Goal: Task Accomplishment & Management: Manage account settings

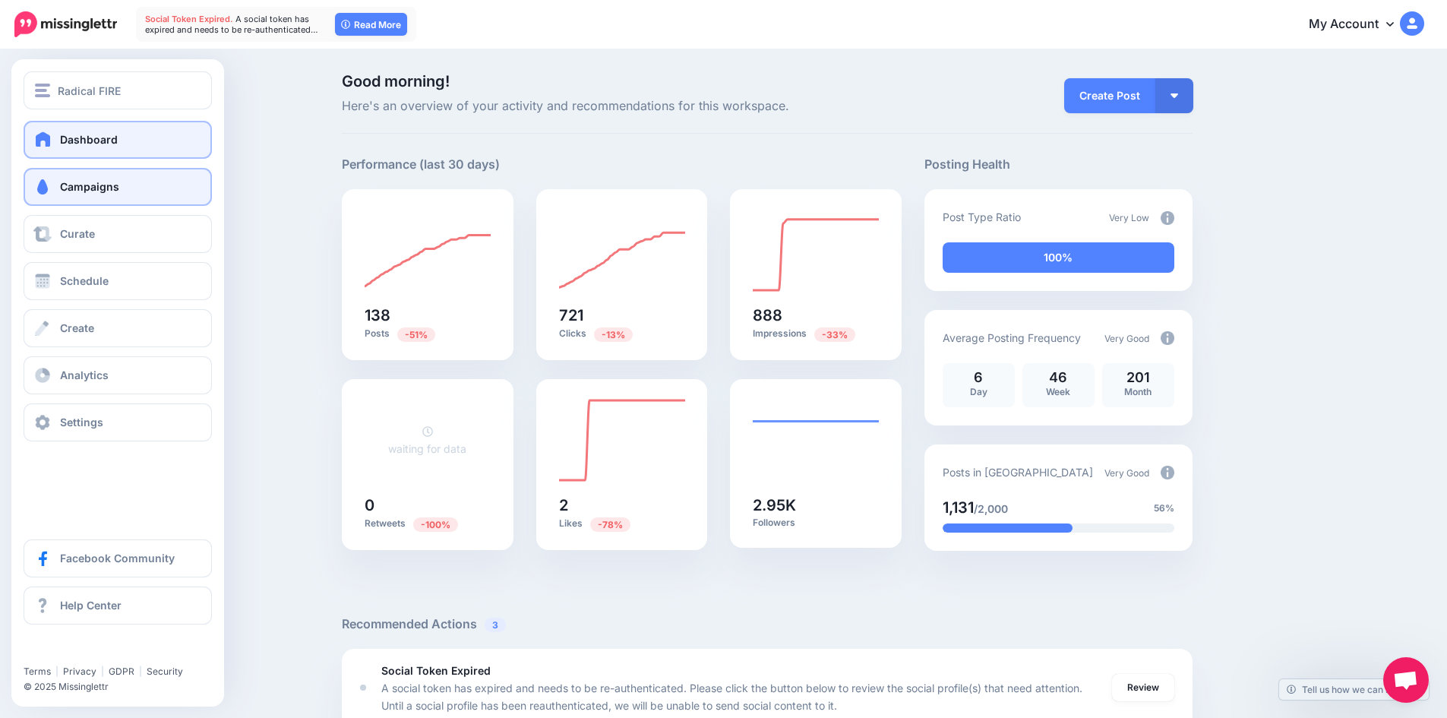
click at [103, 182] on span "Campaigns" at bounding box center [89, 186] width 59 height 13
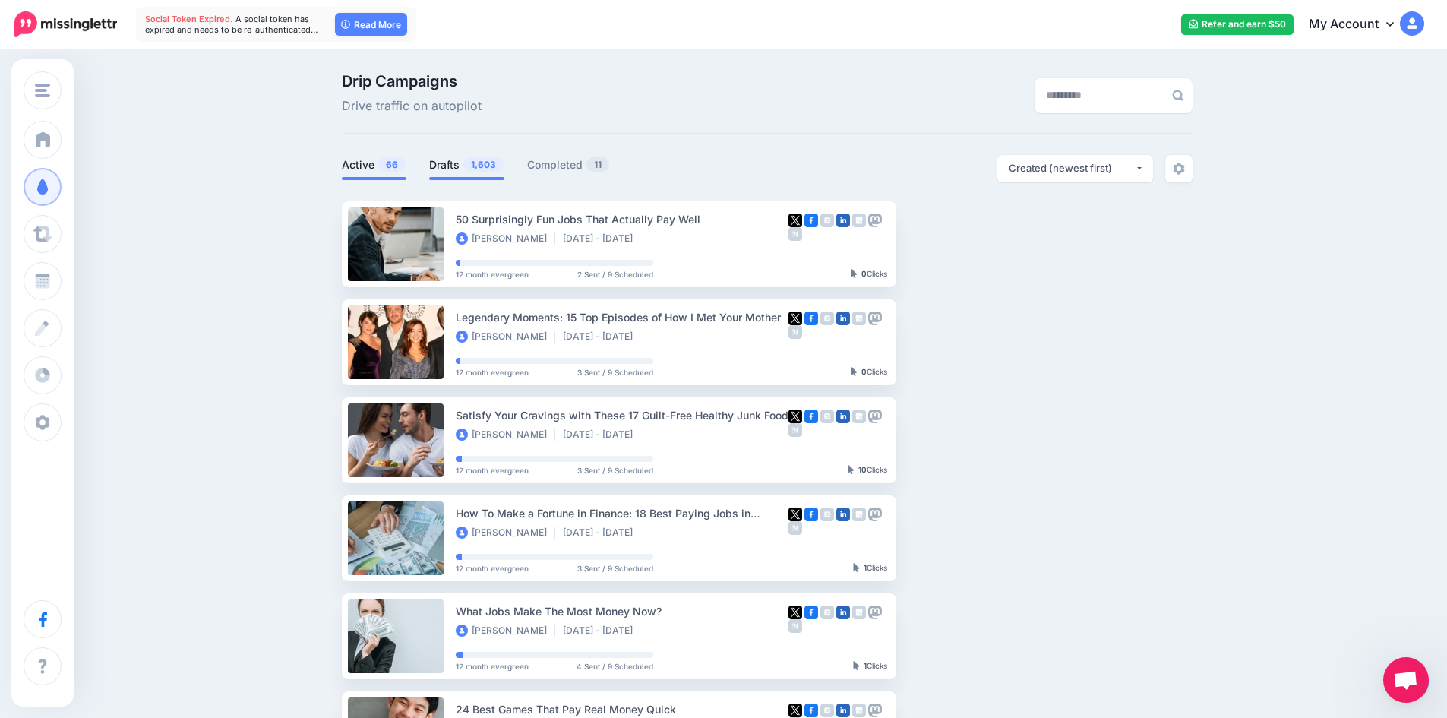
click at [455, 159] on link "Drafts 1,603" at bounding box center [466, 165] width 75 height 18
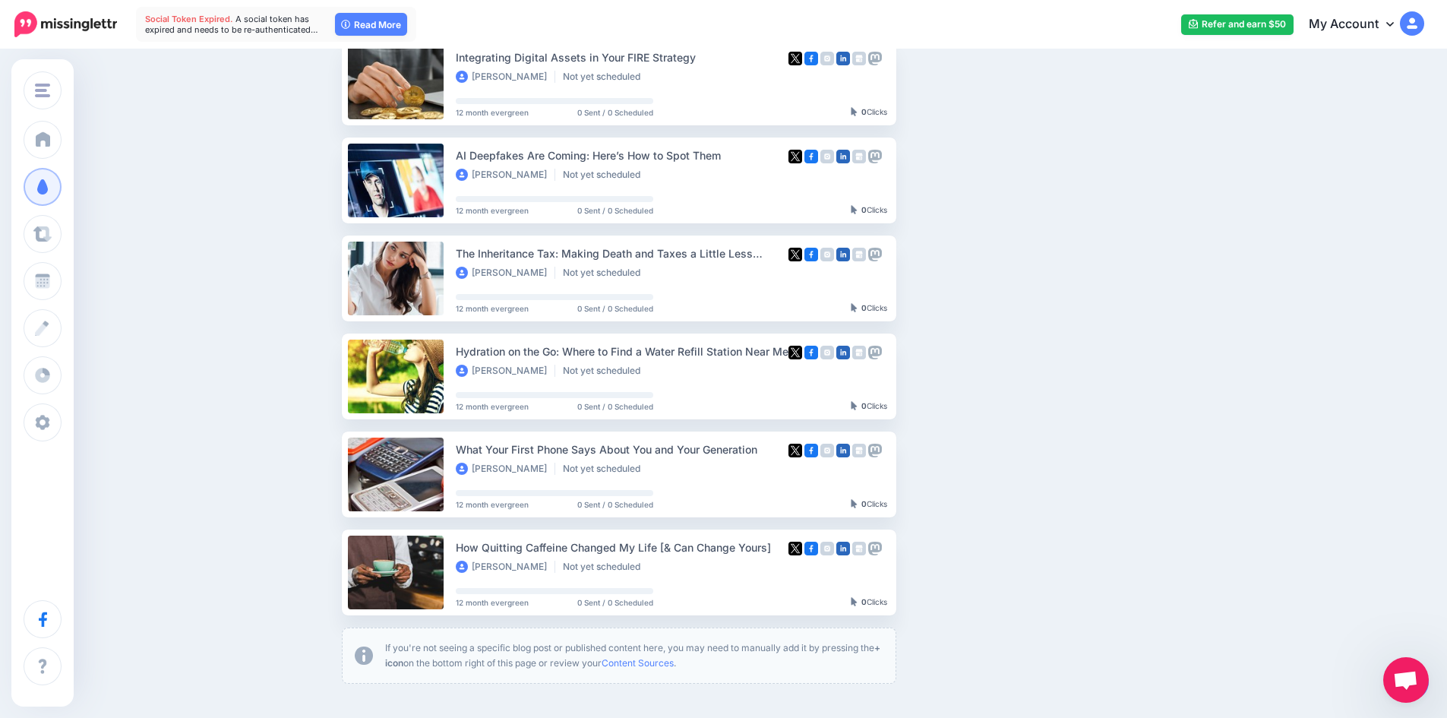
scroll to position [684, 0]
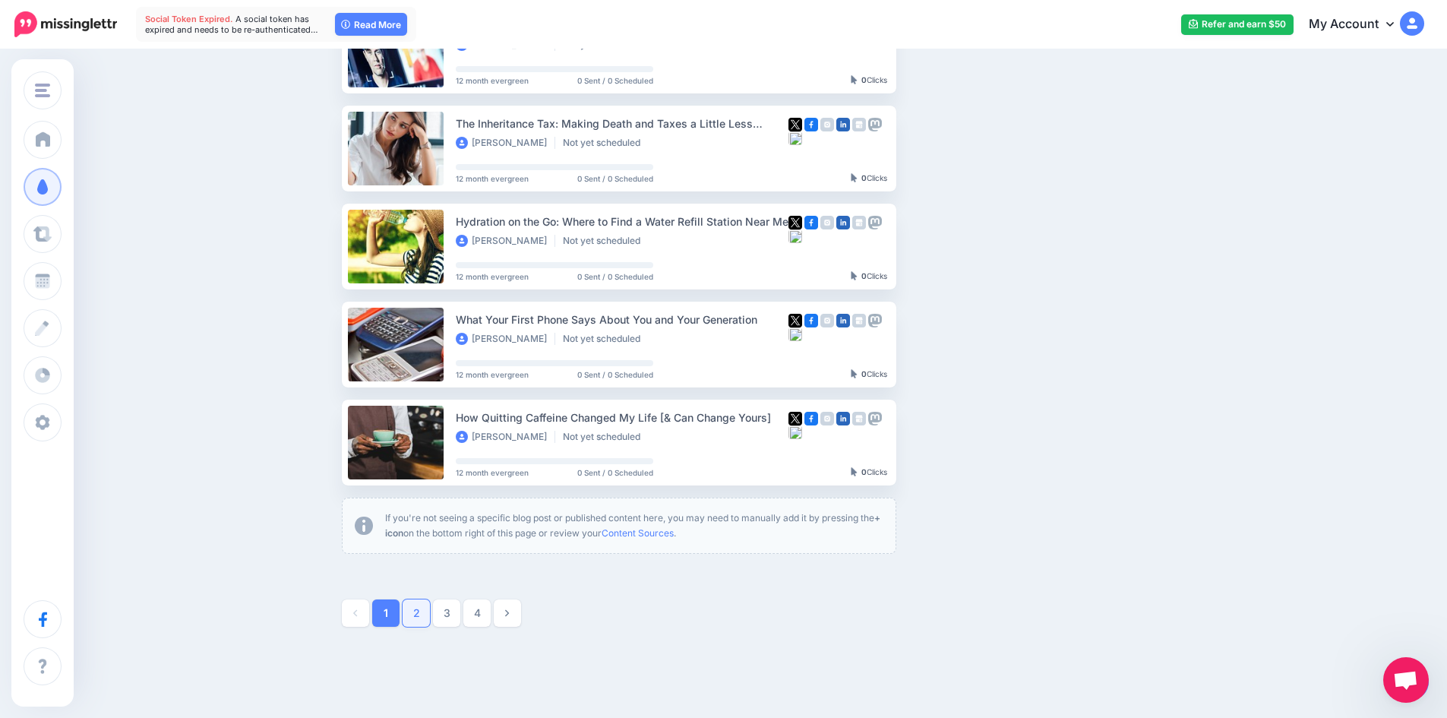
click at [430, 606] on link "2" at bounding box center [416, 612] width 27 height 27
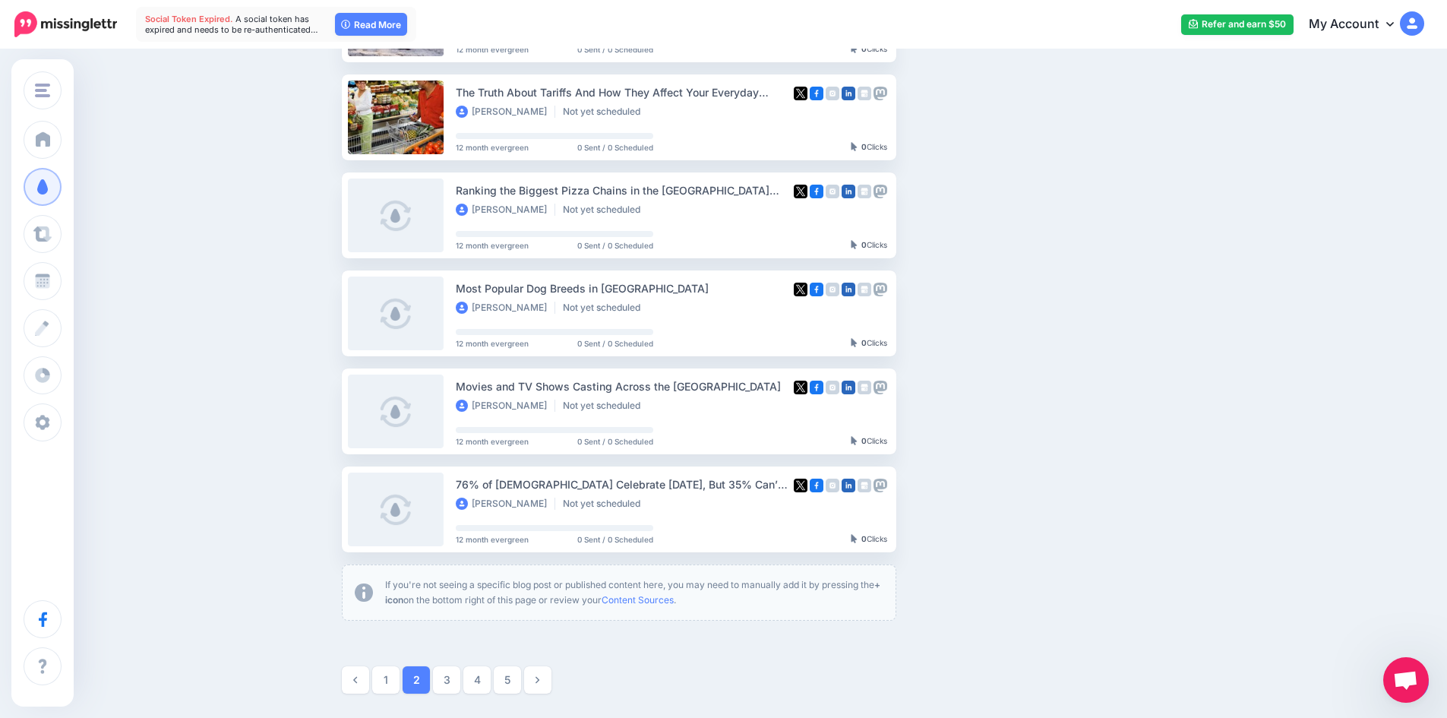
scroll to position [662, 0]
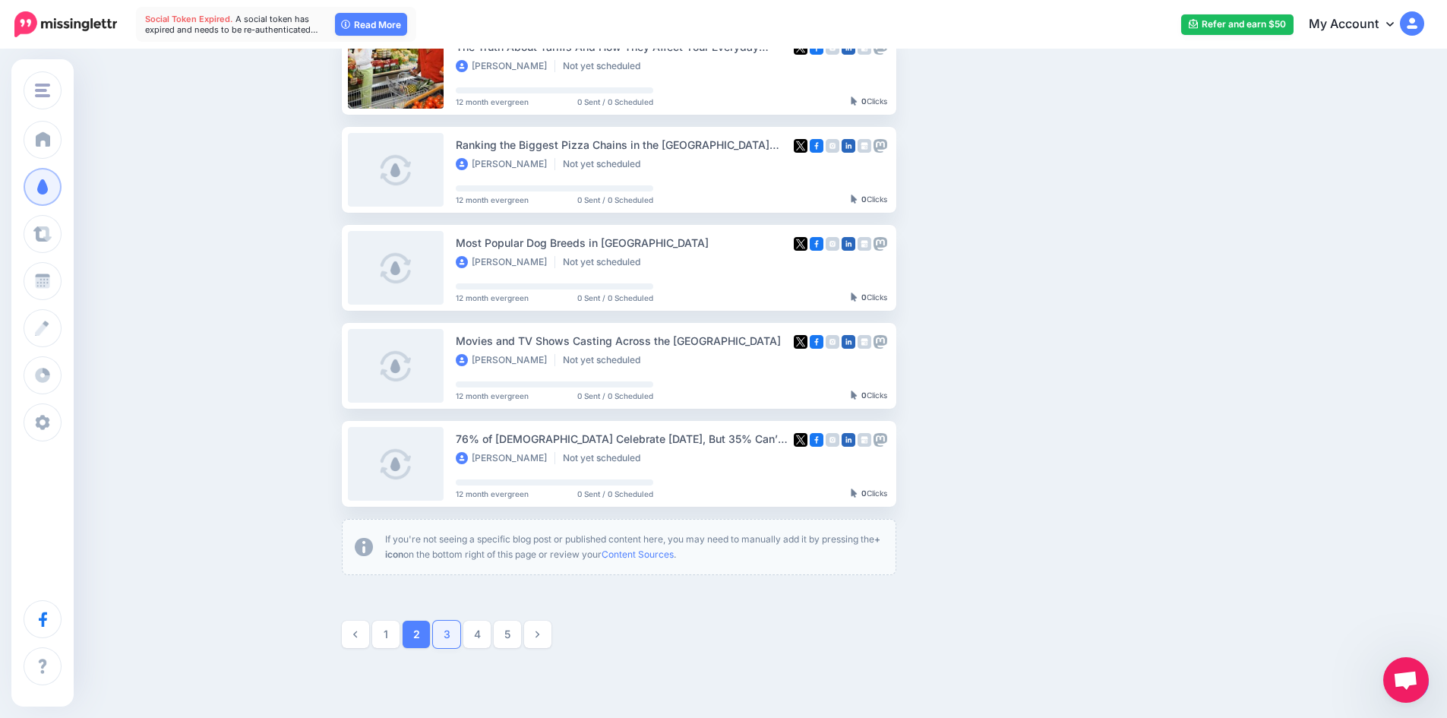
click at [456, 636] on link "3" at bounding box center [446, 633] width 27 height 27
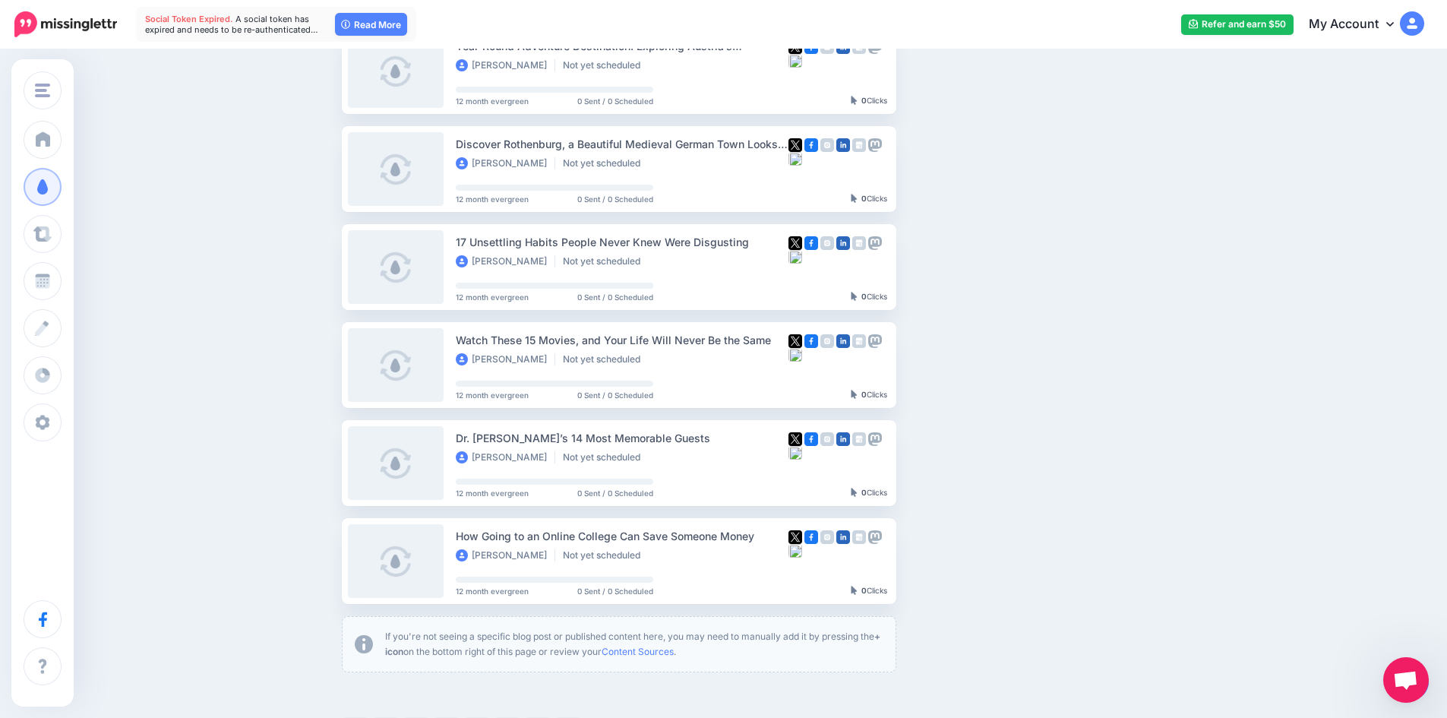
scroll to position [586, 0]
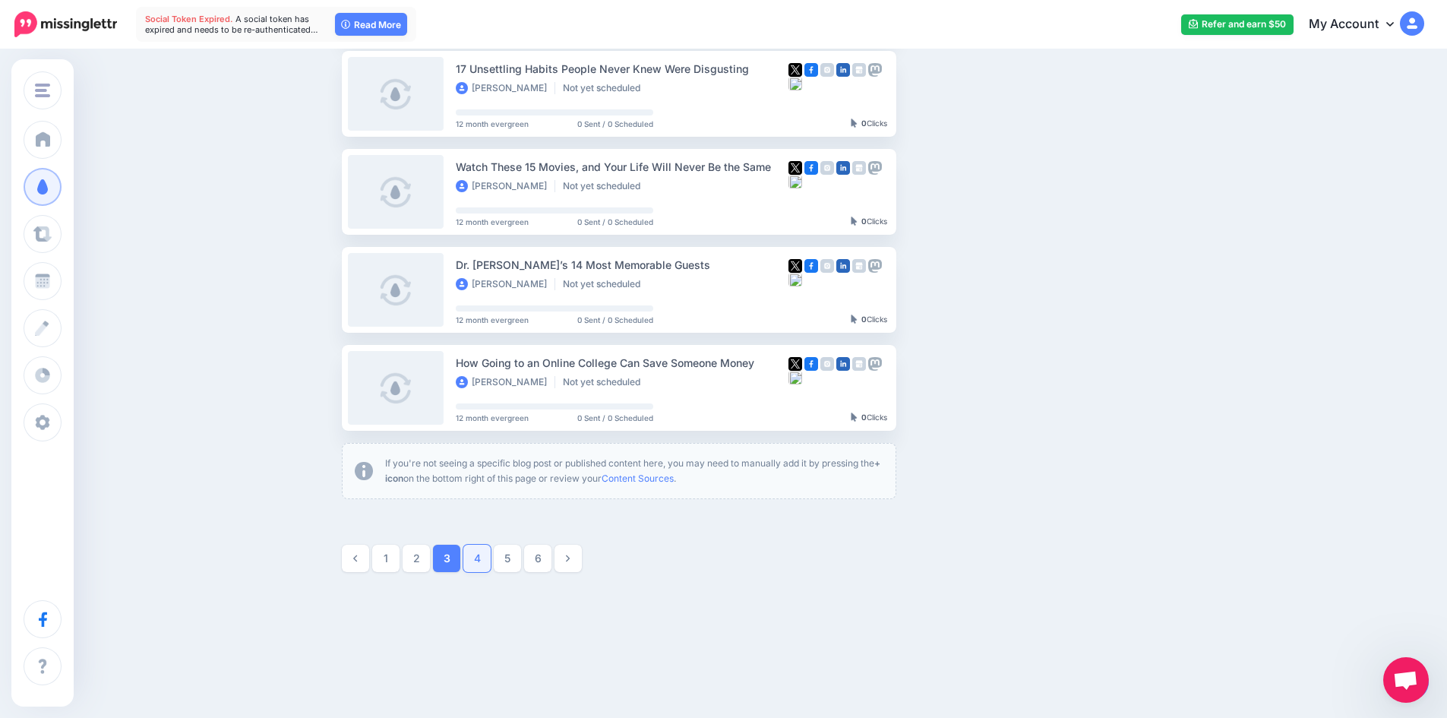
click at [491, 567] on link "4" at bounding box center [476, 558] width 27 height 27
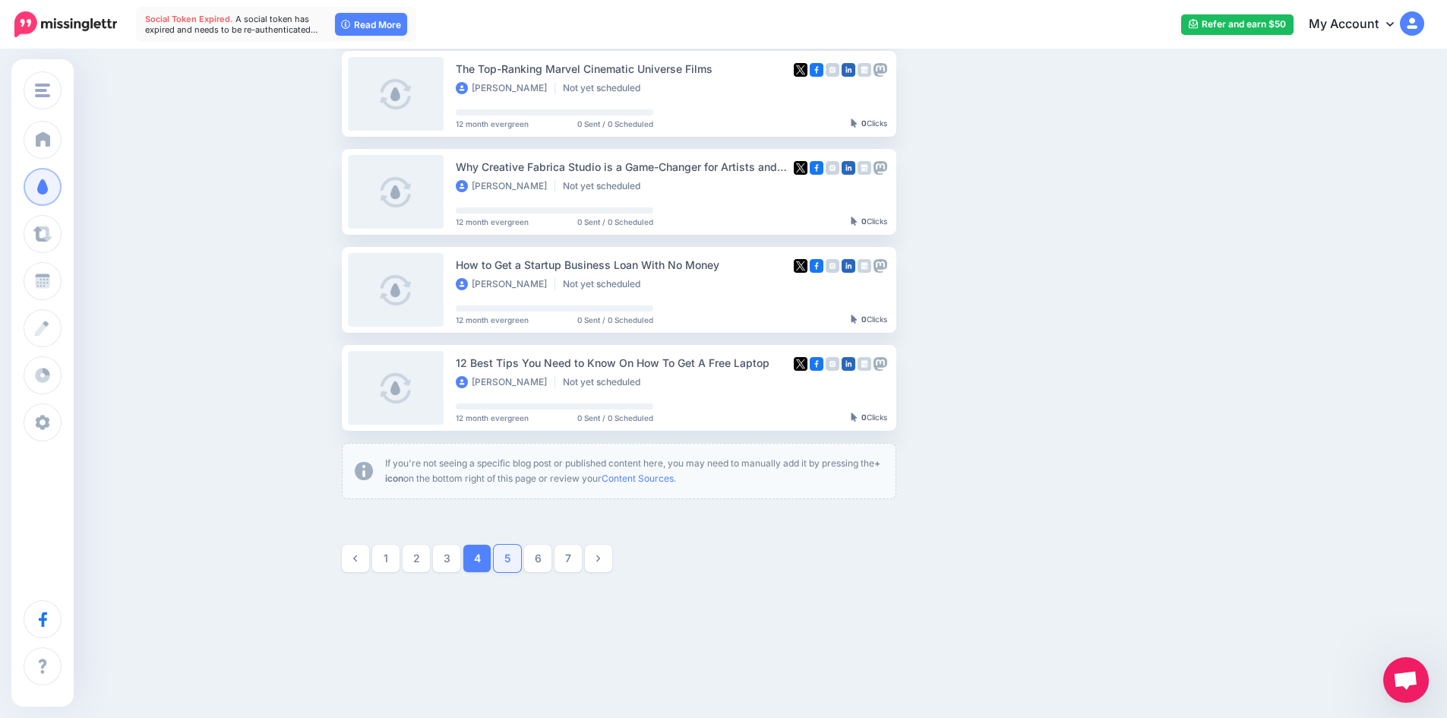
click at [507, 559] on link "5" at bounding box center [507, 558] width 27 height 27
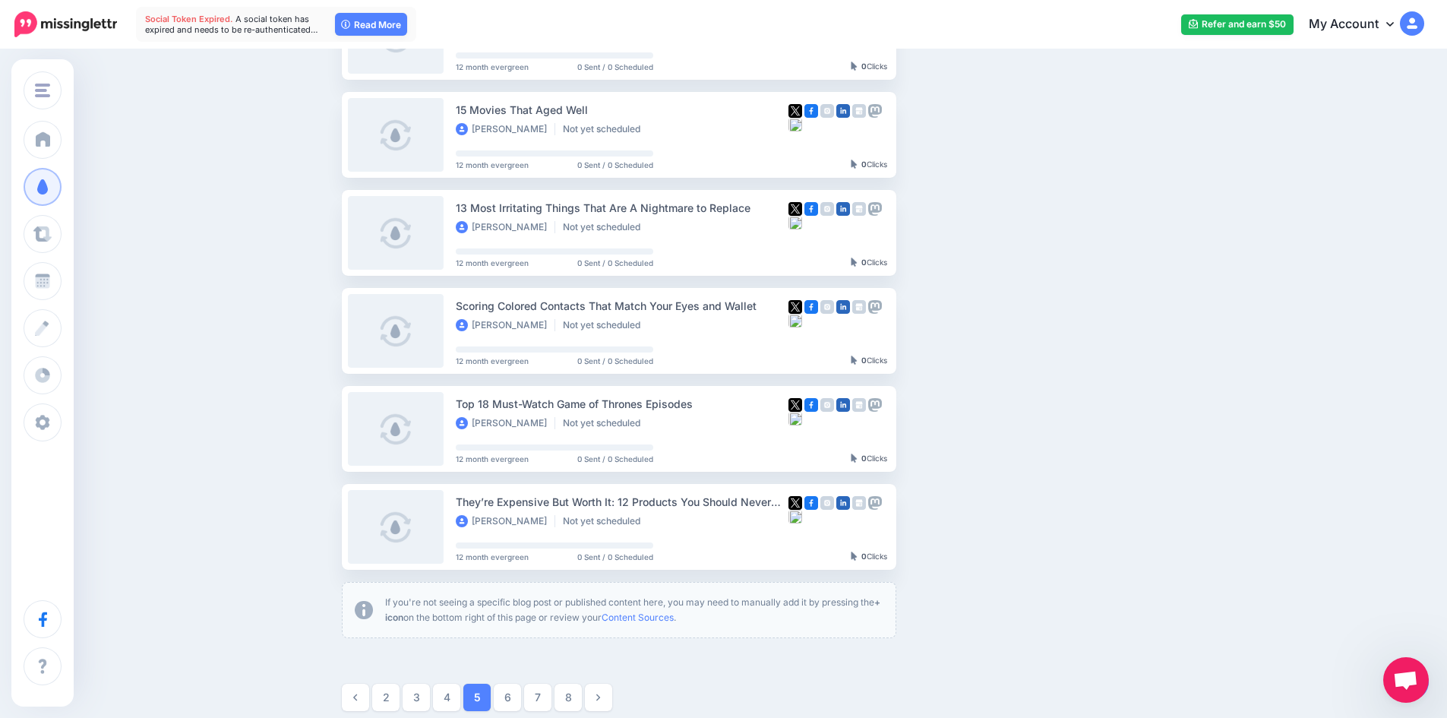
scroll to position [662, 0]
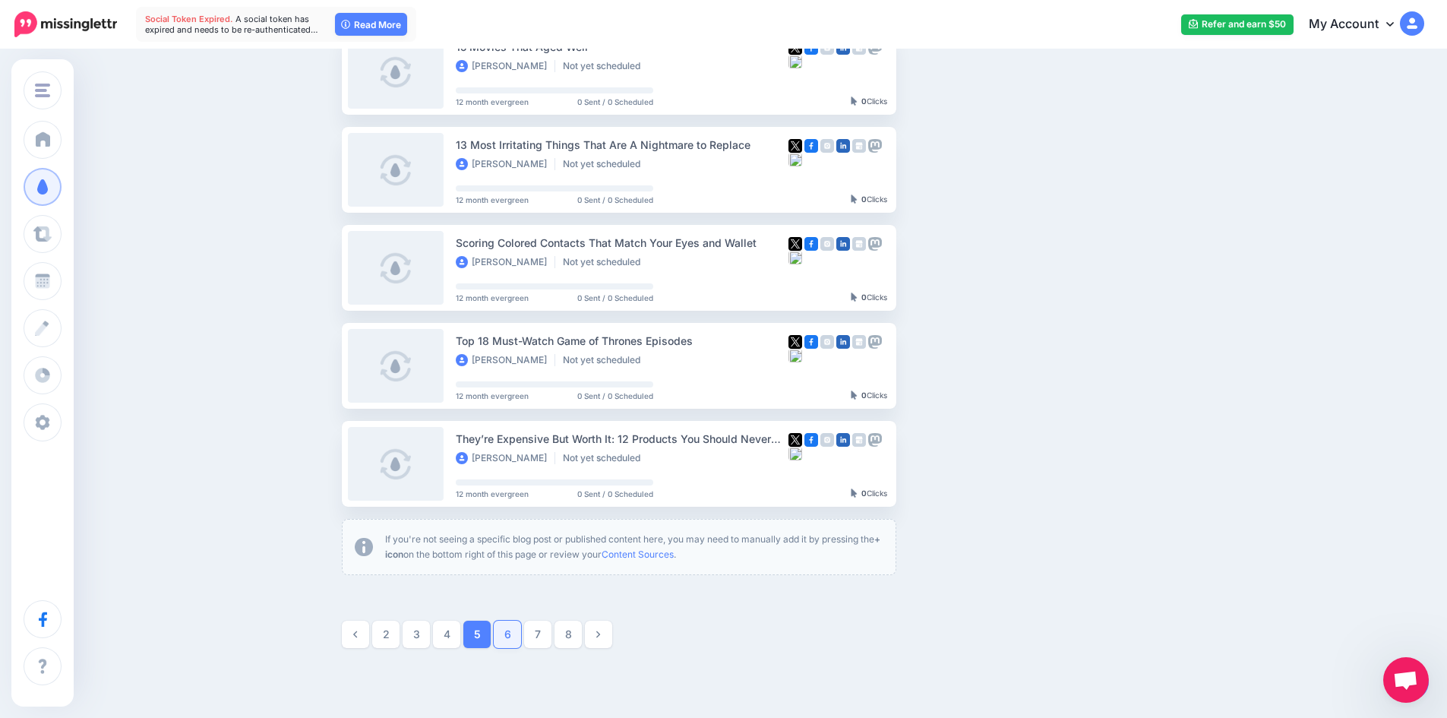
click at [516, 627] on link "6" at bounding box center [507, 633] width 27 height 27
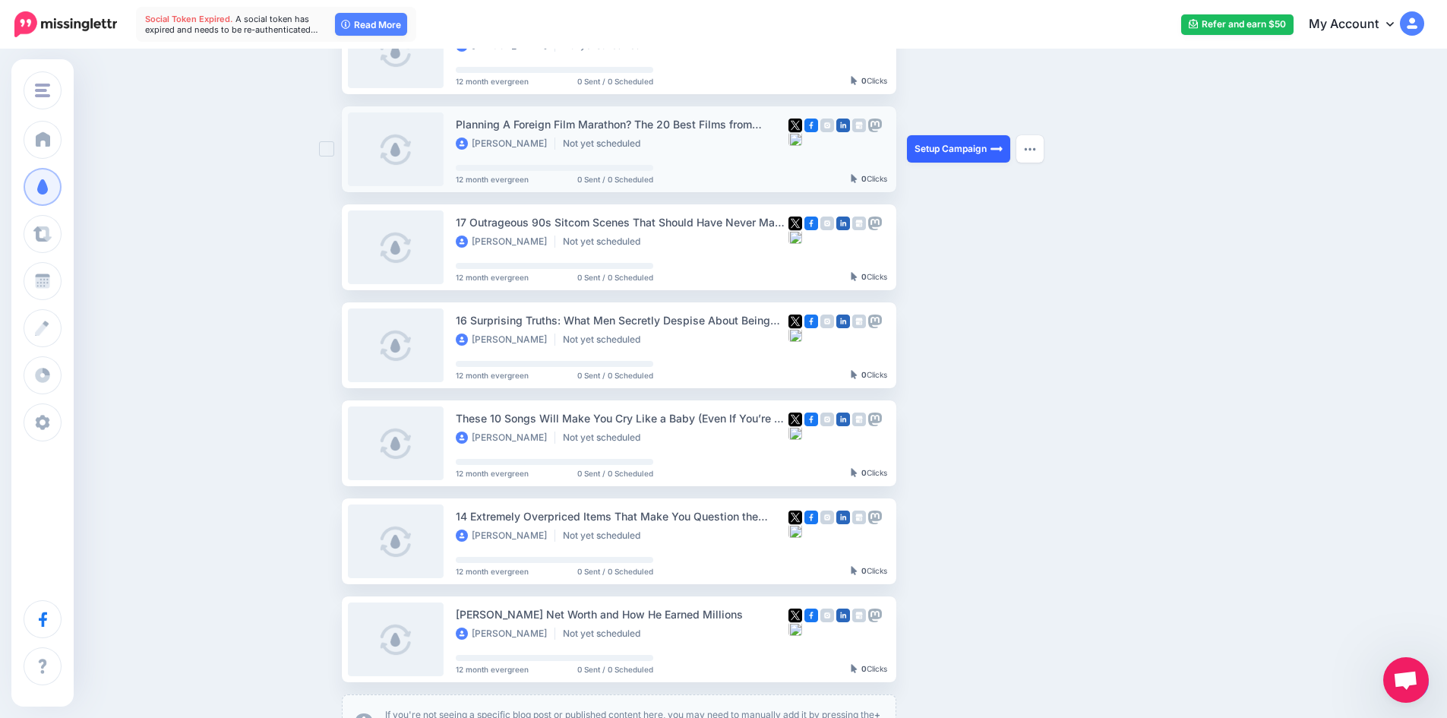
scroll to position [510, 0]
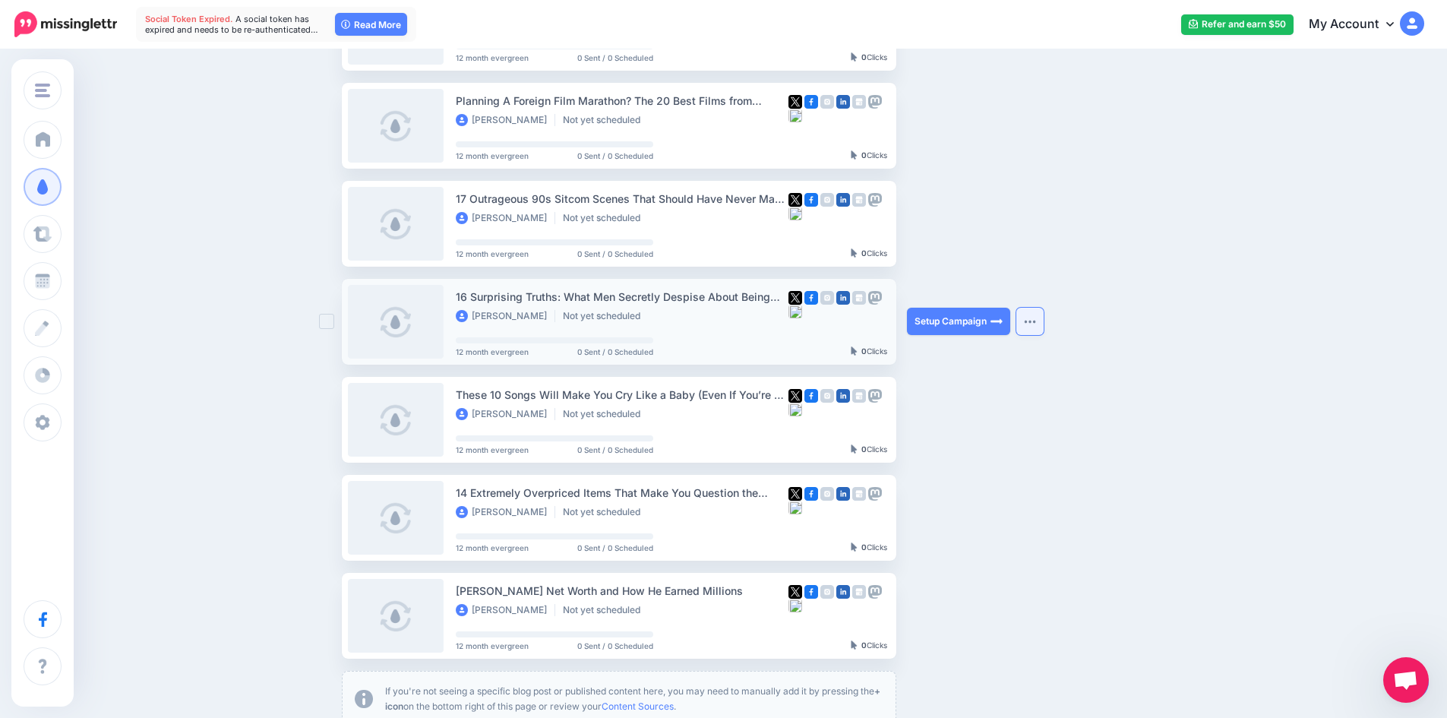
click at [1035, 319] on img "button" at bounding box center [1030, 321] width 12 height 5
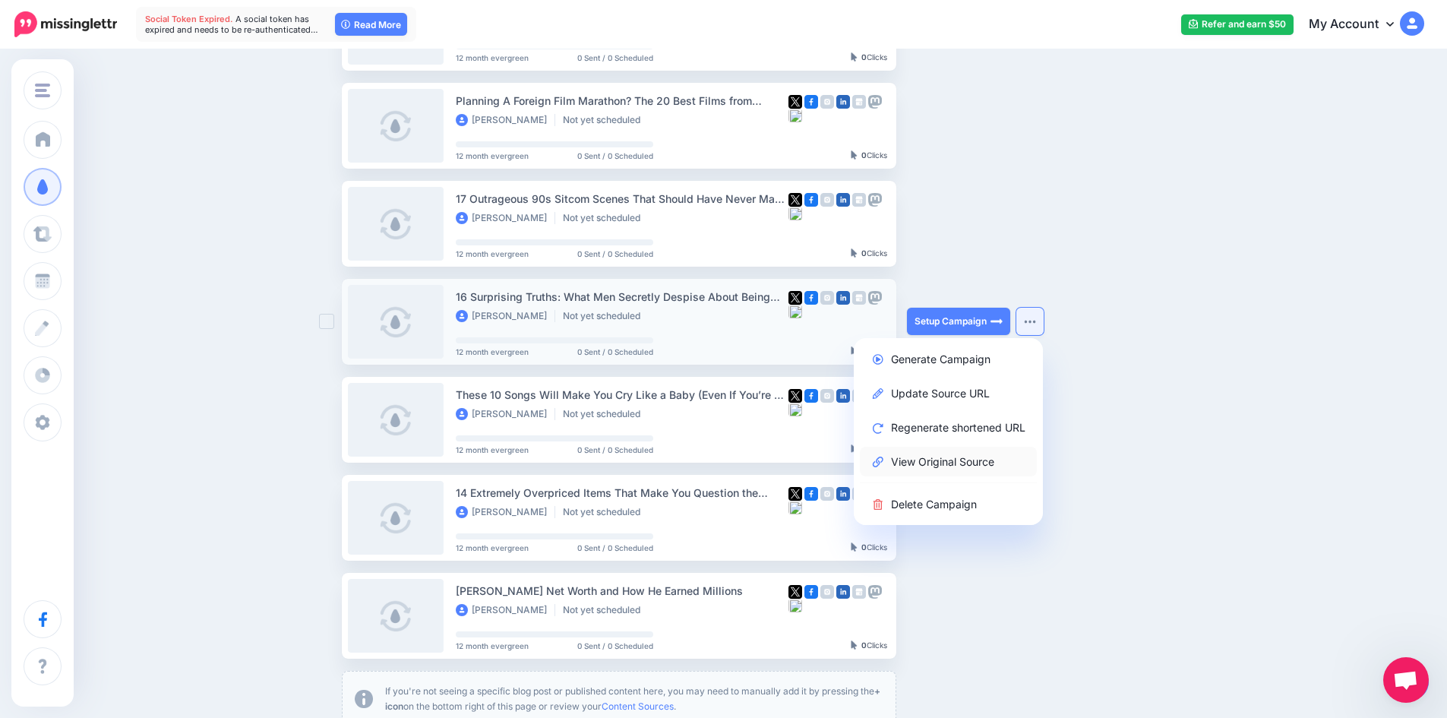
click at [975, 461] on link "View Original Source" at bounding box center [948, 462] width 177 height 30
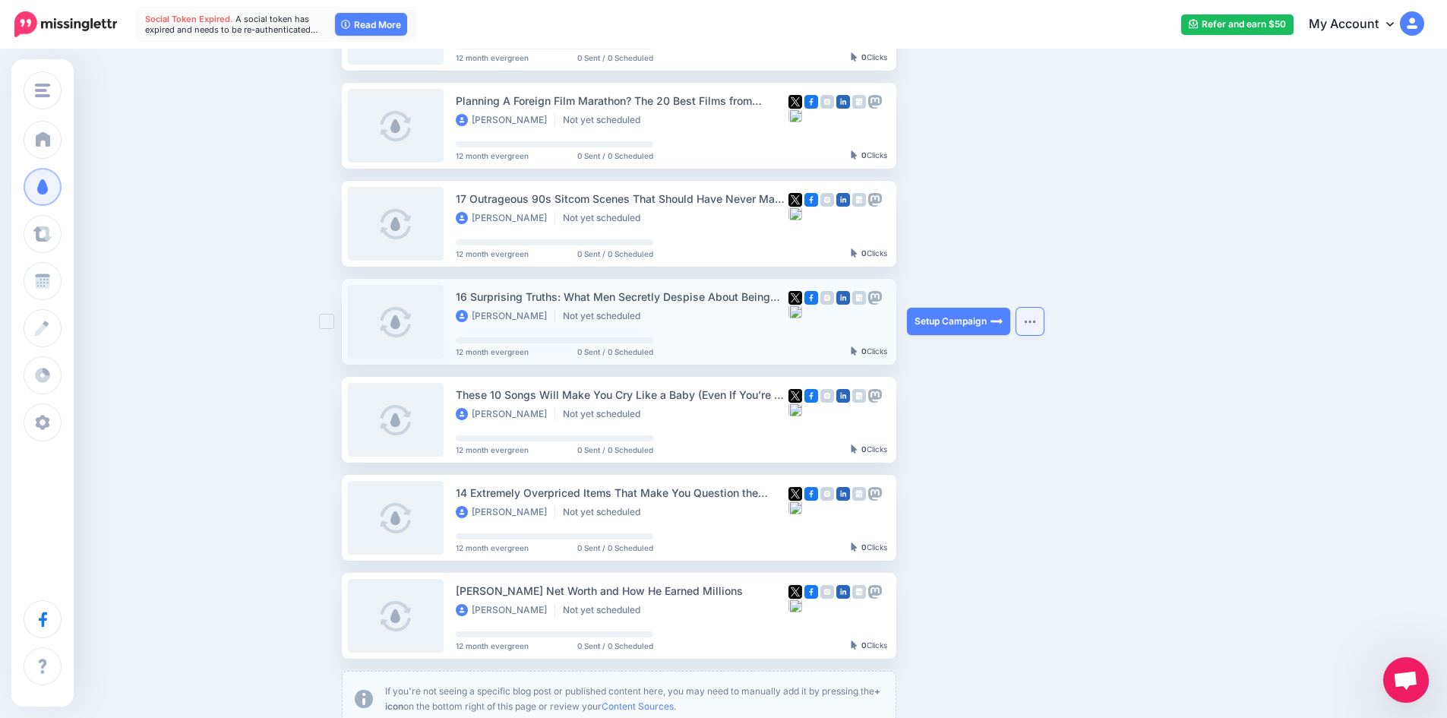
click at [1036, 321] on img "button" at bounding box center [1030, 321] width 12 height 5
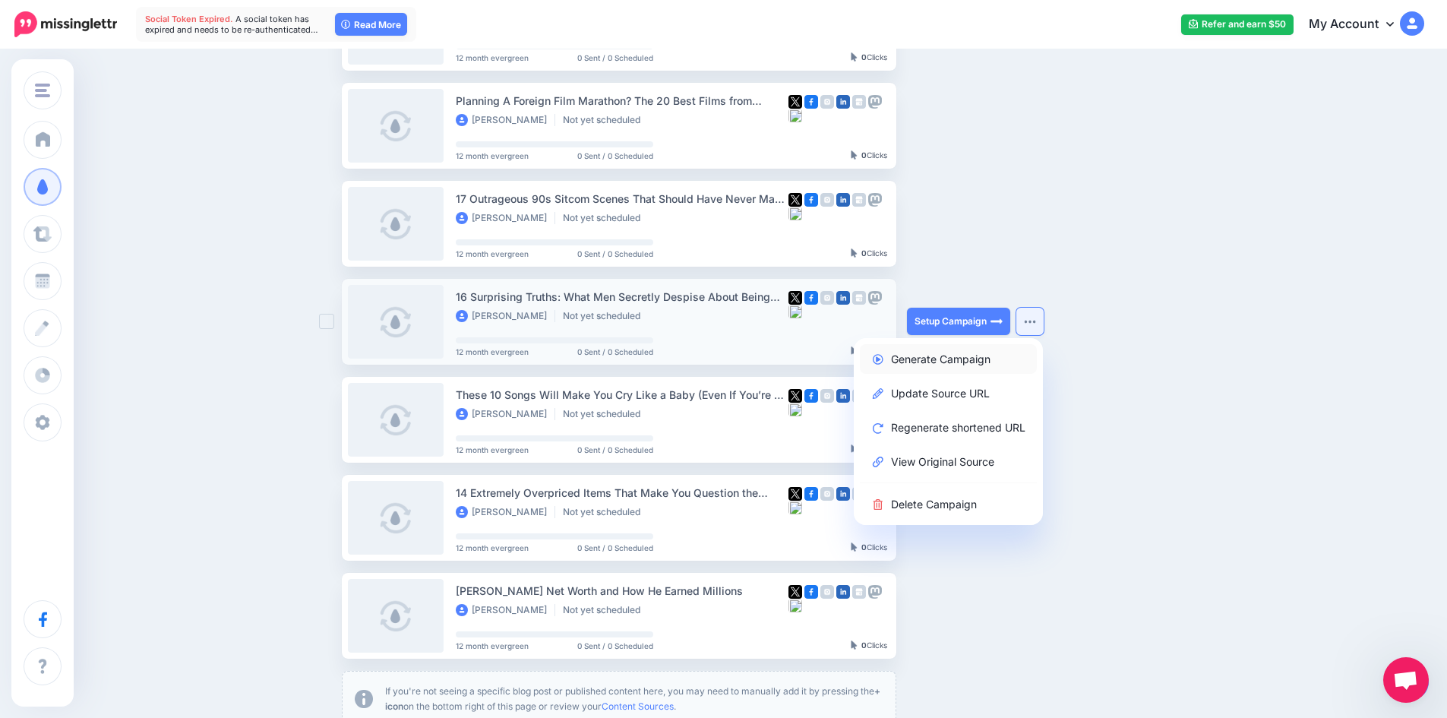
click at [978, 353] on link "Generate Campaign" at bounding box center [948, 359] width 177 height 30
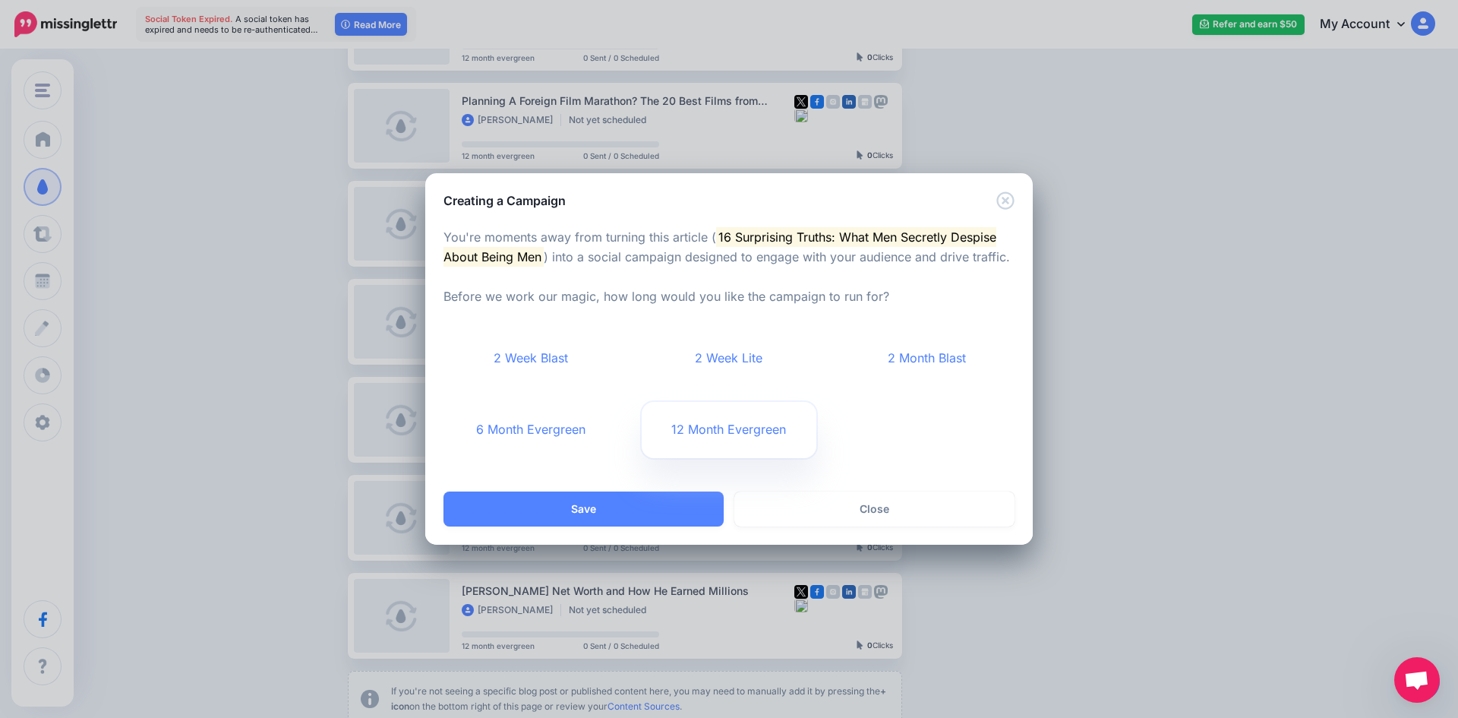
click at [709, 437] on link "12 Month Evergreen" at bounding box center [729, 430] width 175 height 56
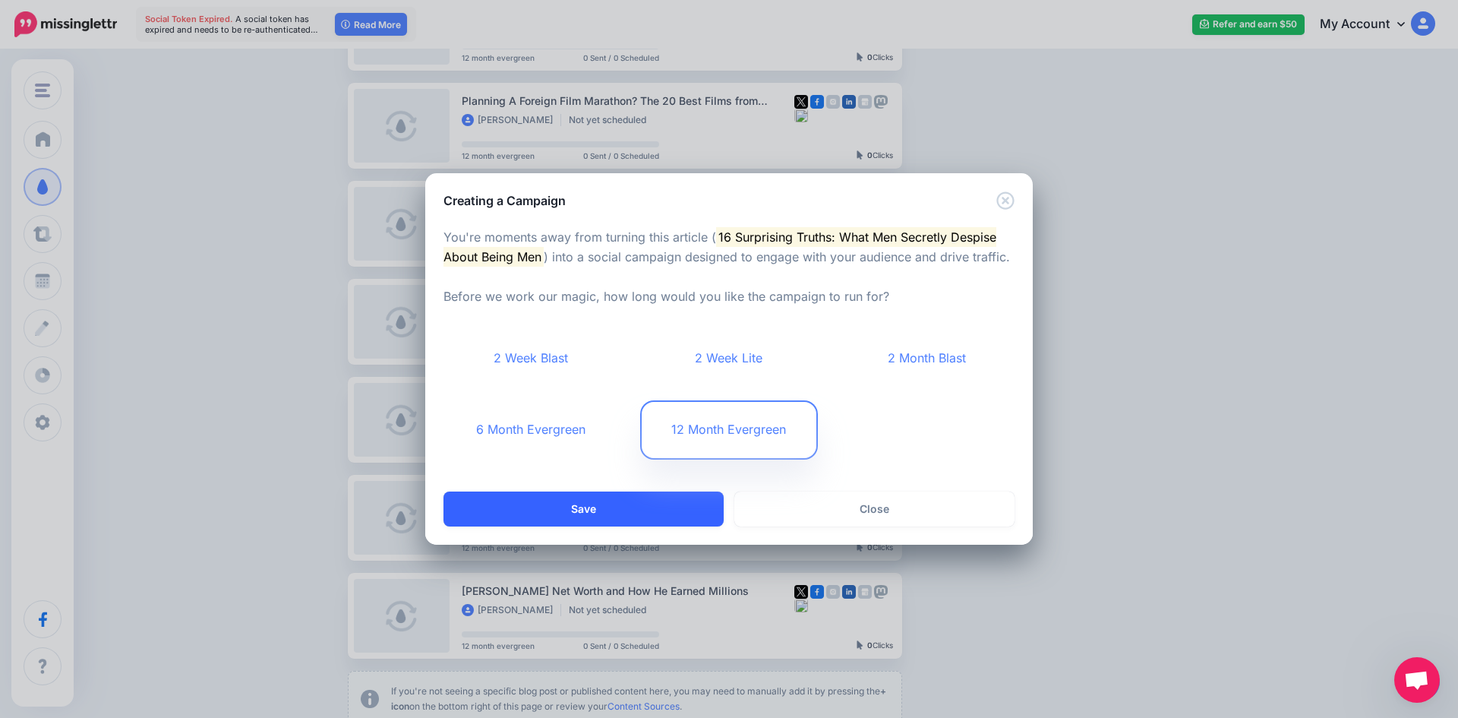
click at [601, 508] on button "Save" at bounding box center [584, 508] width 280 height 35
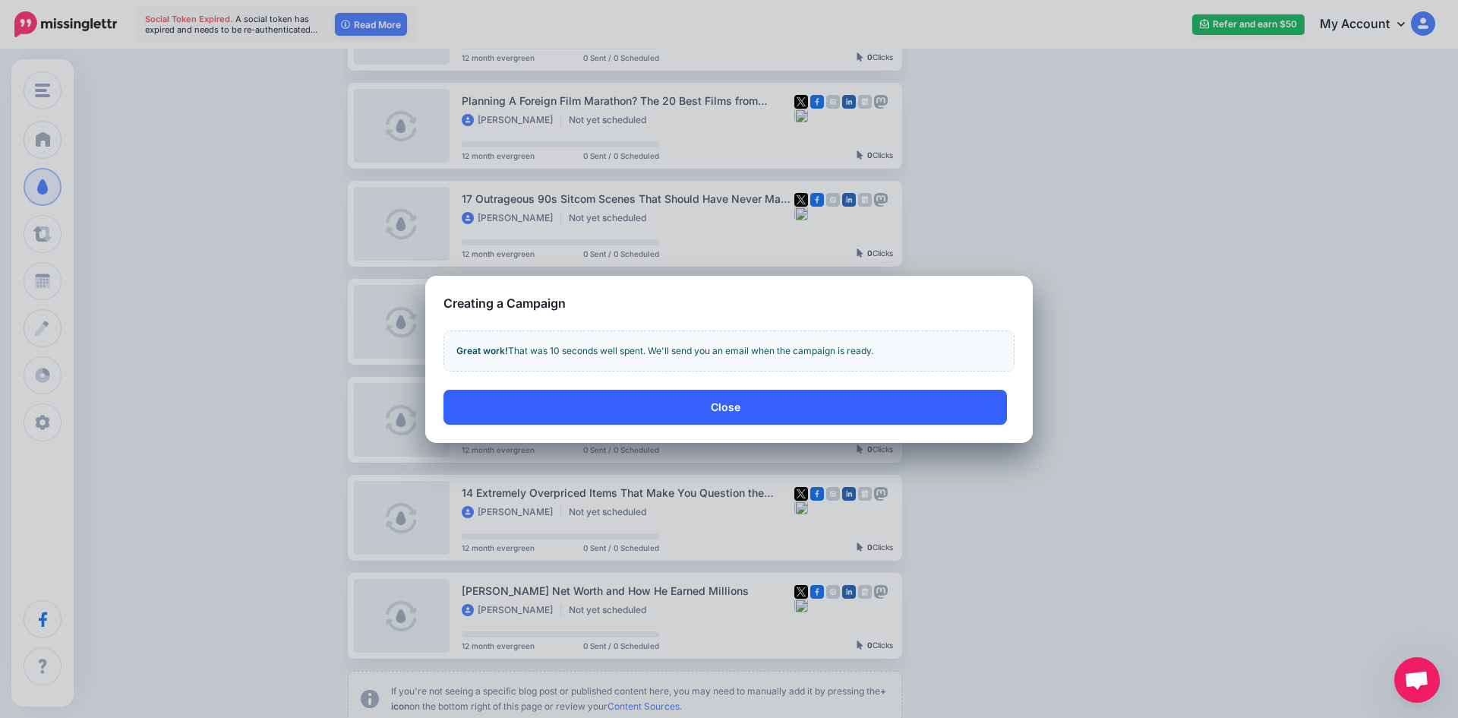
click at [816, 411] on button "Close" at bounding box center [726, 407] width 564 height 35
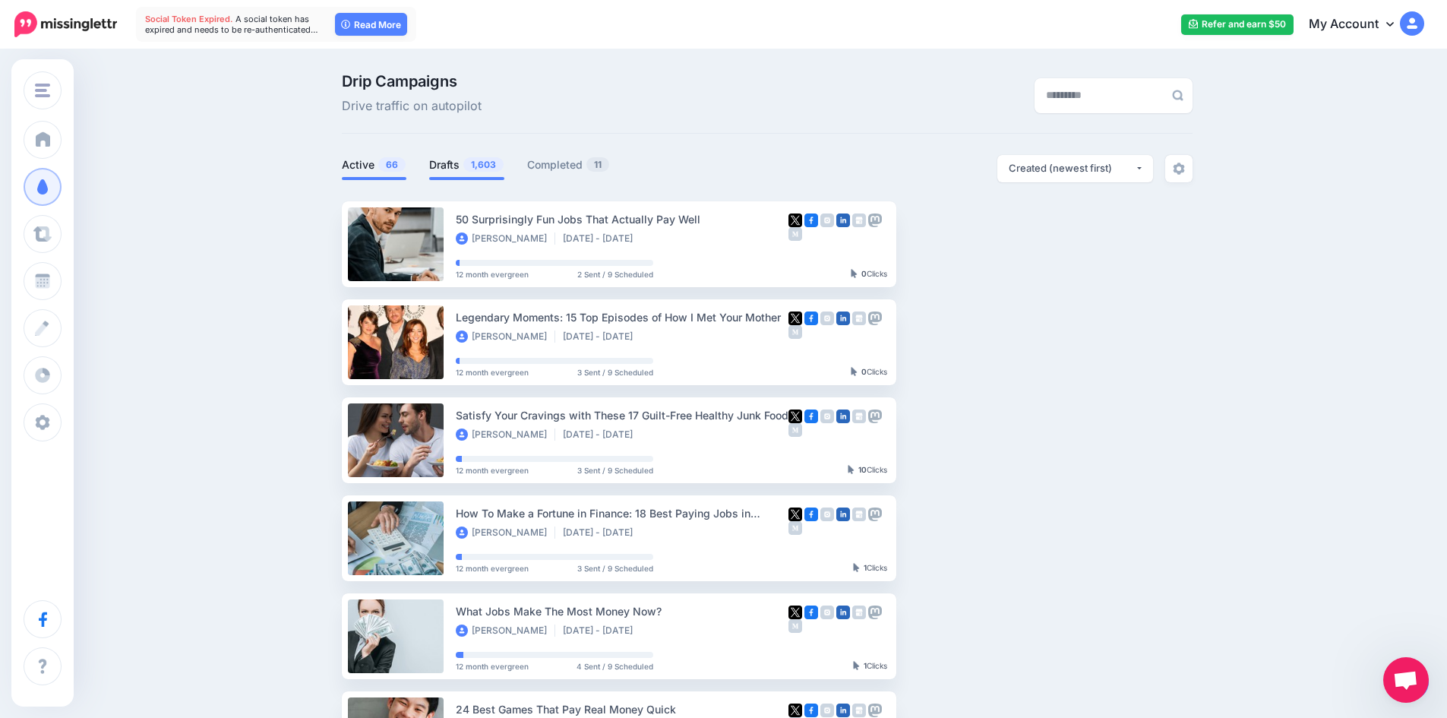
click at [469, 159] on link "Drafts 1,603" at bounding box center [466, 165] width 75 height 18
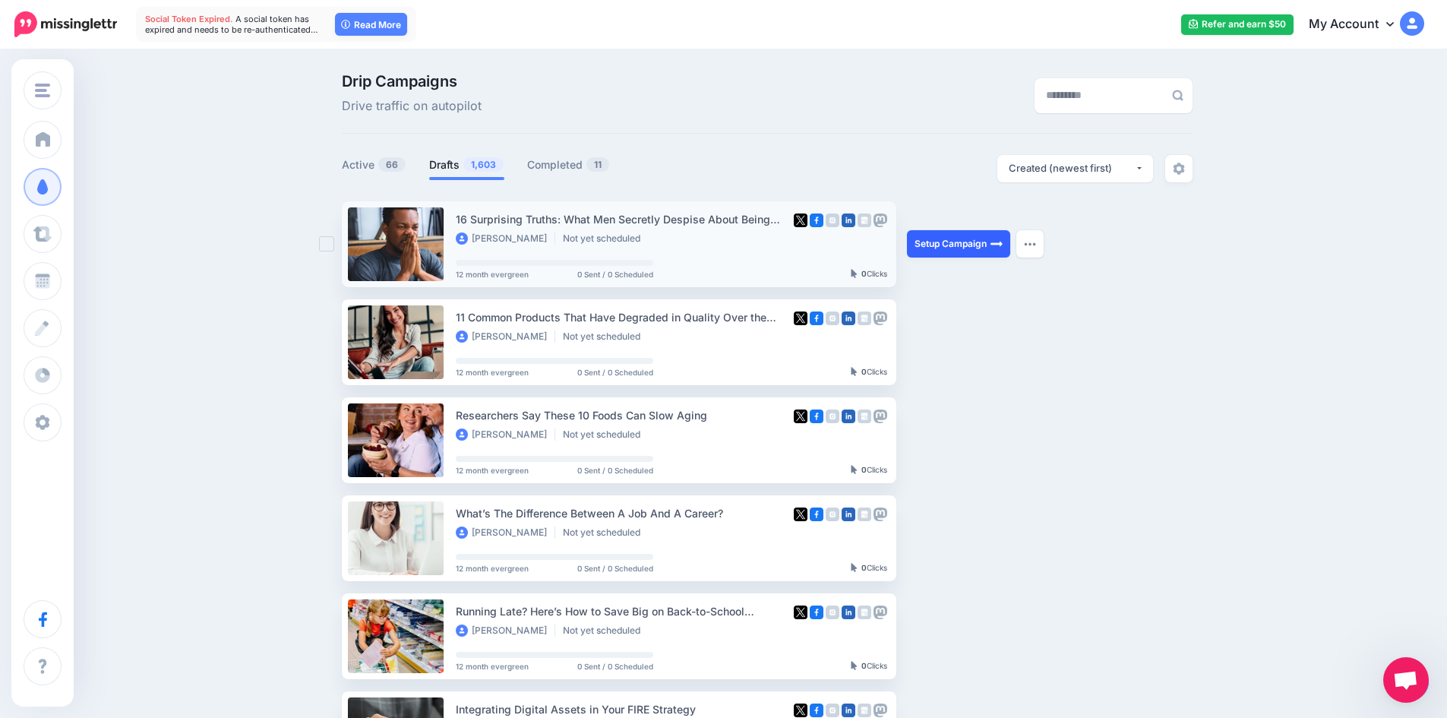
click at [965, 245] on link "Setup Campaign" at bounding box center [958, 243] width 103 height 27
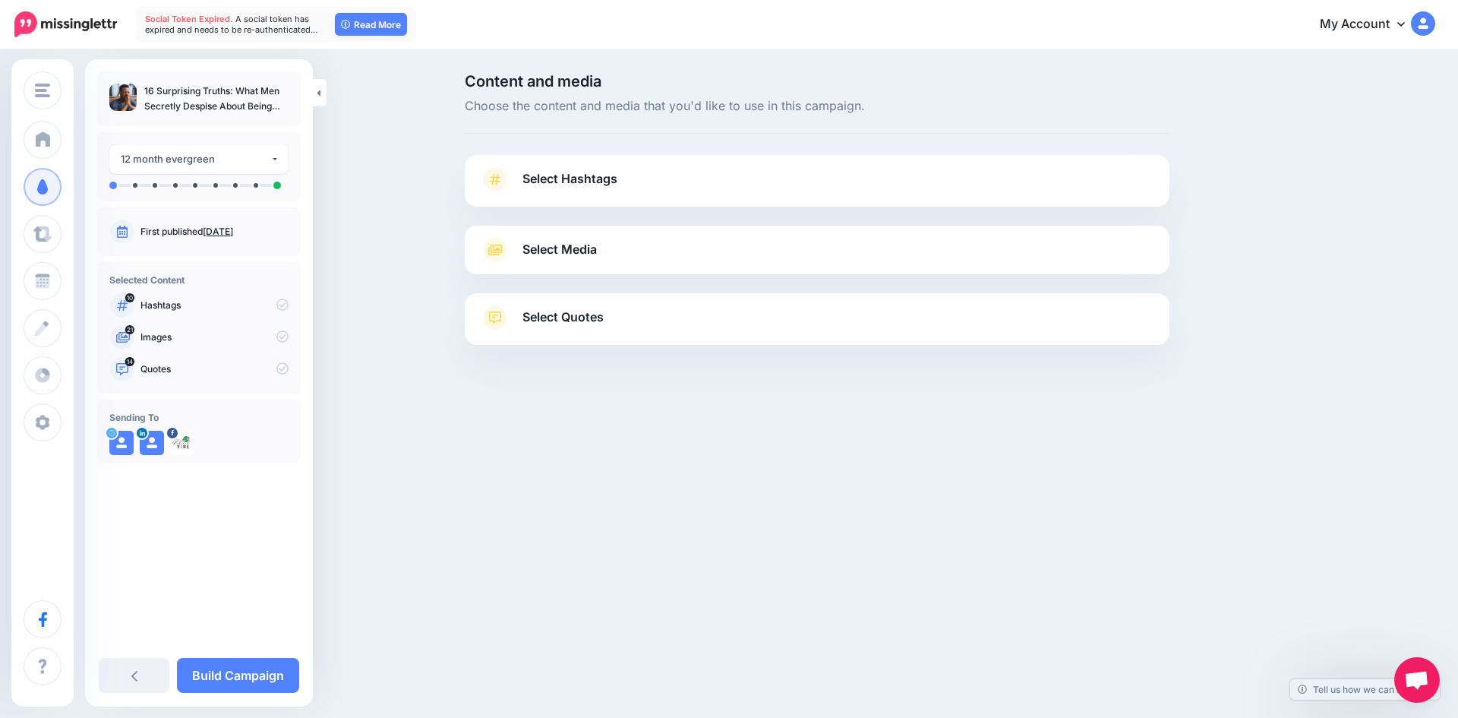
click at [652, 174] on link "Select Hashtags" at bounding box center [817, 186] width 674 height 39
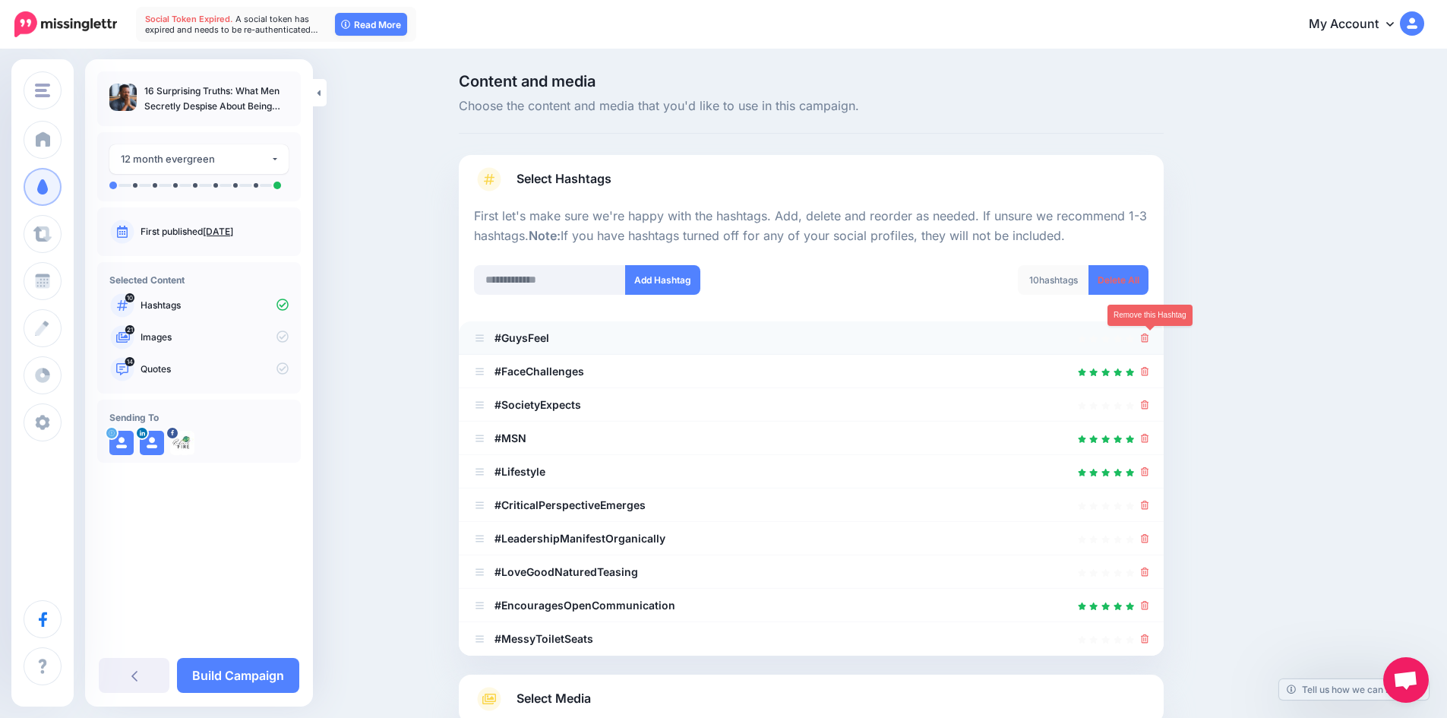
click at [1149, 340] on icon at bounding box center [1145, 337] width 8 height 9
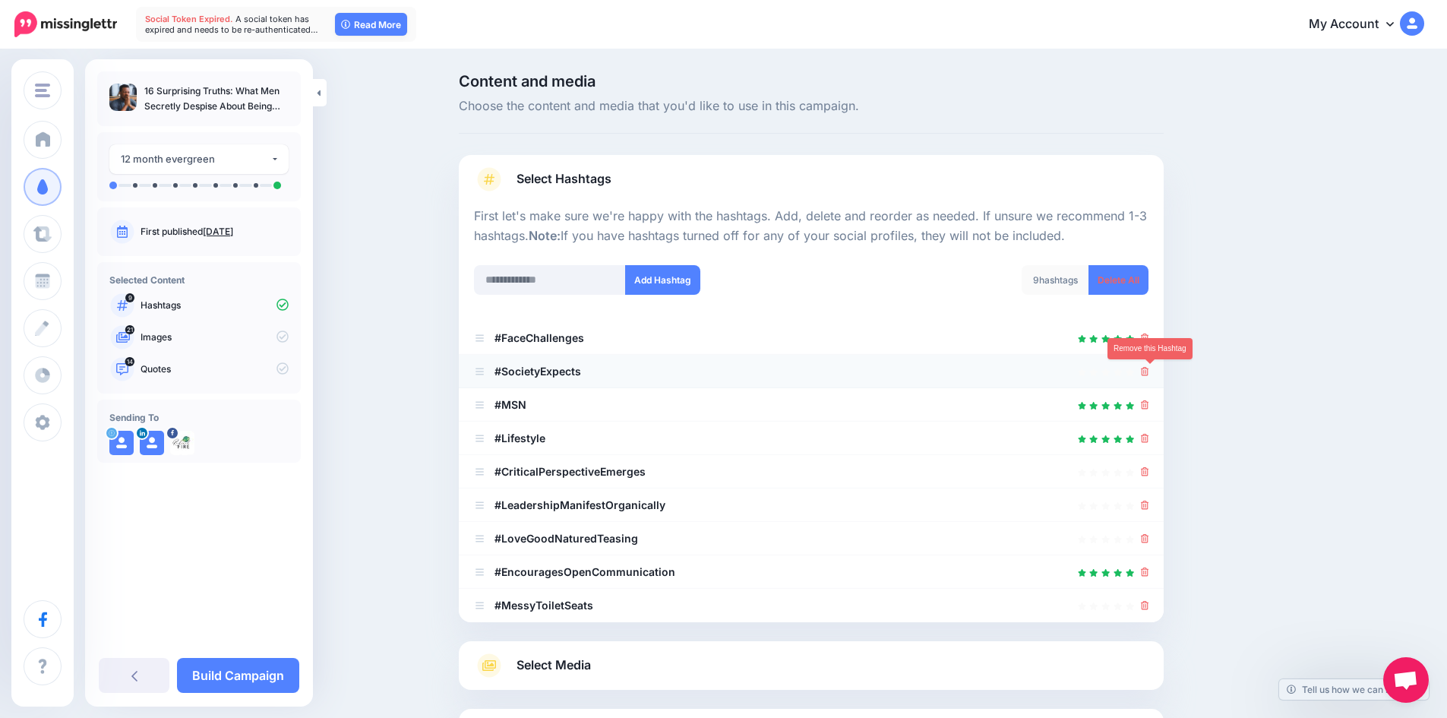
click at [1148, 373] on icon at bounding box center [1145, 371] width 8 height 9
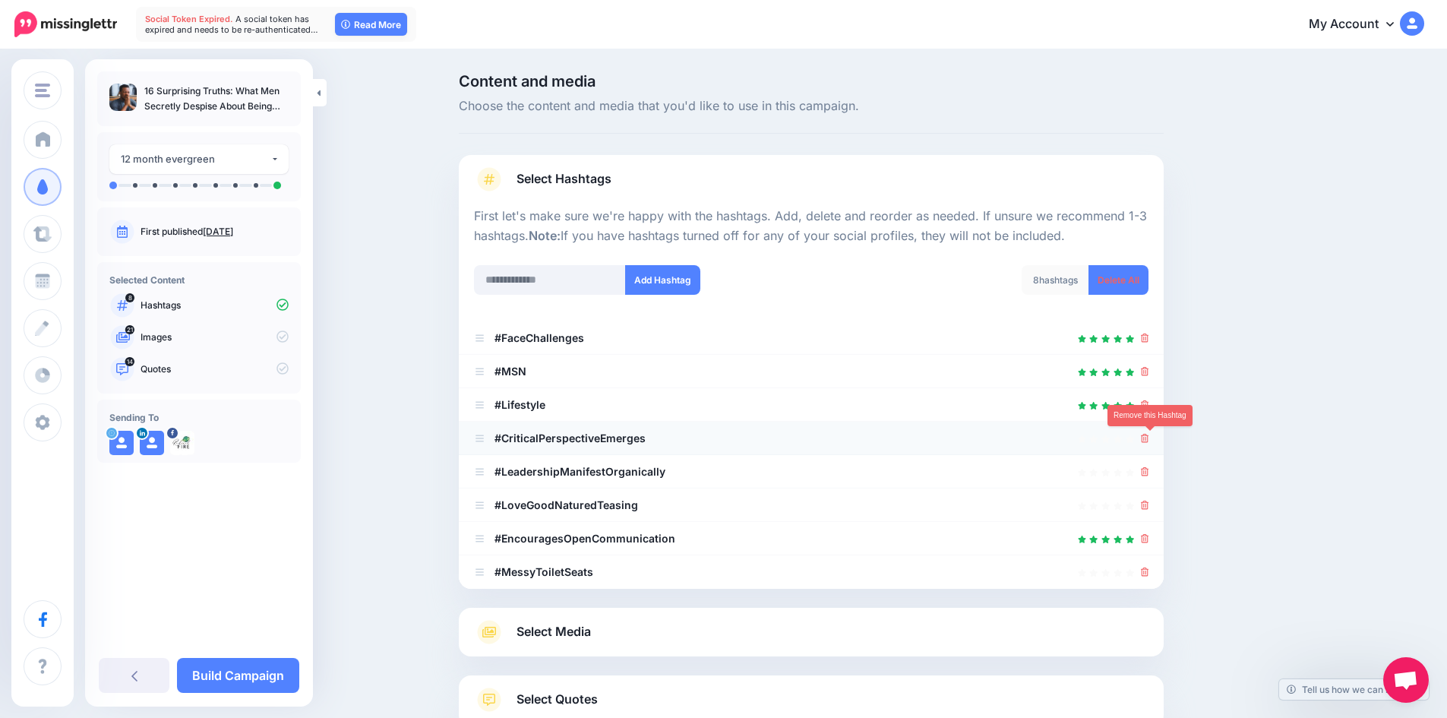
click at [1149, 435] on icon at bounding box center [1145, 438] width 8 height 9
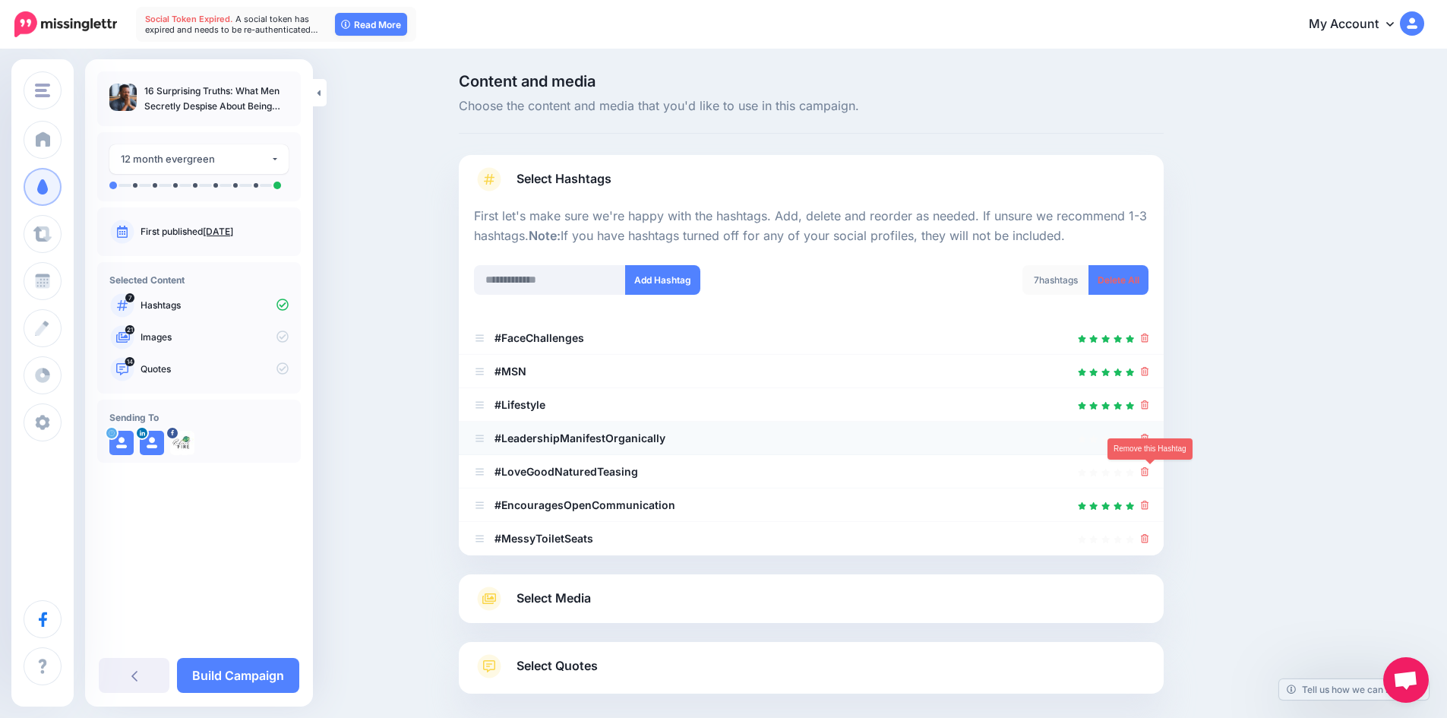
click at [1149, 469] on icon at bounding box center [1145, 471] width 8 height 9
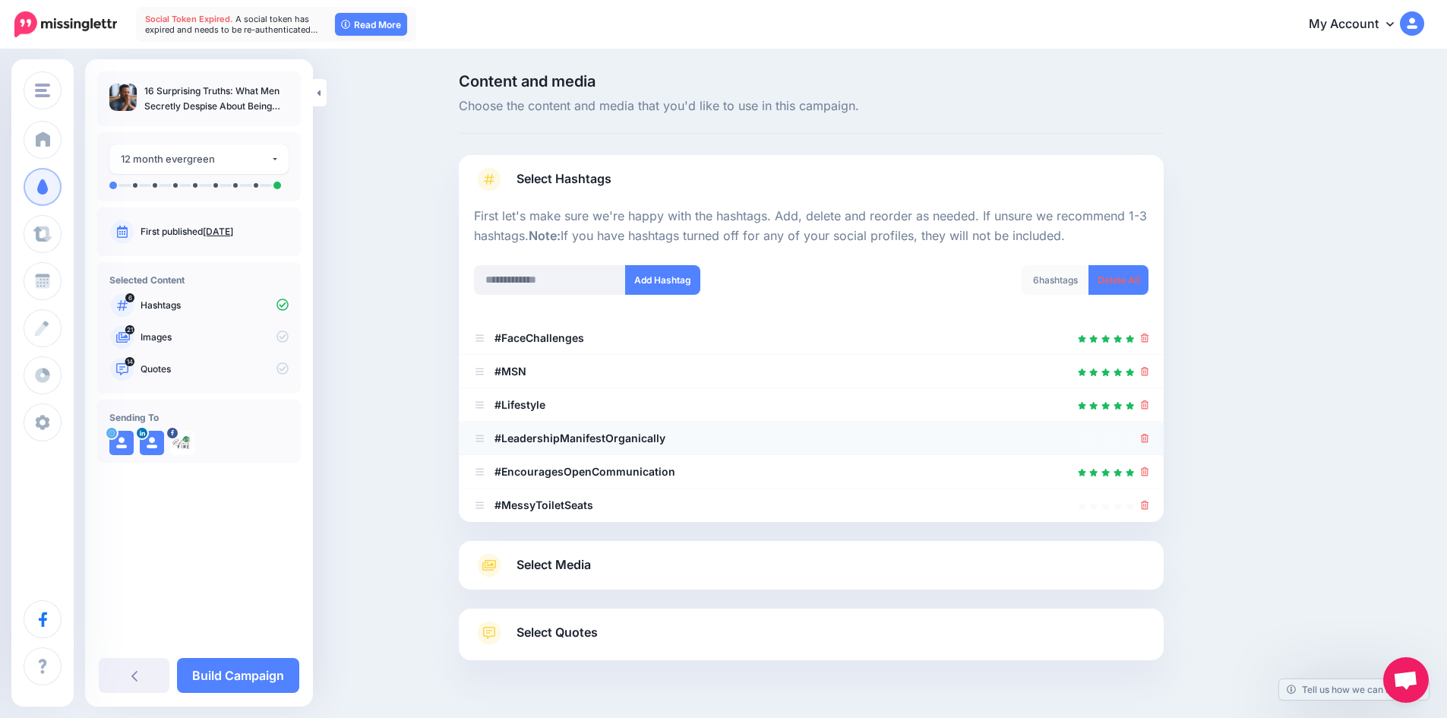
click at [1149, 444] on link at bounding box center [1145, 437] width 8 height 13
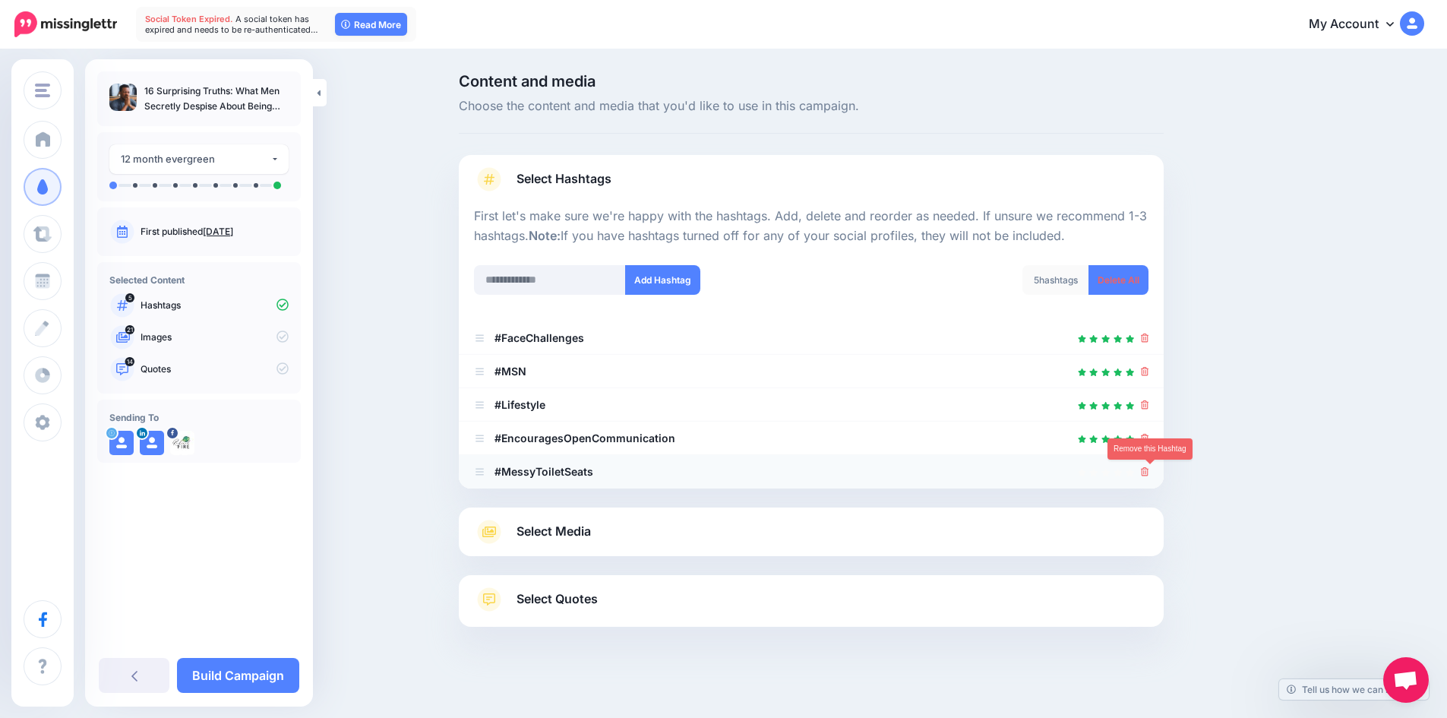
click at [1149, 475] on icon at bounding box center [1145, 471] width 8 height 9
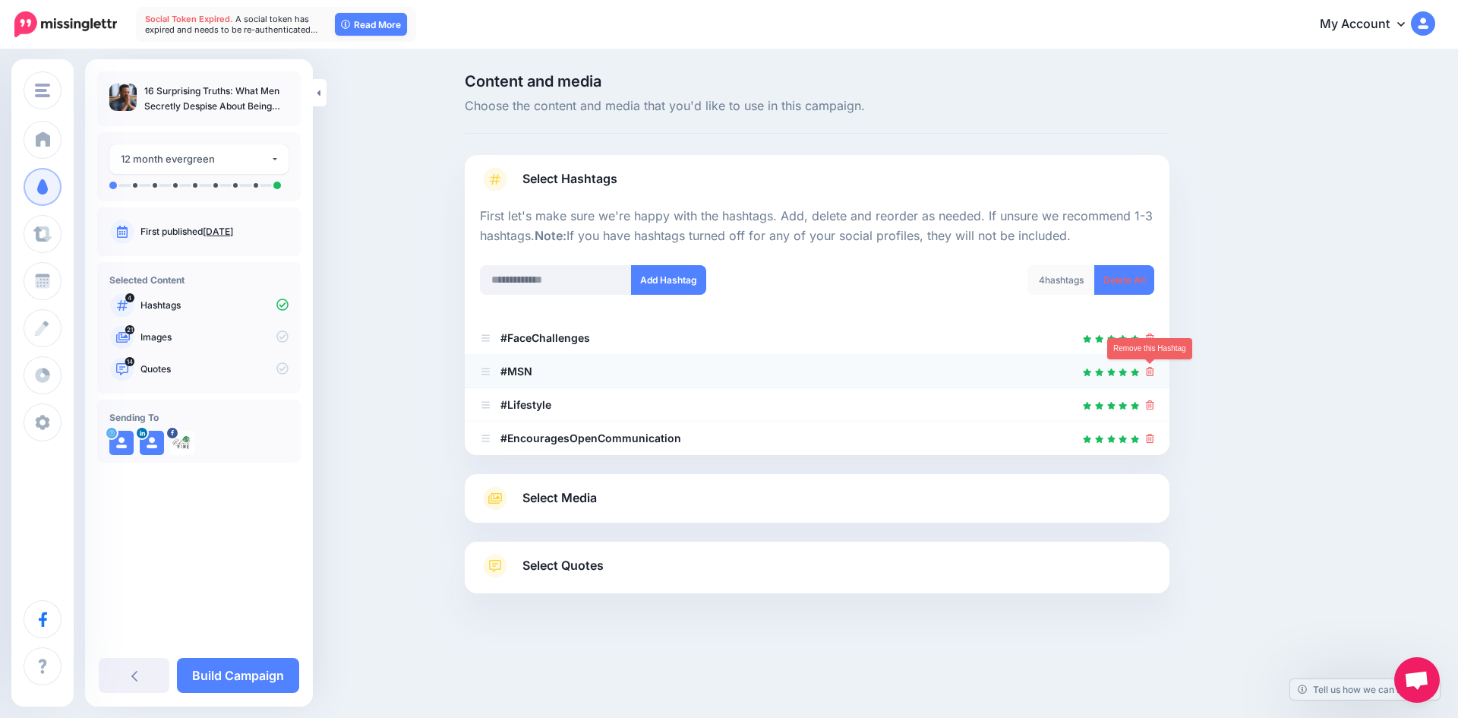
click at [1152, 373] on icon at bounding box center [1150, 371] width 8 height 9
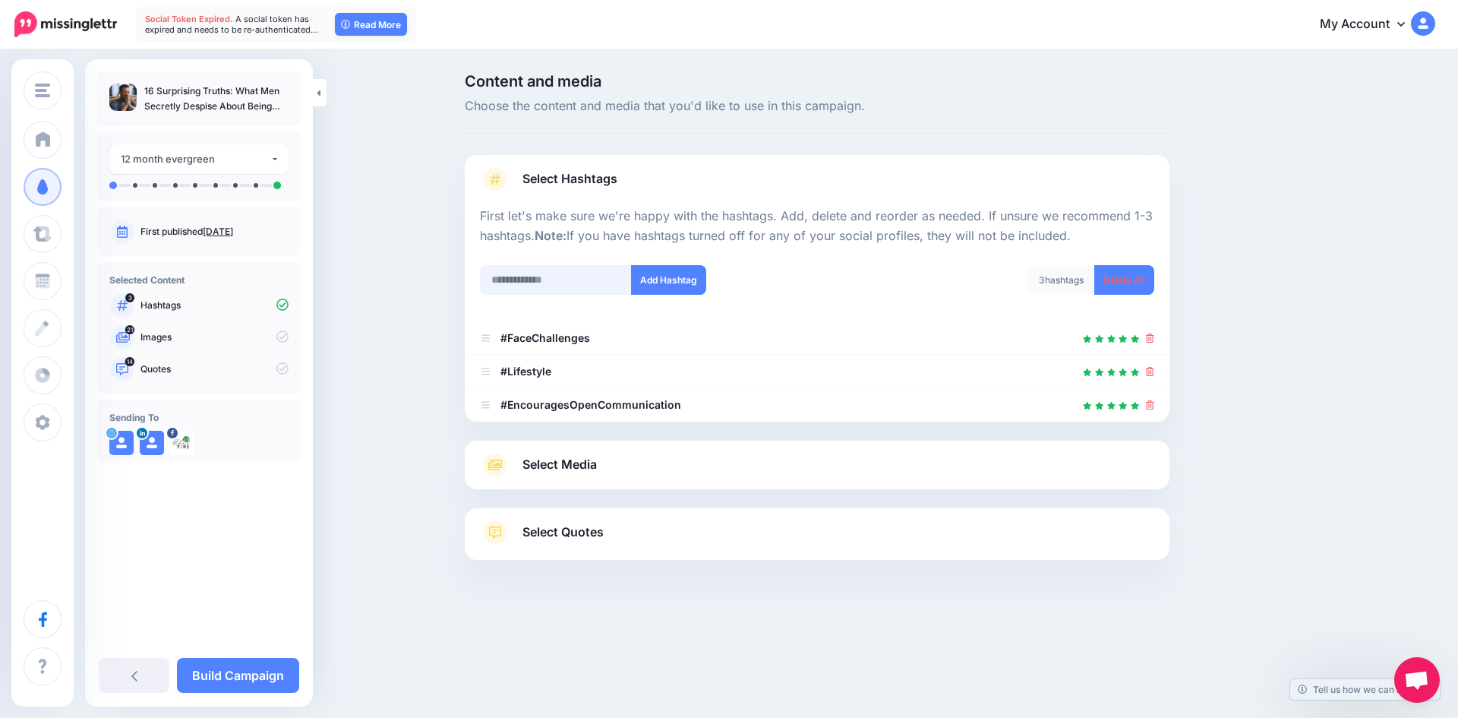
click at [588, 282] on input "text" at bounding box center [556, 280] width 152 height 30
type input "***"
click at [659, 279] on button "Add Hashtag" at bounding box center [668, 280] width 75 height 30
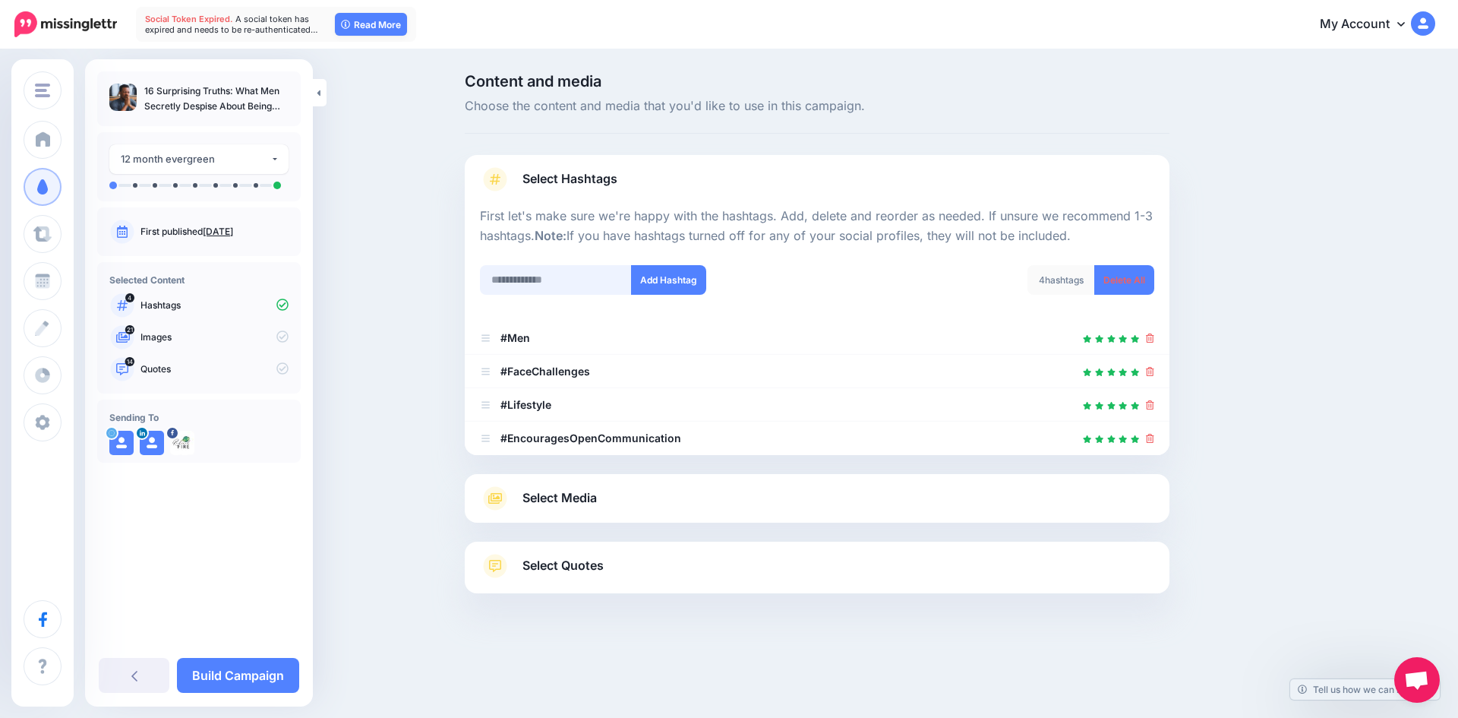
click at [531, 284] on input "text" at bounding box center [556, 280] width 152 height 30
type input "********"
click at [658, 283] on button "Add Hashtag" at bounding box center [668, 280] width 75 height 30
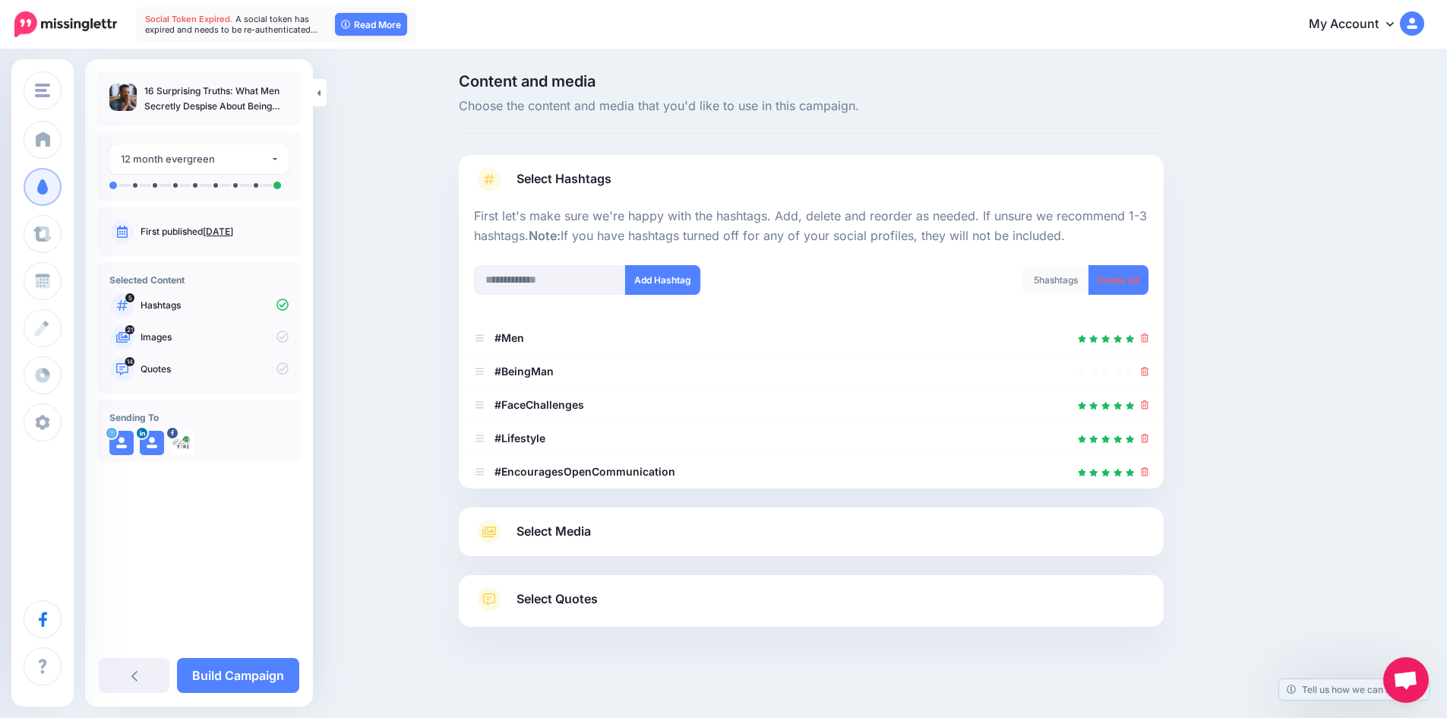
scroll to position [8, 0]
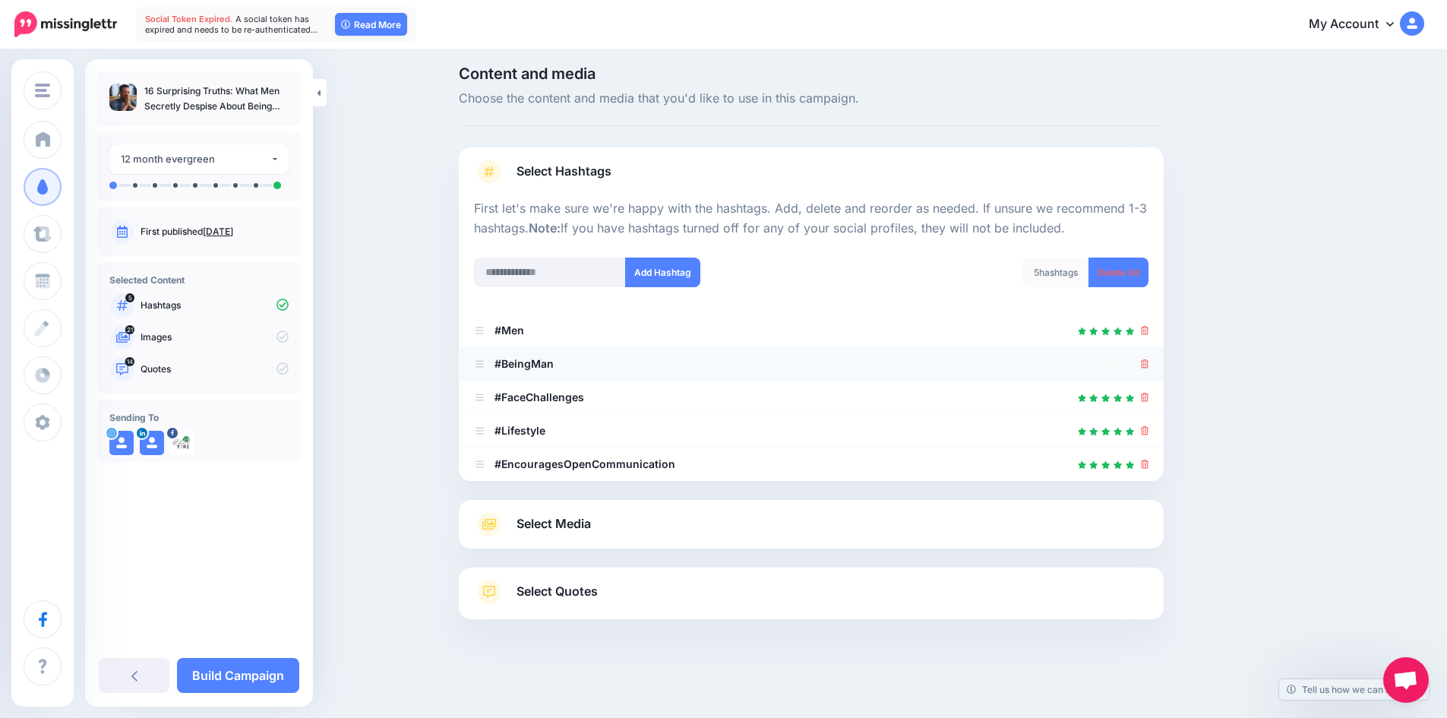
click at [1148, 360] on icon at bounding box center [1145, 363] width 8 height 9
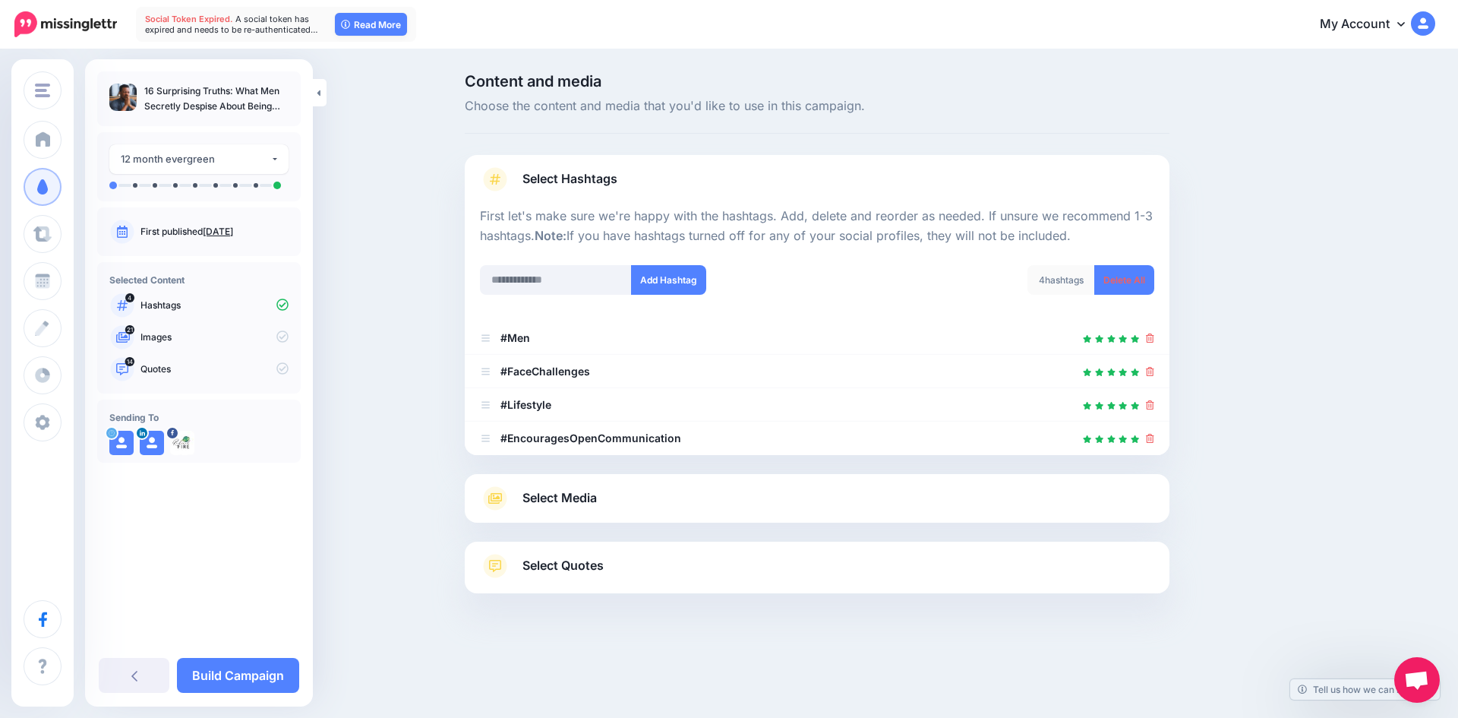
click at [670, 515] on div "Select Media Next, let's make sure we have the best media for this campaign. De…" at bounding box center [817, 498] width 705 height 49
click at [577, 494] on span "Select Media" at bounding box center [560, 498] width 74 height 21
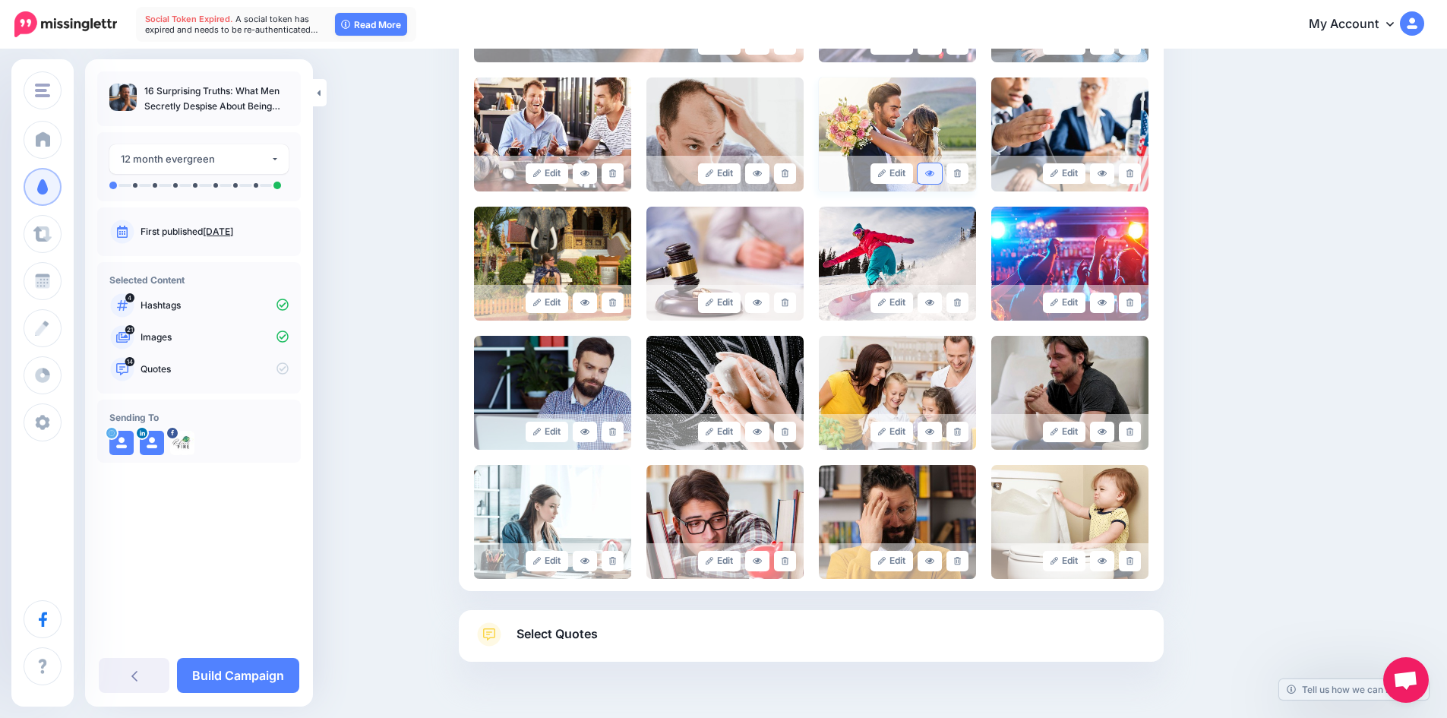
scroll to position [619, 0]
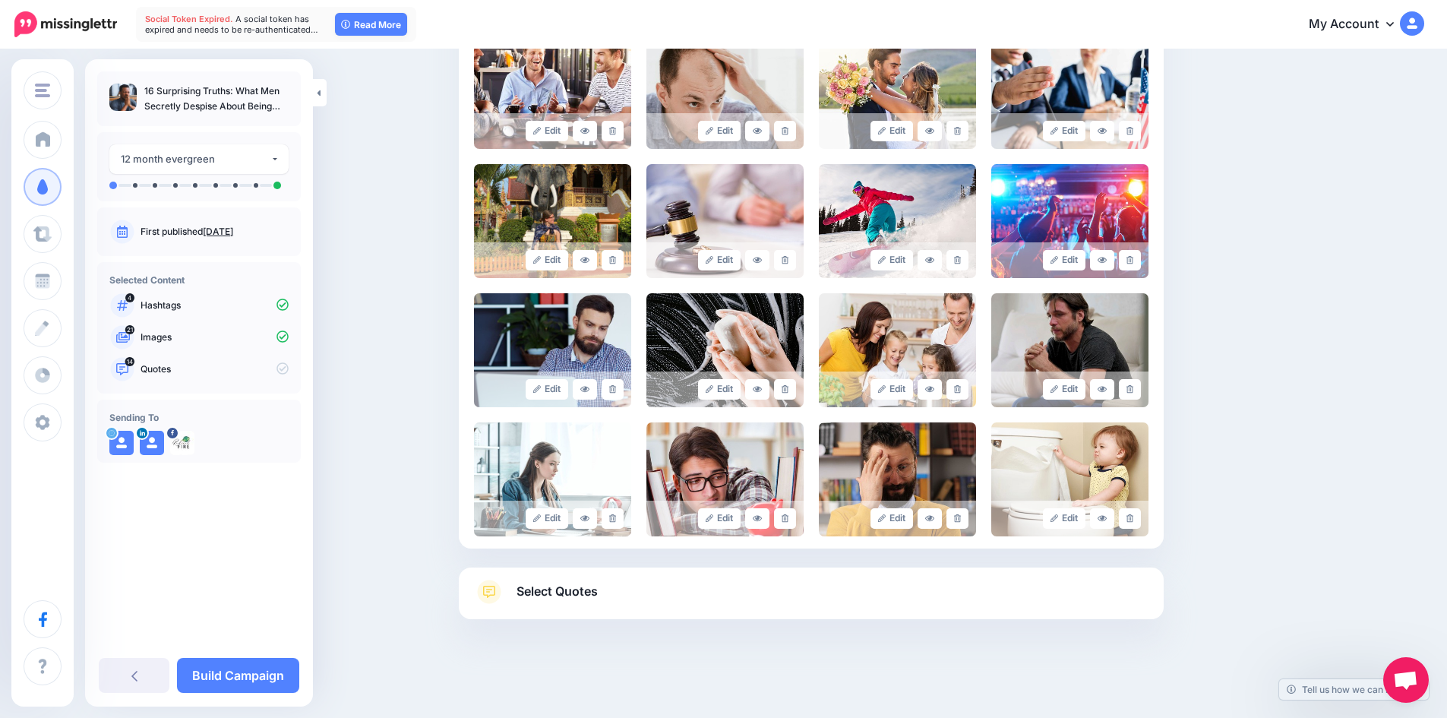
click at [576, 591] on span "Select Quotes" at bounding box center [556, 591] width 81 height 21
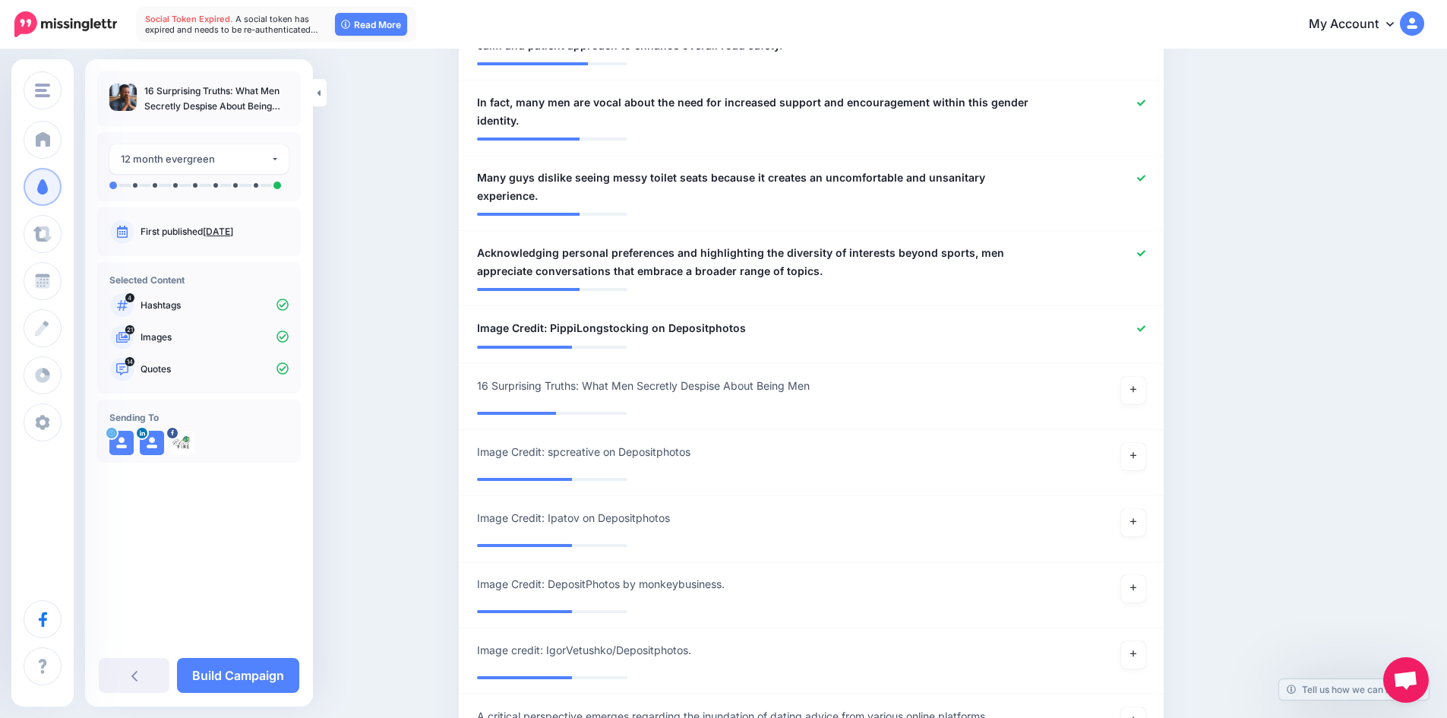
scroll to position [1151, 0]
click at [1145, 327] on icon at bounding box center [1141, 328] width 8 height 8
click at [1136, 392] on icon at bounding box center [1133, 388] width 6 height 8
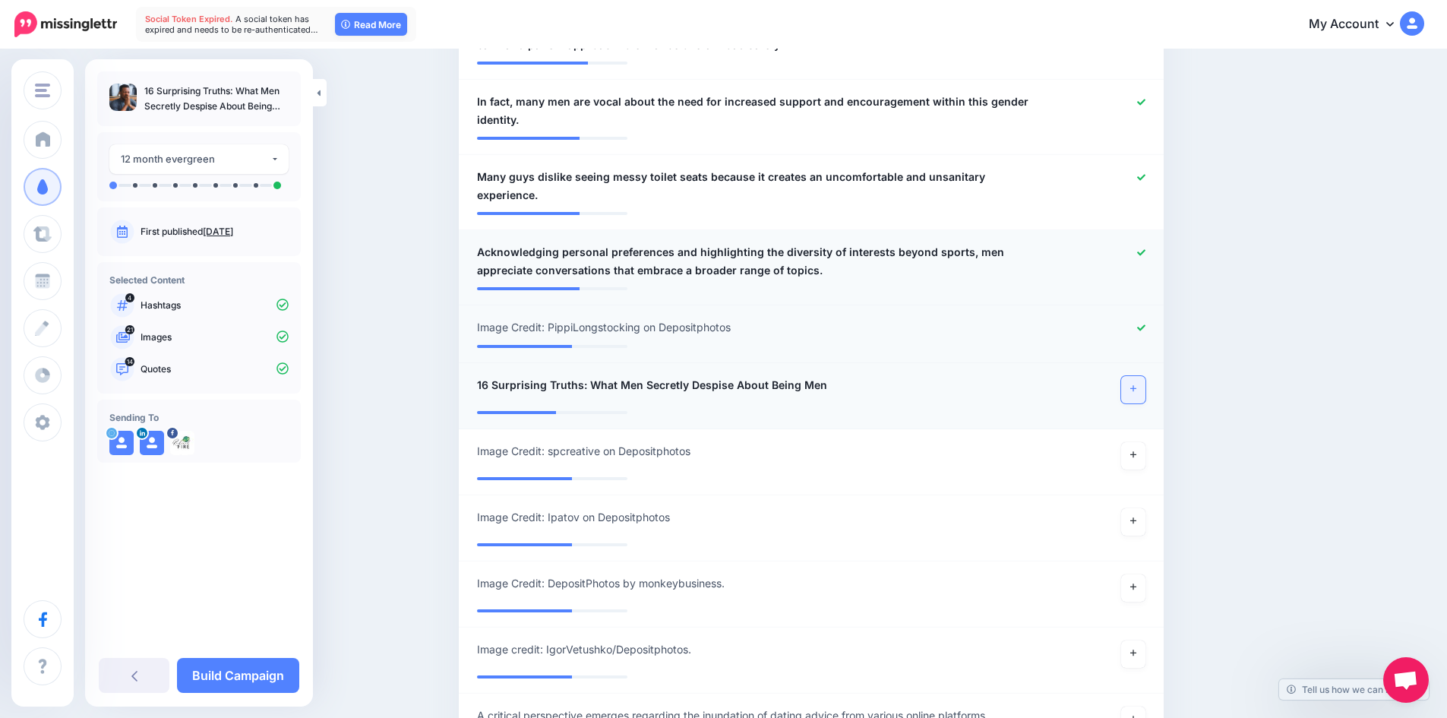
click at [1145, 249] on icon at bounding box center [1141, 252] width 8 height 8
click at [1143, 178] on icon at bounding box center [1141, 177] width 8 height 8
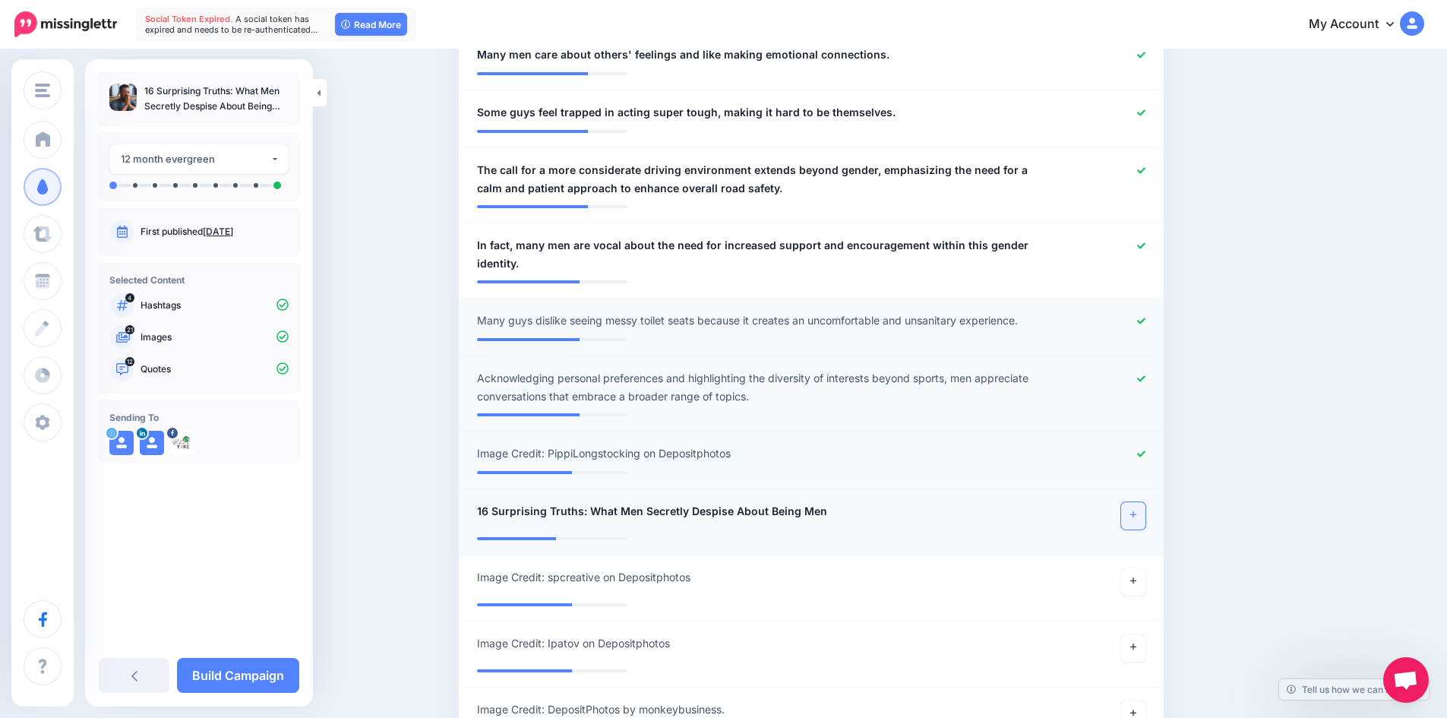
scroll to position [999, 0]
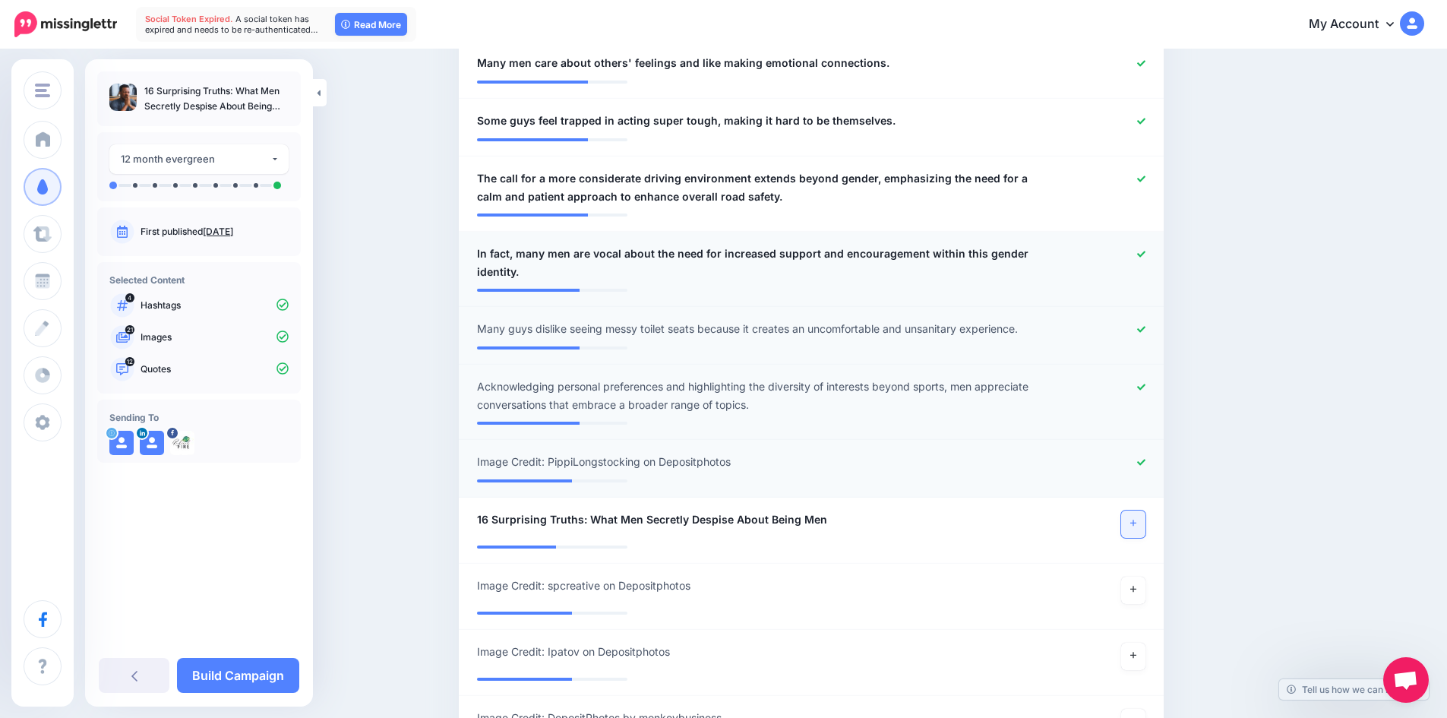
click at [1145, 254] on icon at bounding box center [1141, 254] width 8 height 6
click at [1145, 177] on icon at bounding box center [1141, 179] width 8 height 8
click at [1145, 123] on icon at bounding box center [1141, 121] width 8 height 6
click at [1143, 63] on icon at bounding box center [1141, 63] width 8 height 6
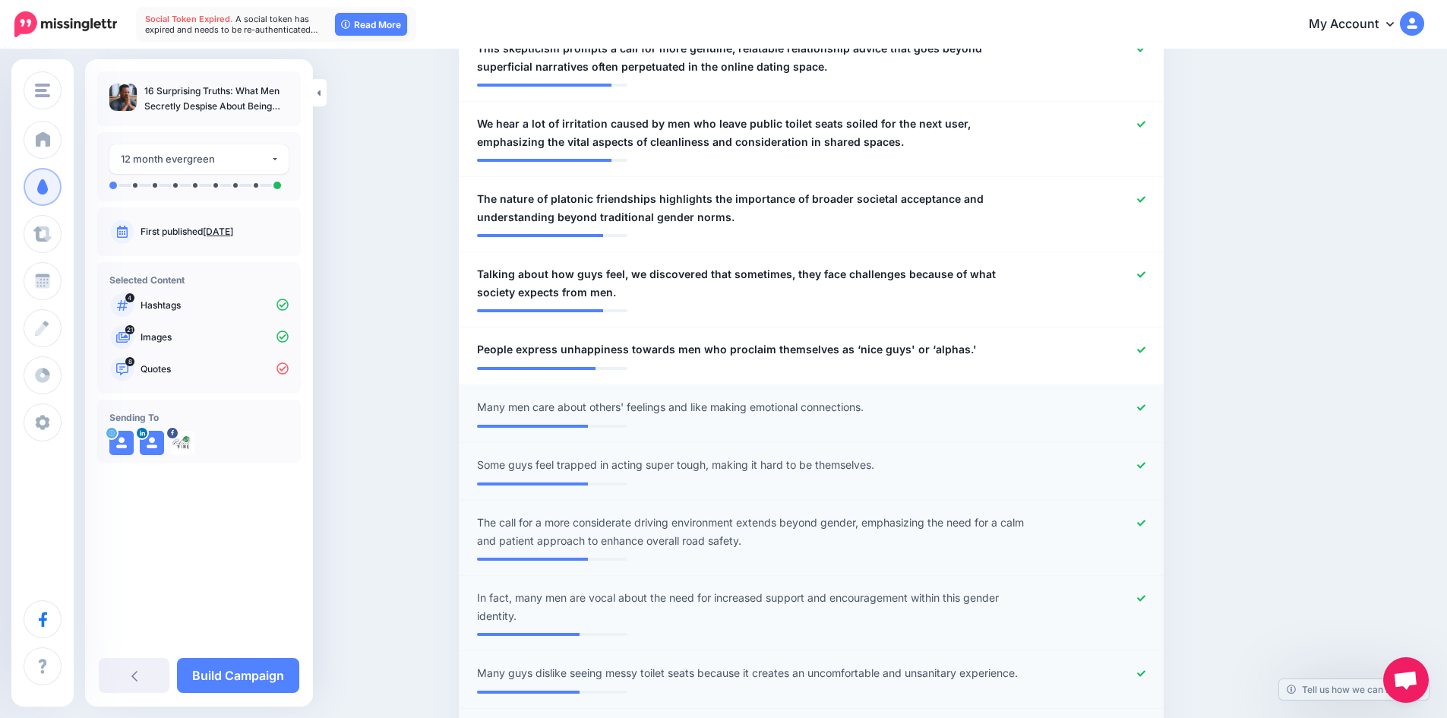
scroll to position [619, 0]
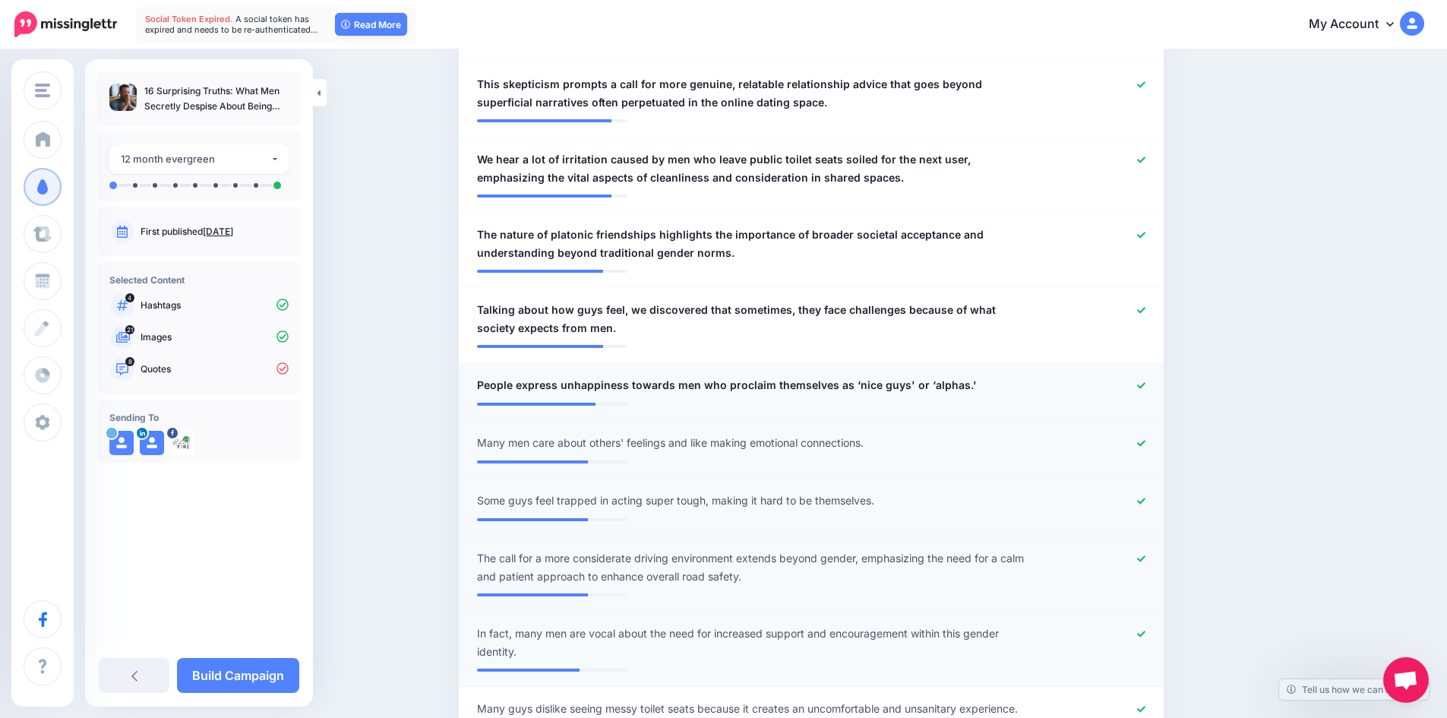
click at [1145, 384] on icon at bounding box center [1141, 385] width 8 height 6
click at [1145, 311] on icon at bounding box center [1141, 310] width 8 height 6
click at [1145, 236] on icon at bounding box center [1141, 235] width 8 height 6
click at [1145, 163] on icon at bounding box center [1141, 160] width 8 height 8
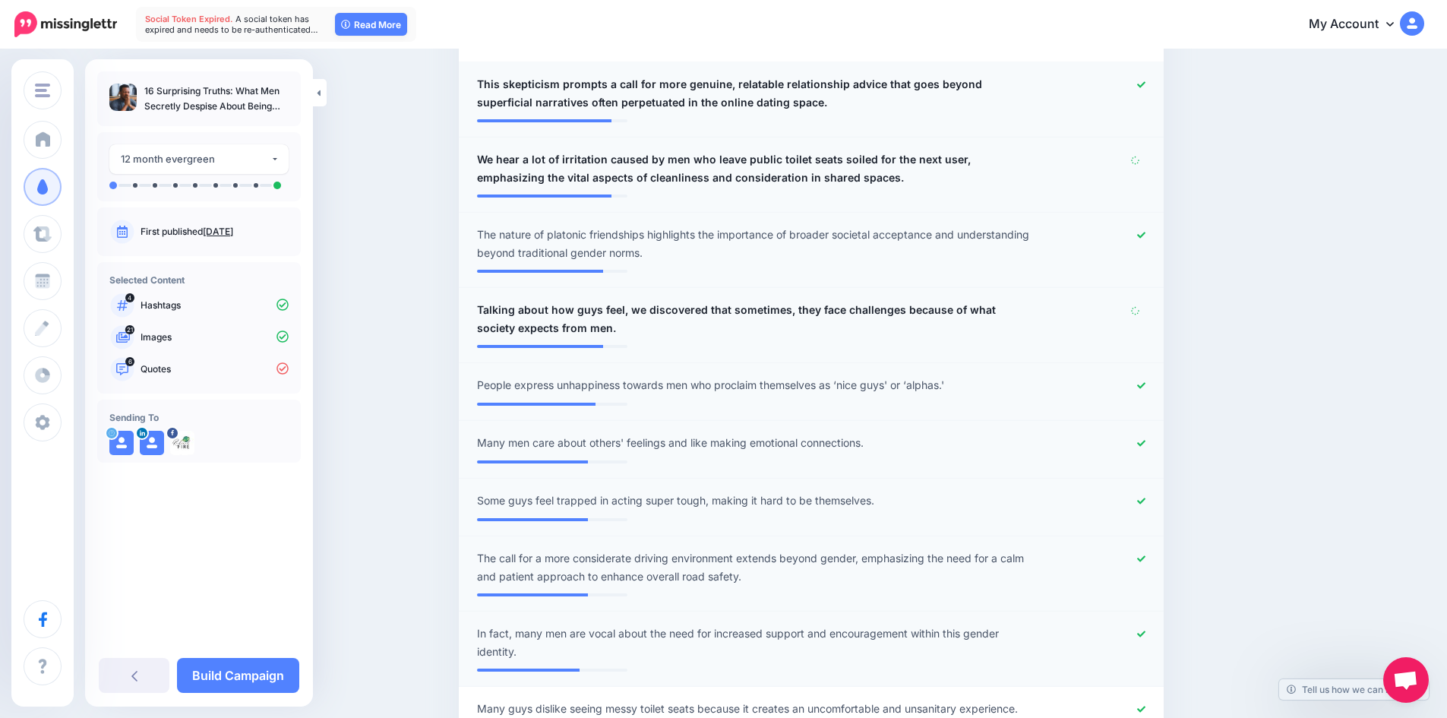
click at [1145, 84] on icon at bounding box center [1141, 84] width 8 height 6
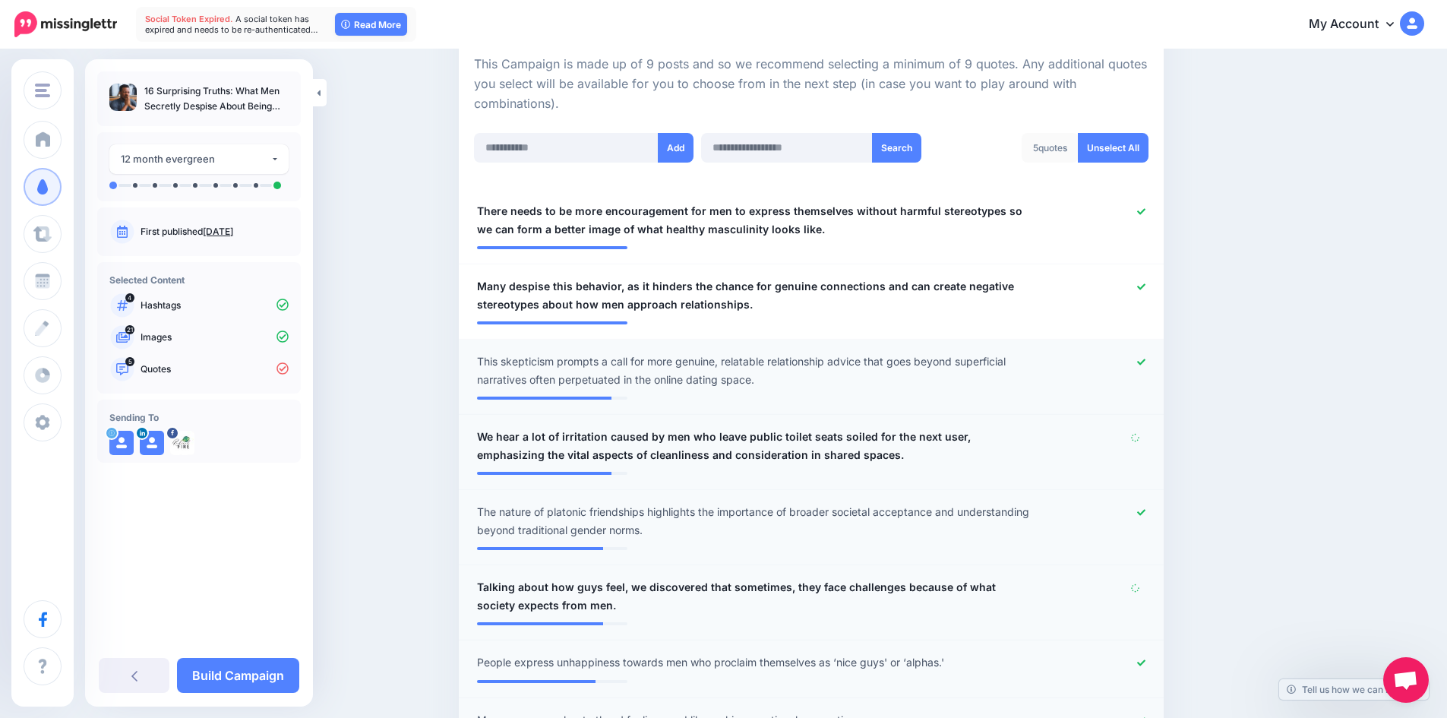
scroll to position [315, 0]
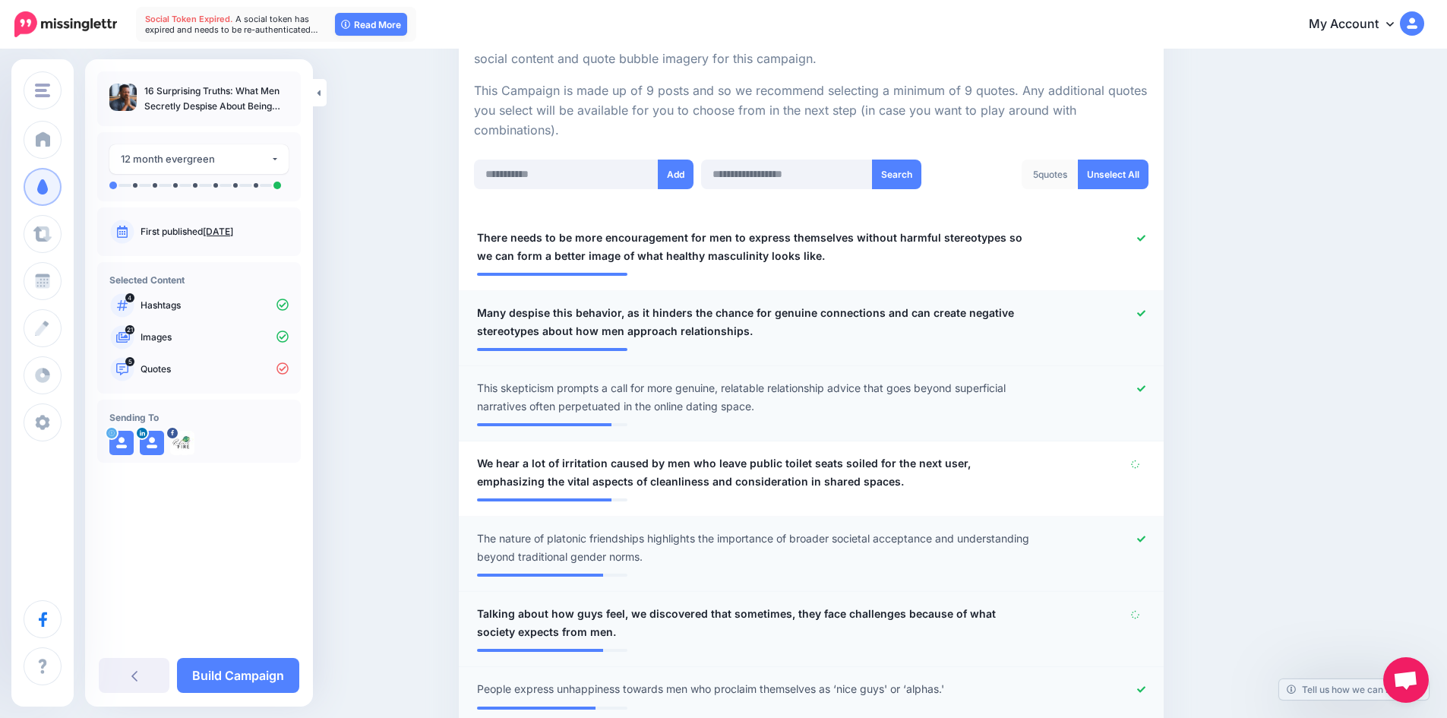
click at [1145, 311] on icon at bounding box center [1141, 313] width 8 height 8
click at [1145, 237] on icon at bounding box center [1141, 238] width 8 height 6
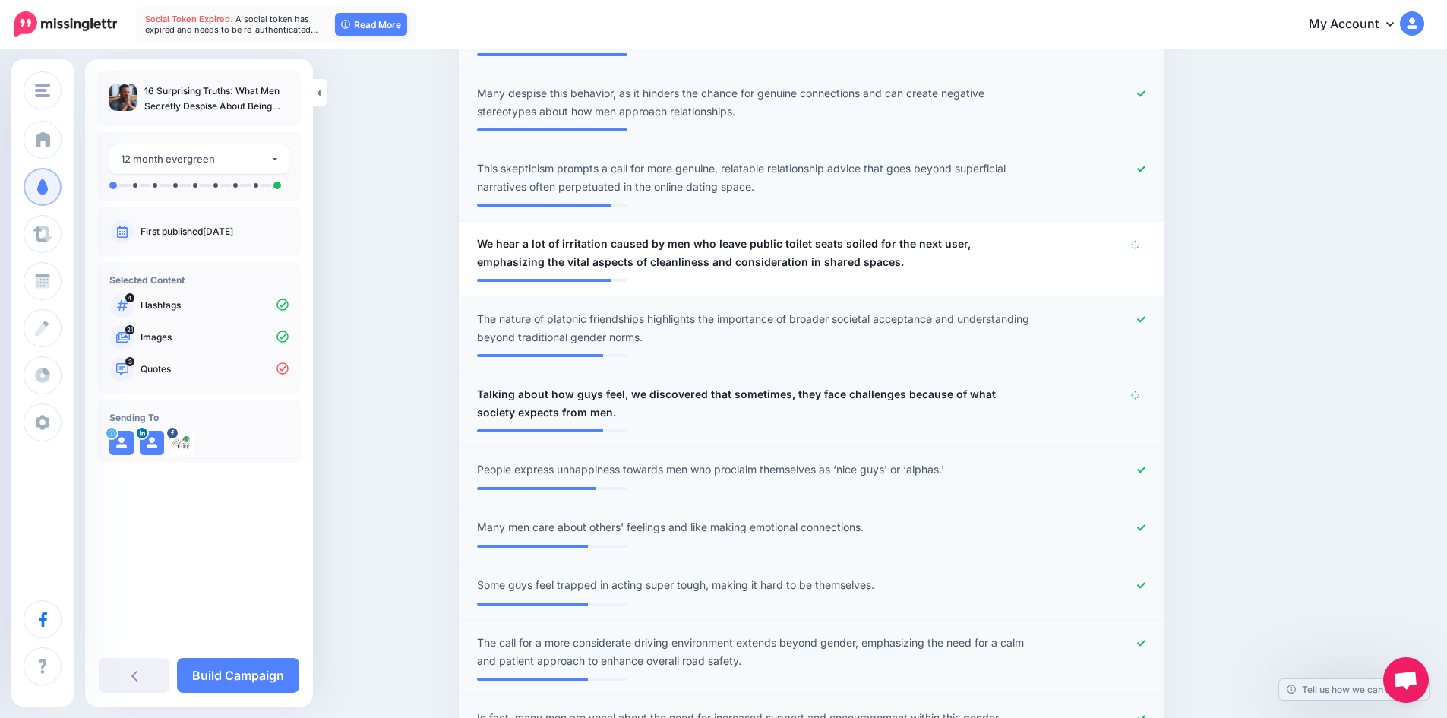
scroll to position [543, 0]
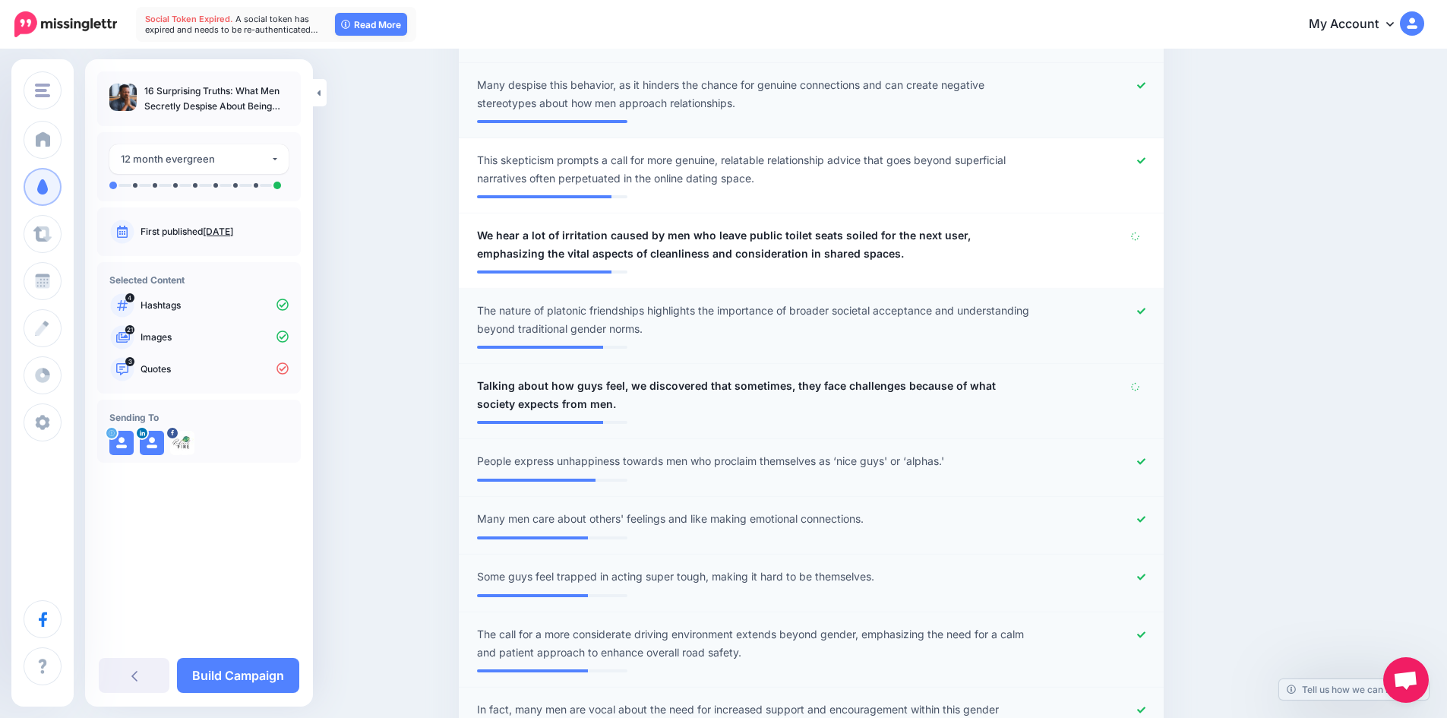
click at [156, 89] on p "16 Surprising Truths: What Men Secretly Despise About Being Men" at bounding box center [216, 99] width 144 height 30
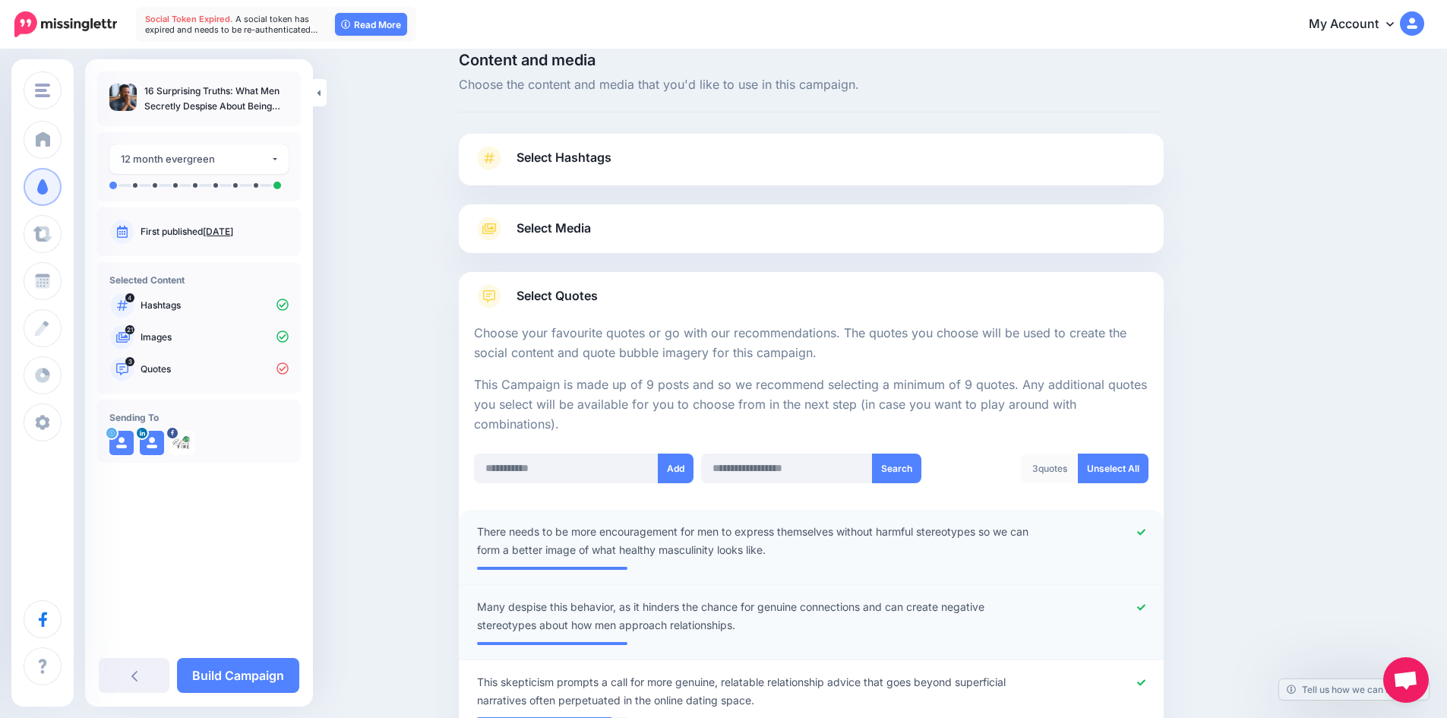
scroll to position [11, 0]
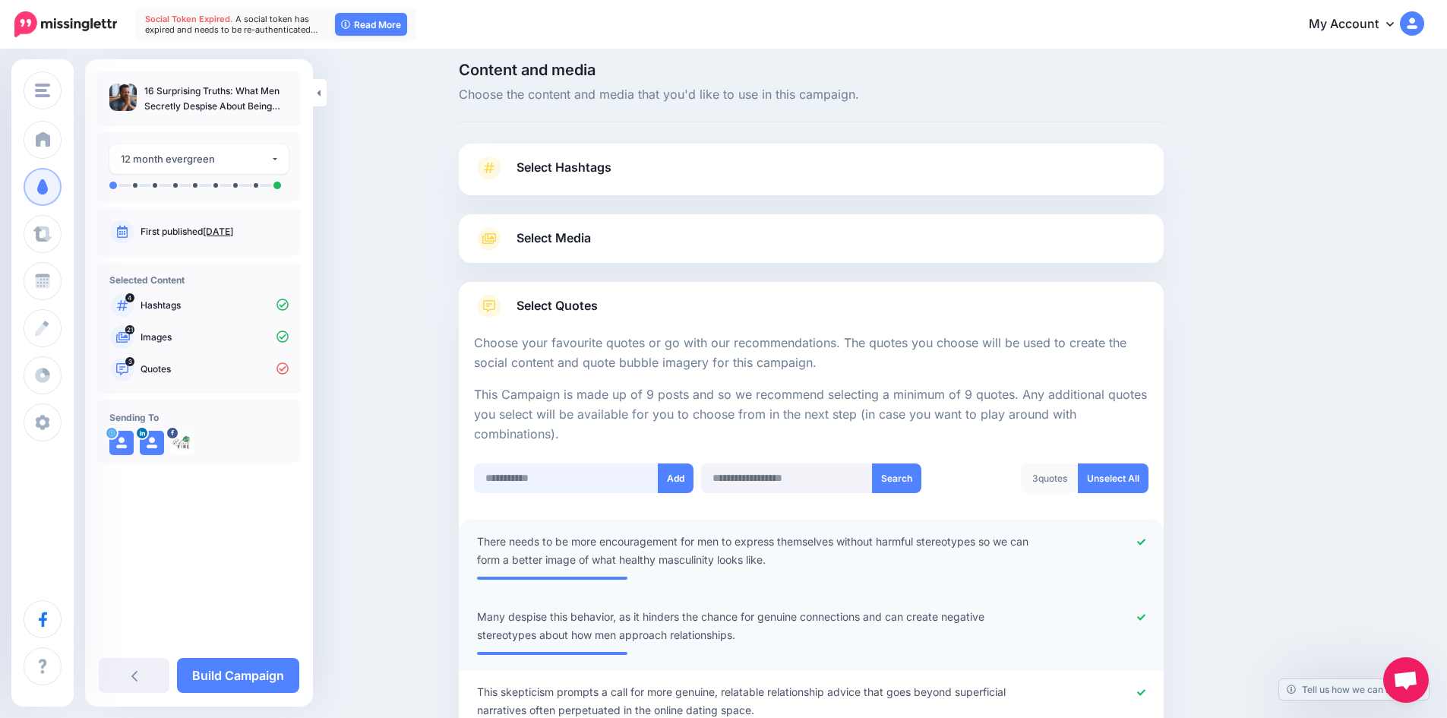
click at [569, 478] on input "text" at bounding box center [566, 478] width 185 height 30
paste input "**********"
type input "**********"
click at [677, 481] on button "Add" at bounding box center [676, 478] width 36 height 30
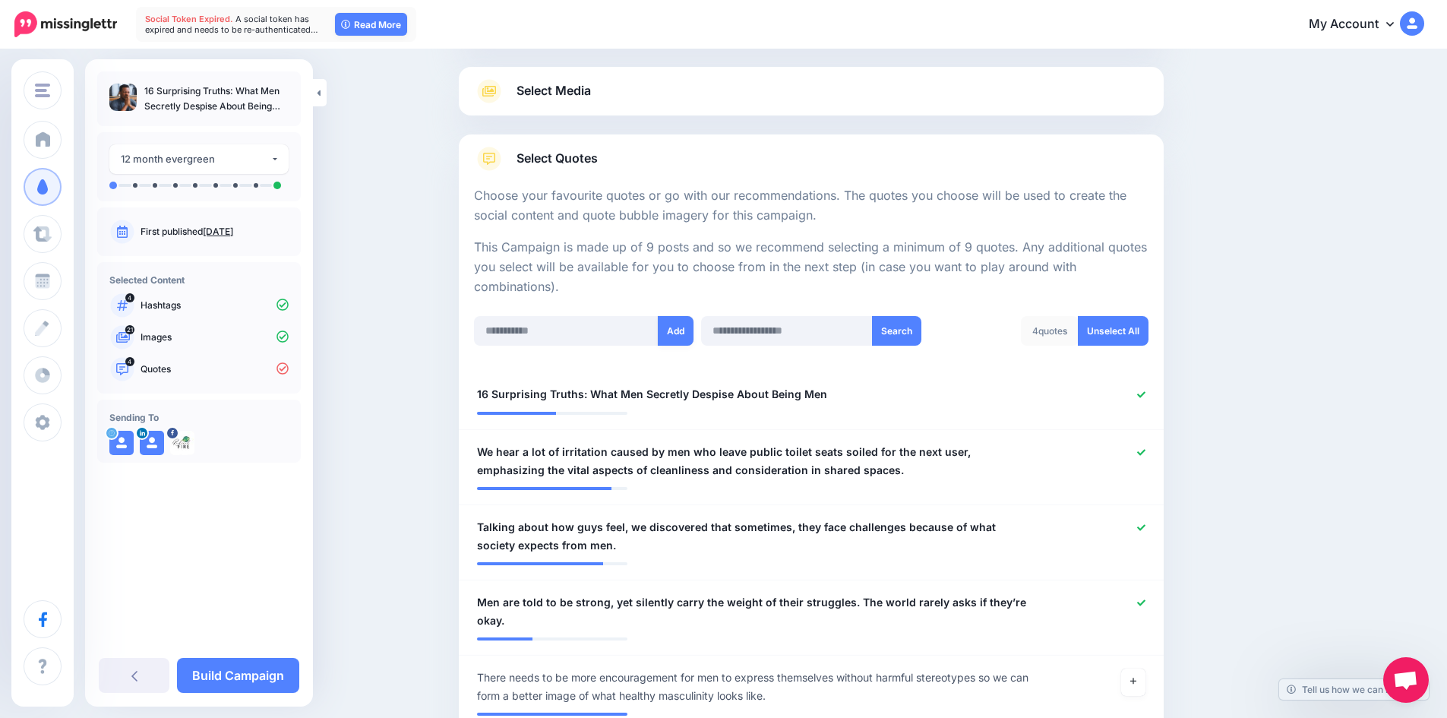
scroll to position [0, 0]
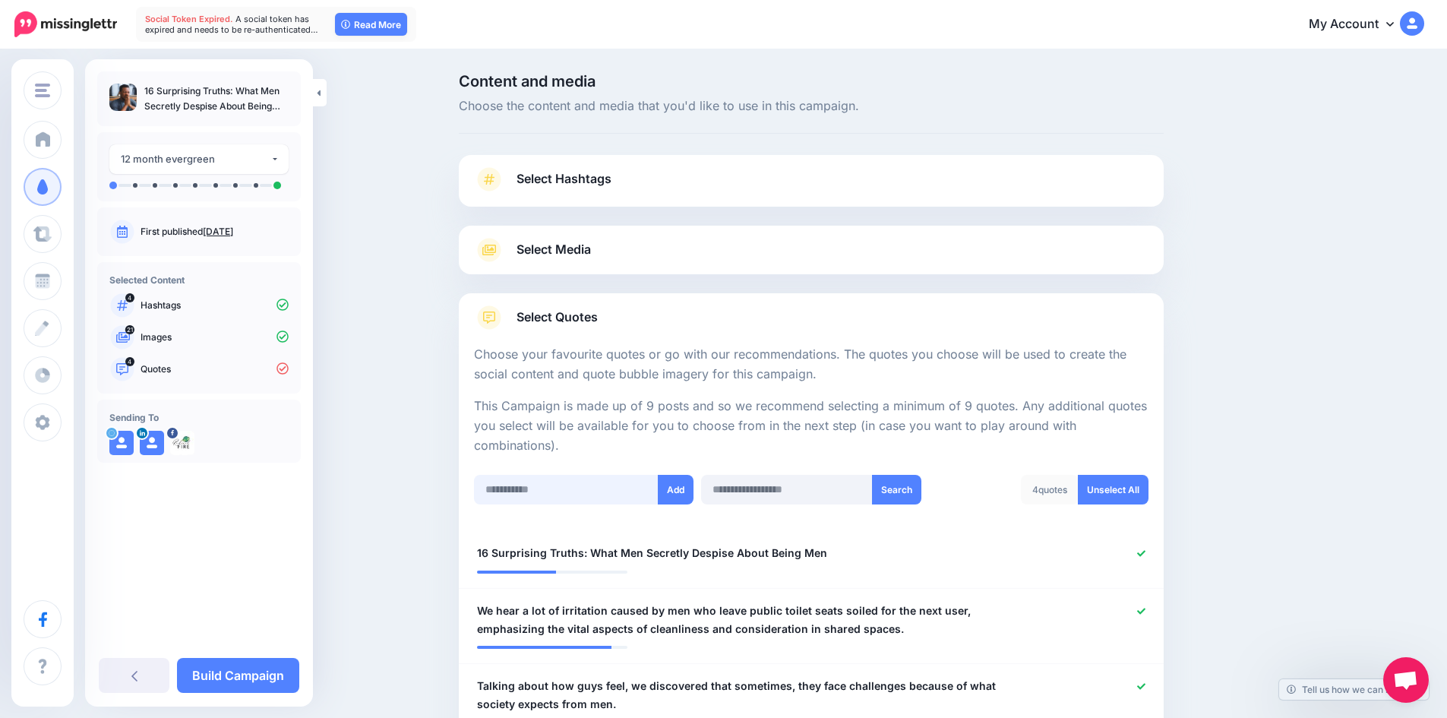
click at [541, 485] on input "text" at bounding box center [566, 490] width 185 height 30
paste input "**********"
type input "**********"
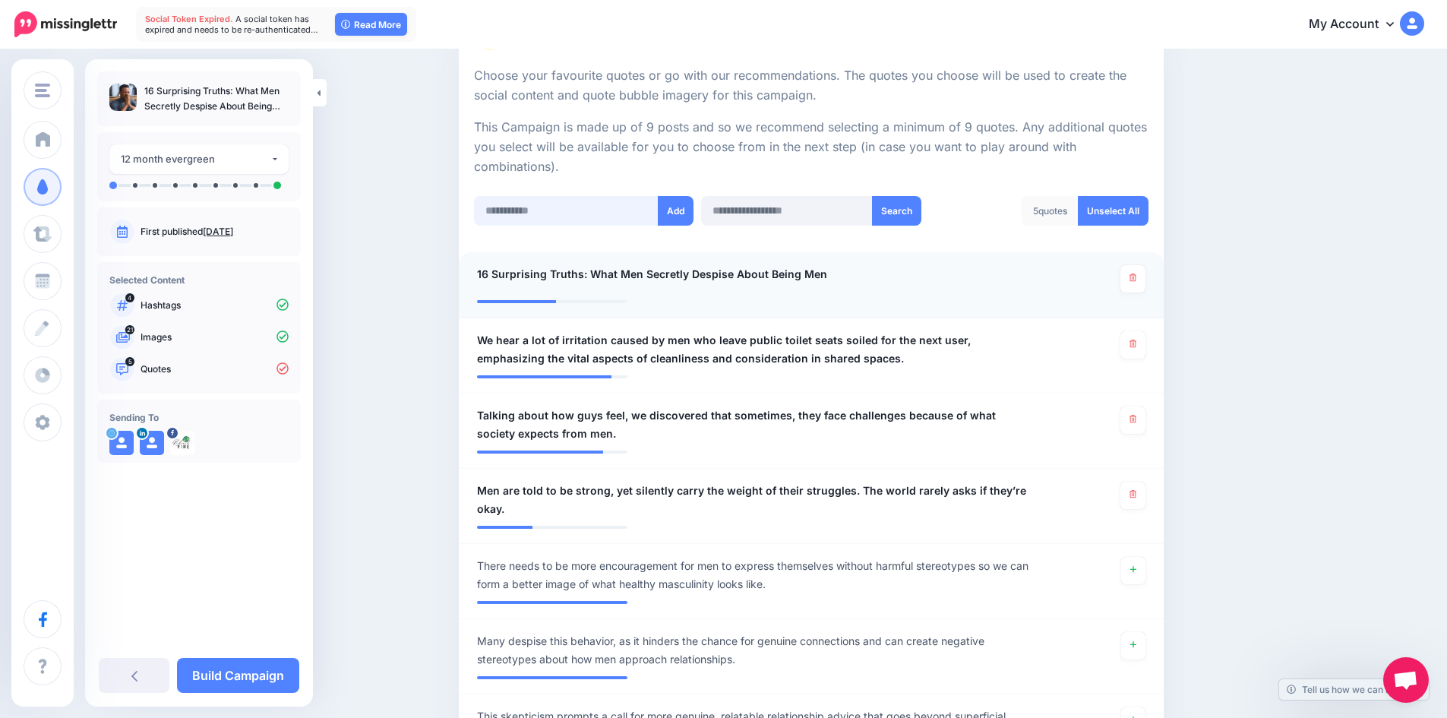
scroll to position [227, 0]
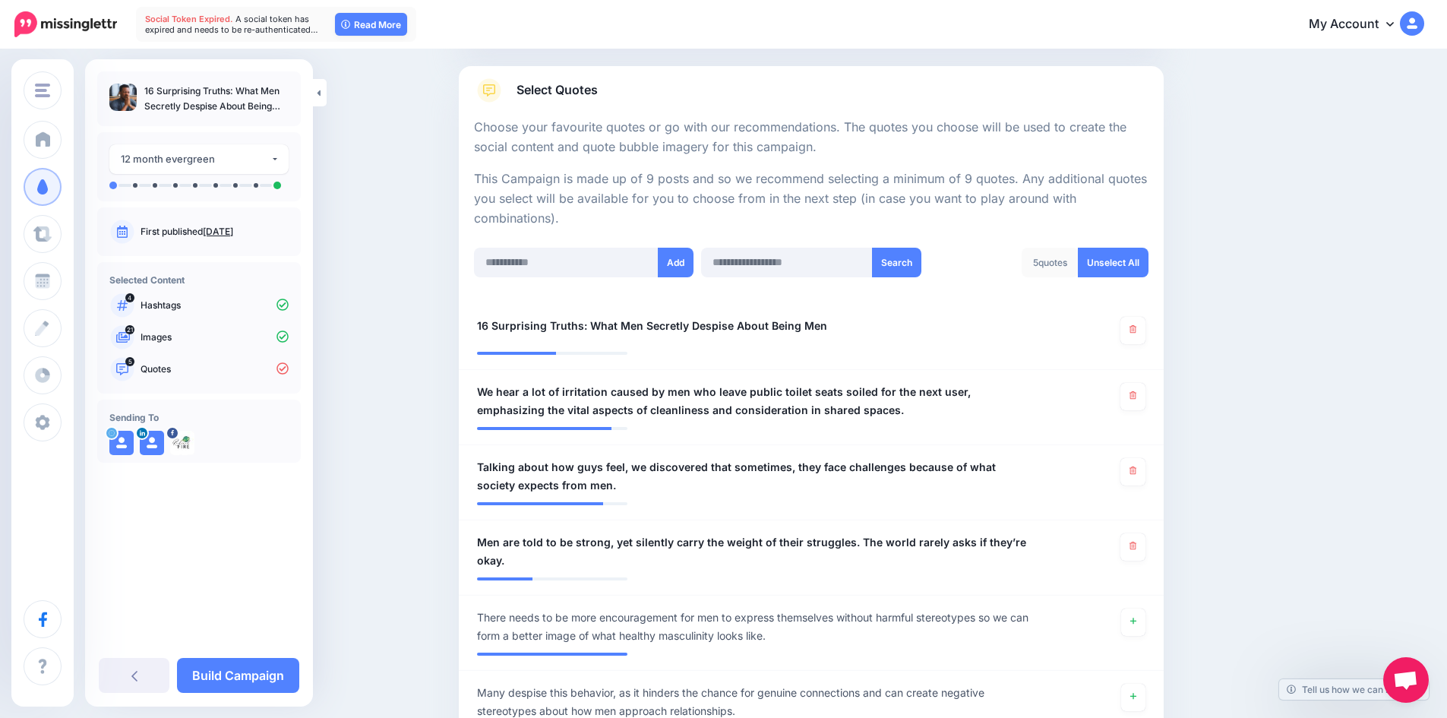
click at [530, 278] on div "Add Search 5 quotes Unselect All" at bounding box center [811, 272] width 682 height 49
click at [535, 270] on input "text" at bounding box center [566, 263] width 185 height 30
paste input "**********"
type input "**********"
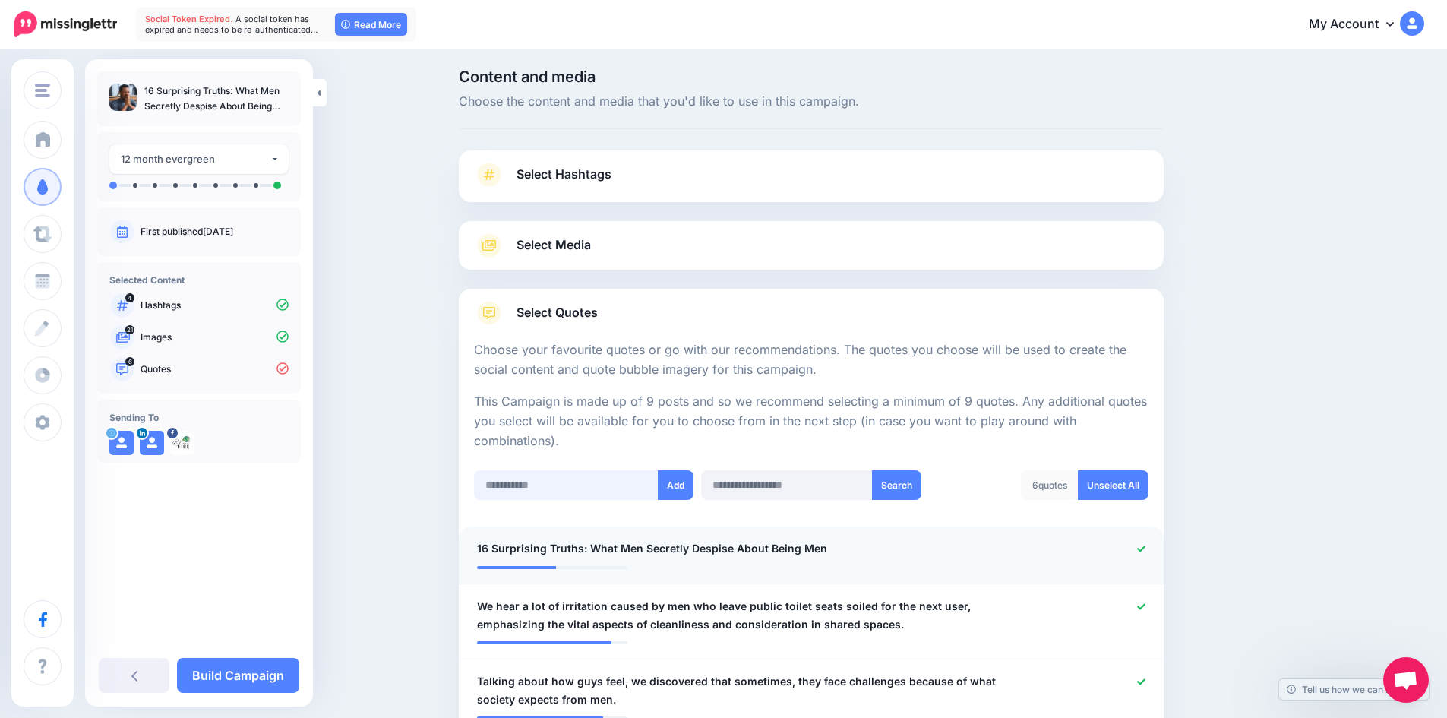
scroll to position [0, 0]
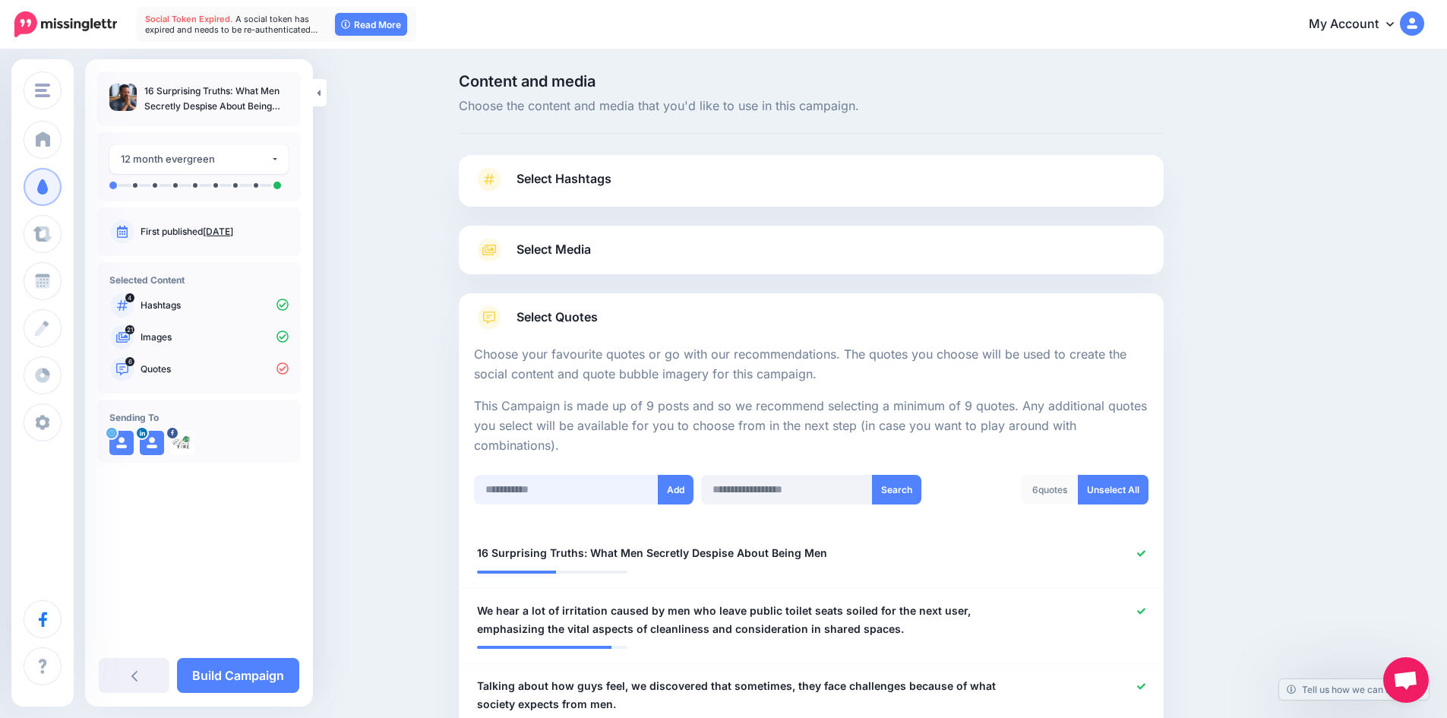
click at [609, 497] on input "text" at bounding box center [566, 490] width 185 height 30
paste input "**********"
type input "**********"
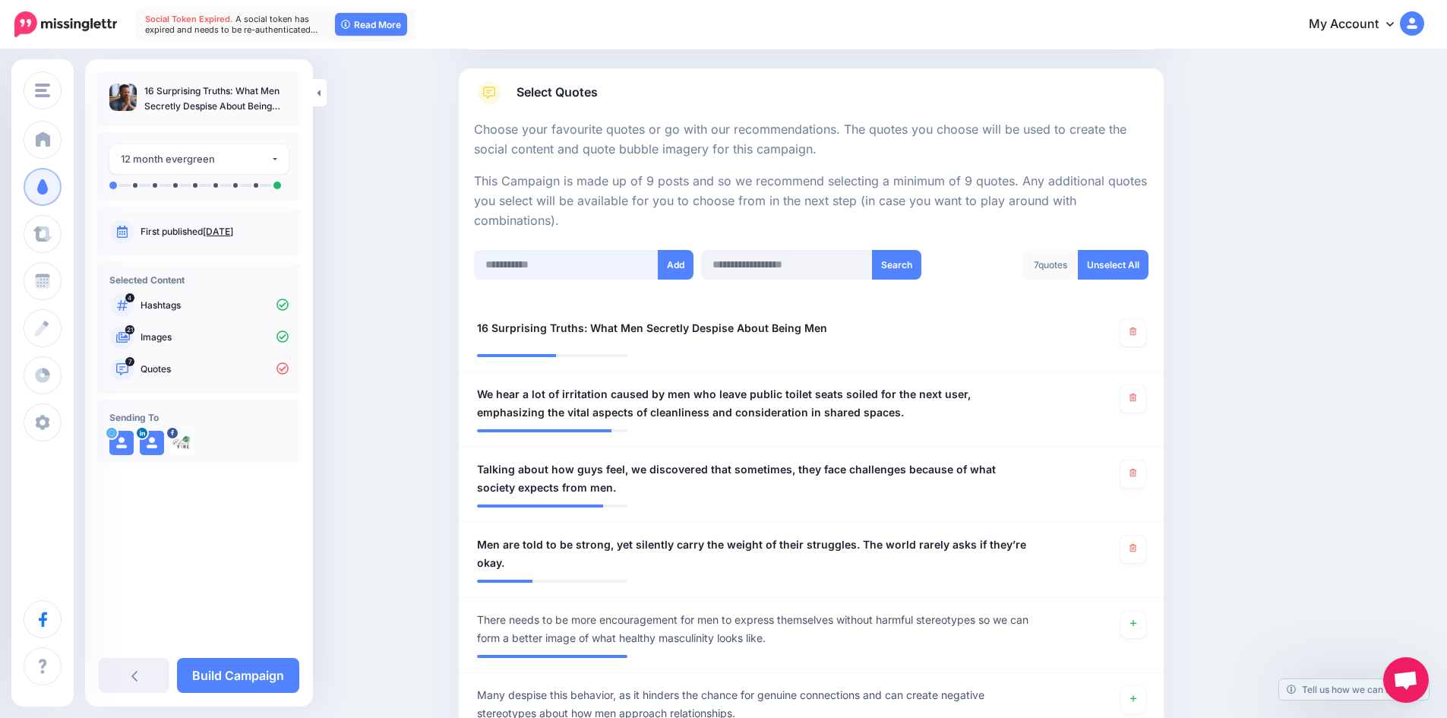
scroll to position [75, 0]
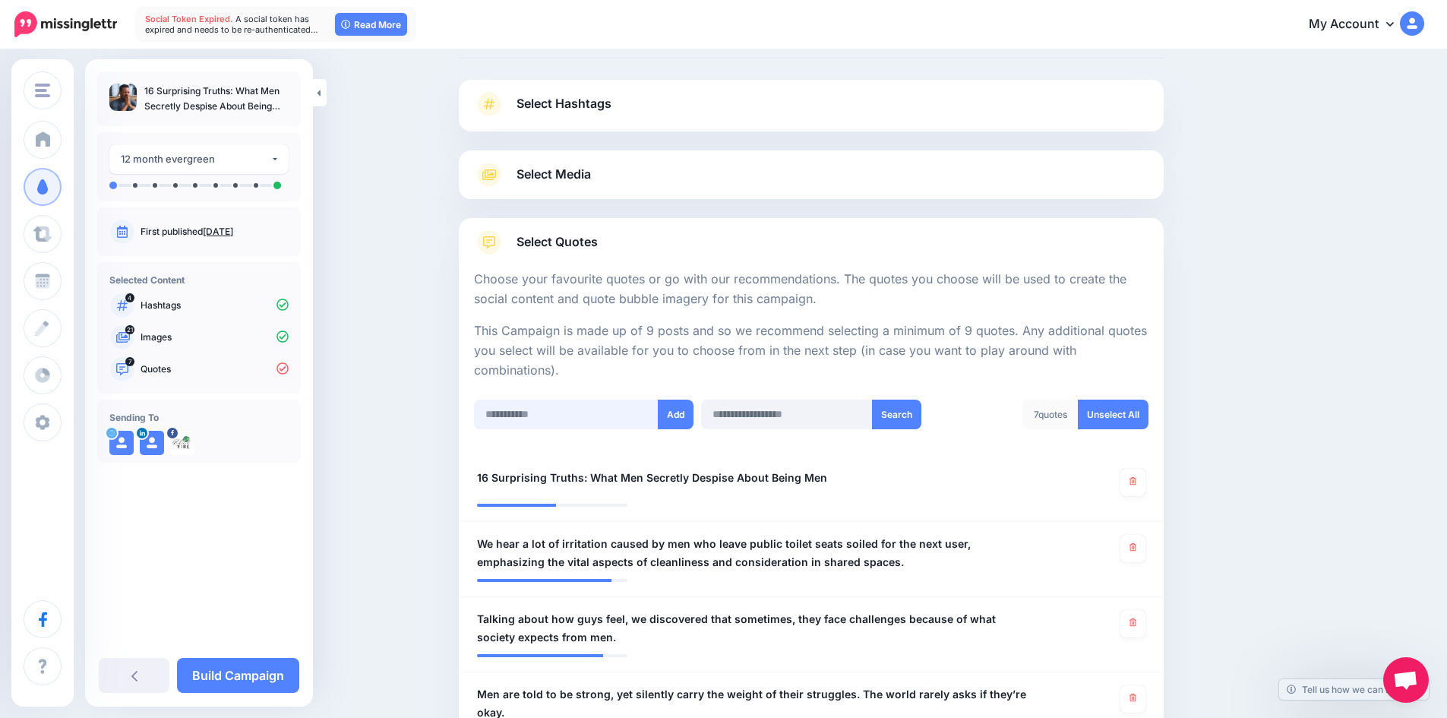
click at [556, 411] on input "text" at bounding box center [566, 414] width 185 height 30
paste input "**********"
type input "**********"
click at [552, 418] on input "text" at bounding box center [566, 414] width 185 height 30
paste input "**********"
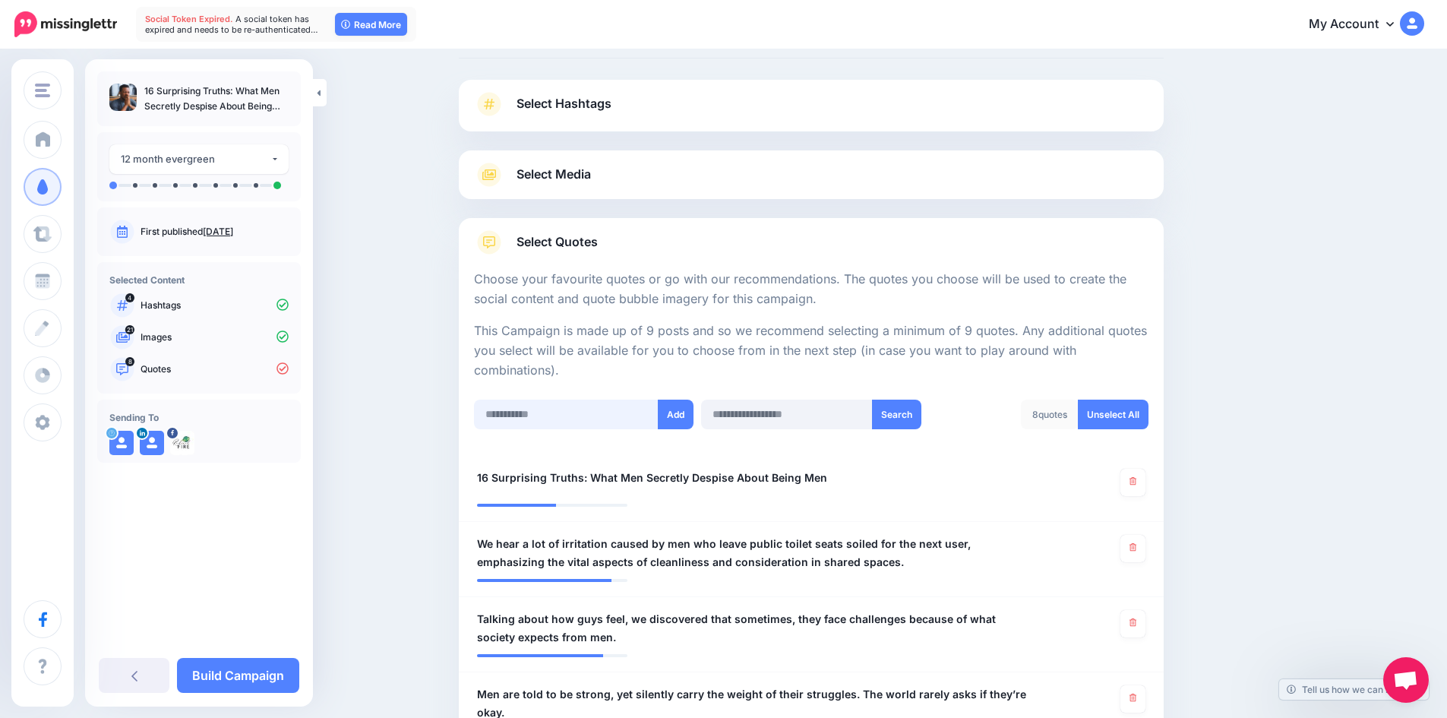
type input "**********"
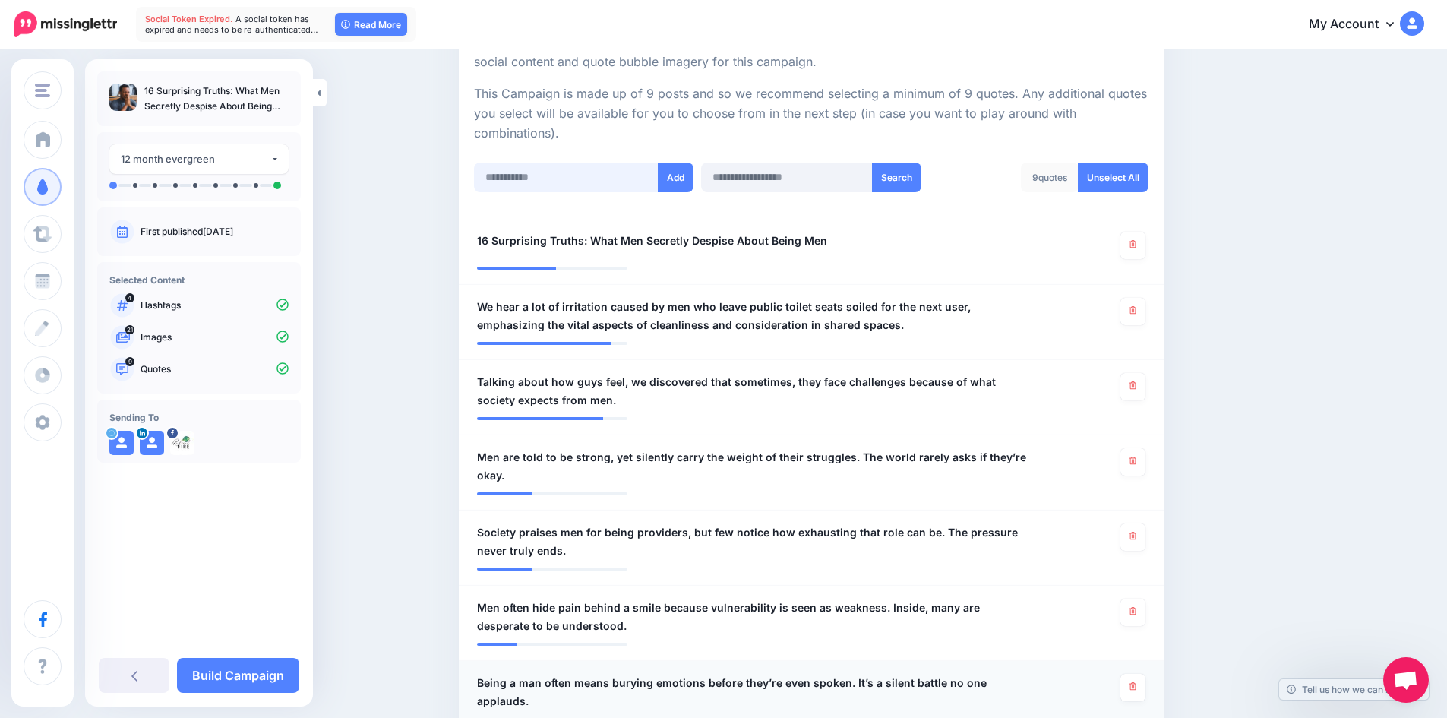
scroll to position [303, 0]
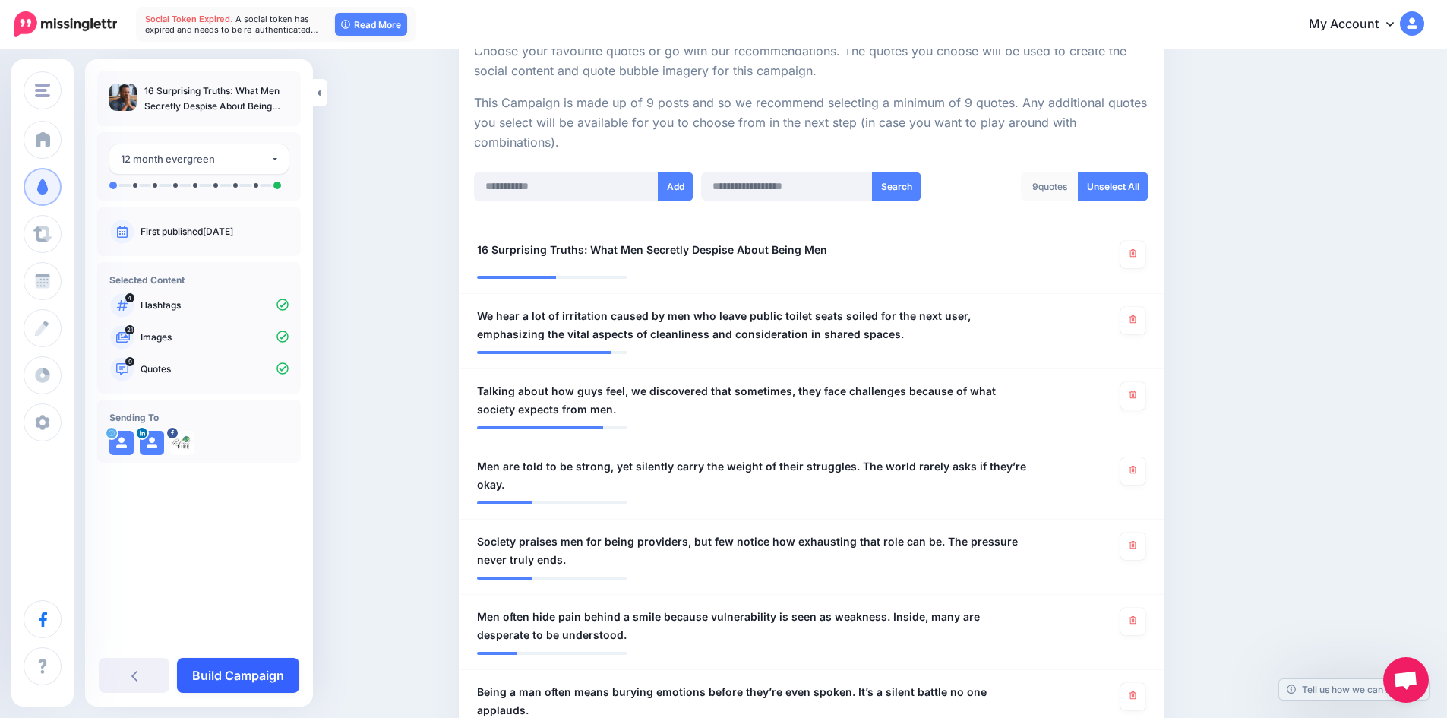
click at [226, 673] on link "Build Campaign" at bounding box center [238, 675] width 122 height 35
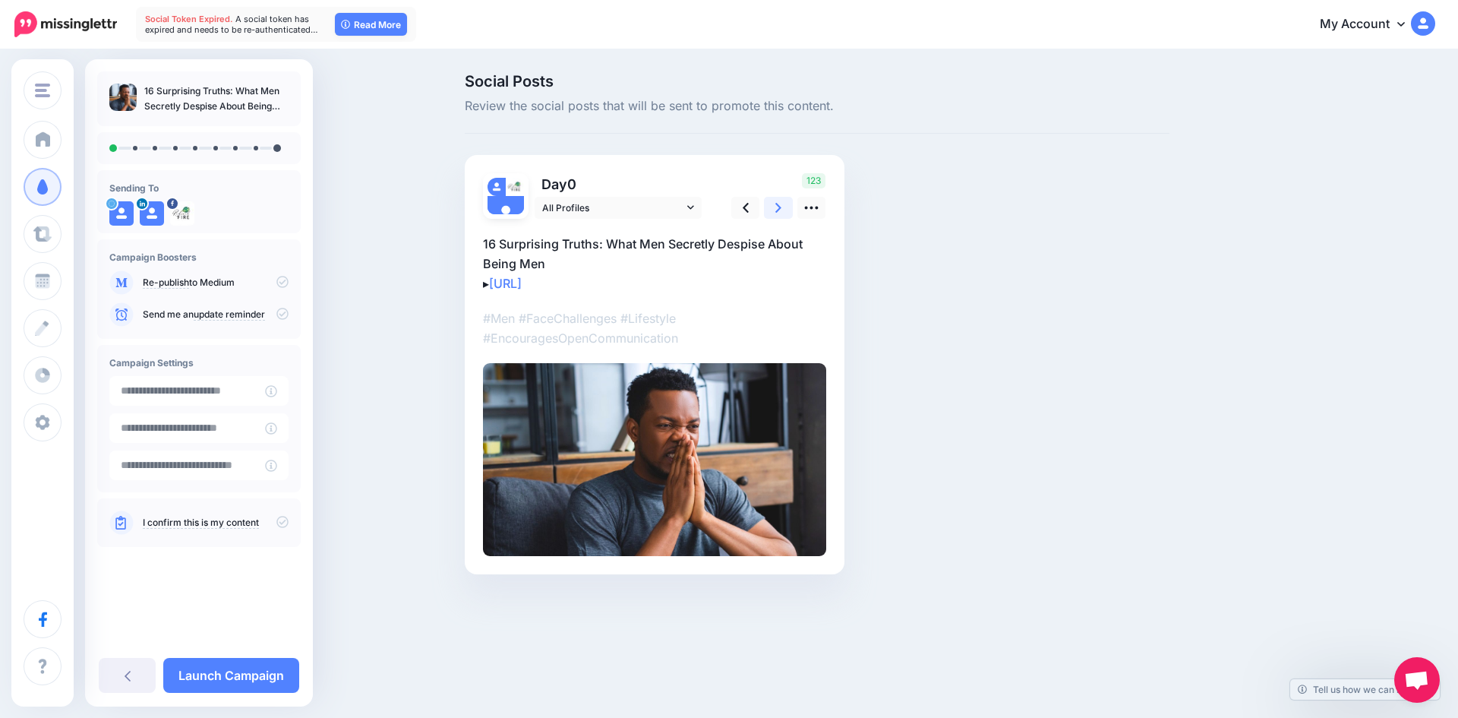
click at [773, 204] on link at bounding box center [778, 208] width 29 height 22
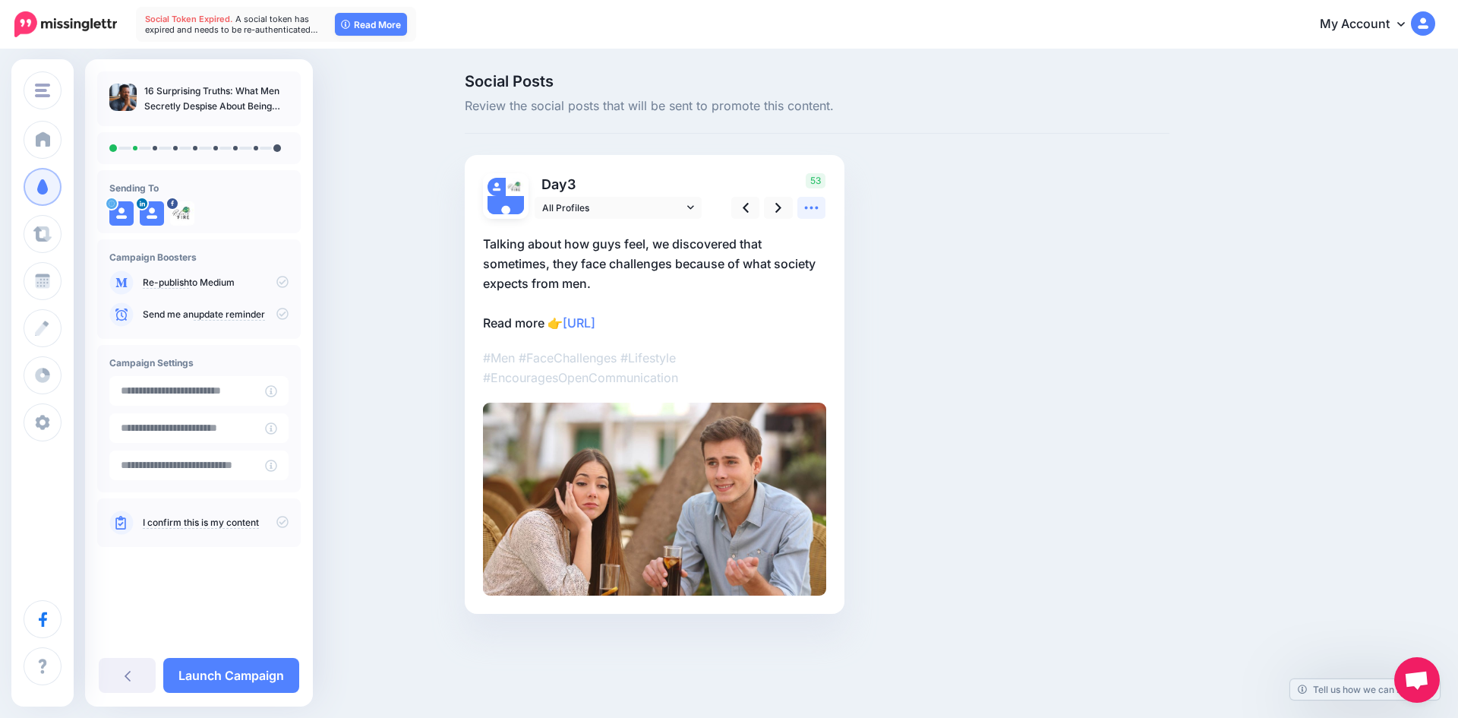
click at [808, 211] on icon at bounding box center [812, 208] width 16 height 16
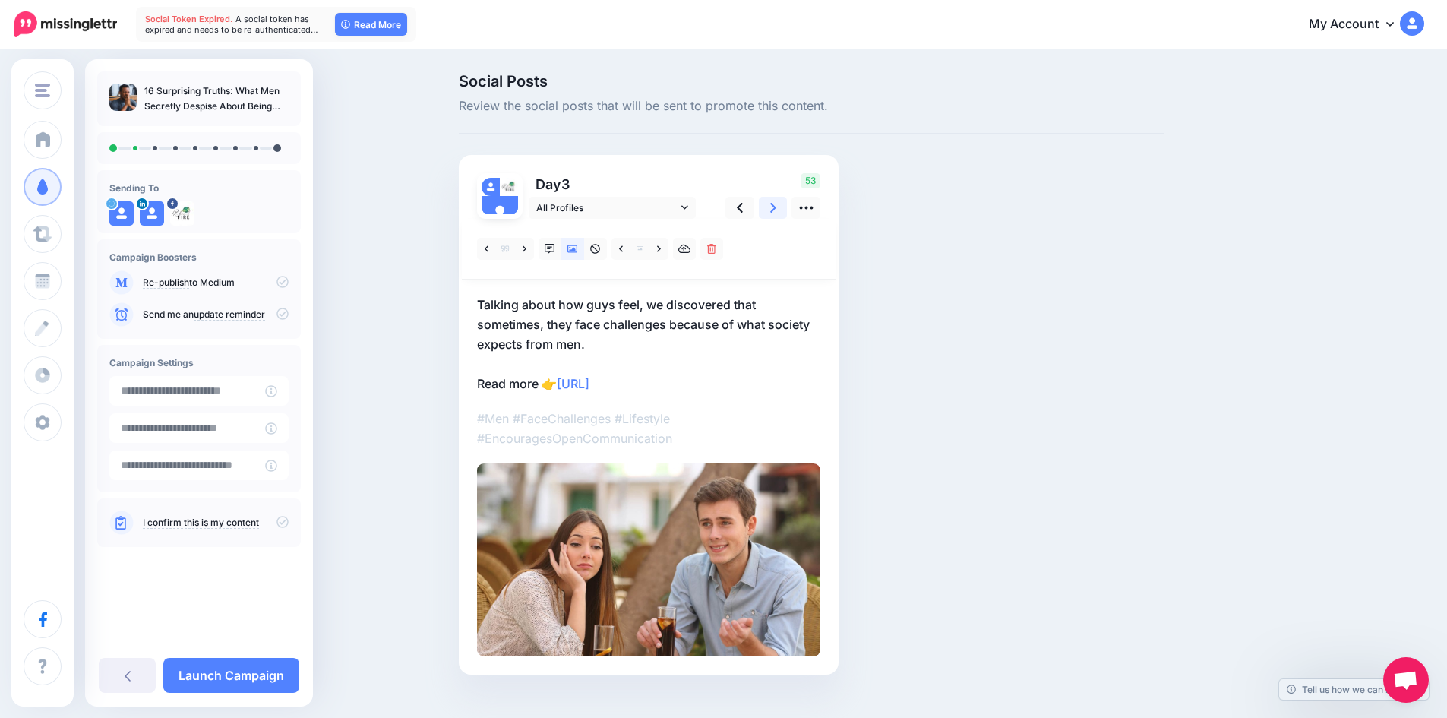
click at [774, 209] on link at bounding box center [773, 208] width 29 height 22
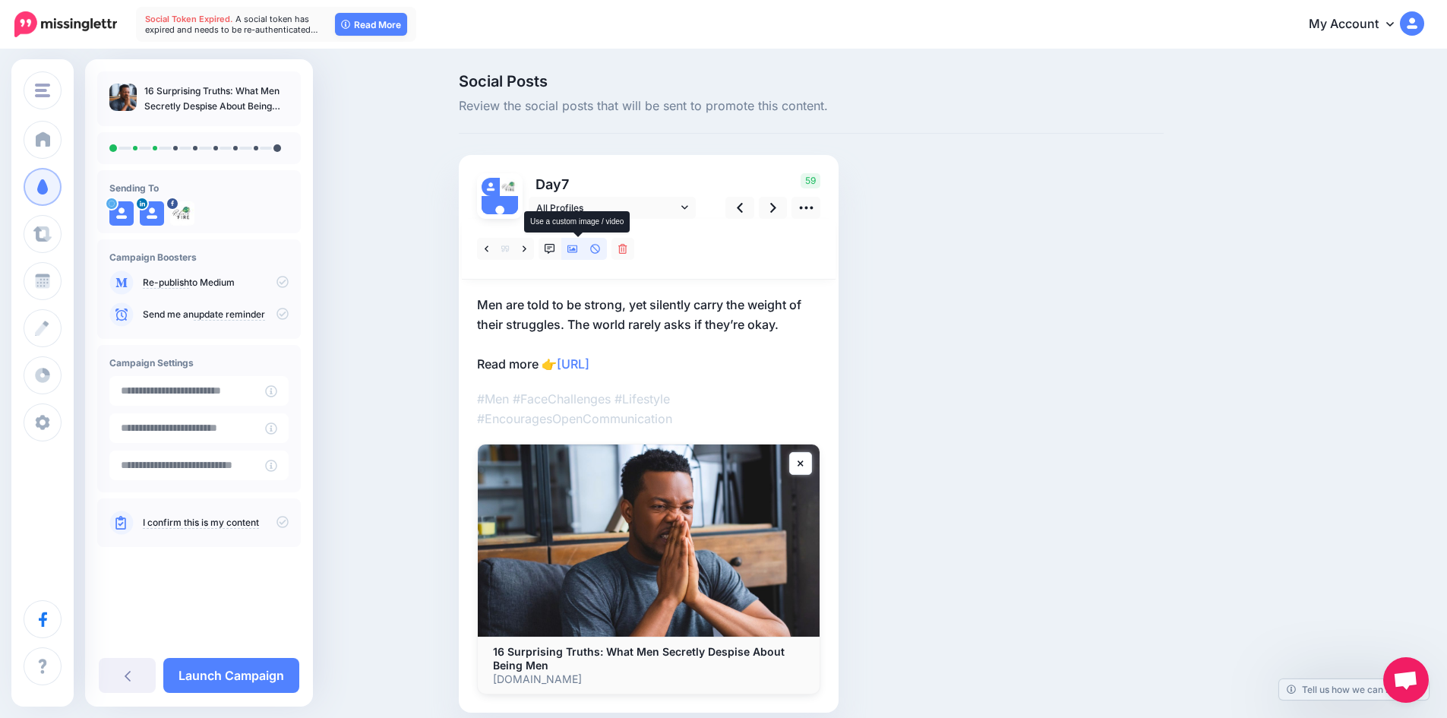
click at [578, 245] on icon at bounding box center [572, 249] width 11 height 11
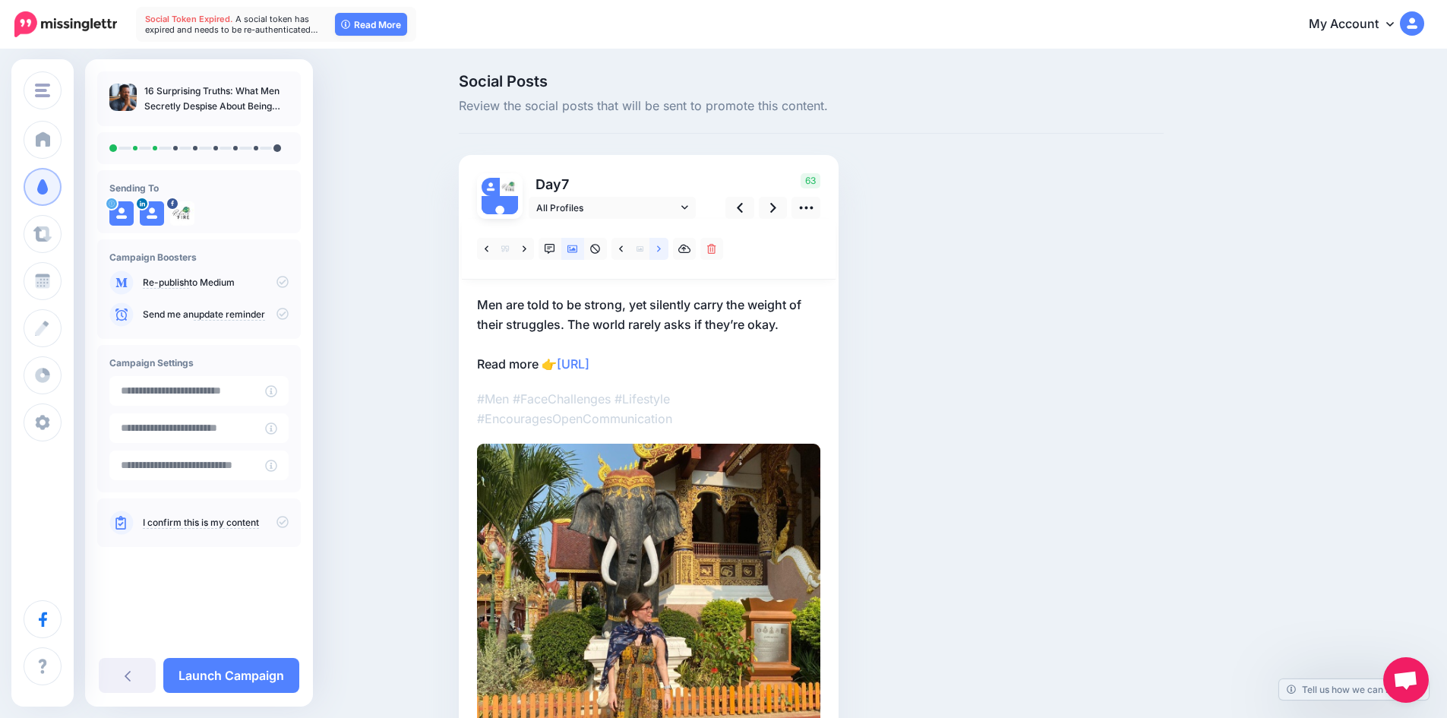
click at [661, 246] on icon at bounding box center [659, 249] width 4 height 11
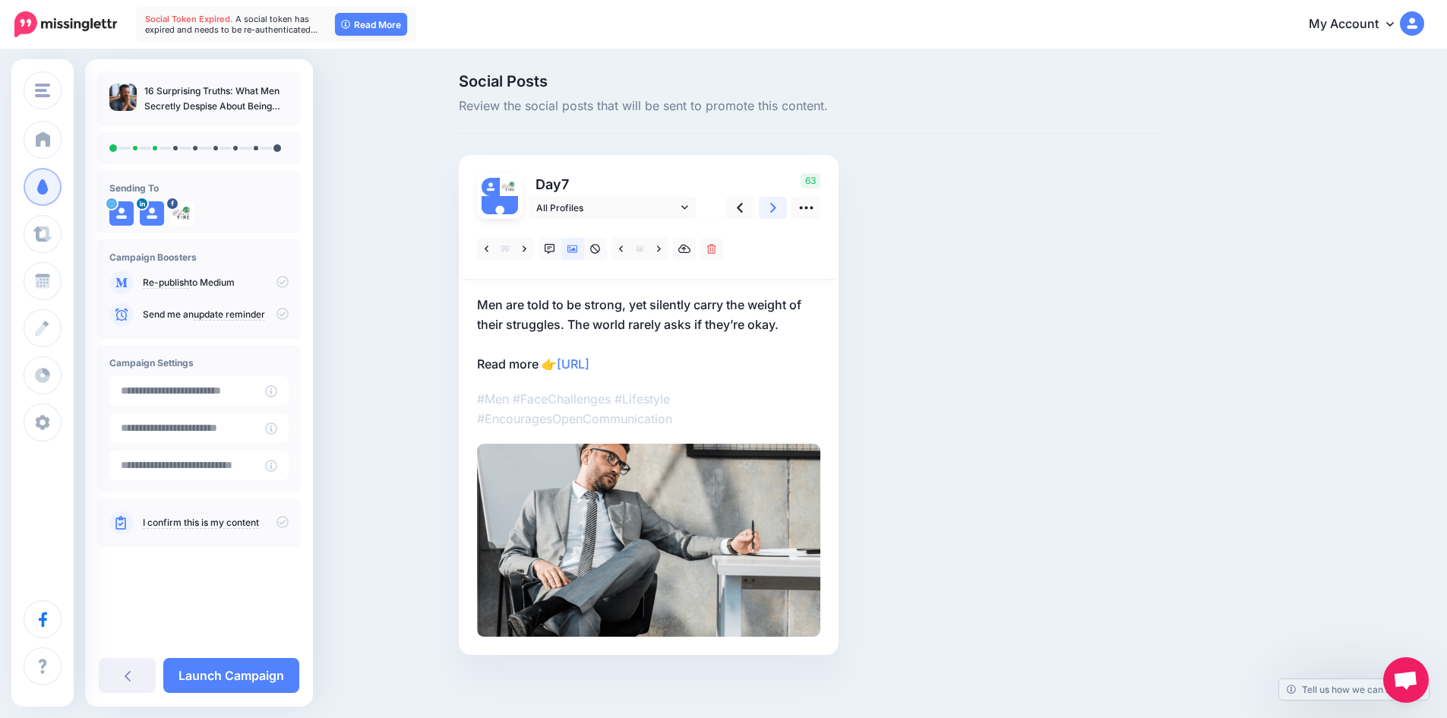
click at [776, 207] on icon at bounding box center [773, 208] width 6 height 10
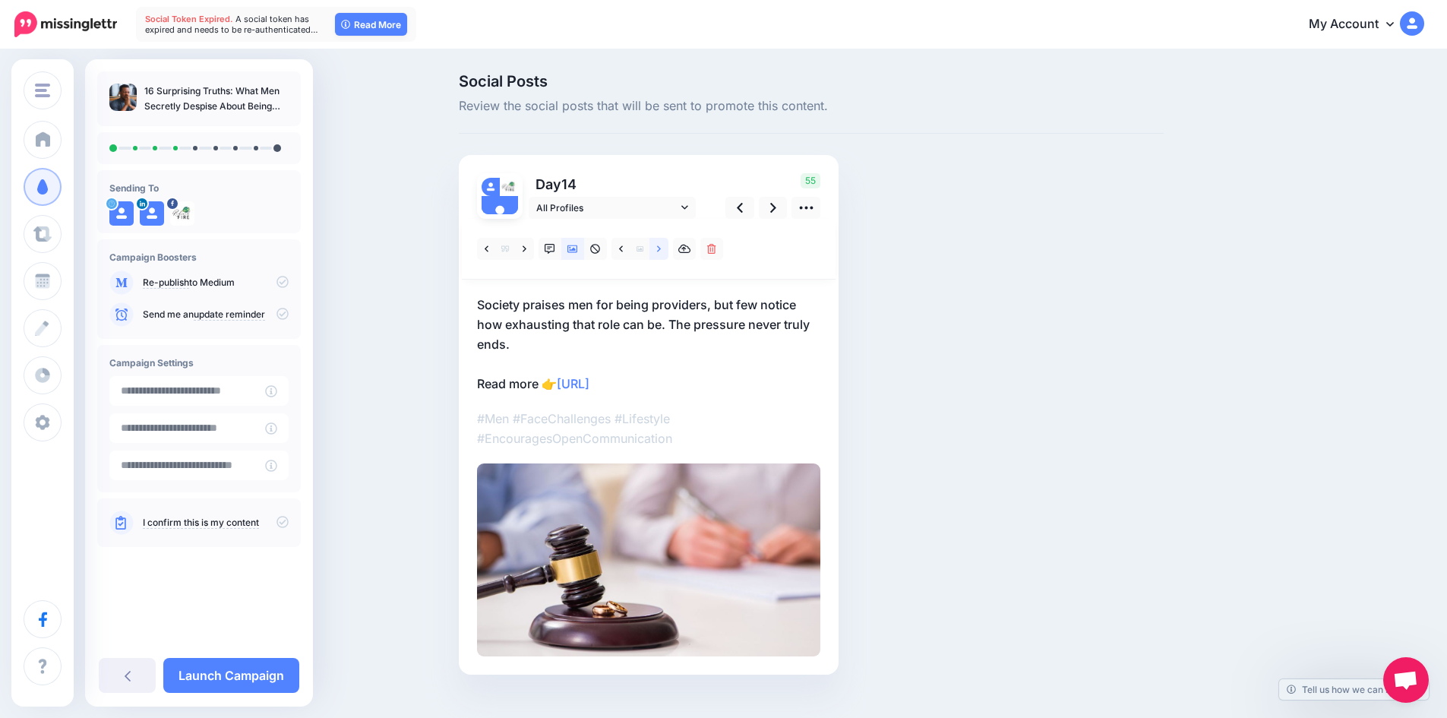
click at [668, 247] on link at bounding box center [658, 249] width 19 height 22
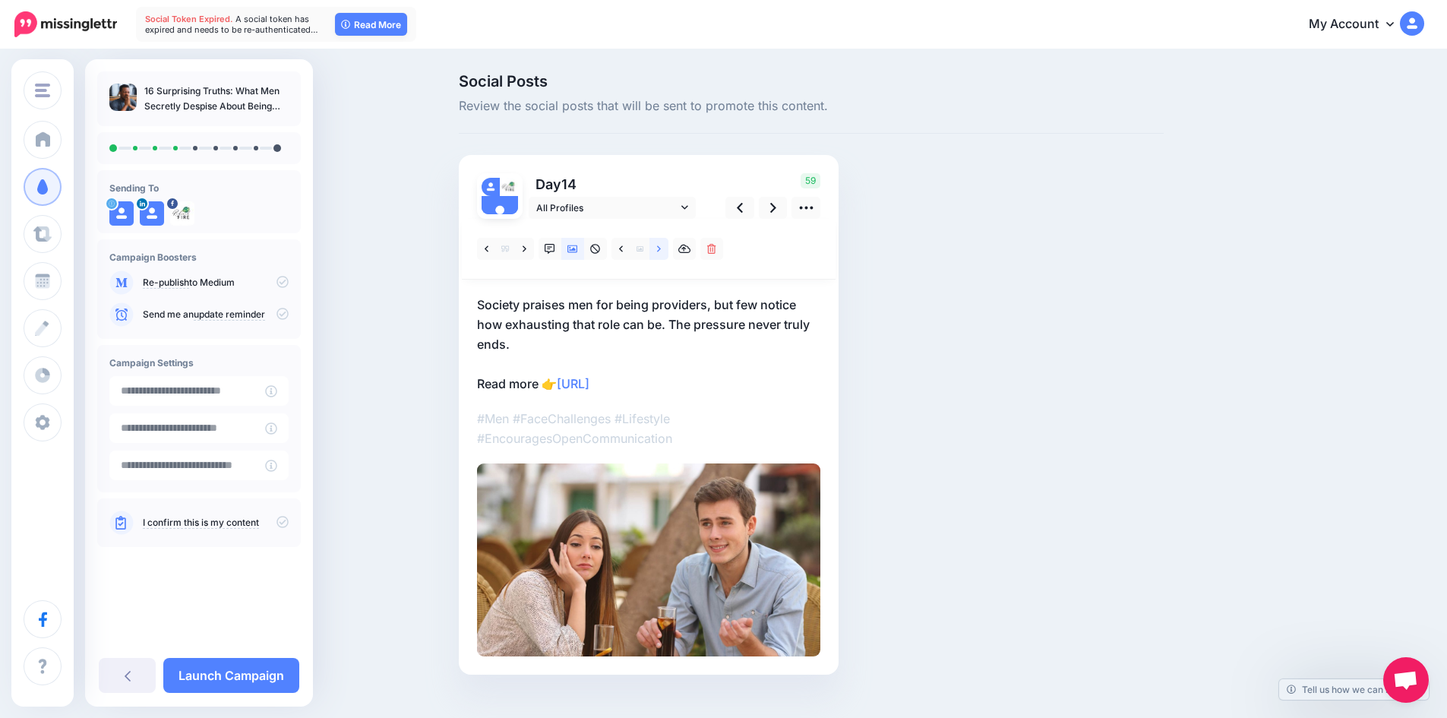
click at [661, 245] on icon at bounding box center [659, 249] width 4 height 11
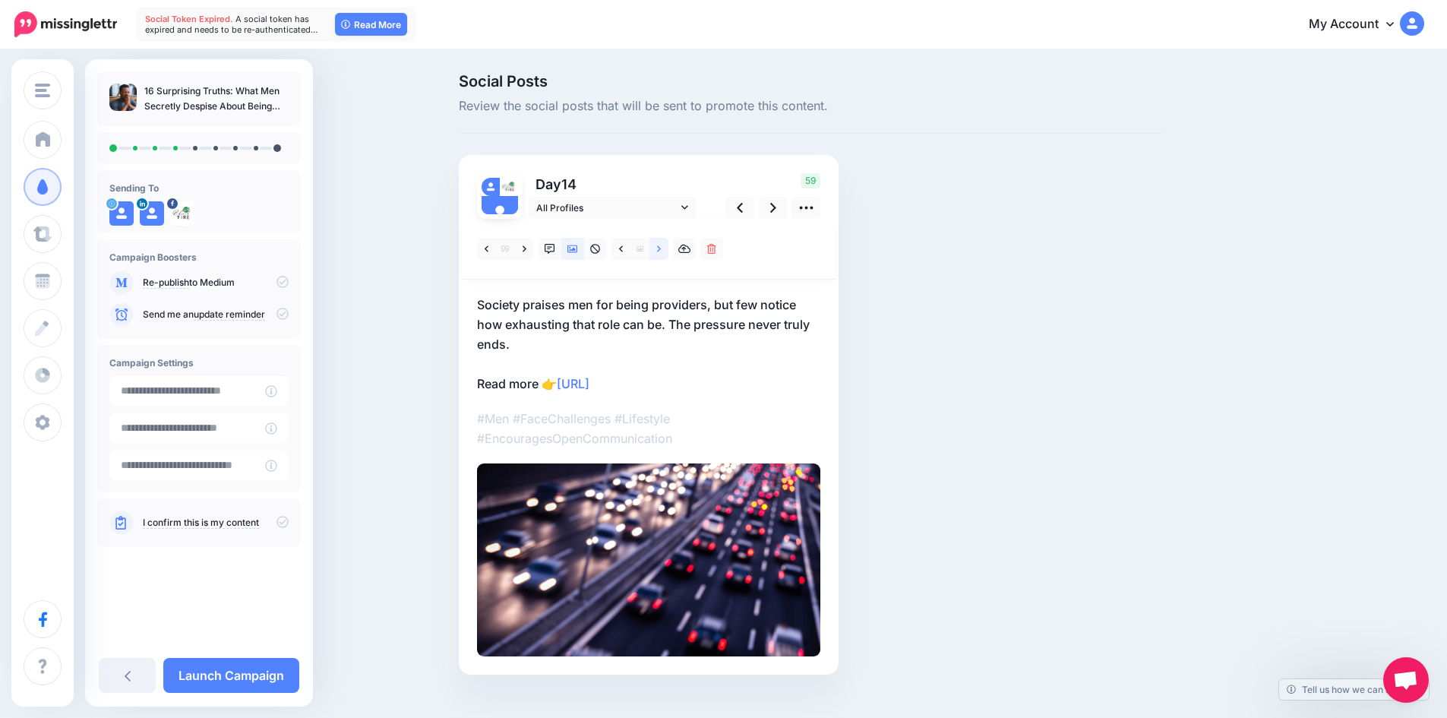
click at [661, 245] on icon at bounding box center [659, 249] width 4 height 11
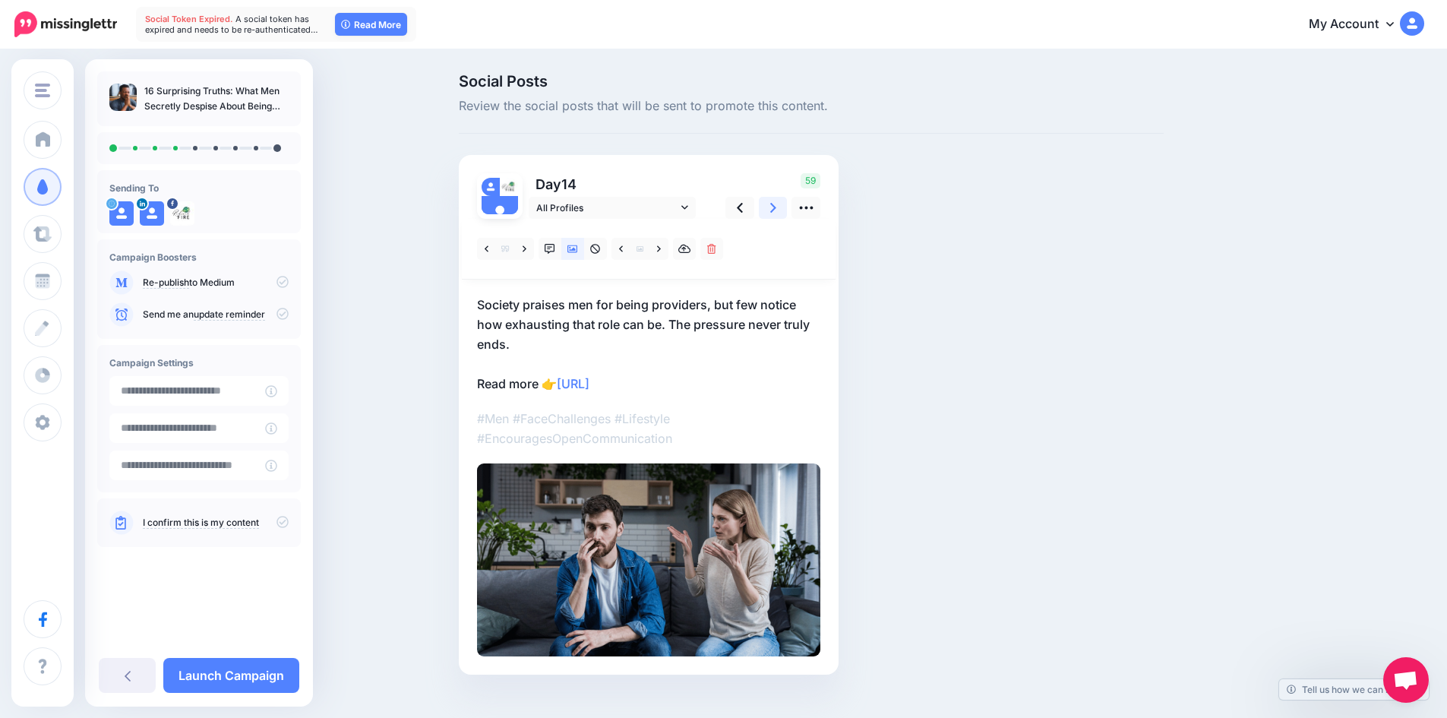
click at [775, 210] on icon at bounding box center [773, 208] width 6 height 16
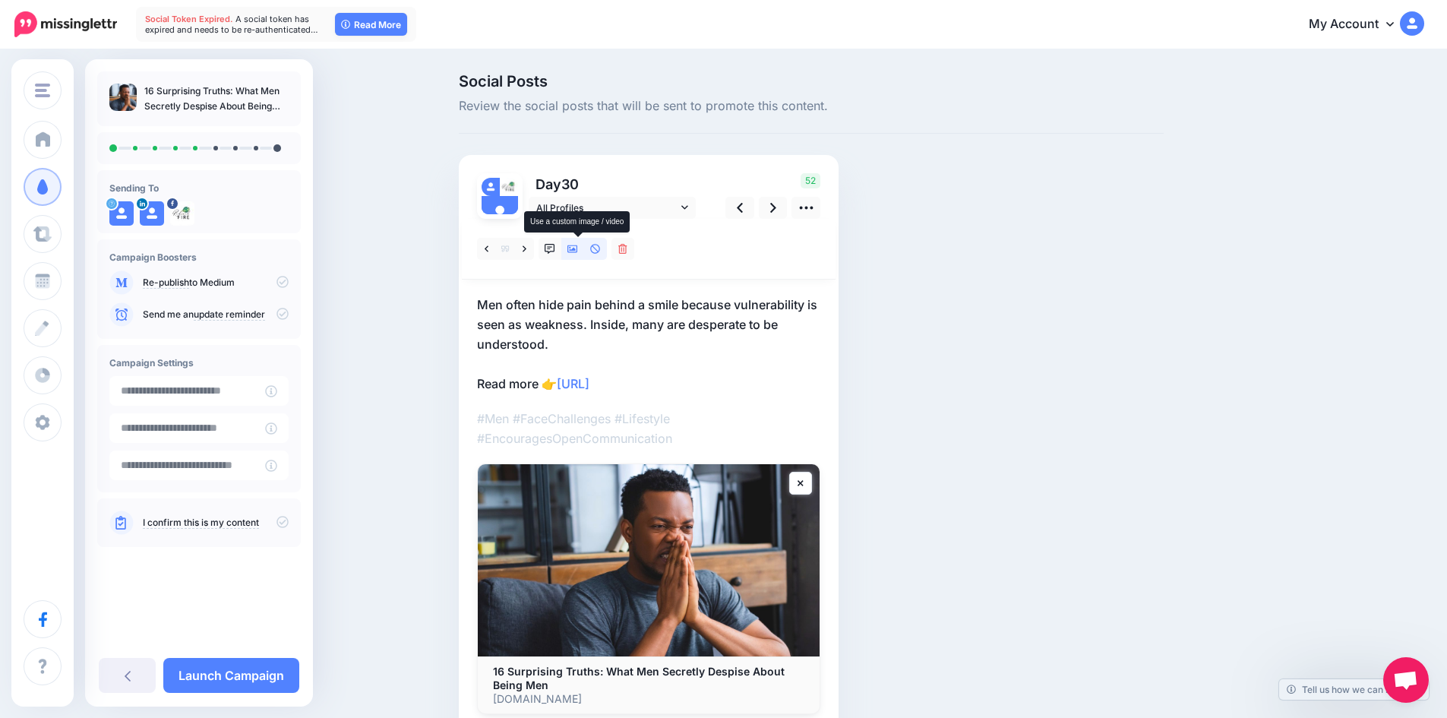
click at [578, 254] on icon at bounding box center [572, 249] width 11 height 11
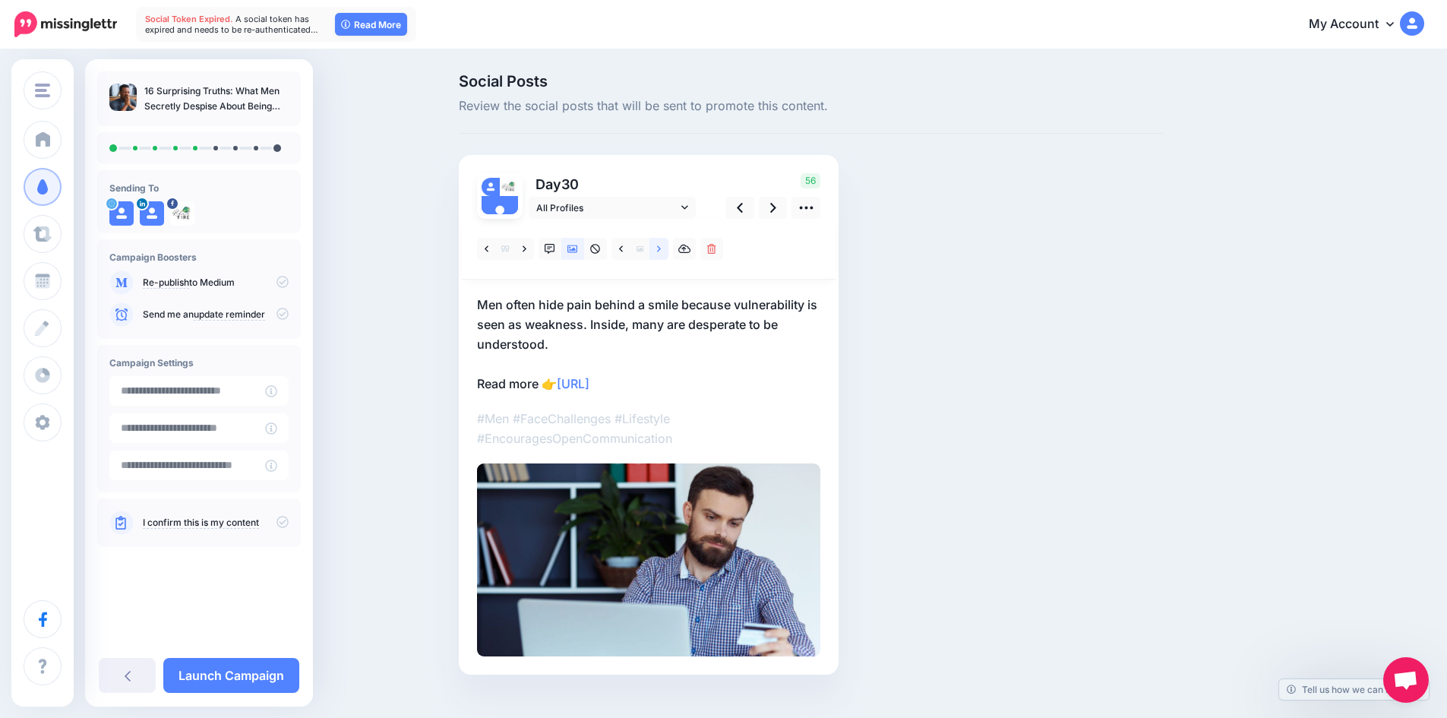
click at [667, 246] on link at bounding box center [658, 249] width 19 height 22
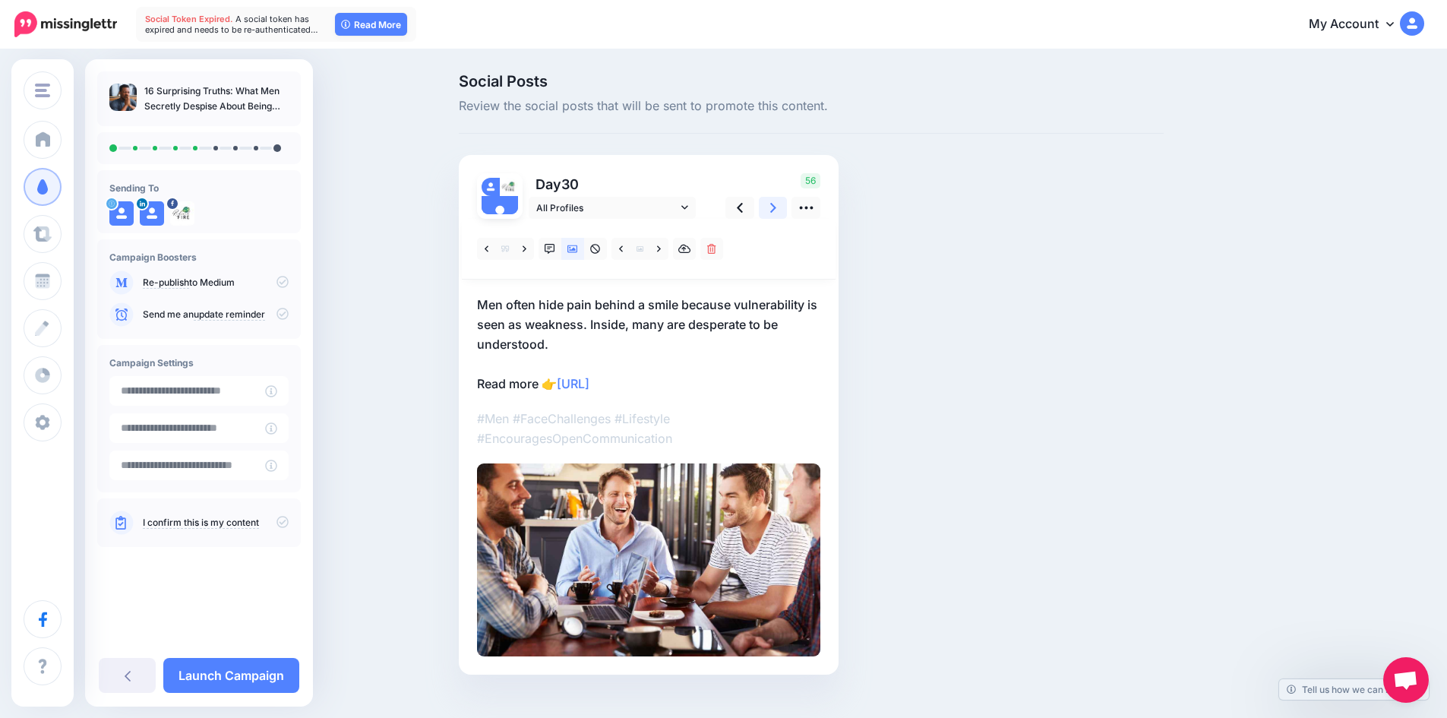
click at [776, 208] on icon at bounding box center [773, 208] width 6 height 16
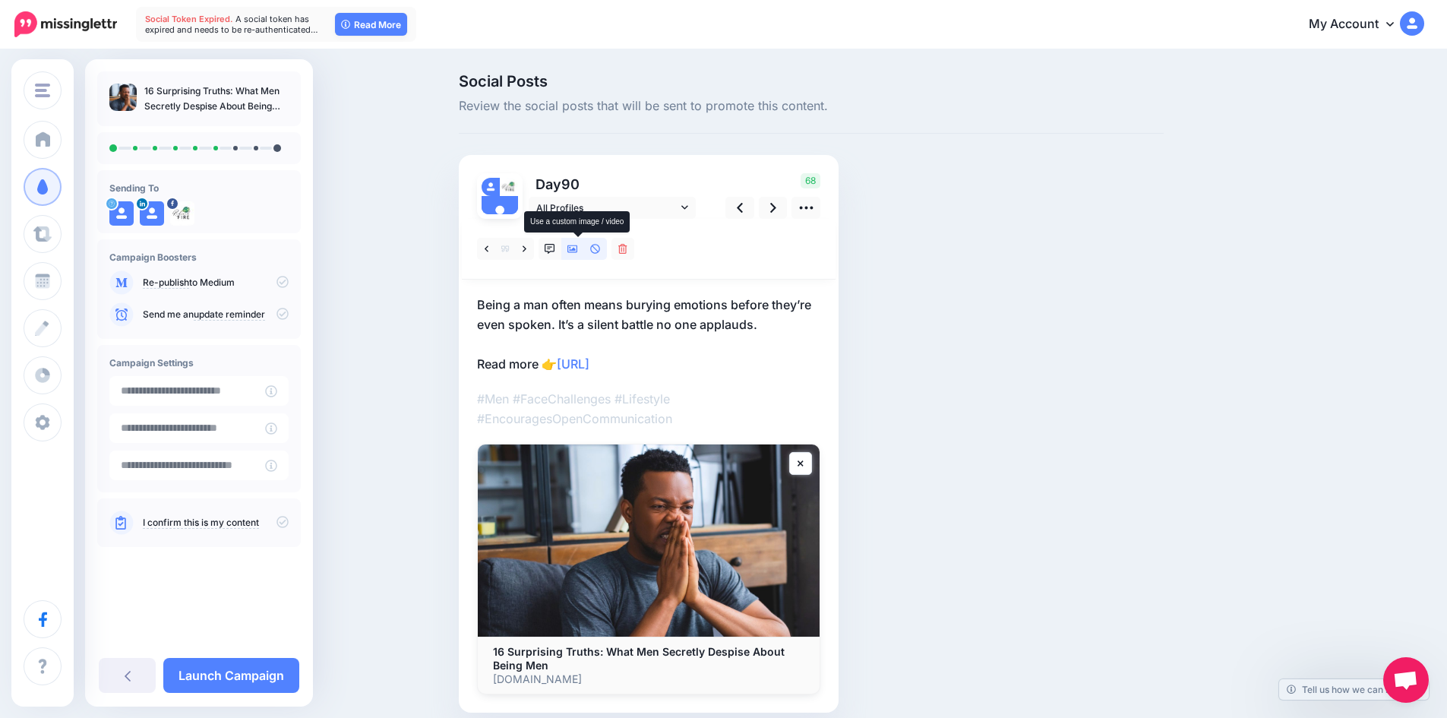
click at [578, 244] on icon at bounding box center [572, 249] width 11 height 11
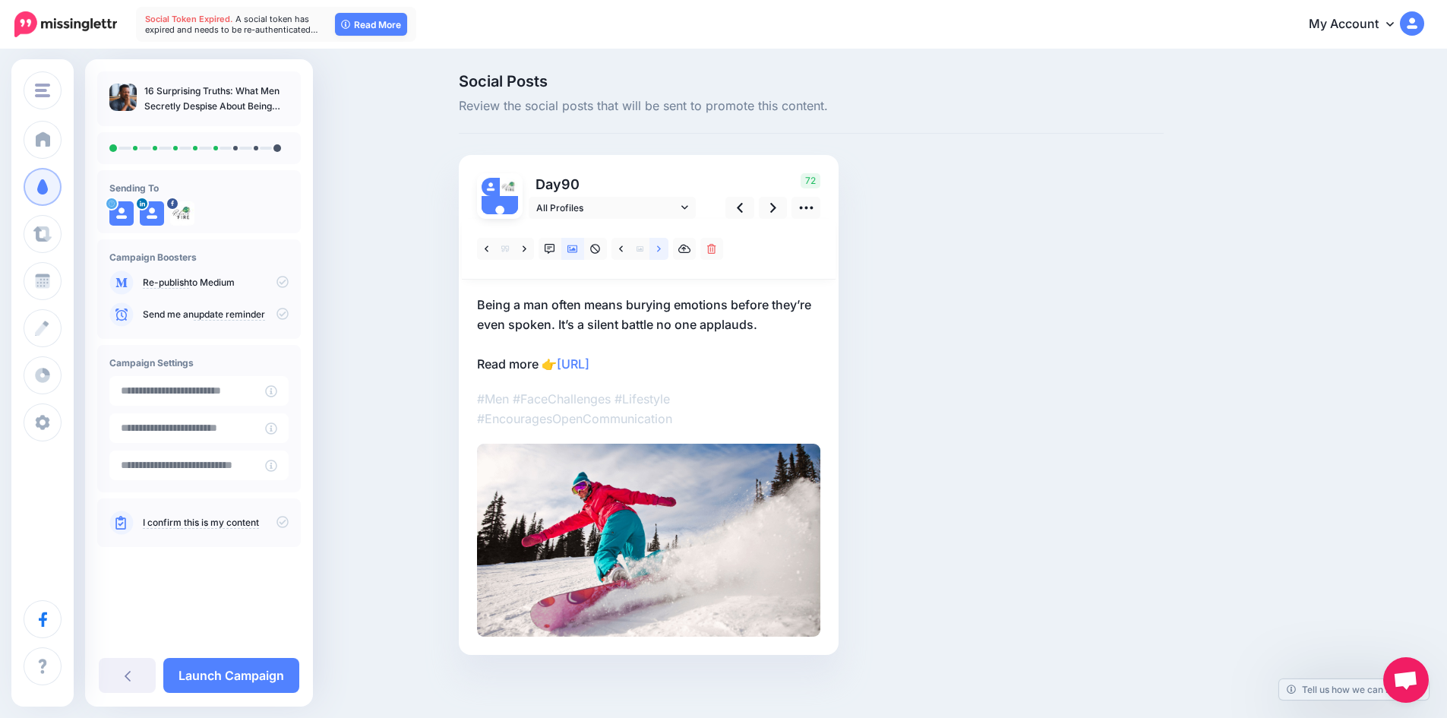
click at [661, 246] on icon at bounding box center [659, 249] width 4 height 11
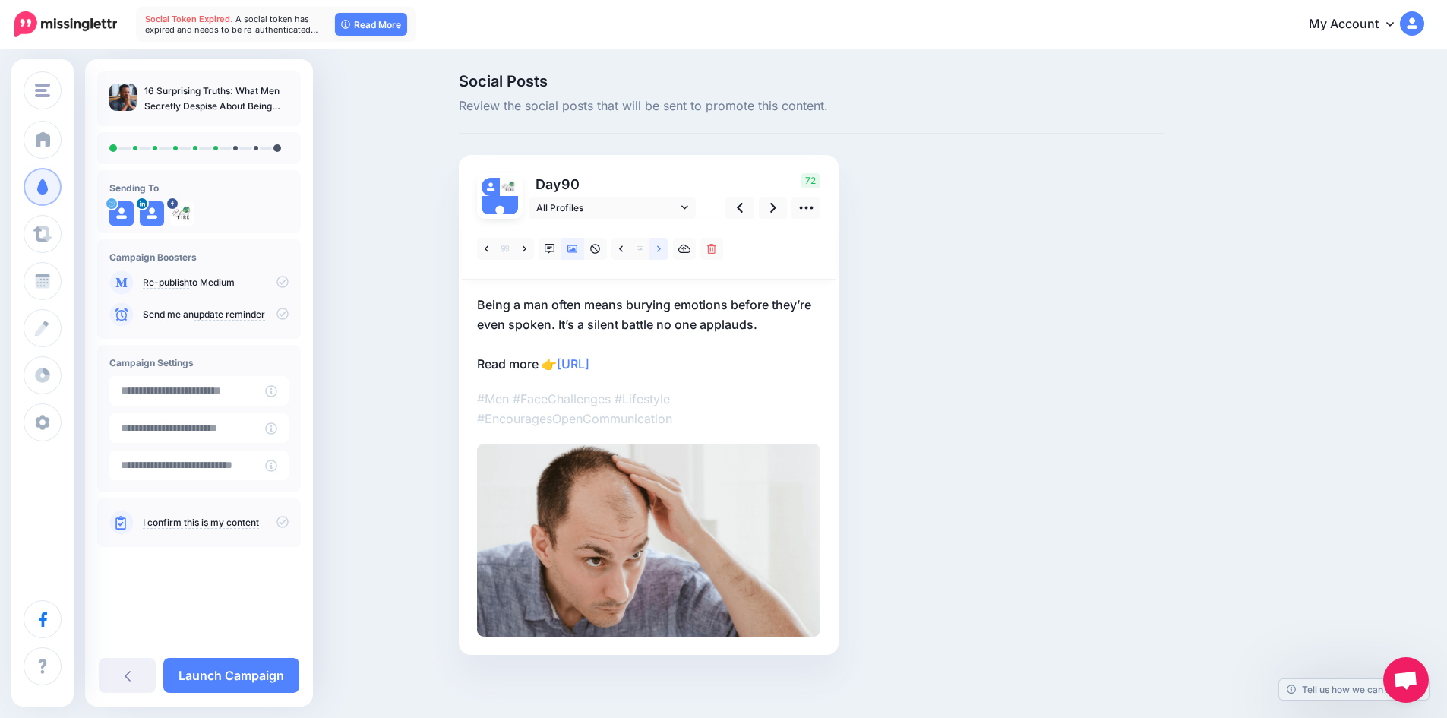
click at [661, 246] on icon at bounding box center [659, 249] width 4 height 11
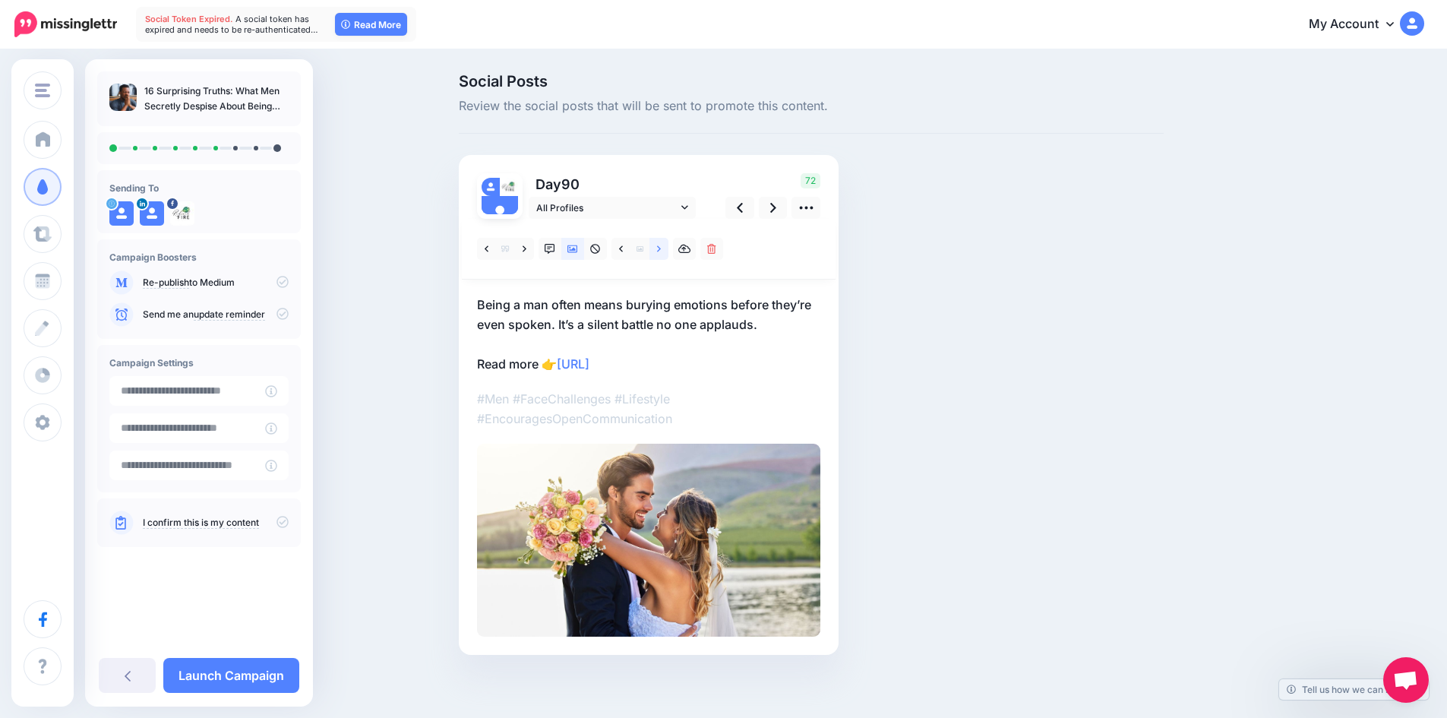
click at [661, 246] on icon at bounding box center [659, 249] width 4 height 11
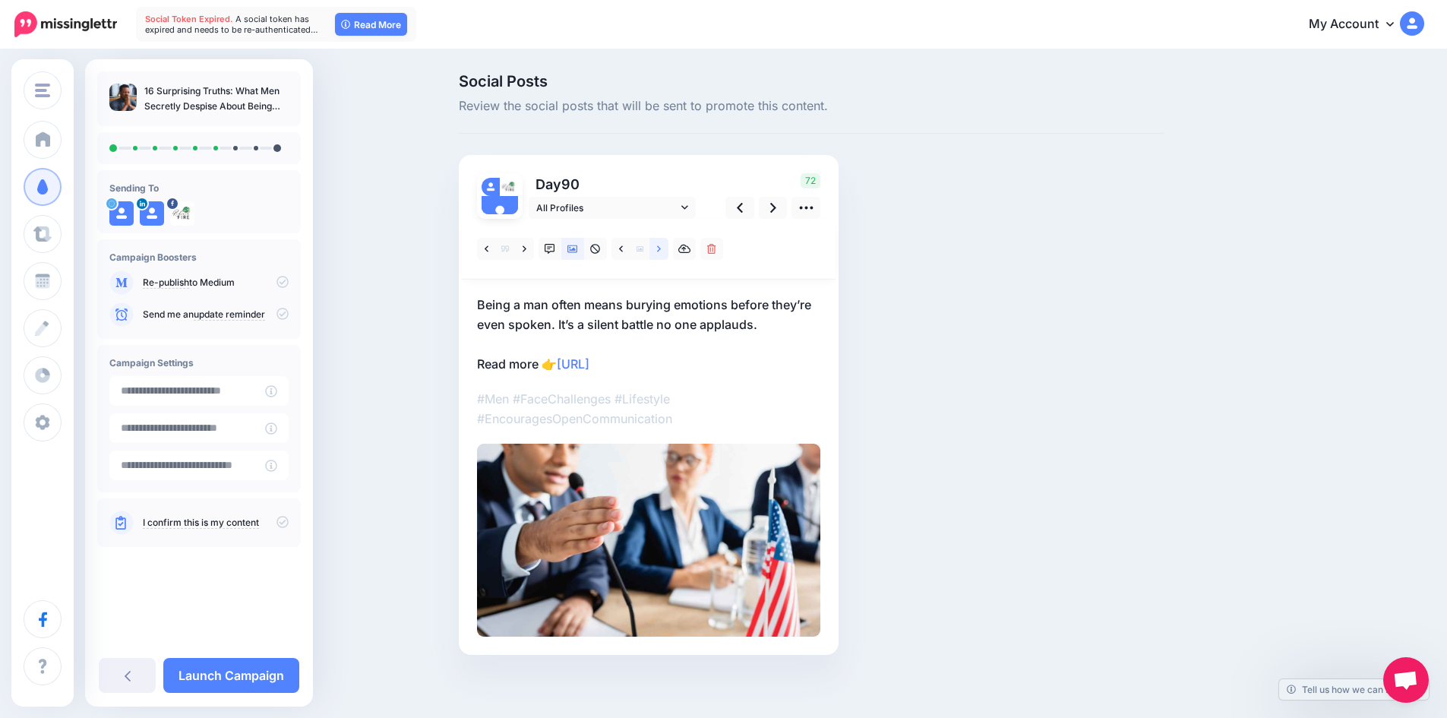
click at [661, 246] on icon at bounding box center [659, 249] width 4 height 11
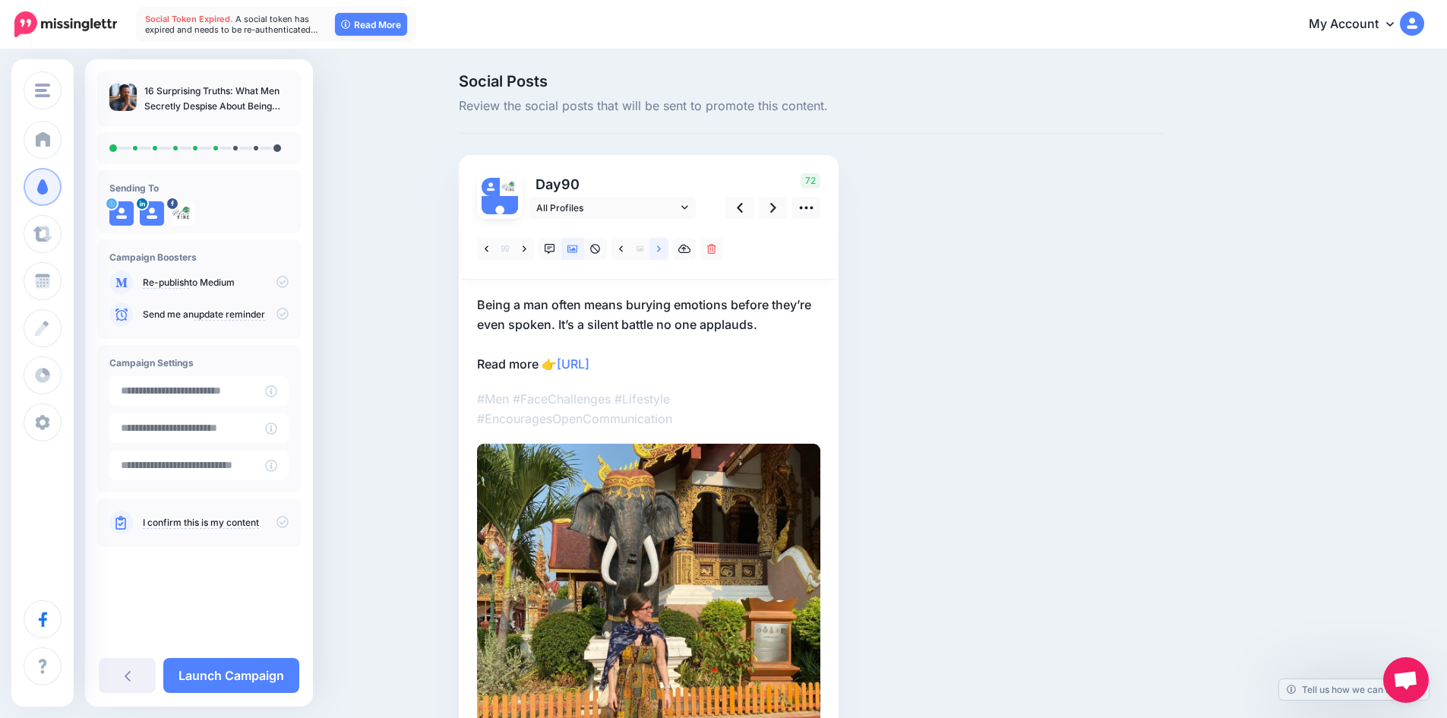
click at [661, 246] on icon at bounding box center [659, 249] width 4 height 11
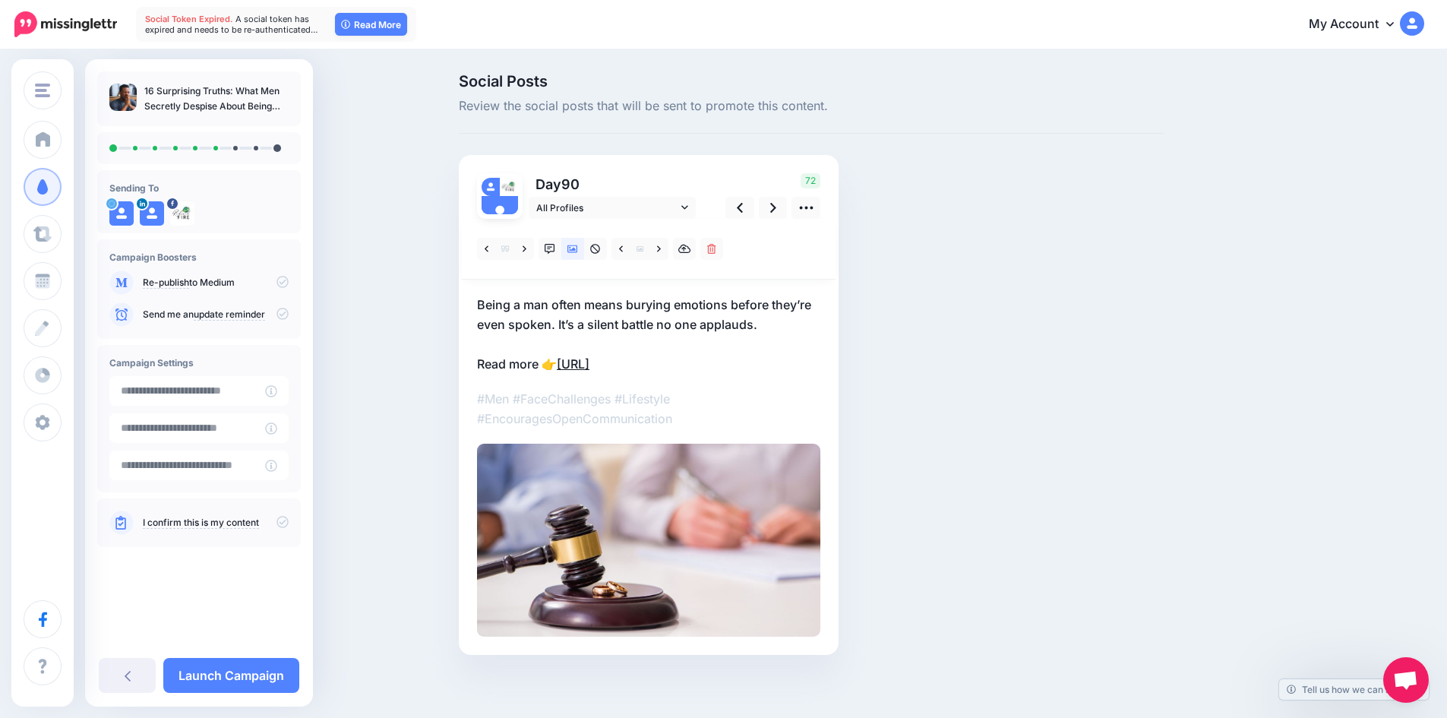
click at [589, 365] on link "[URL]" at bounding box center [573, 363] width 33 height 15
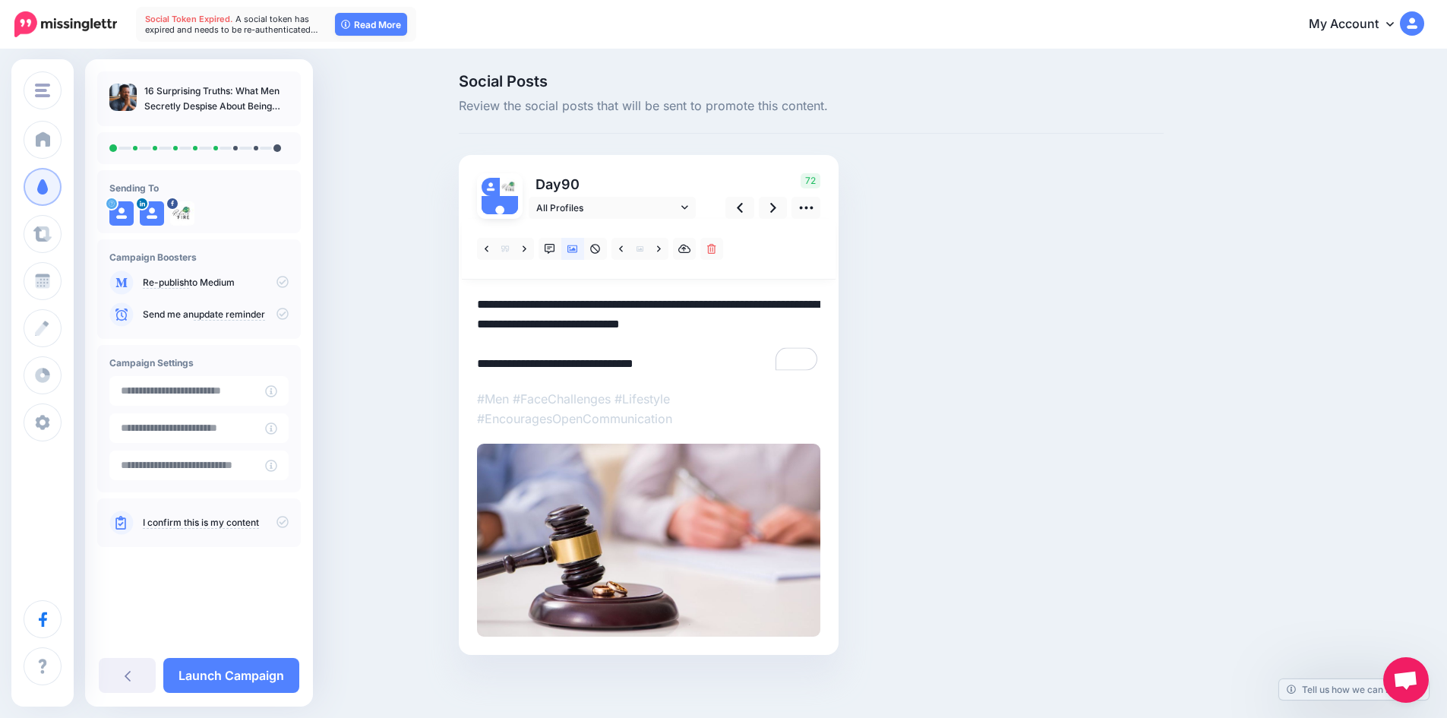
drag, startPoint x: 570, startPoint y: 366, endPoint x: 679, endPoint y: 370, distance: 108.7
click at [679, 370] on textarea "**********" at bounding box center [648, 334] width 343 height 79
click at [775, 212] on link at bounding box center [773, 208] width 29 height 22
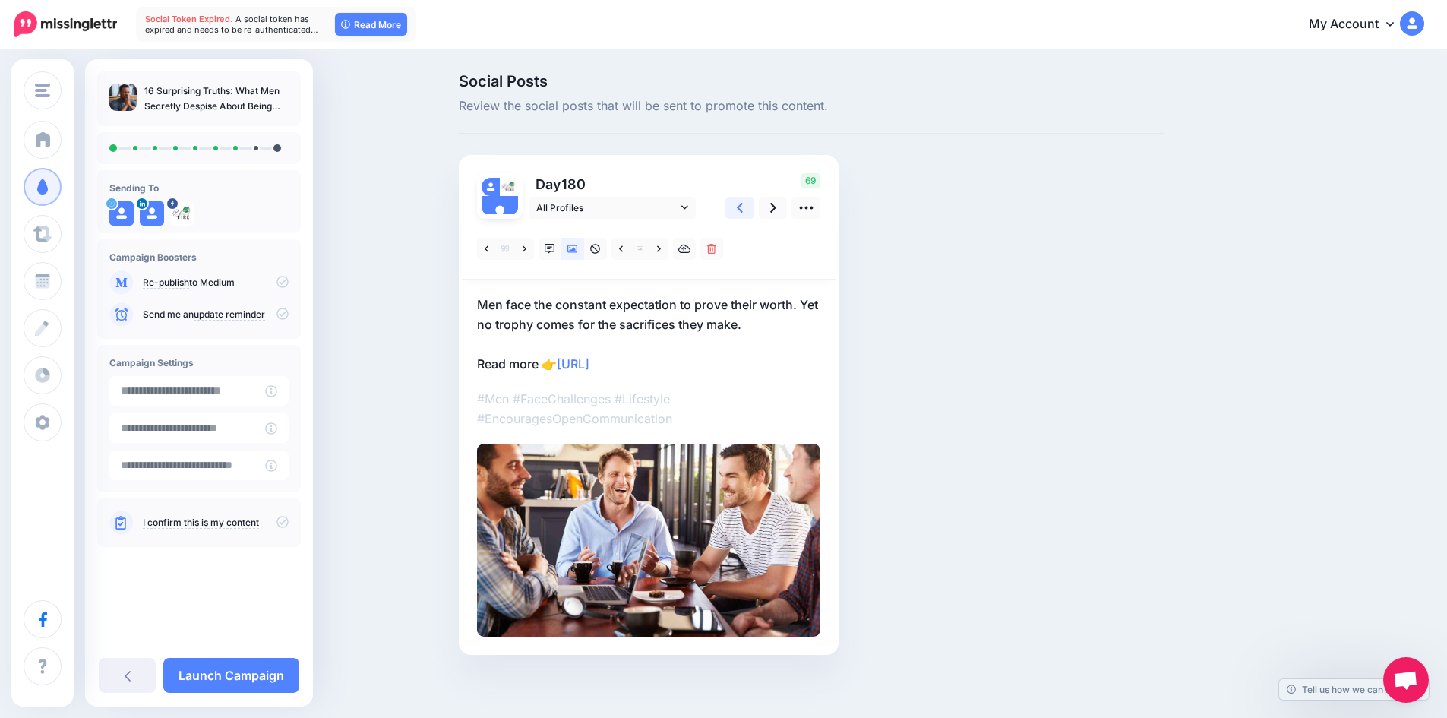
click at [743, 211] on icon at bounding box center [740, 208] width 6 height 16
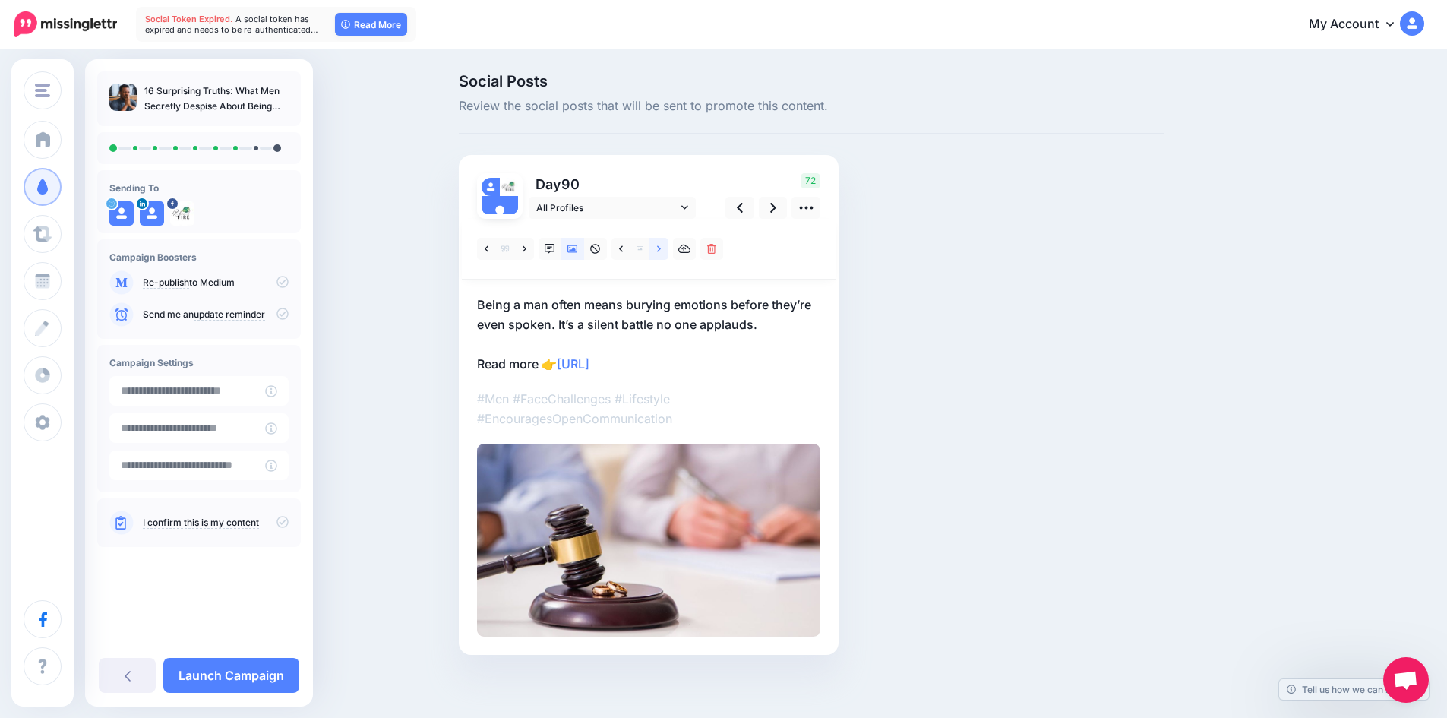
click at [661, 247] on link at bounding box center [658, 249] width 19 height 22
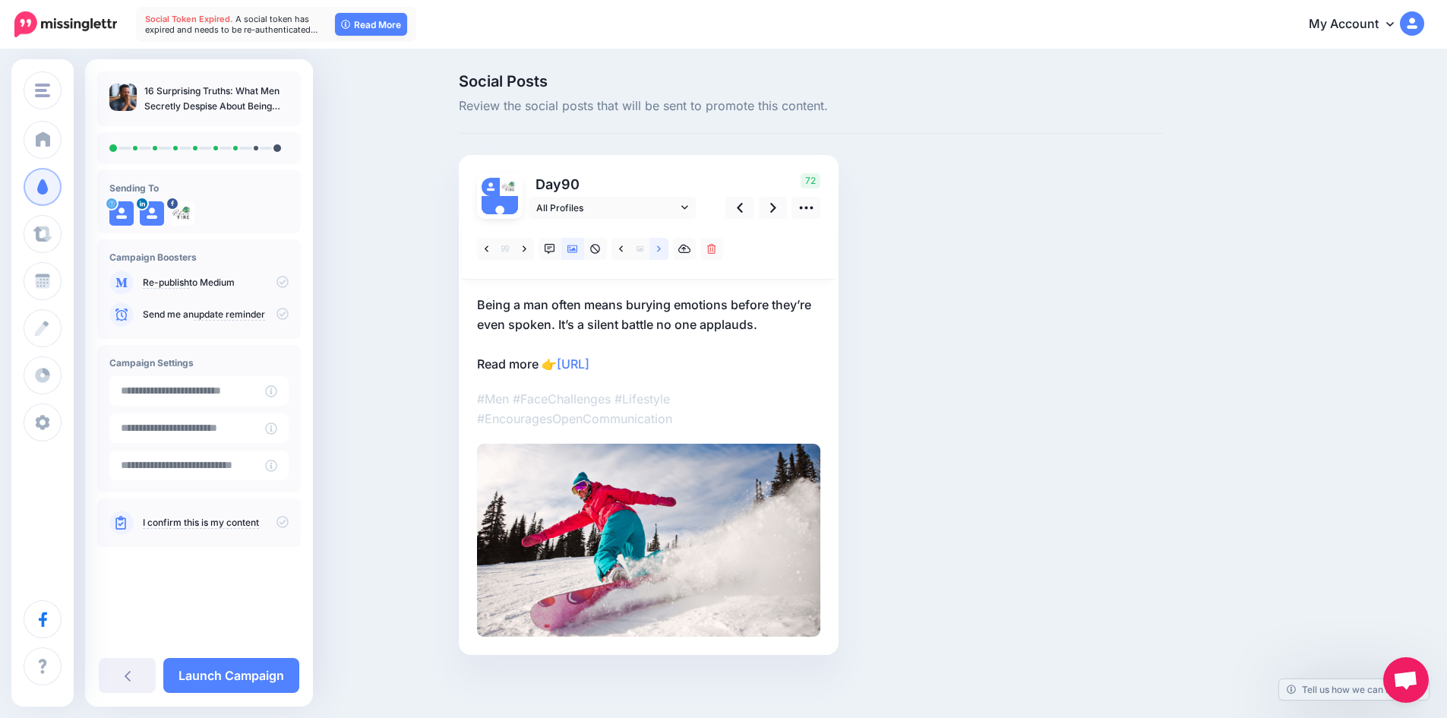
click at [661, 247] on link at bounding box center [658, 249] width 19 height 22
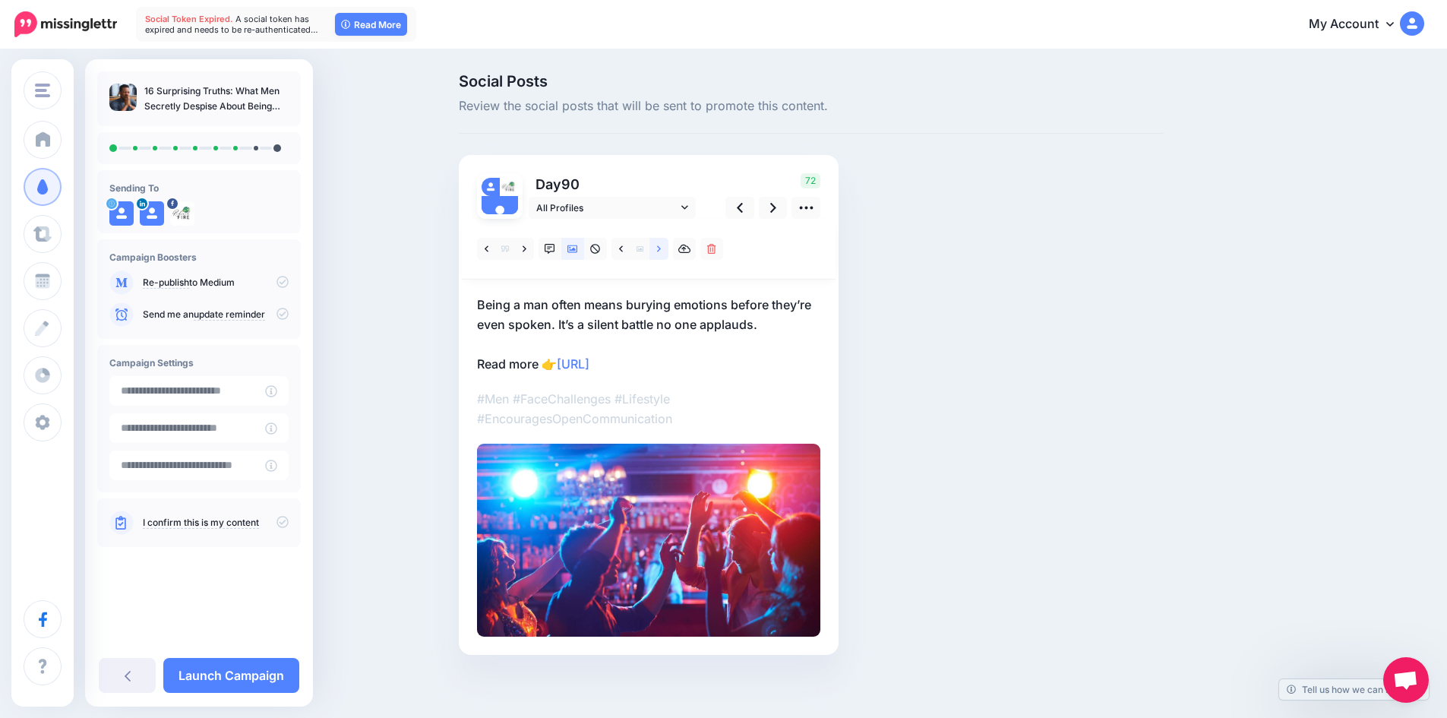
click at [661, 247] on link at bounding box center [658, 249] width 19 height 22
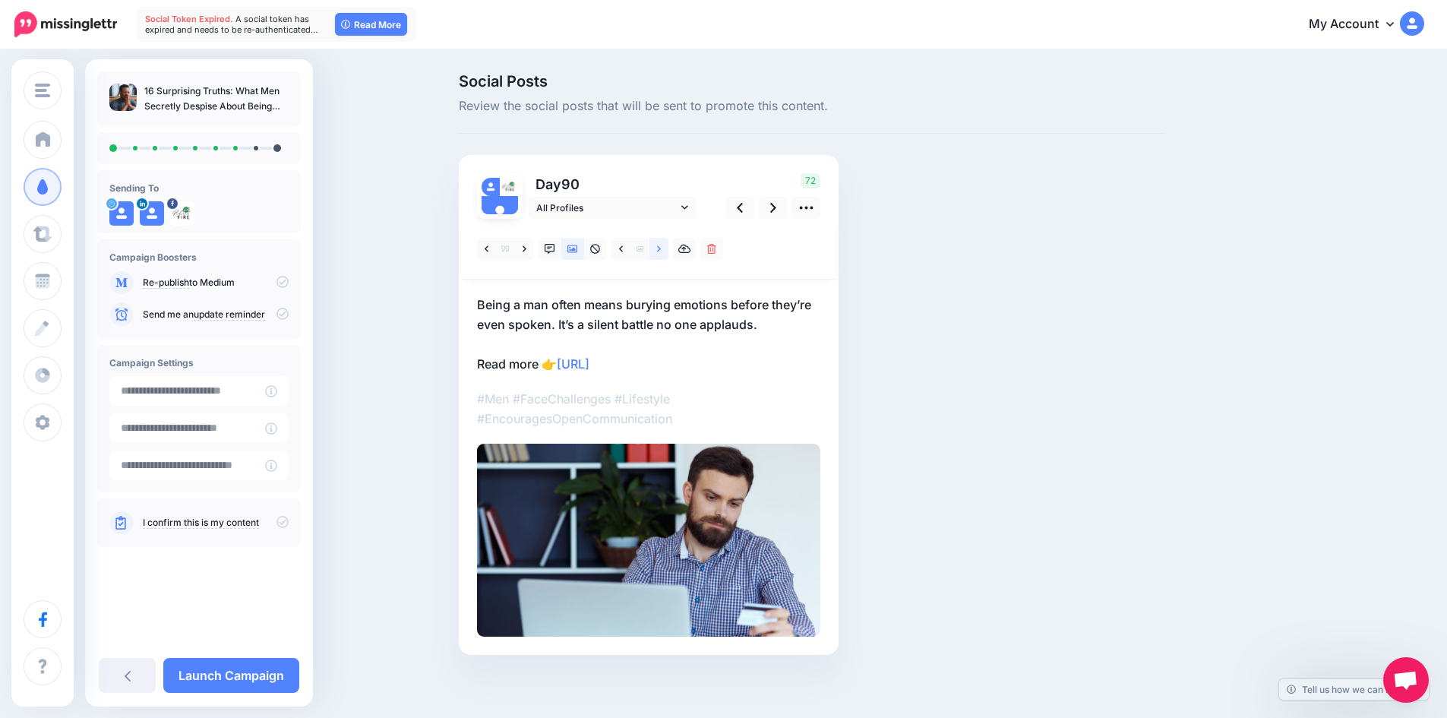
click at [661, 247] on link at bounding box center [658, 249] width 19 height 22
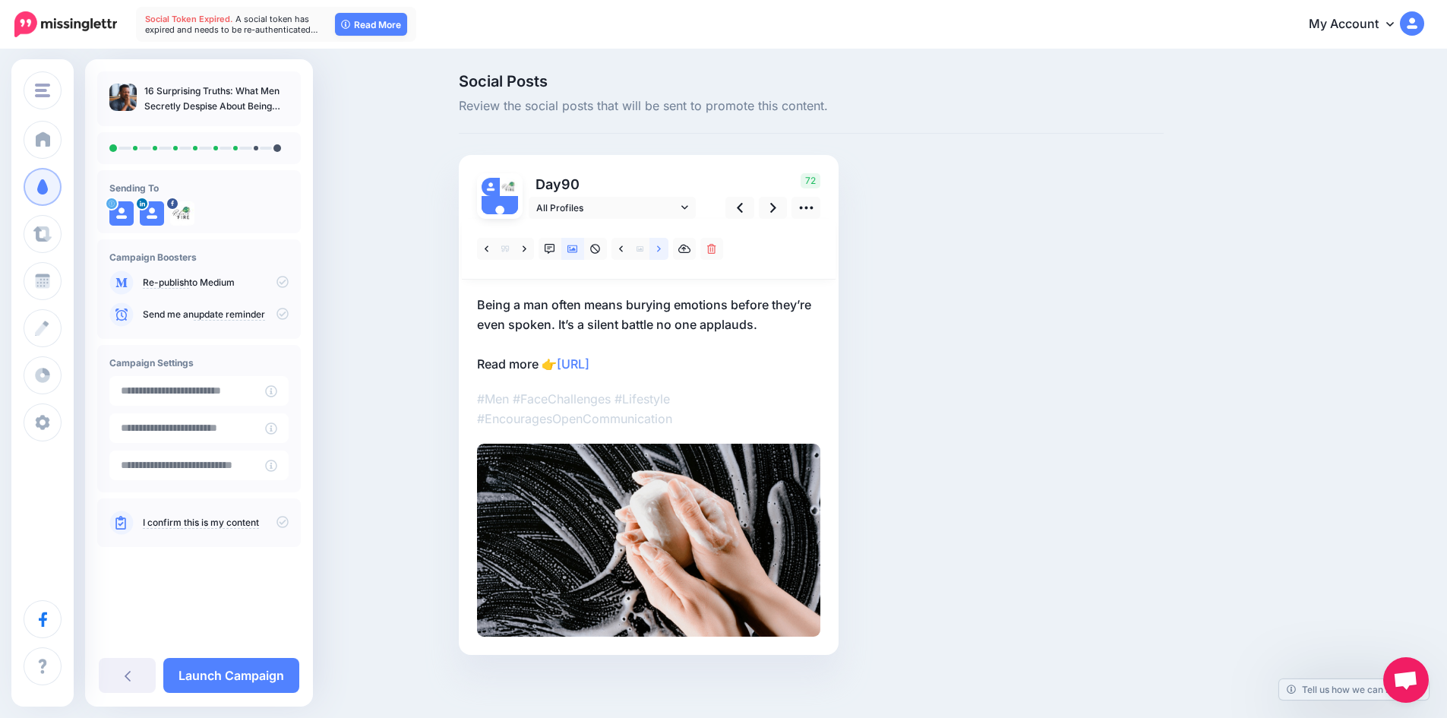
click at [661, 247] on link at bounding box center [658, 249] width 19 height 22
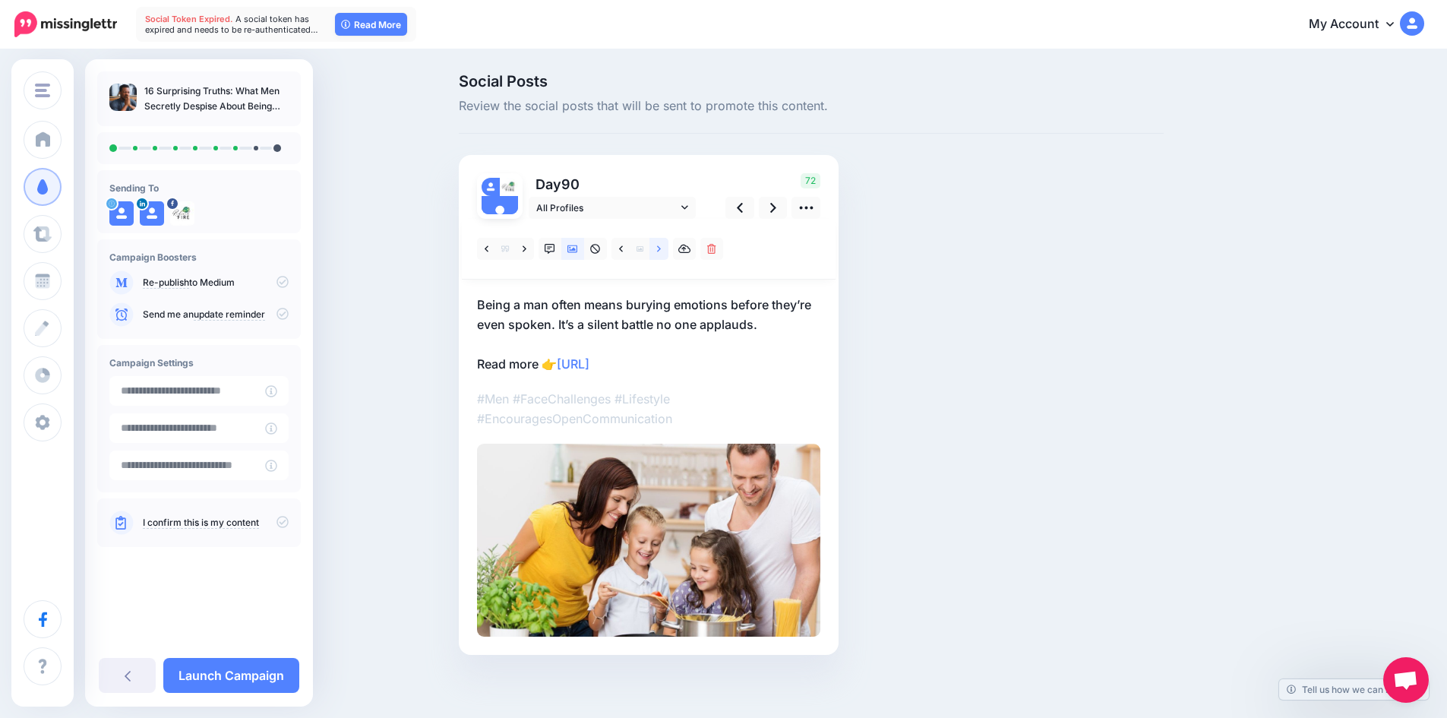
click at [667, 248] on link at bounding box center [658, 249] width 19 height 22
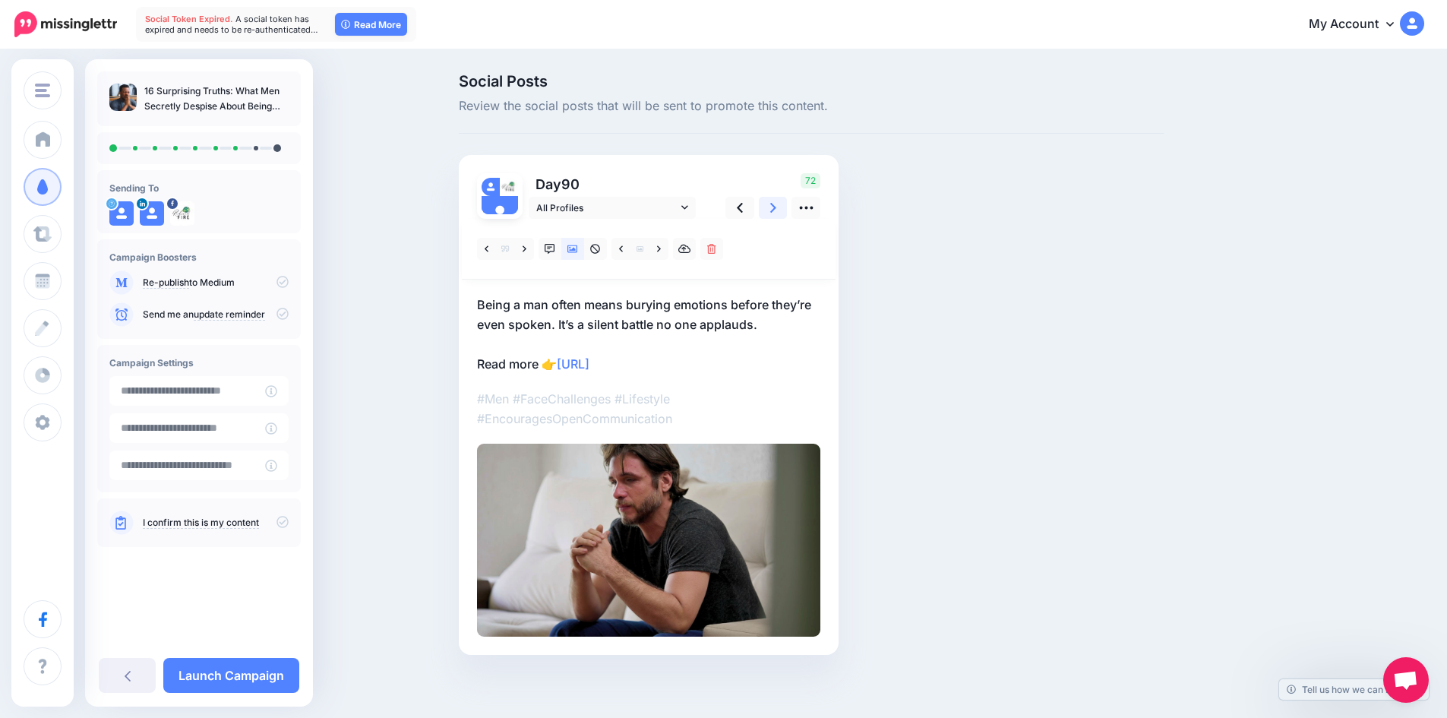
click at [776, 208] on icon at bounding box center [773, 208] width 6 height 16
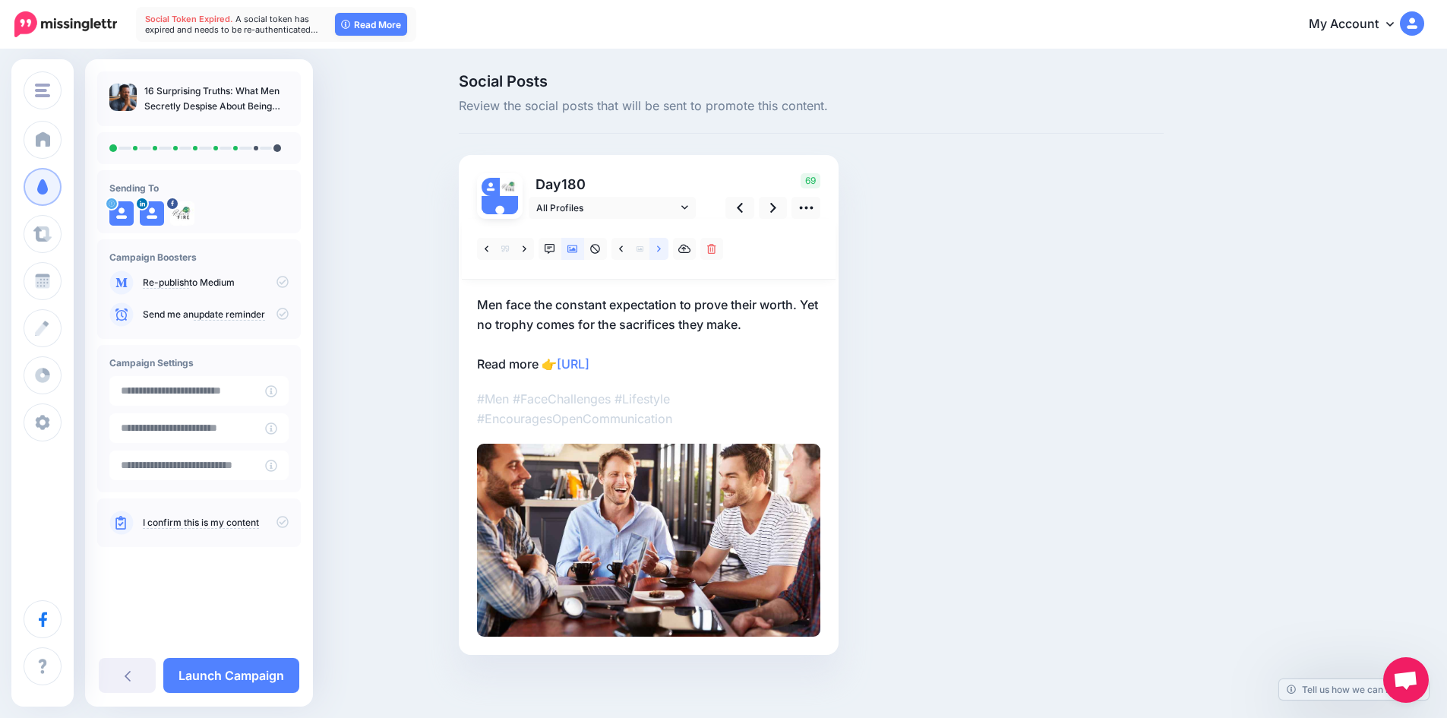
click at [668, 250] on link at bounding box center [658, 249] width 19 height 22
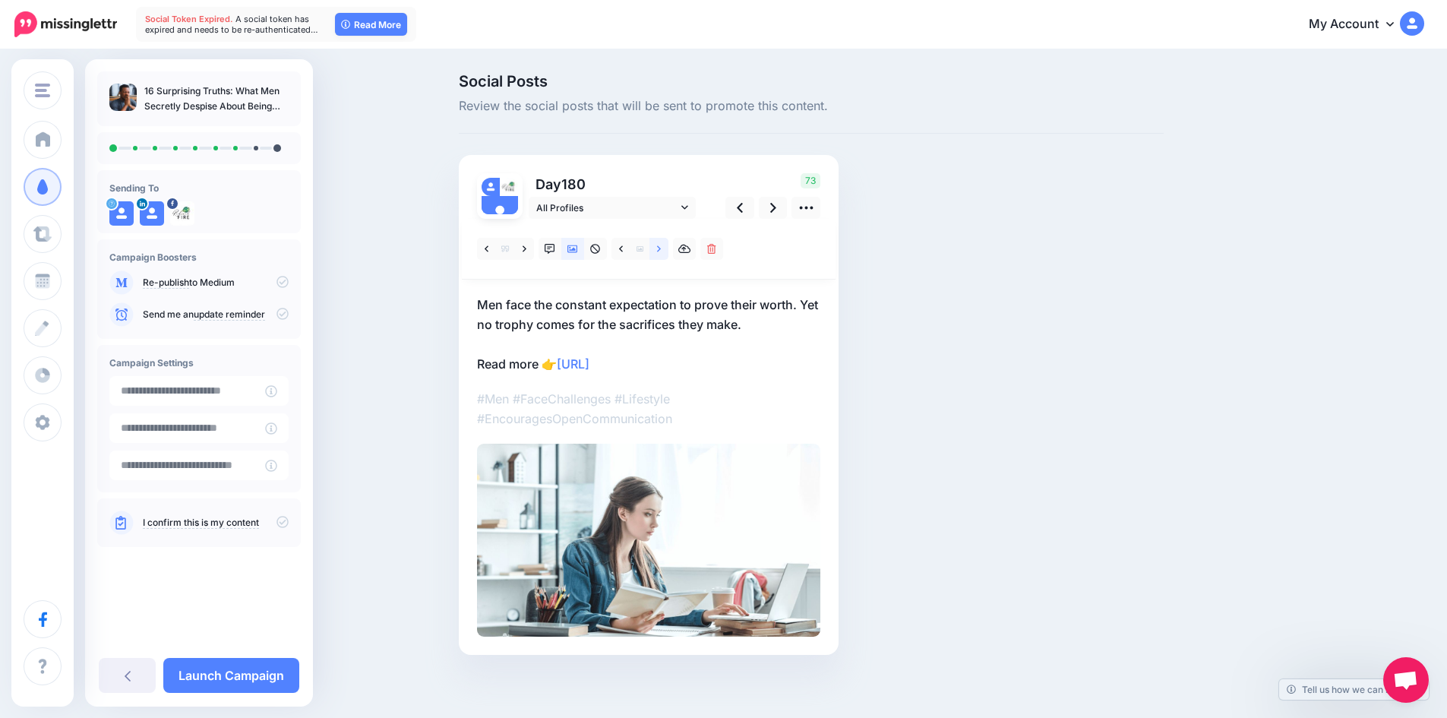
click at [661, 248] on icon at bounding box center [659, 249] width 4 height 11
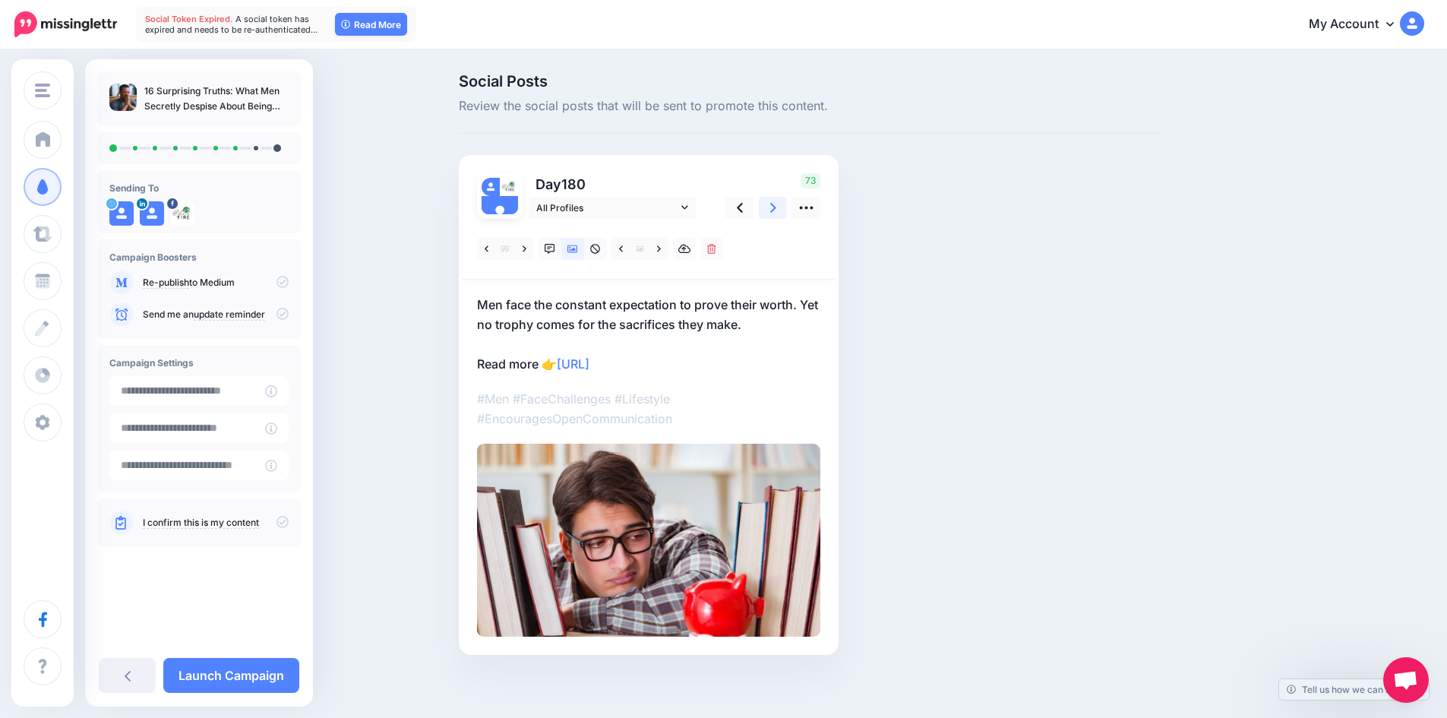
click at [784, 208] on link at bounding box center [773, 208] width 29 height 22
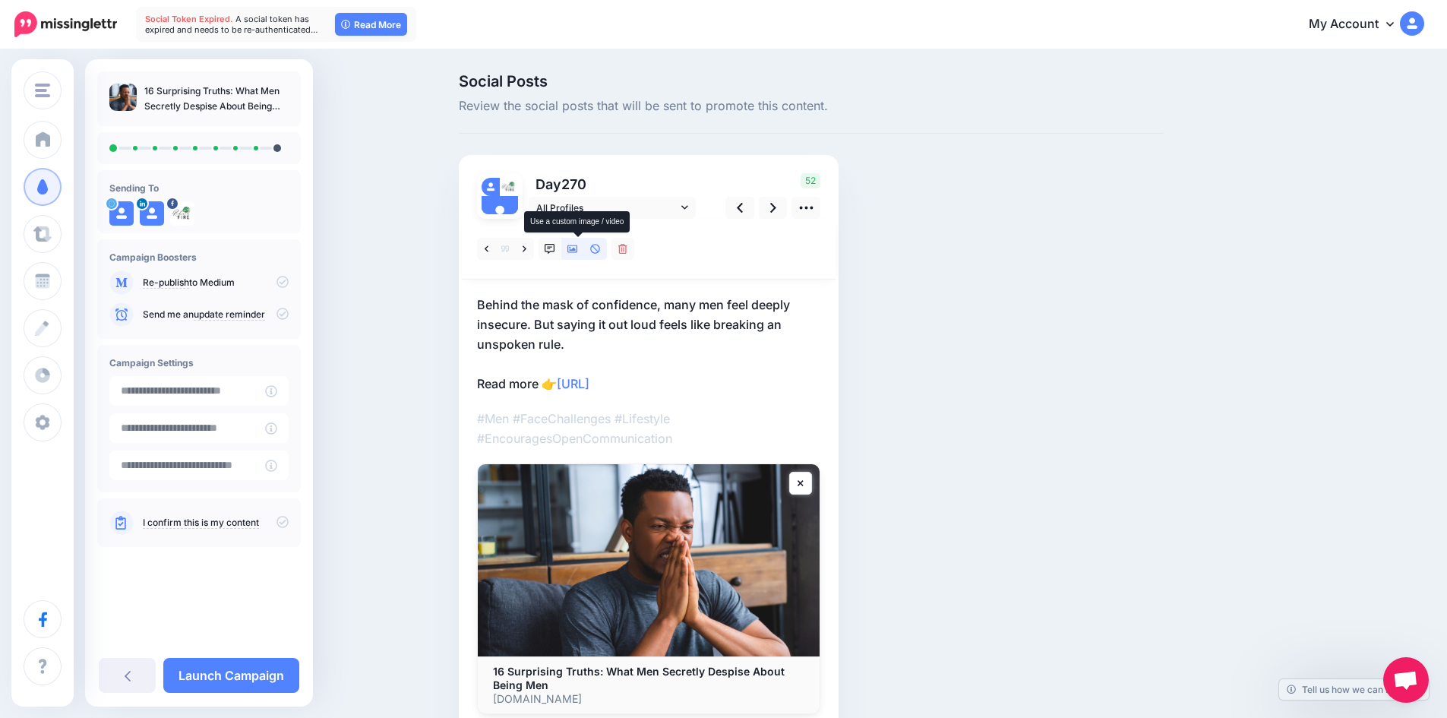
click at [578, 245] on icon at bounding box center [572, 249] width 11 height 8
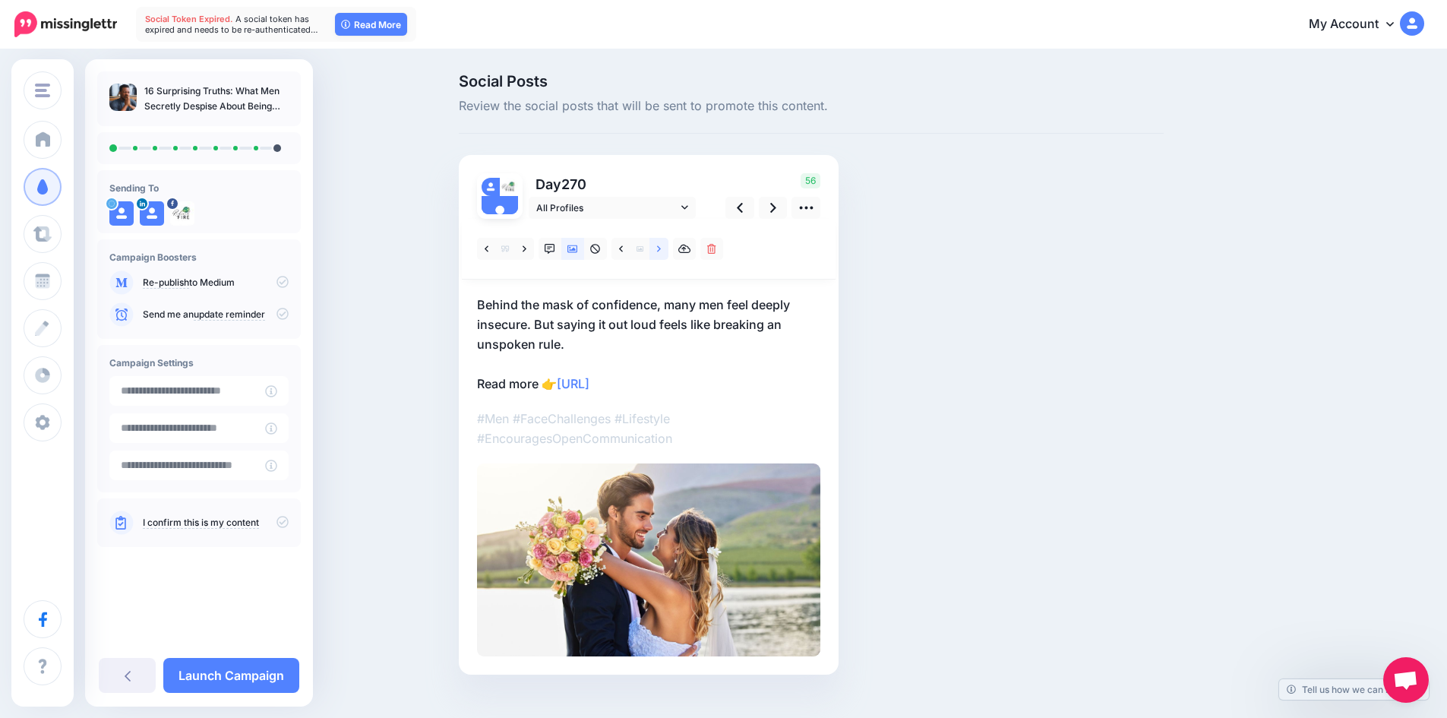
click at [661, 245] on icon at bounding box center [659, 249] width 4 height 11
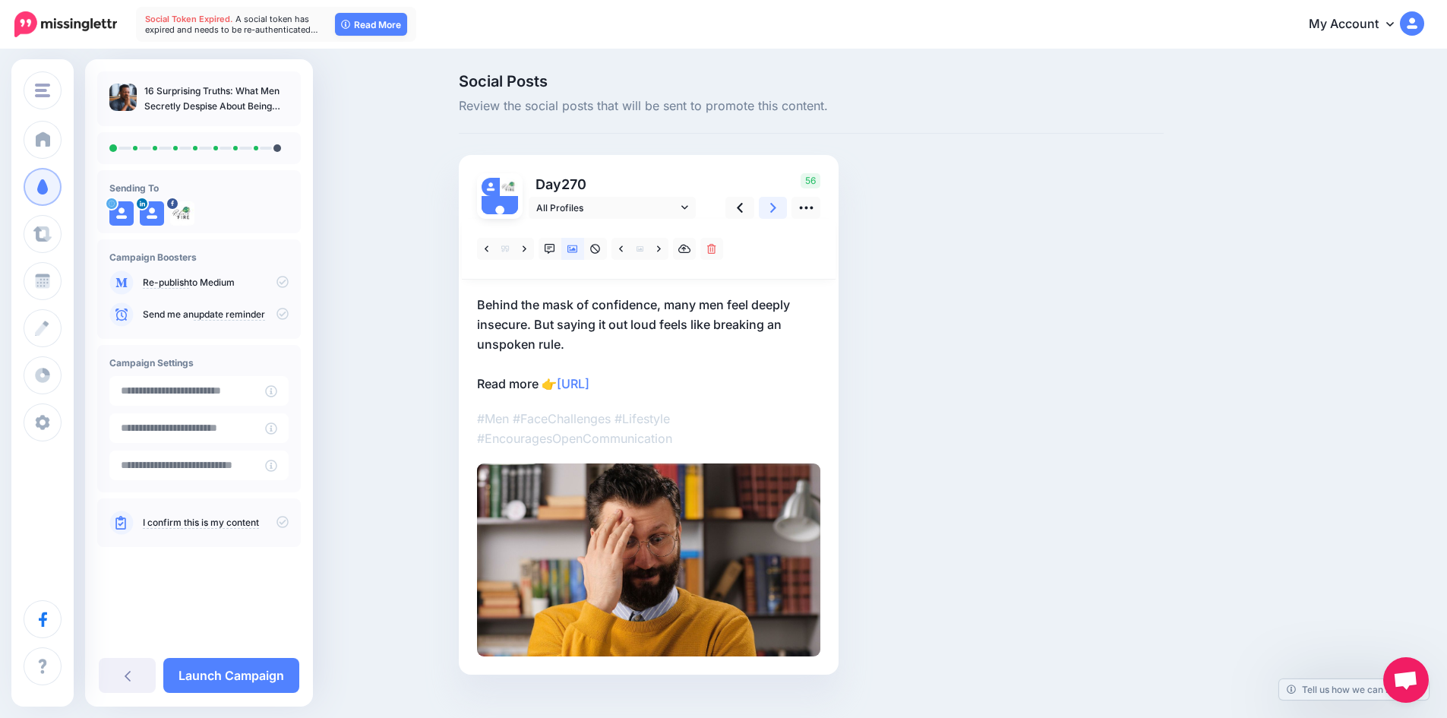
click at [776, 206] on icon at bounding box center [773, 208] width 6 height 10
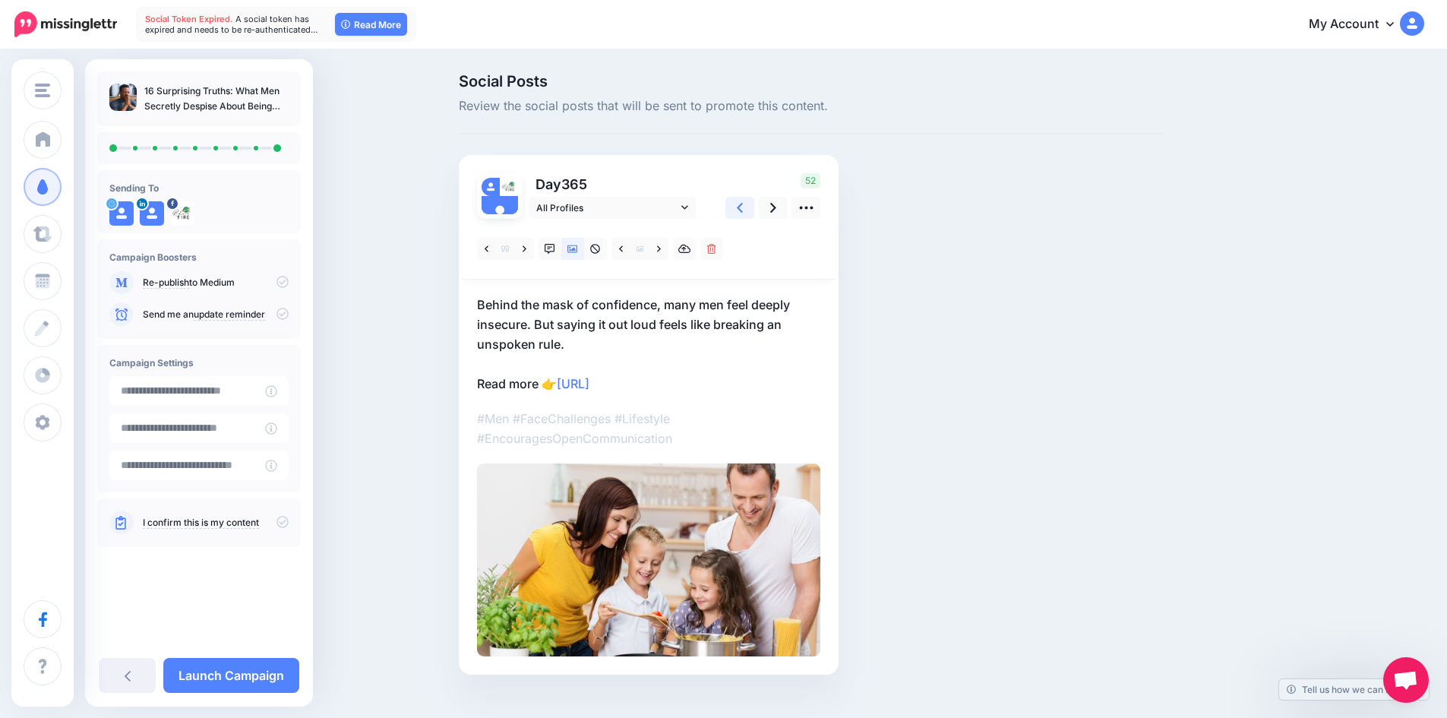
click at [743, 208] on icon at bounding box center [740, 208] width 6 height 16
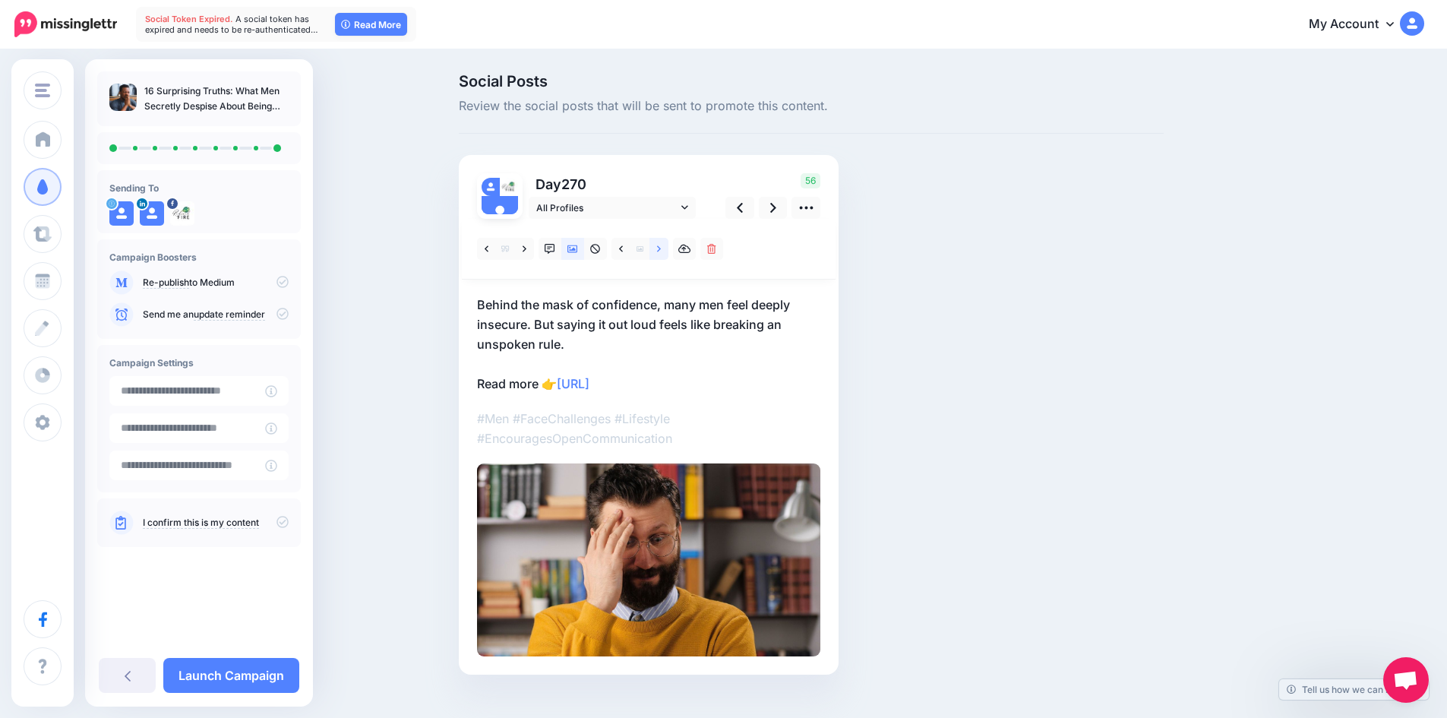
click at [661, 246] on icon at bounding box center [659, 249] width 4 height 11
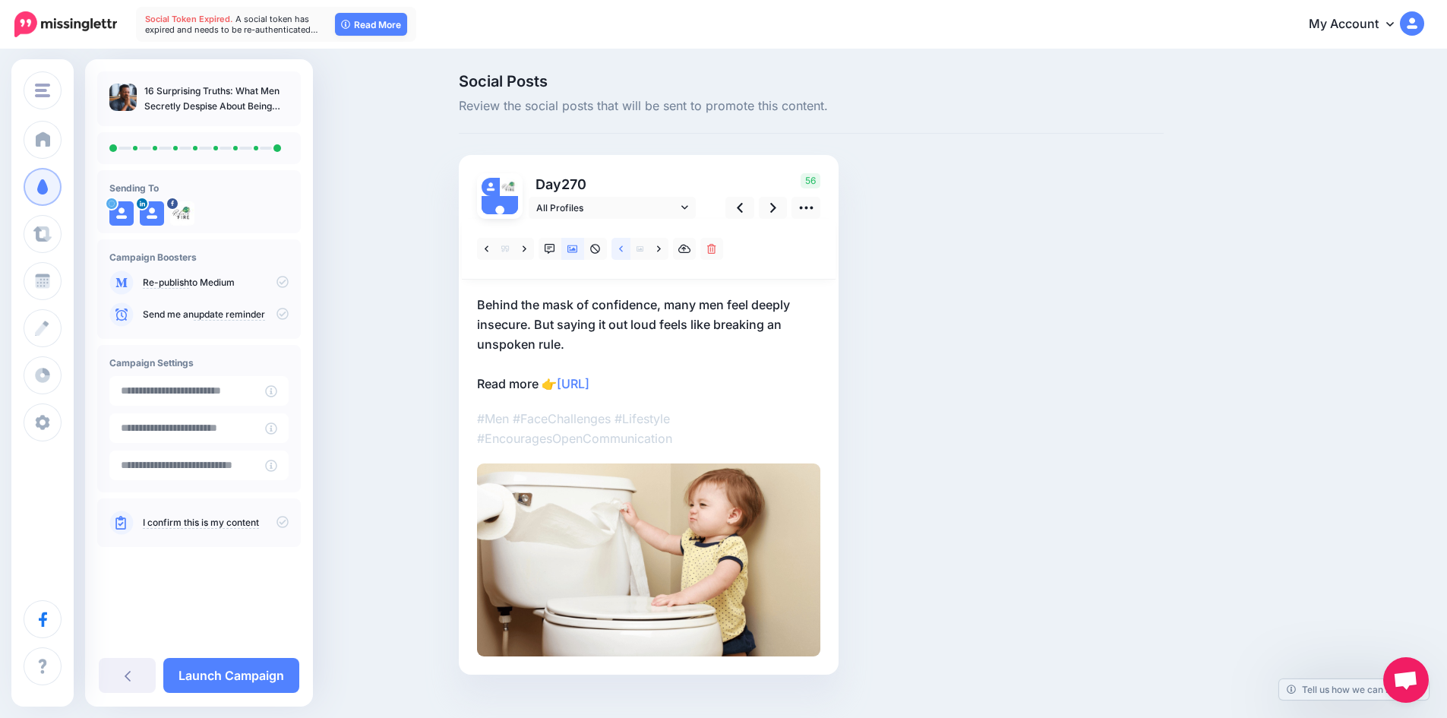
click at [623, 251] on icon at bounding box center [621, 249] width 4 height 11
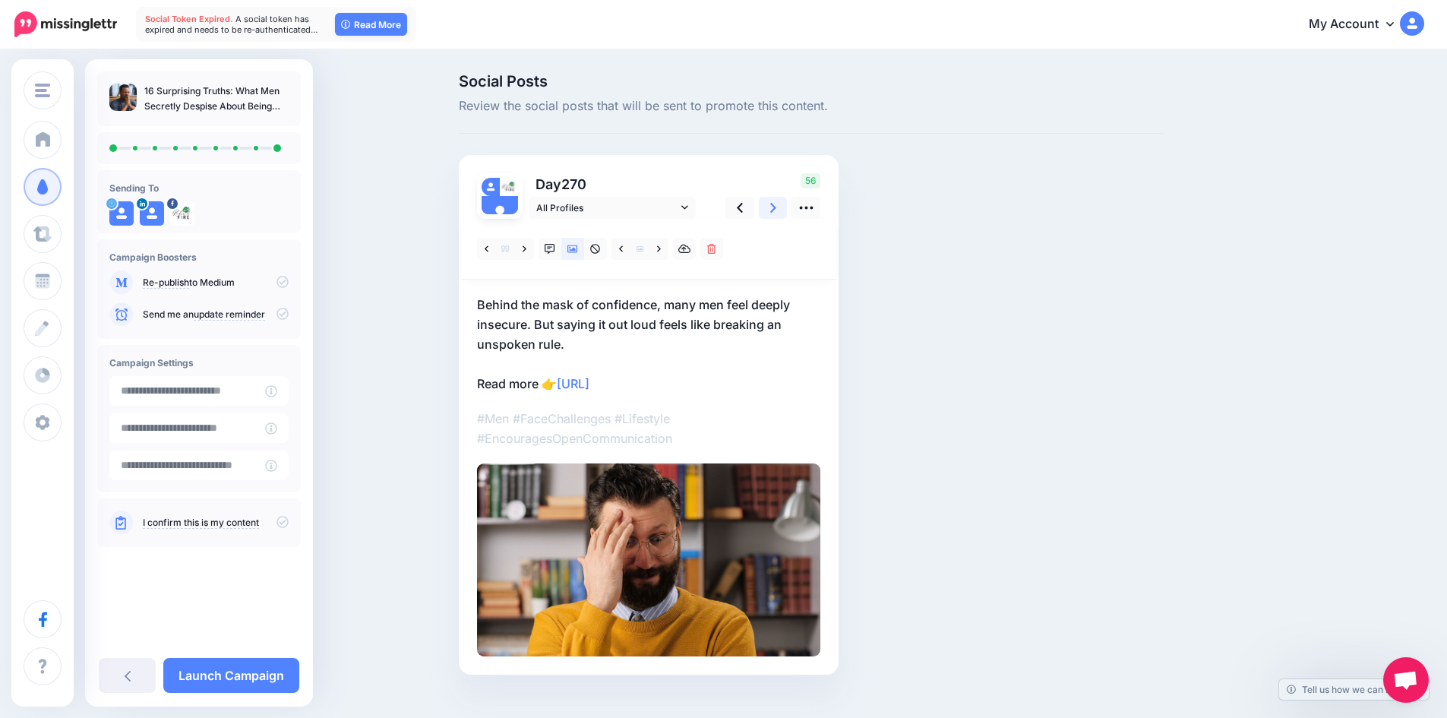
click at [776, 205] on icon at bounding box center [773, 208] width 6 height 10
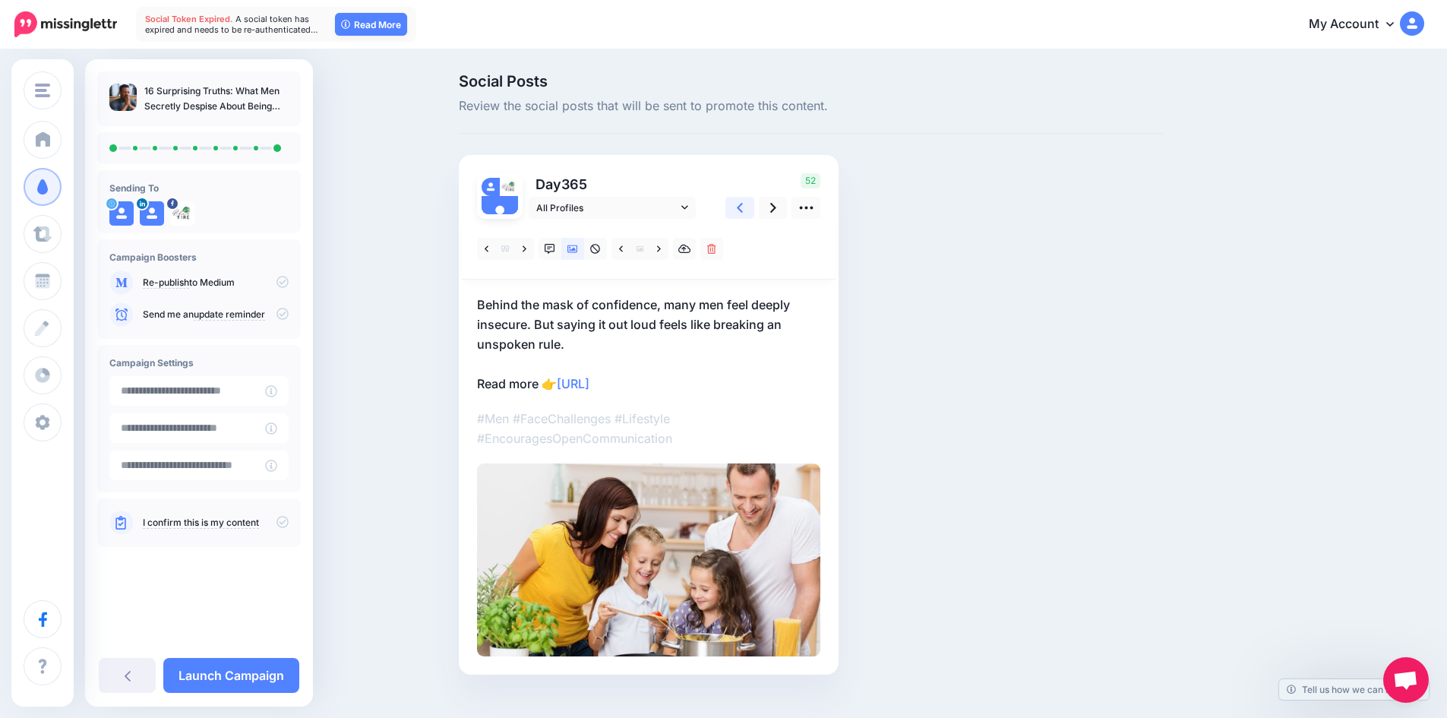
click at [743, 207] on icon at bounding box center [740, 208] width 6 height 16
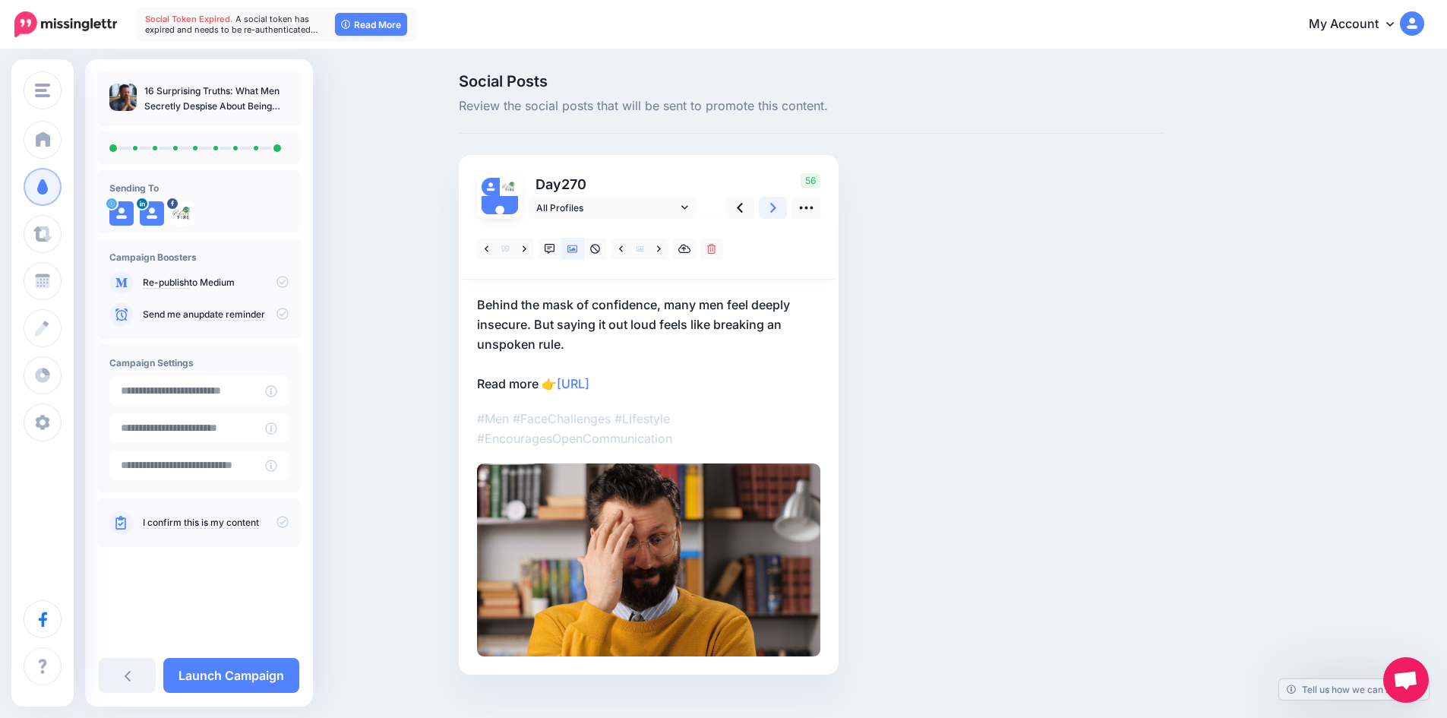
click at [776, 205] on icon at bounding box center [773, 208] width 6 height 10
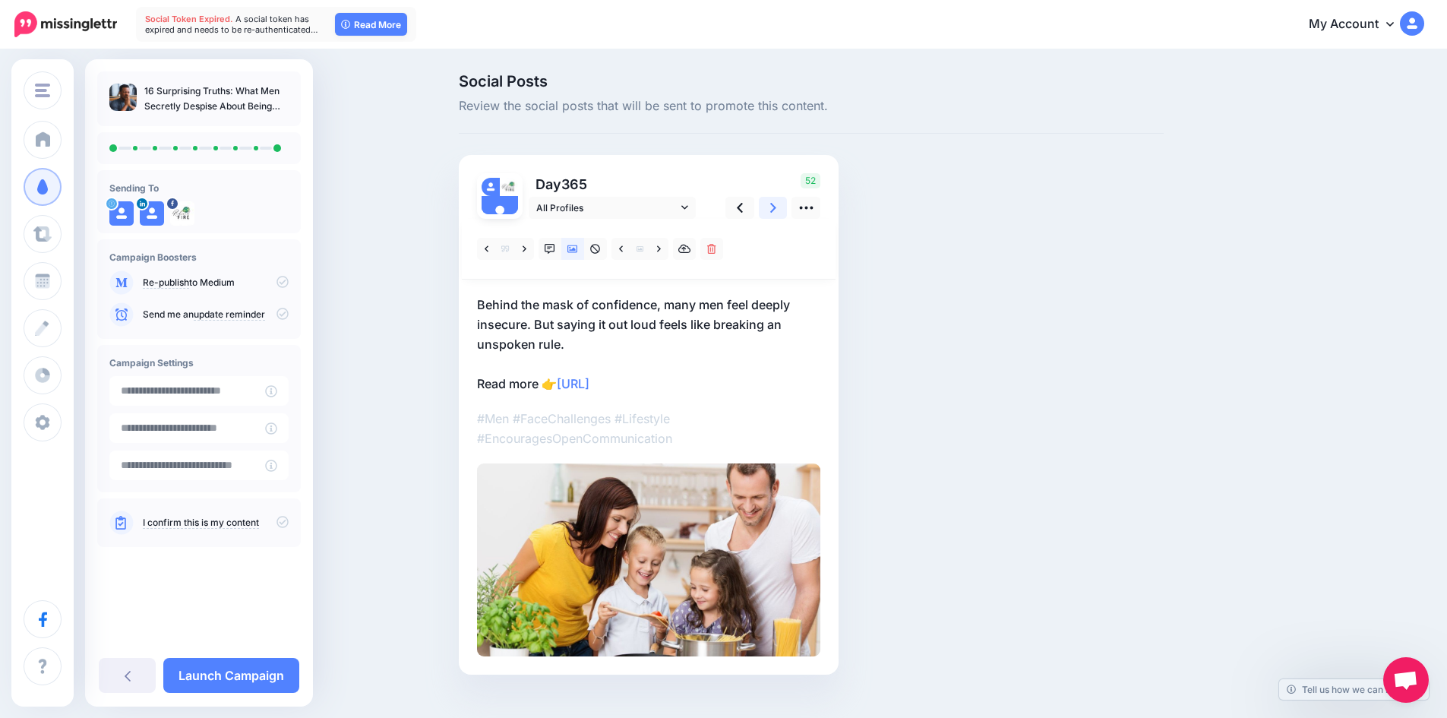
click at [776, 205] on icon at bounding box center [773, 208] width 6 height 10
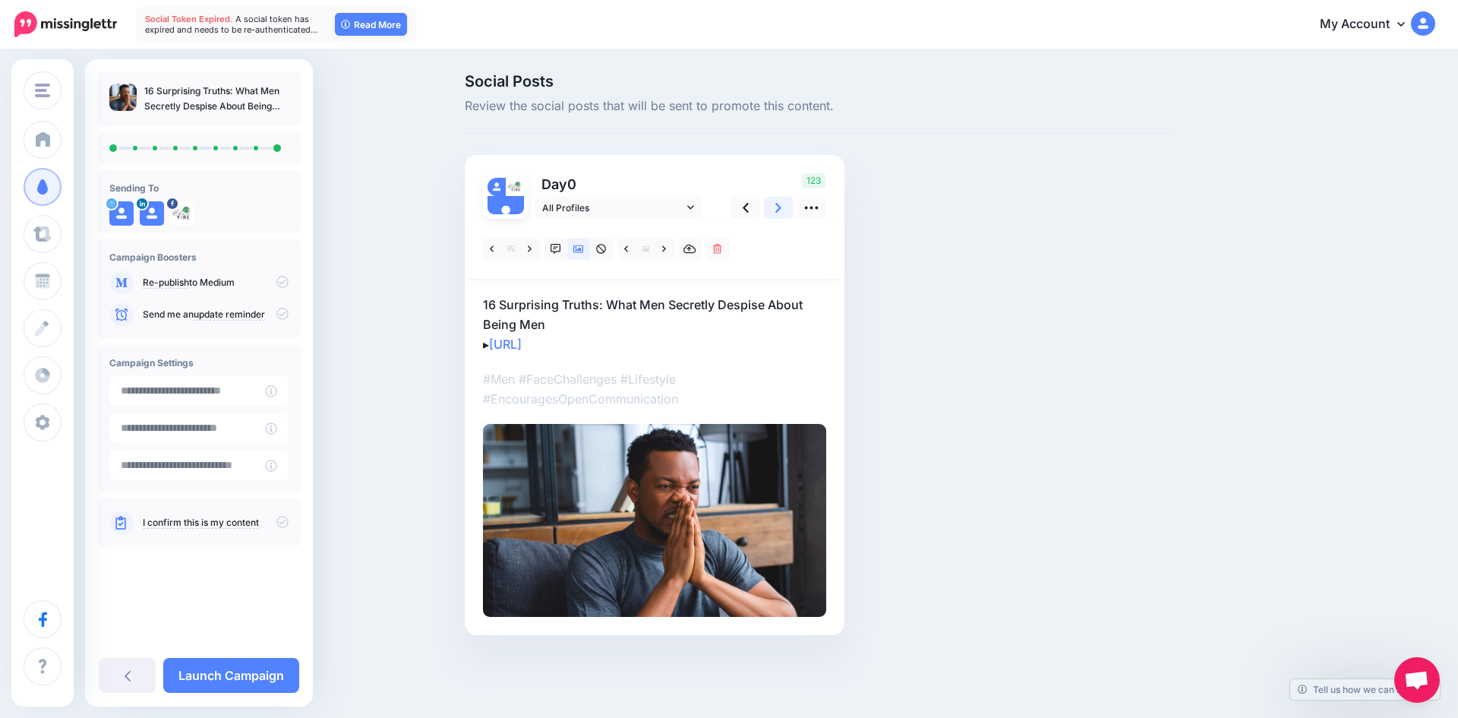
click at [777, 205] on icon at bounding box center [778, 208] width 6 height 10
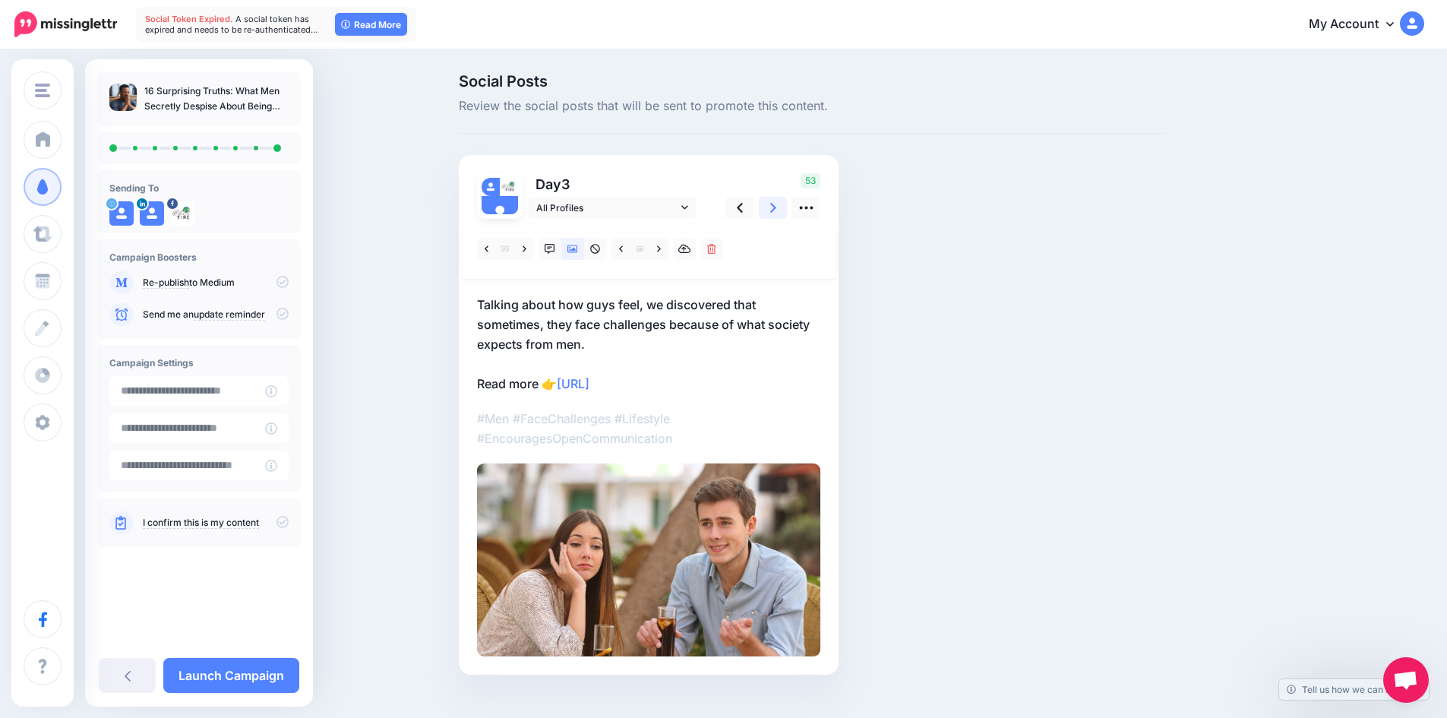
click at [776, 205] on icon at bounding box center [773, 208] width 6 height 10
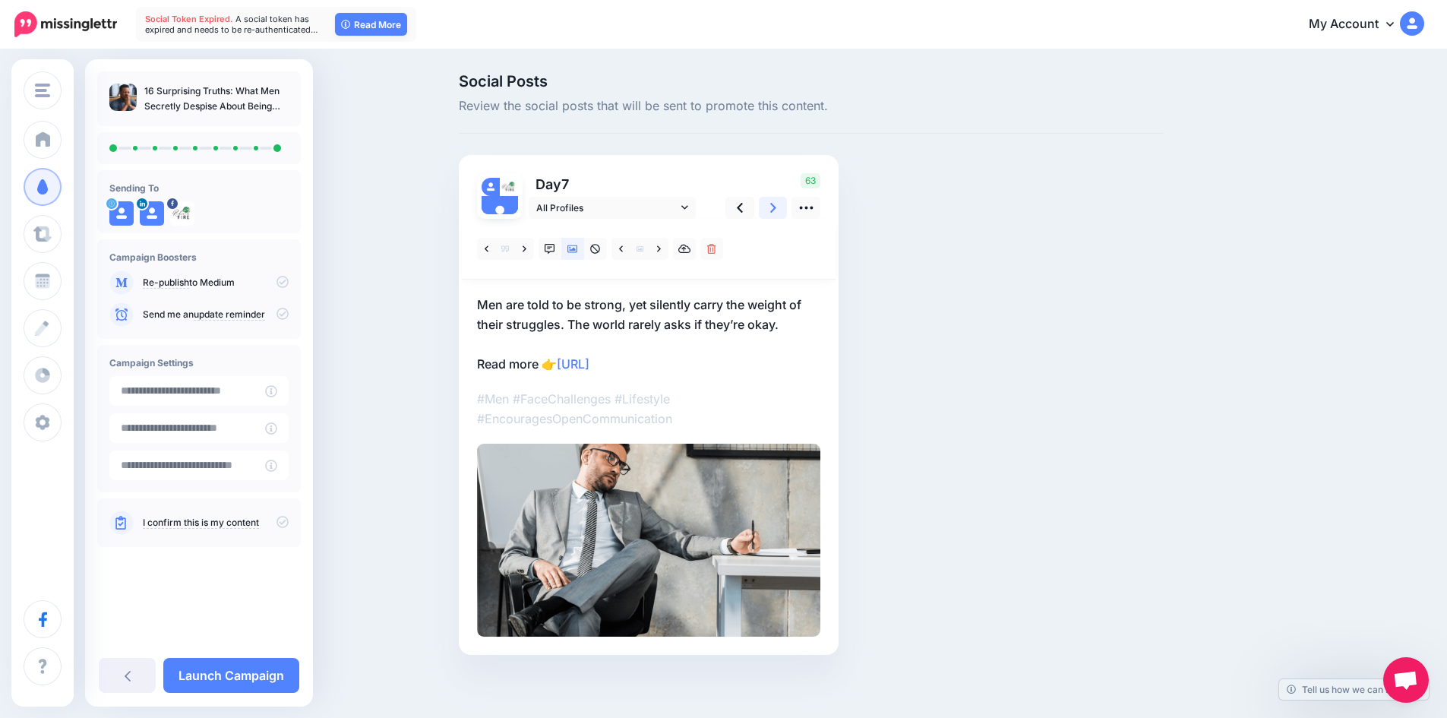
click at [776, 205] on icon at bounding box center [773, 208] width 6 height 10
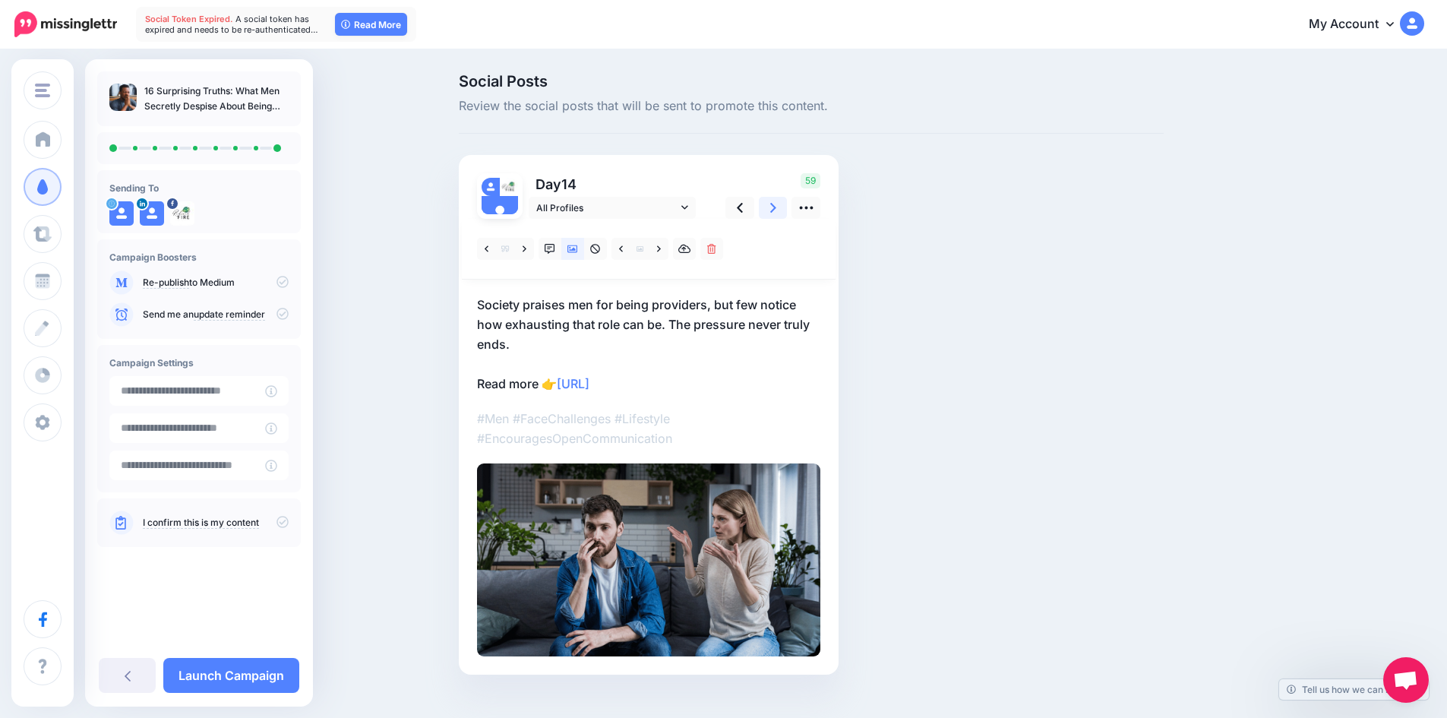
click at [776, 205] on icon at bounding box center [773, 208] width 6 height 10
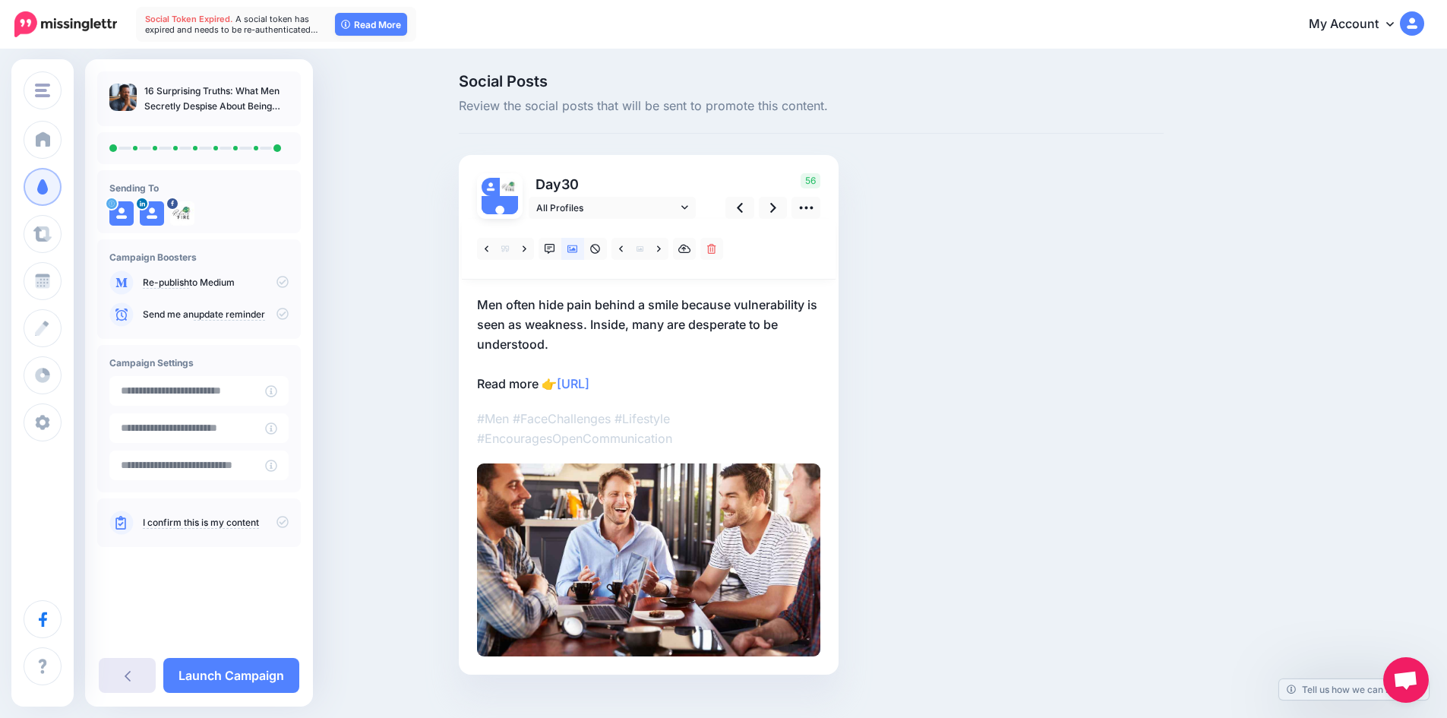
click at [122, 665] on link at bounding box center [127, 675] width 57 height 35
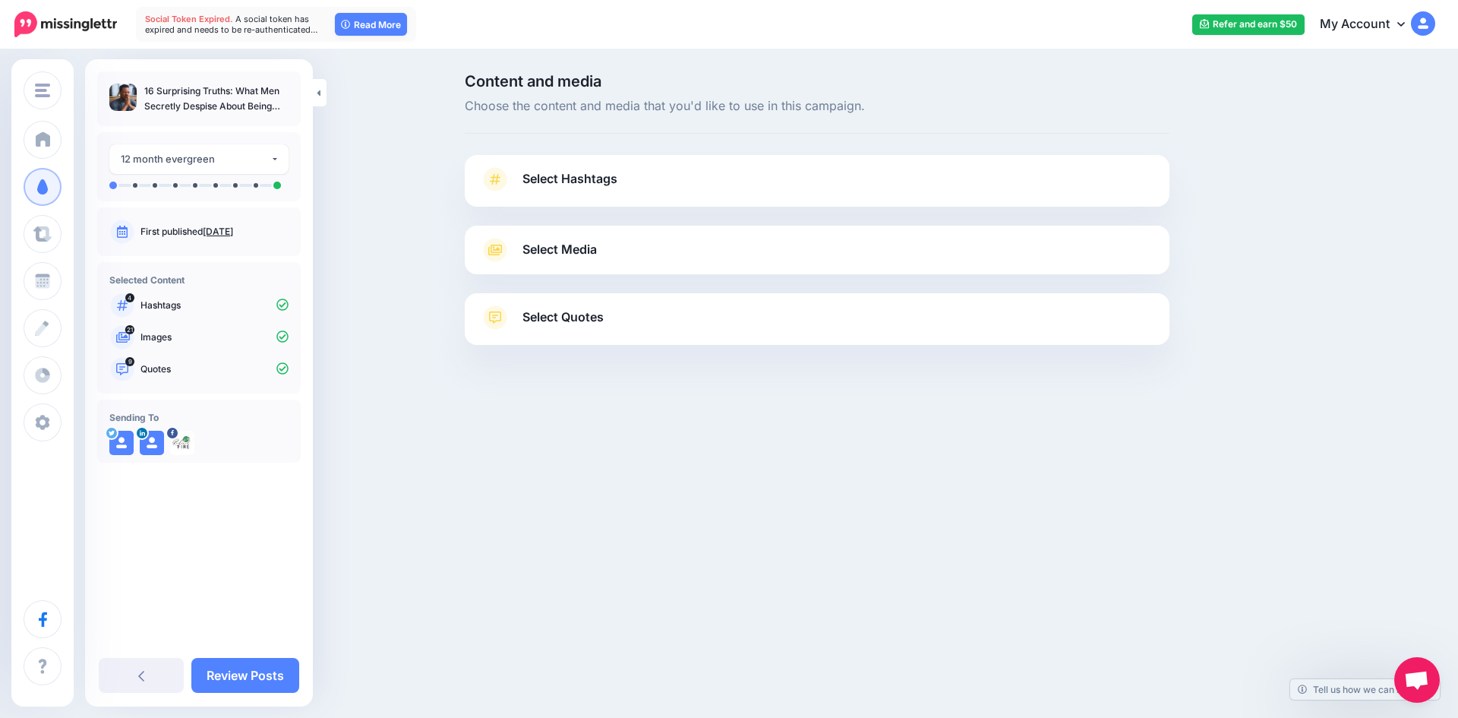
click at [601, 322] on span "Select Quotes" at bounding box center [563, 317] width 81 height 21
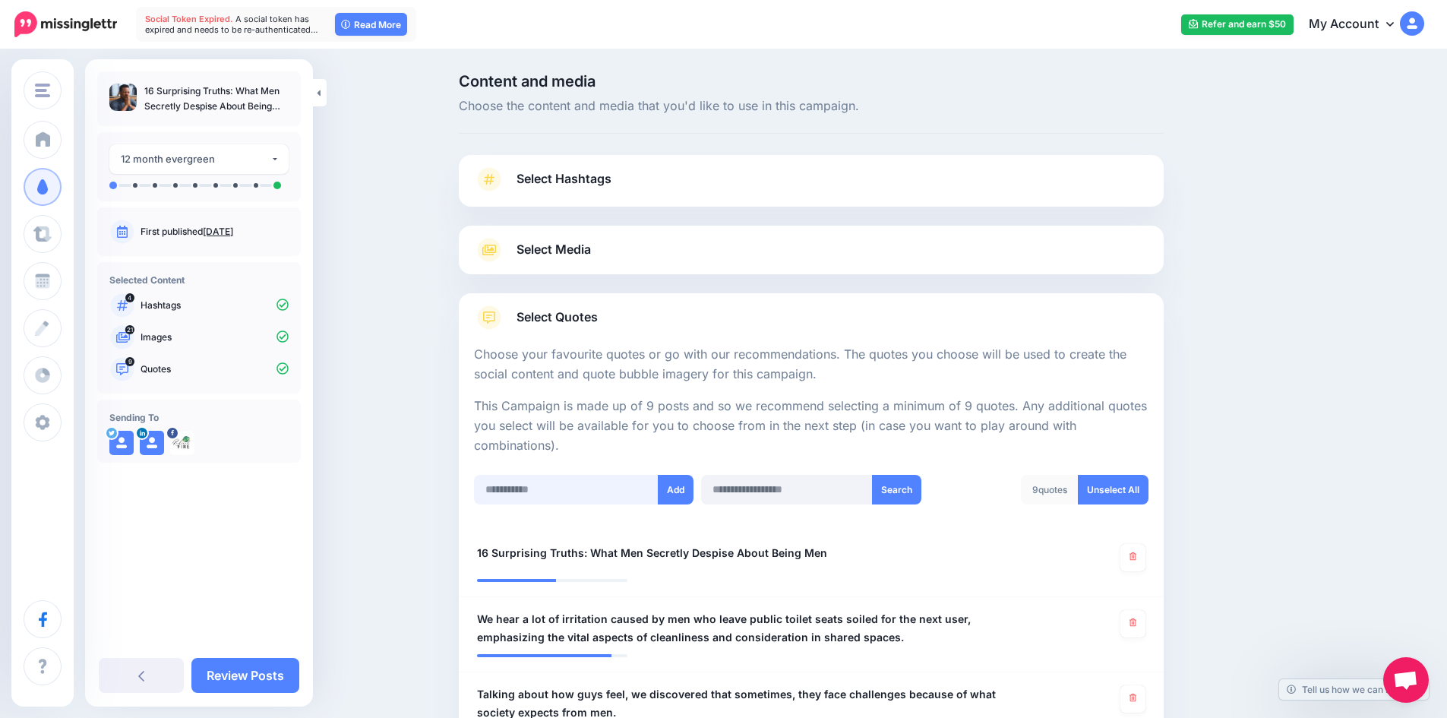
click at [568, 489] on input "text" at bounding box center [566, 490] width 185 height 30
paste input "**********"
type input "**********"
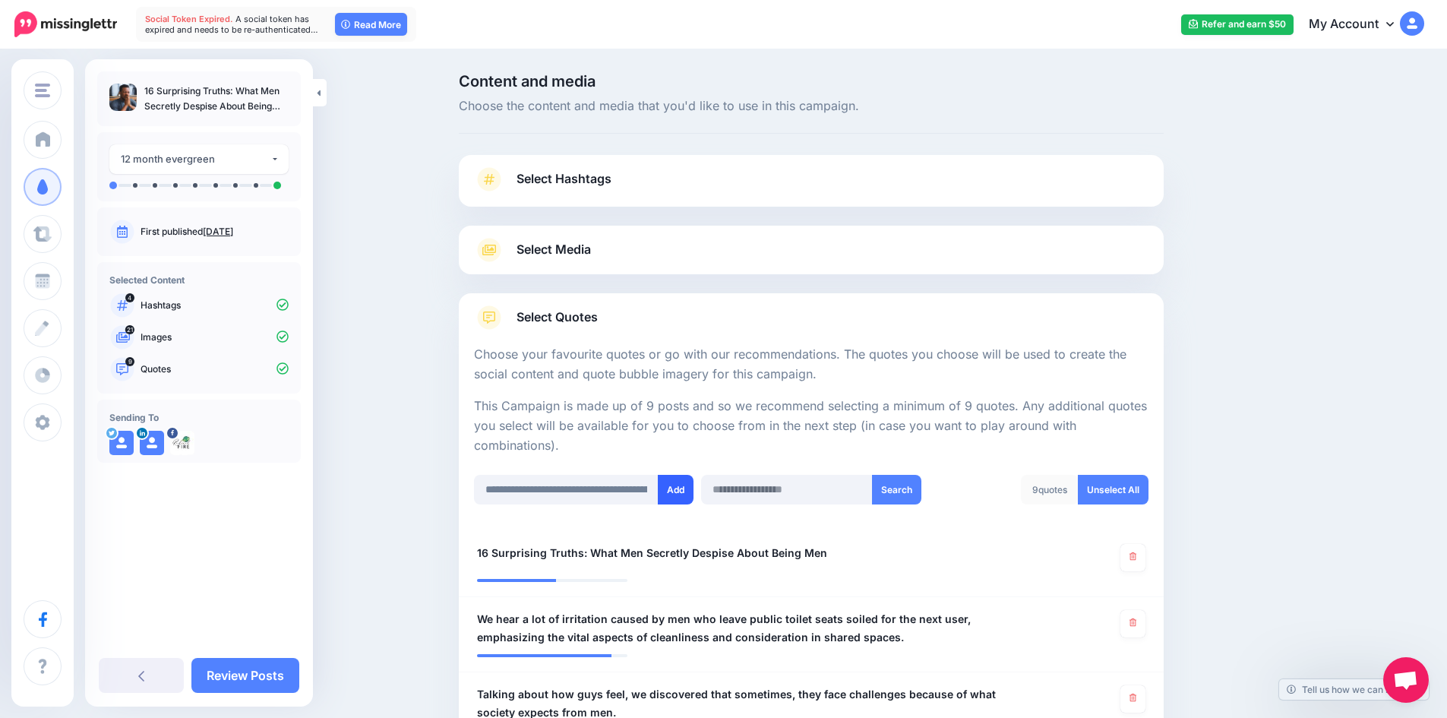
click at [674, 488] on button "Add" at bounding box center [676, 490] width 36 height 30
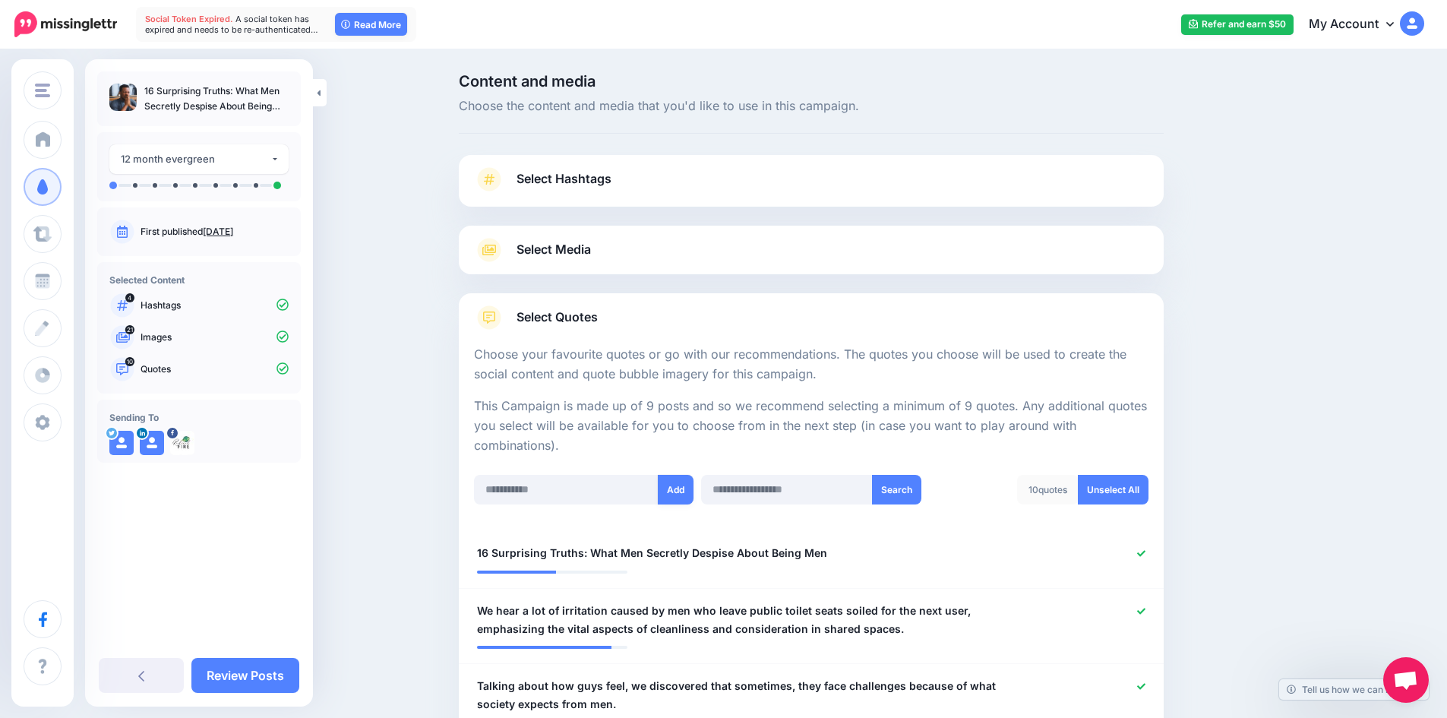
scroll to position [531, 0]
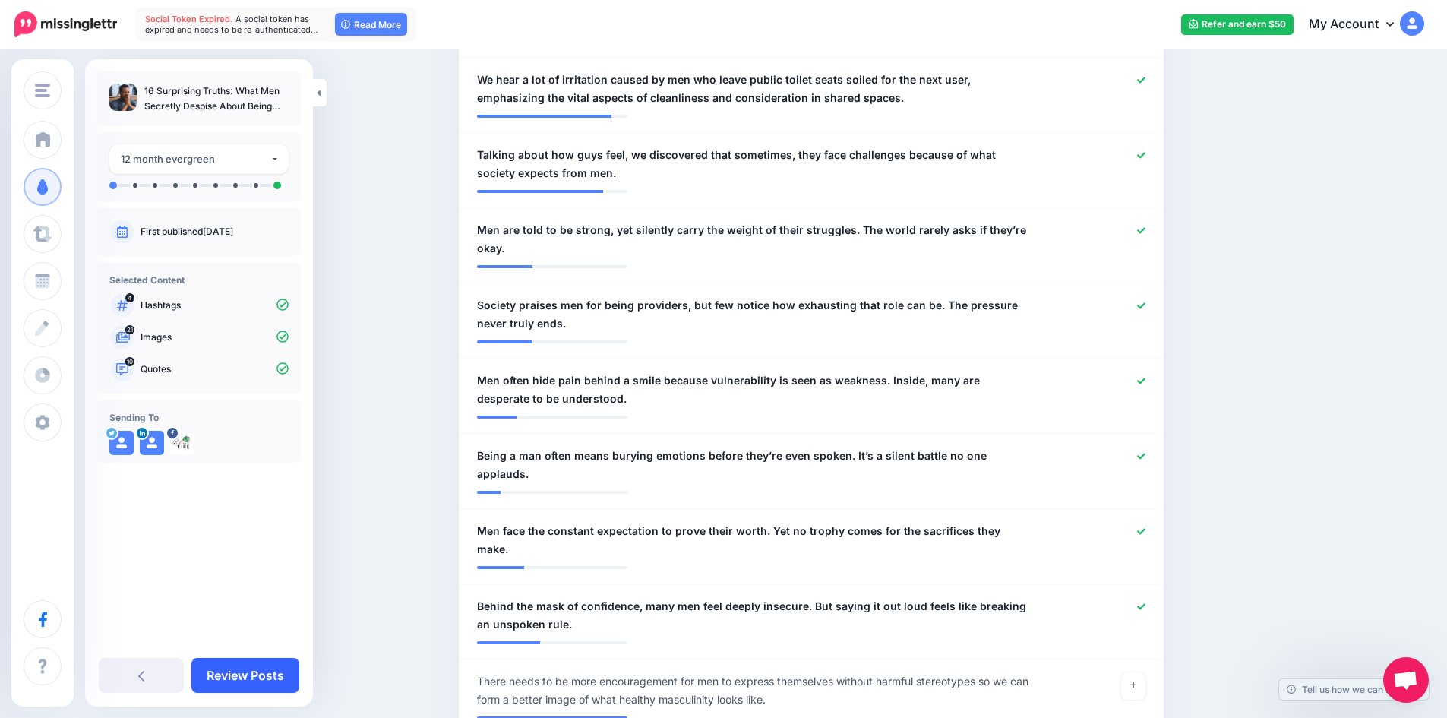
click at [288, 673] on link "Review Posts" at bounding box center [245, 675] width 108 height 35
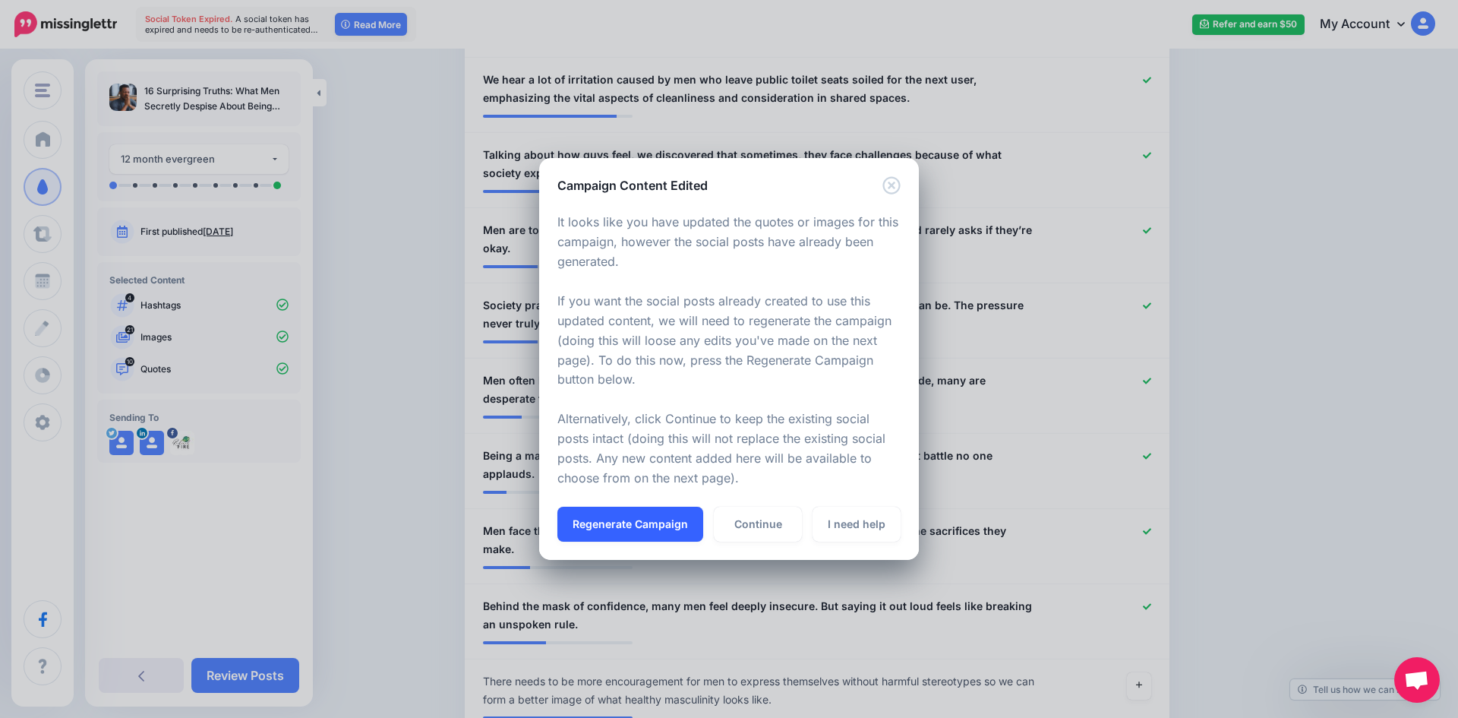
click at [654, 519] on button "Regenerate Campaign" at bounding box center [630, 524] width 146 height 35
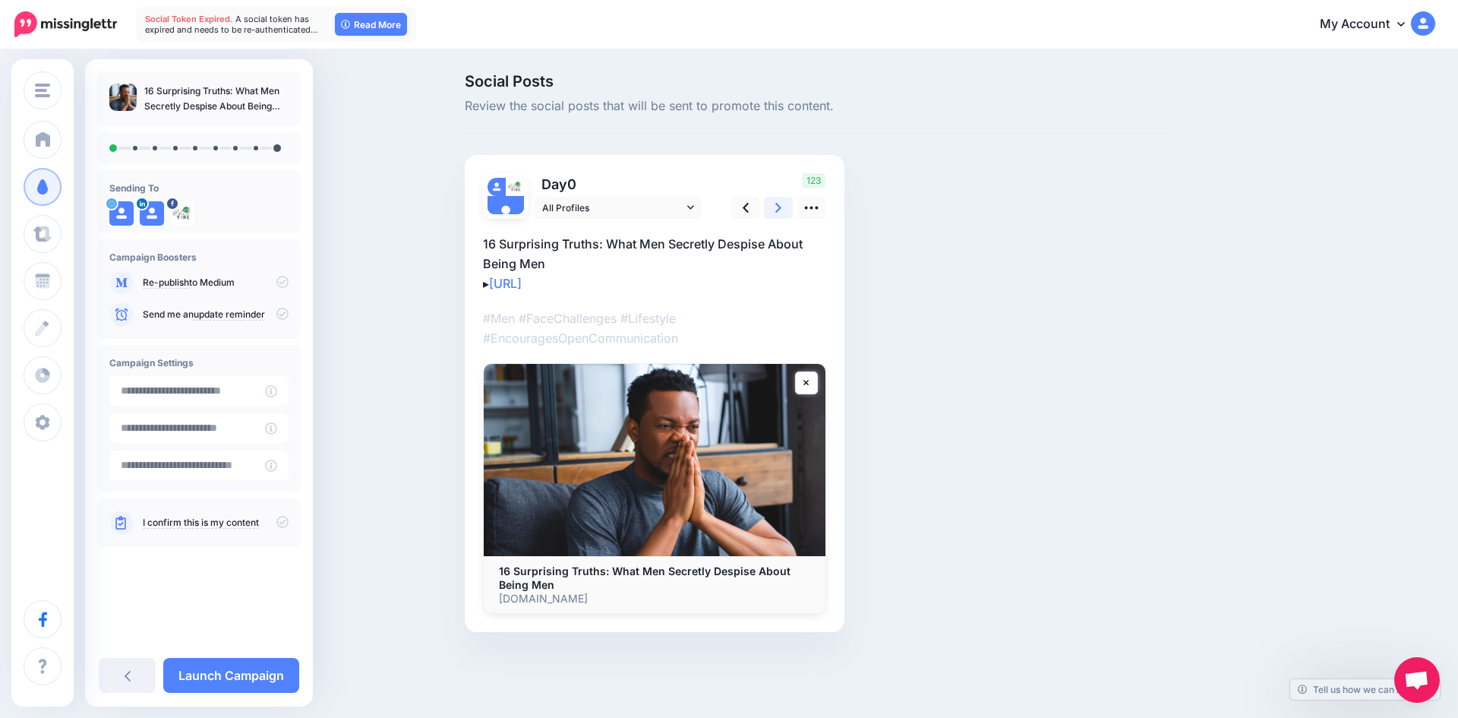
click at [772, 209] on link at bounding box center [778, 208] width 29 height 22
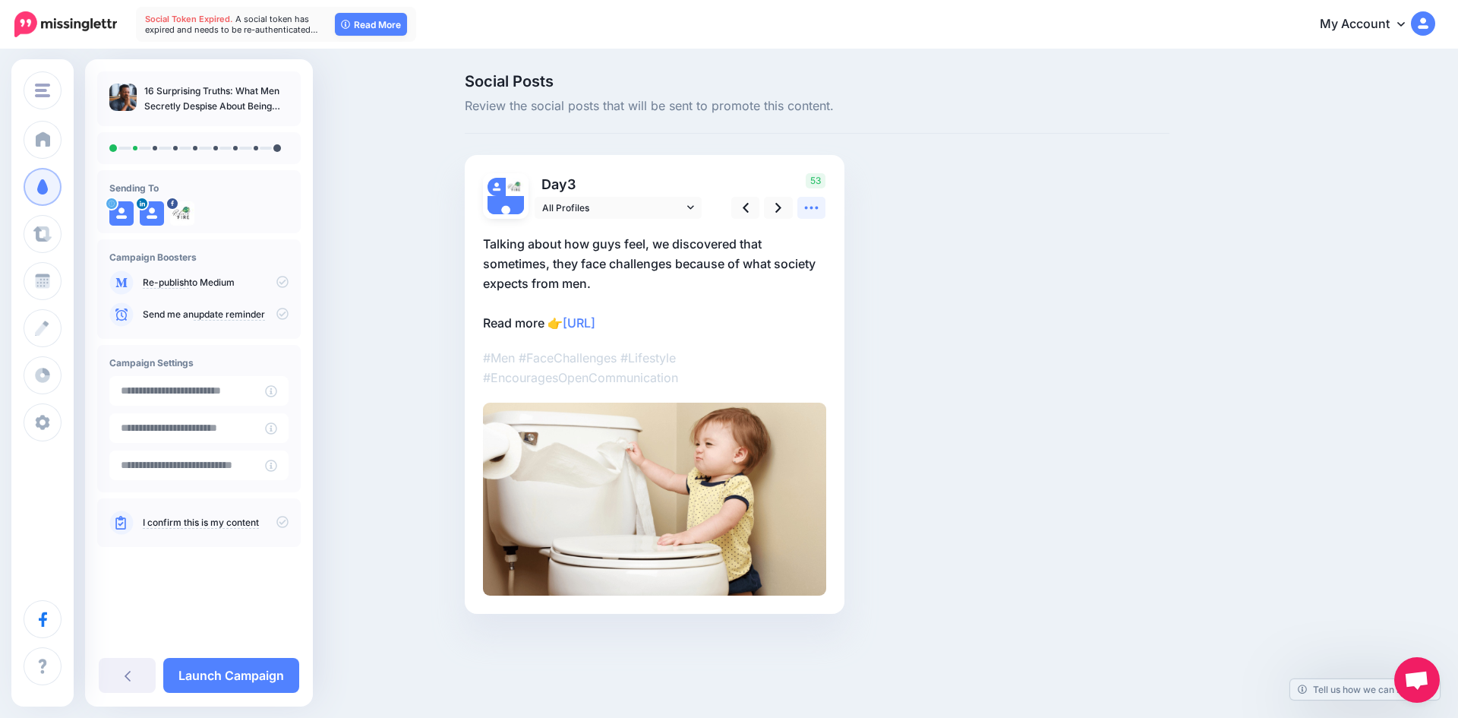
click at [813, 204] on icon at bounding box center [812, 208] width 16 height 16
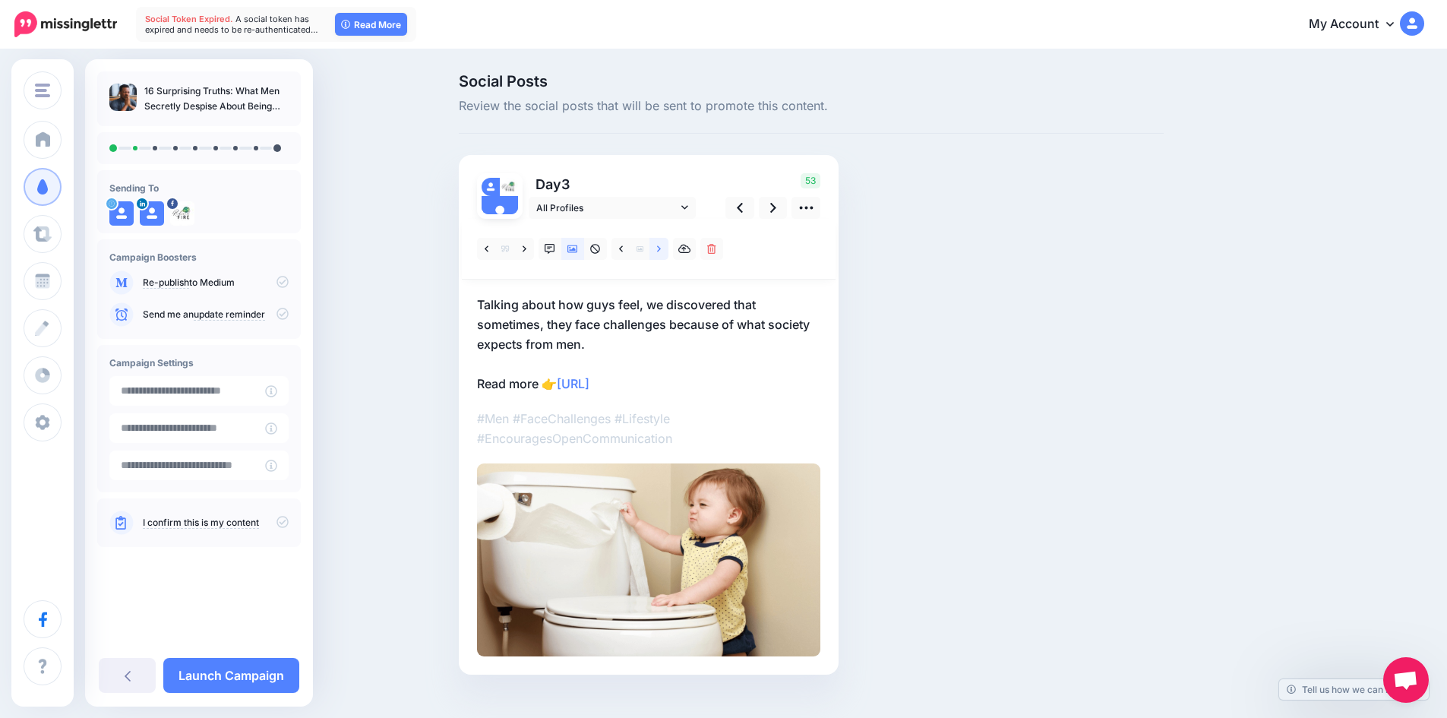
click at [661, 247] on icon at bounding box center [659, 248] width 4 height 6
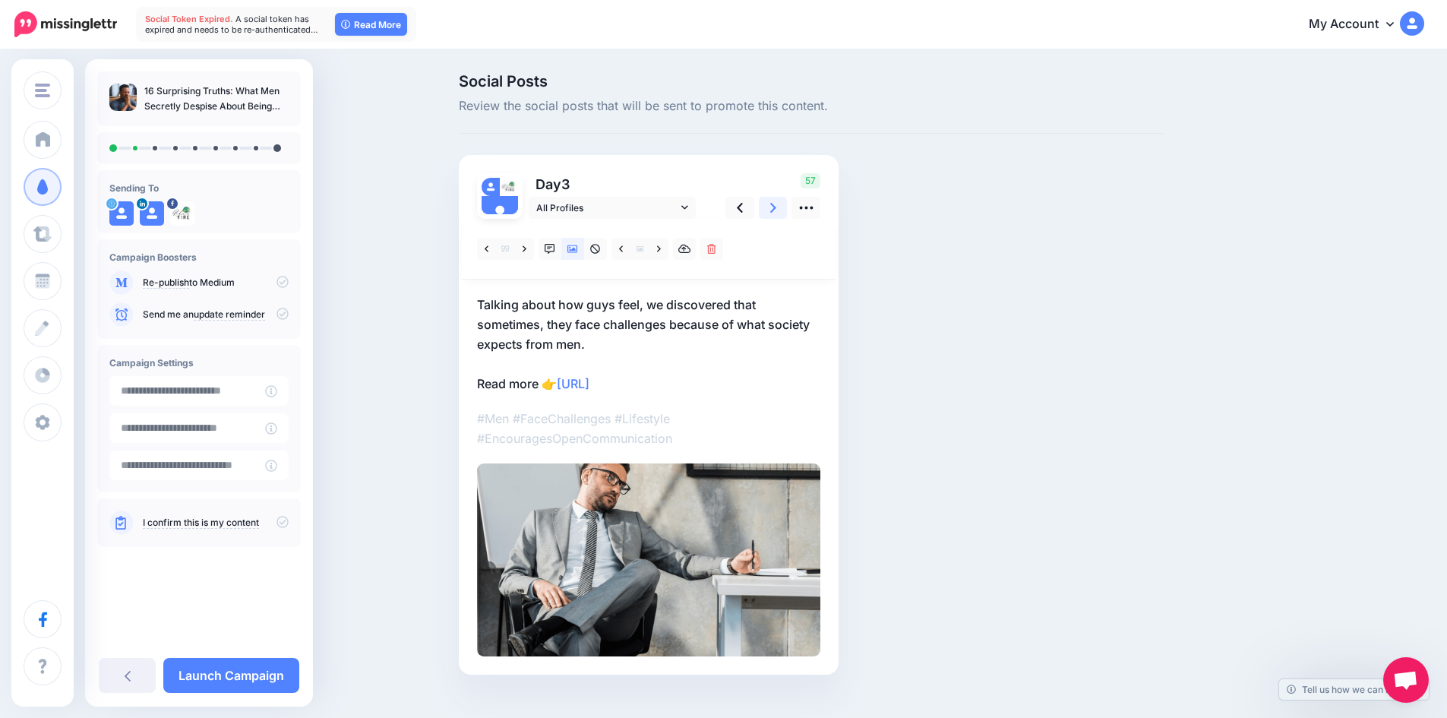
click at [775, 210] on icon at bounding box center [773, 208] width 6 height 16
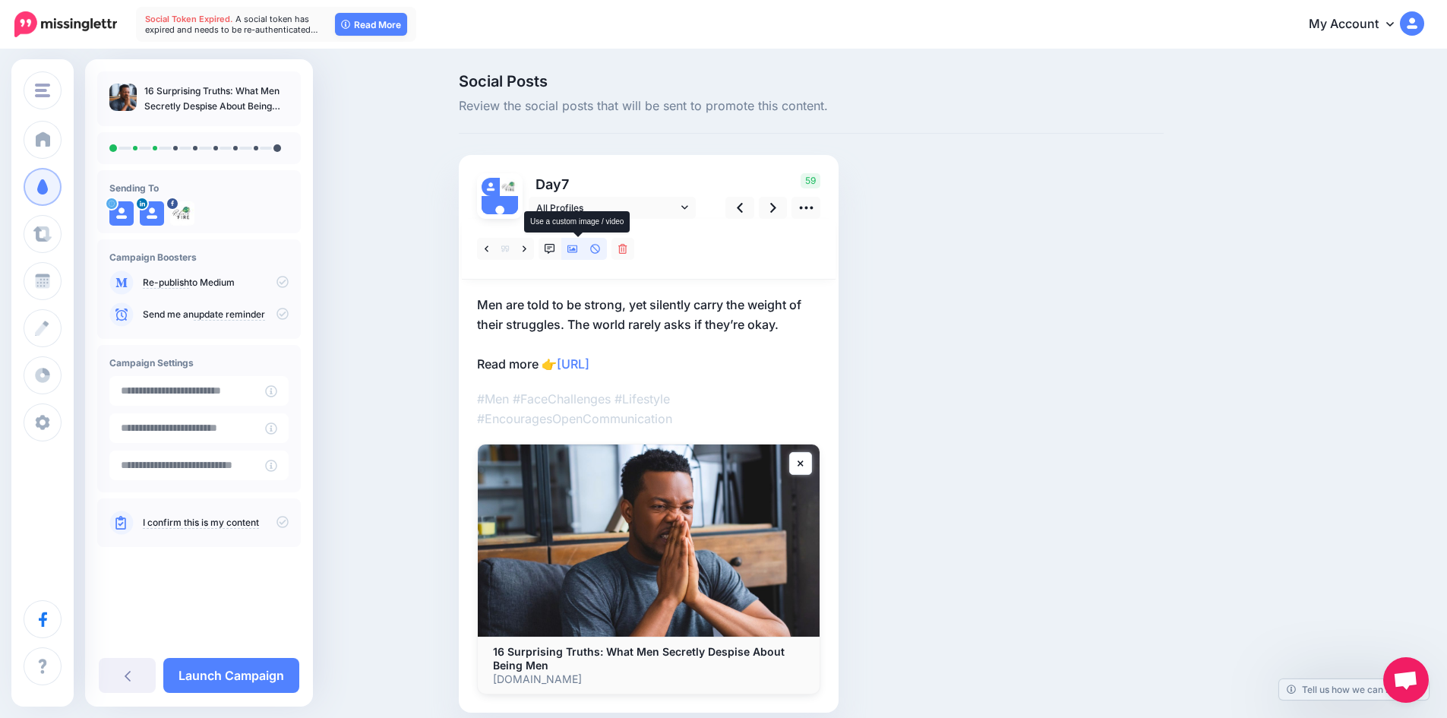
click at [577, 247] on icon at bounding box center [572, 249] width 11 height 11
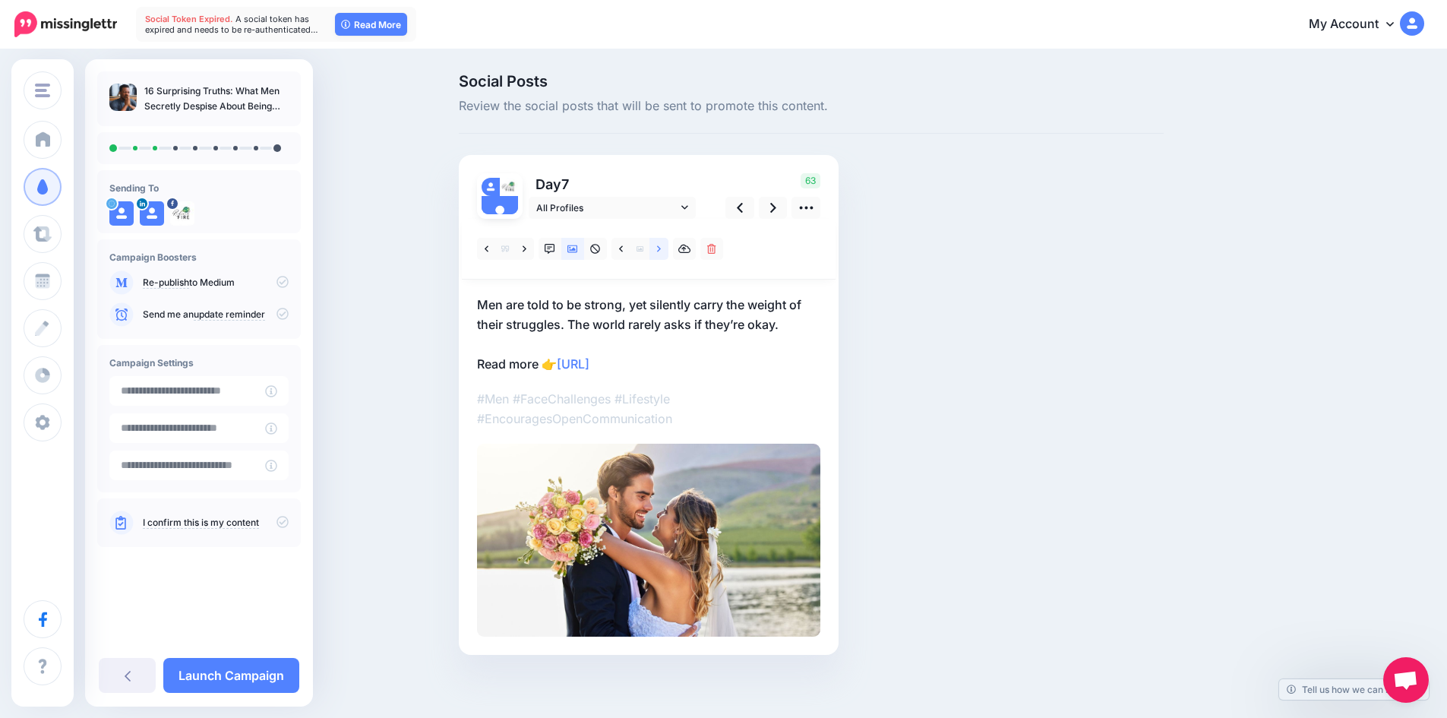
click at [668, 253] on link at bounding box center [658, 249] width 19 height 22
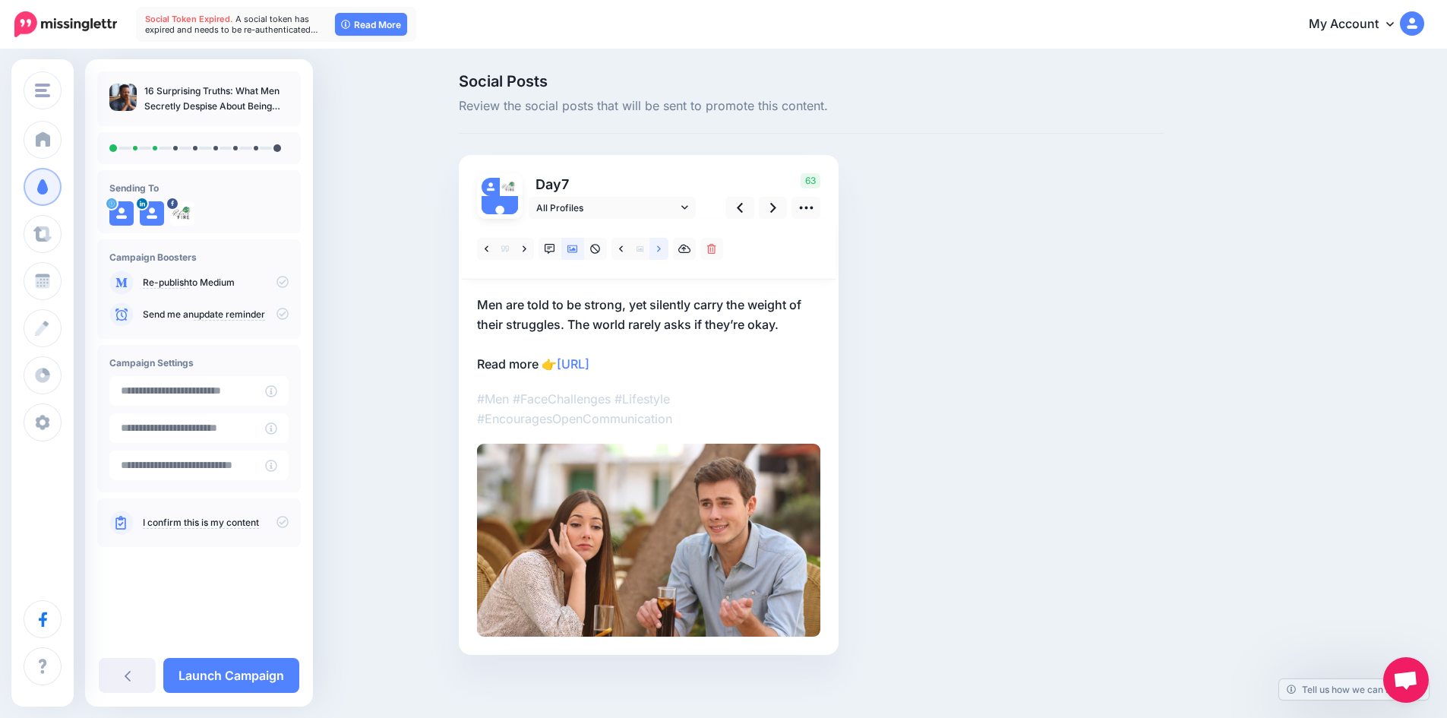
click at [668, 253] on link at bounding box center [658, 249] width 19 height 22
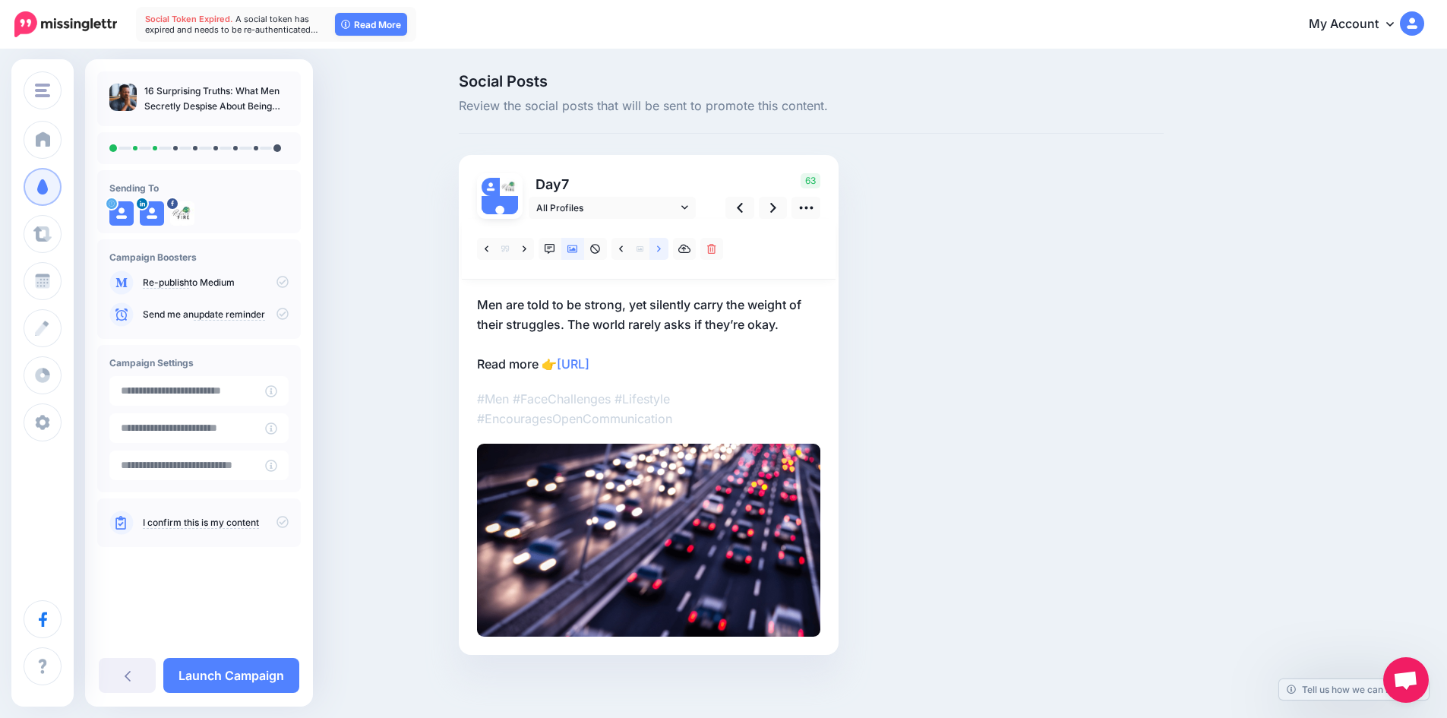
click at [668, 253] on link at bounding box center [658, 249] width 19 height 22
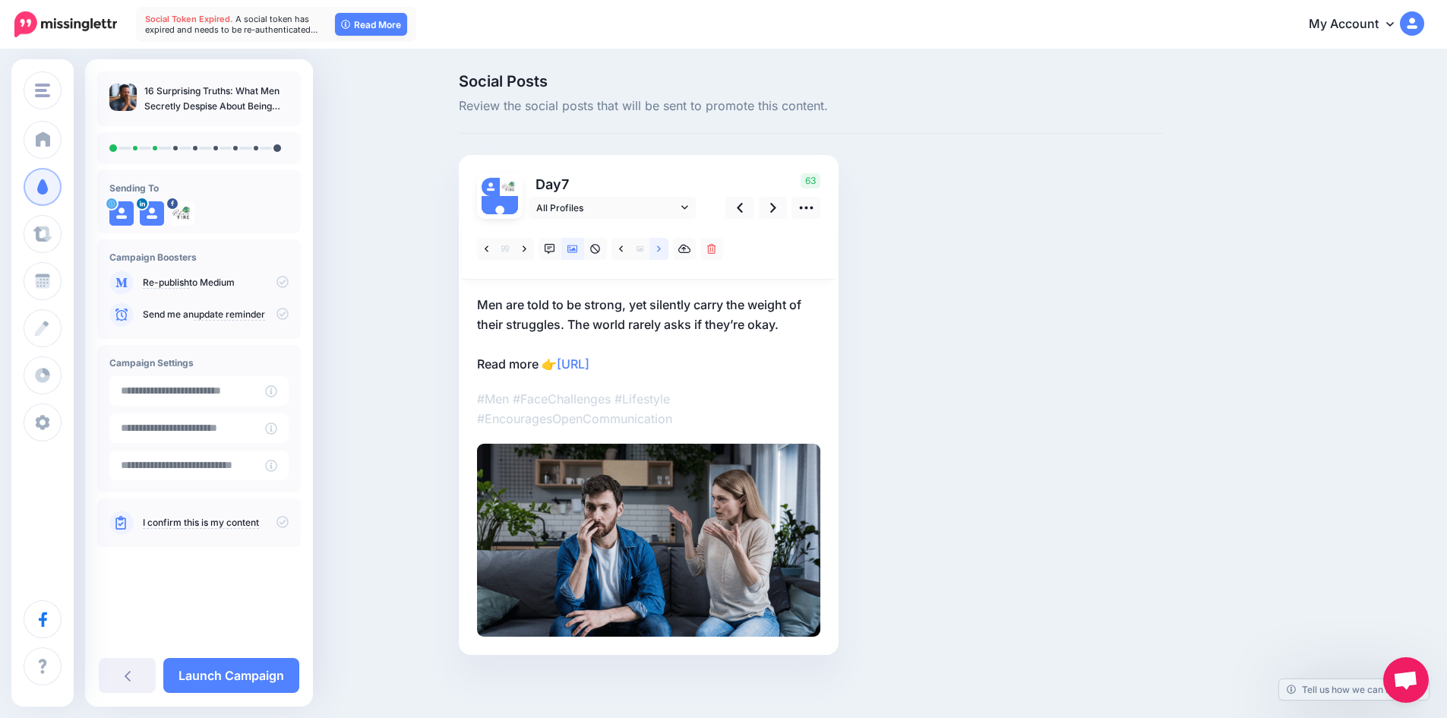
click at [668, 253] on link at bounding box center [658, 249] width 19 height 22
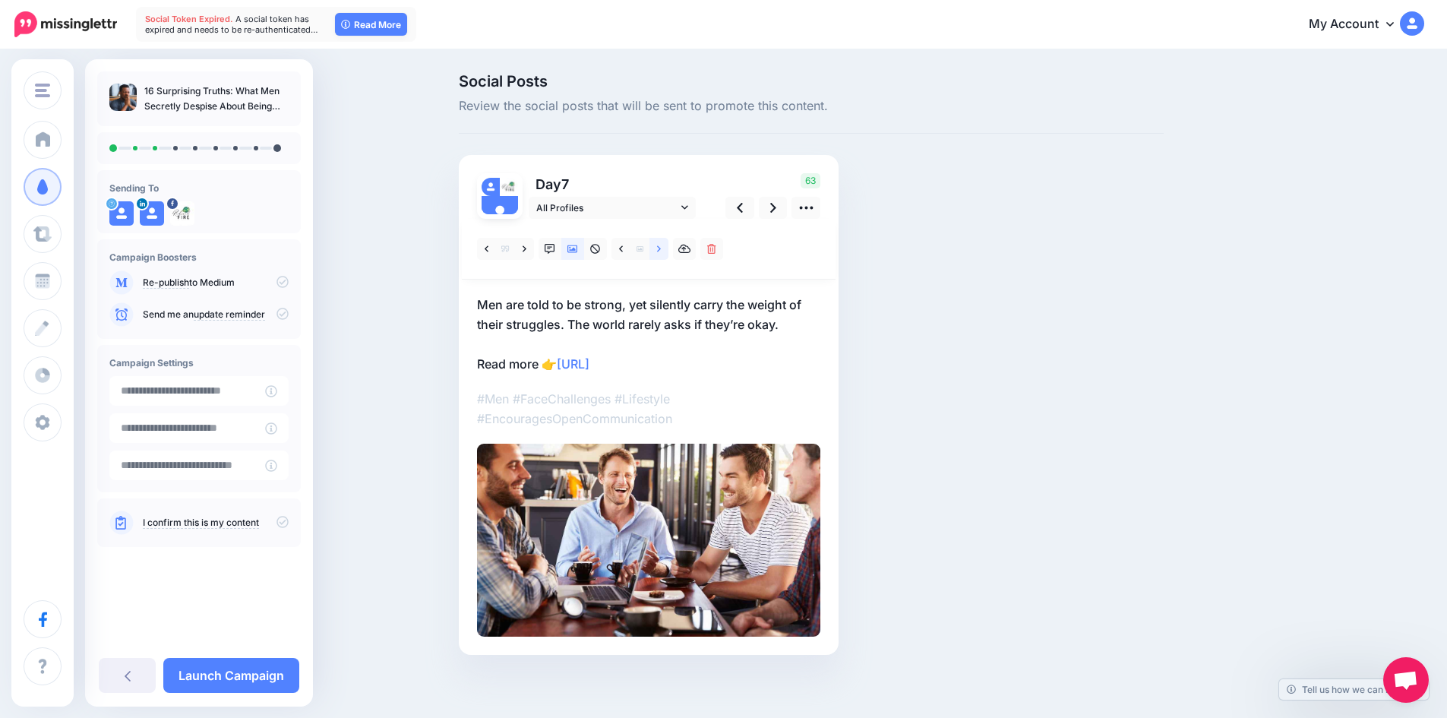
click at [668, 250] on link at bounding box center [658, 249] width 19 height 22
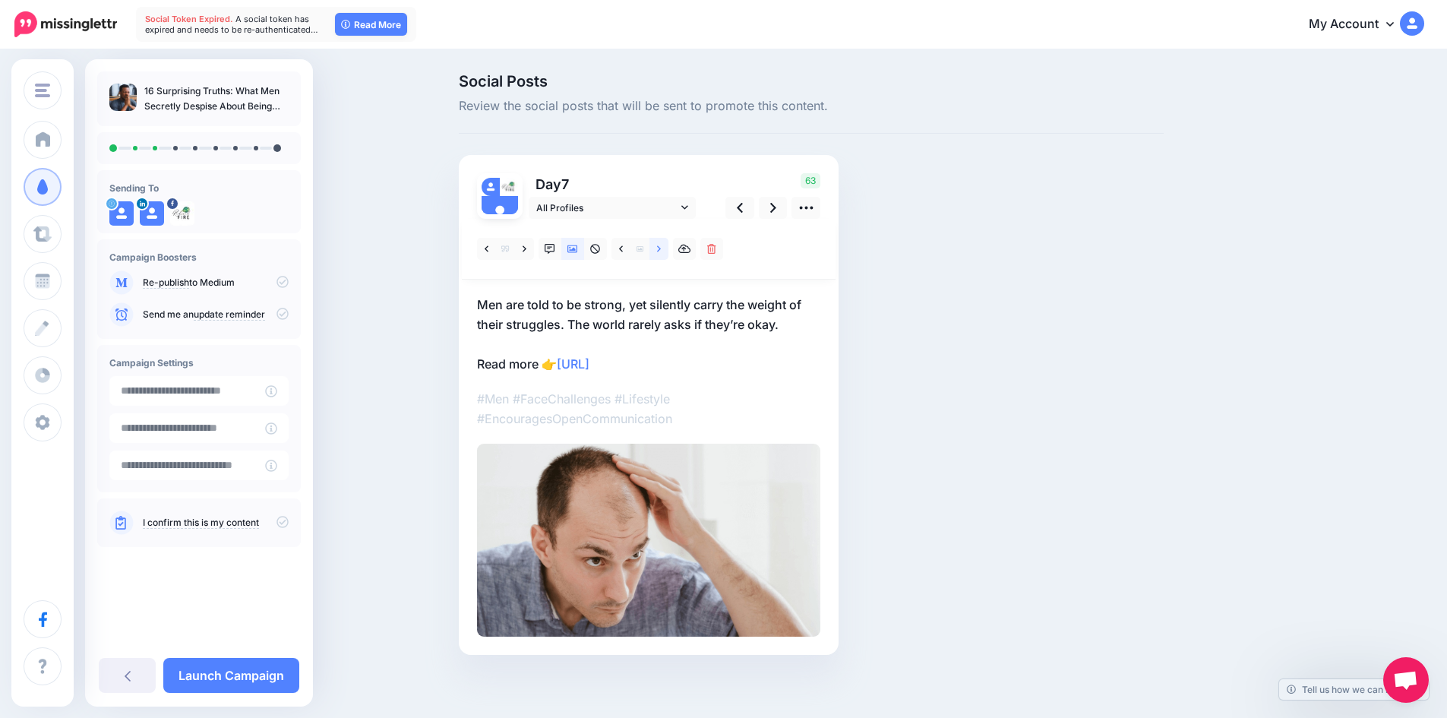
click at [668, 250] on link at bounding box center [658, 249] width 19 height 22
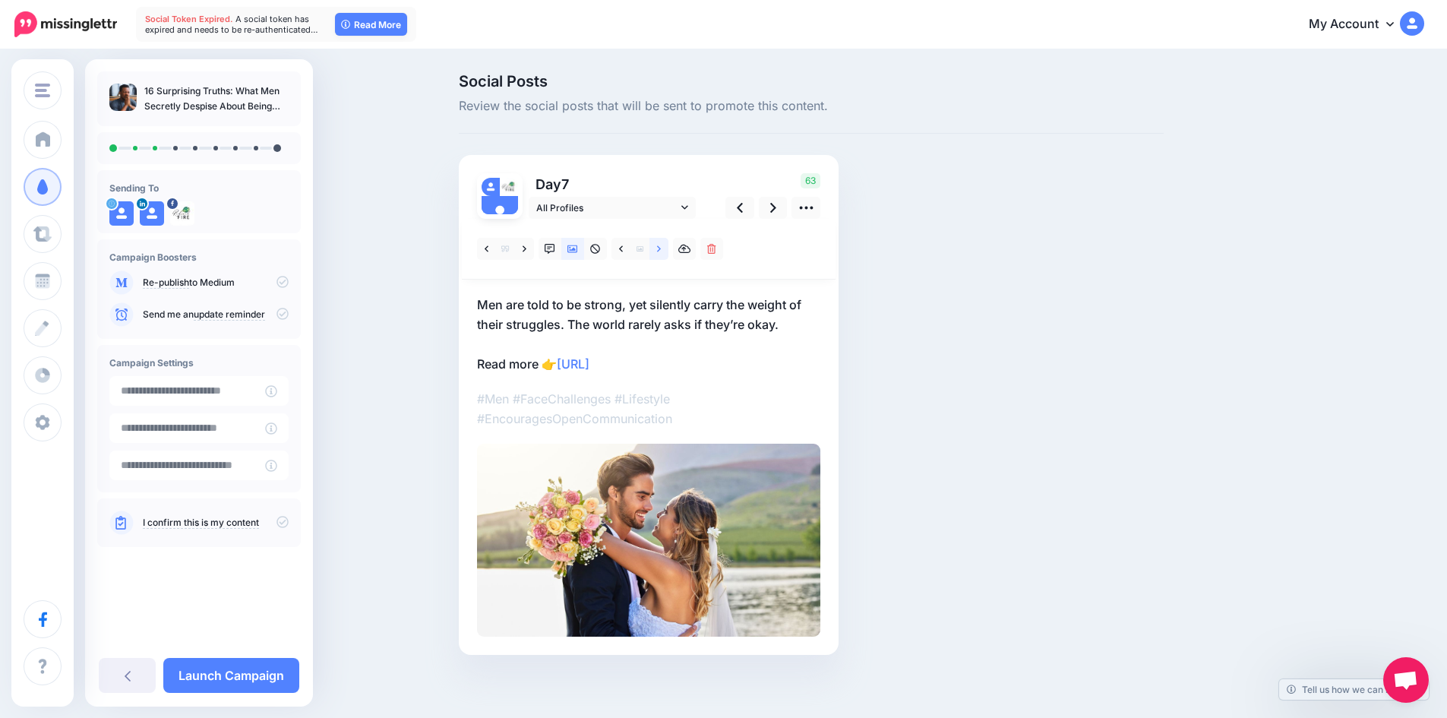
click at [668, 248] on link at bounding box center [658, 249] width 19 height 22
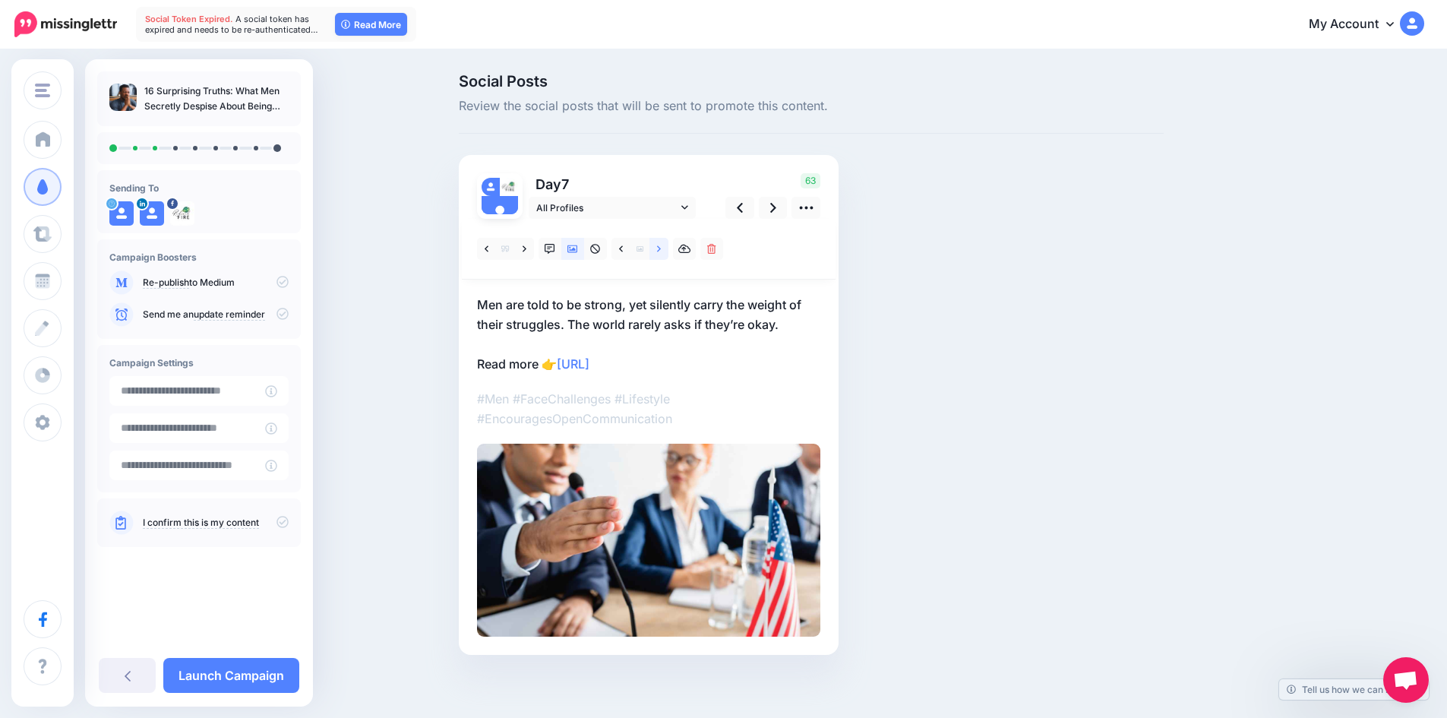
click at [668, 248] on link at bounding box center [658, 249] width 19 height 22
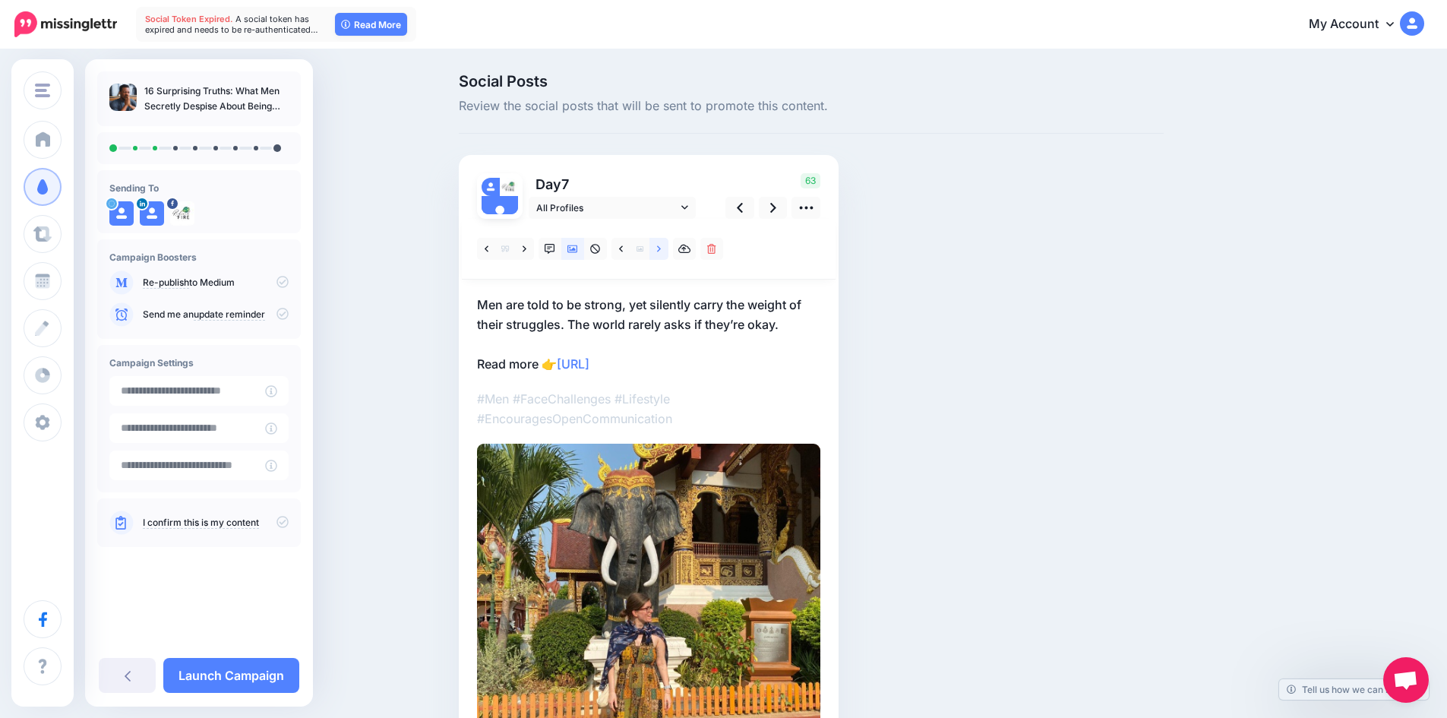
click at [668, 248] on link at bounding box center [658, 249] width 19 height 22
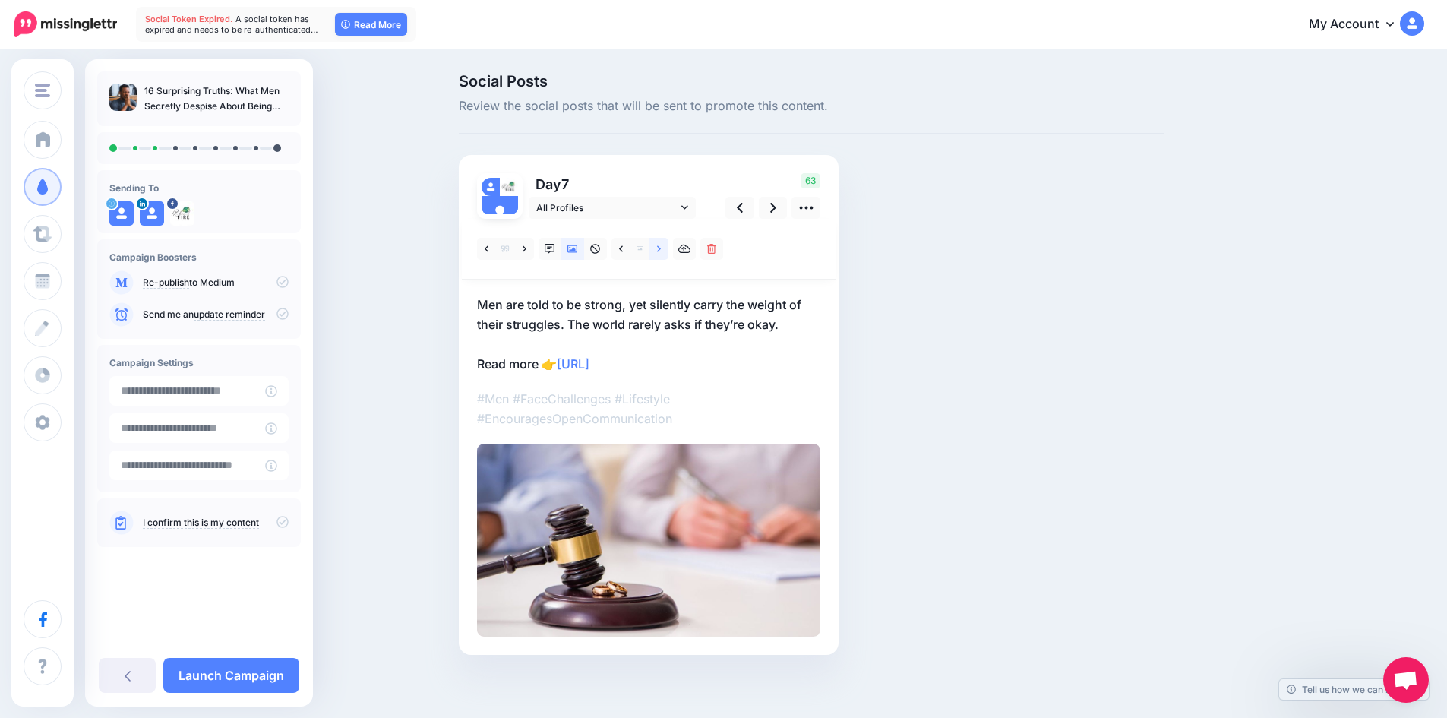
click at [668, 248] on link at bounding box center [658, 249] width 19 height 22
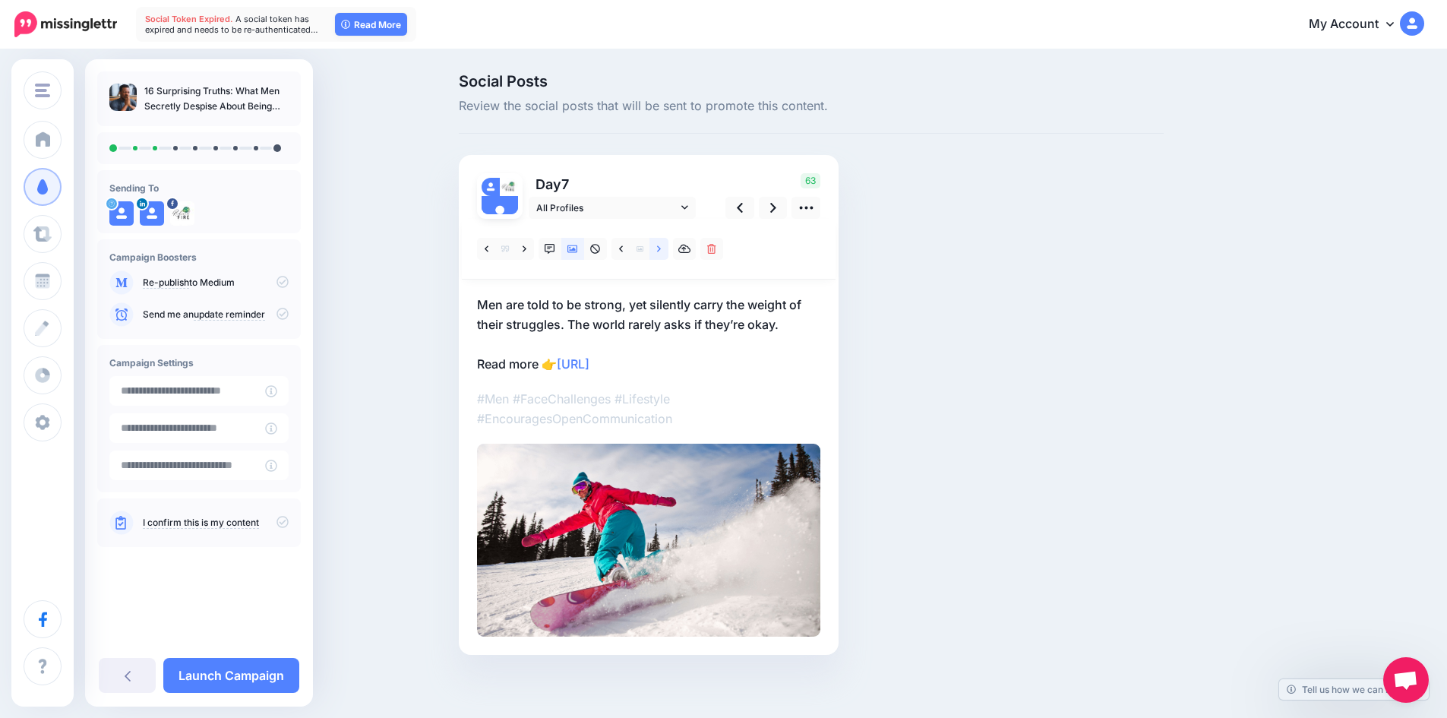
click at [668, 248] on link at bounding box center [658, 249] width 19 height 22
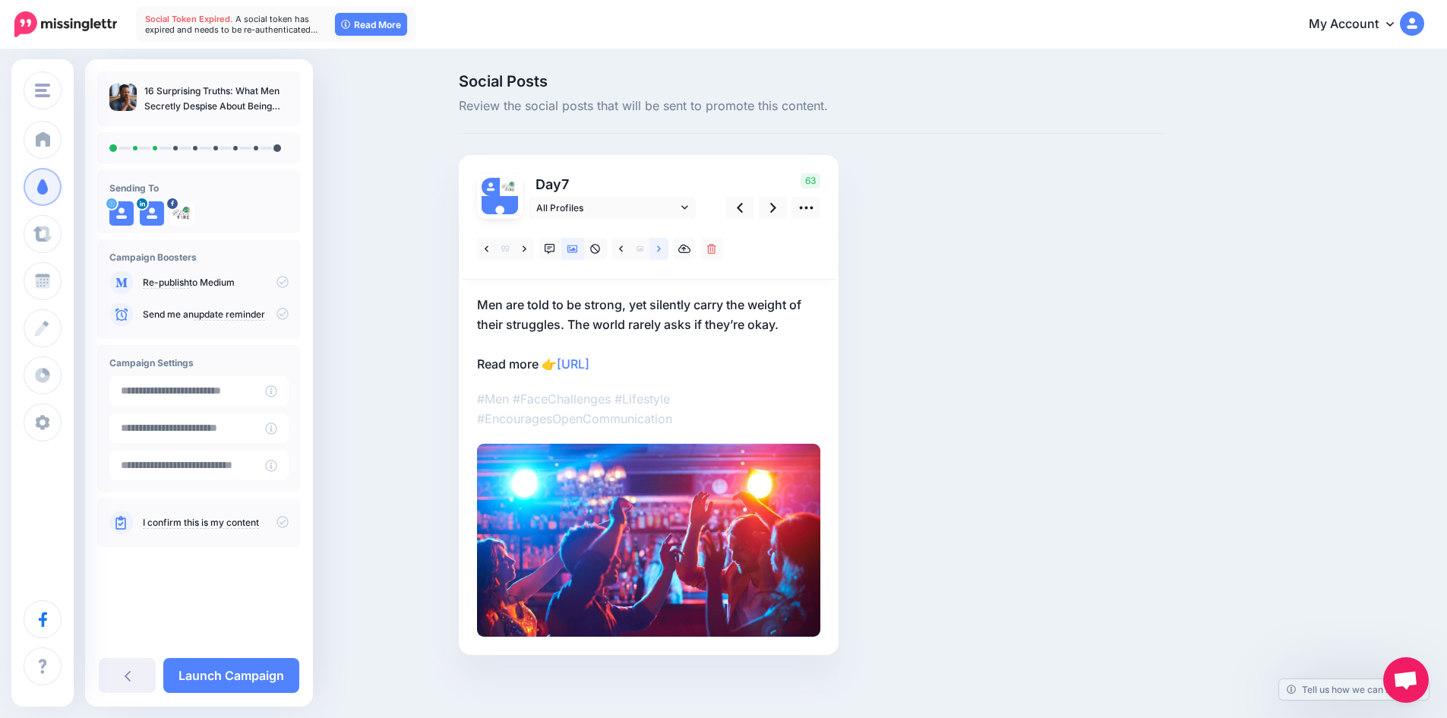
click at [668, 248] on link at bounding box center [658, 249] width 19 height 22
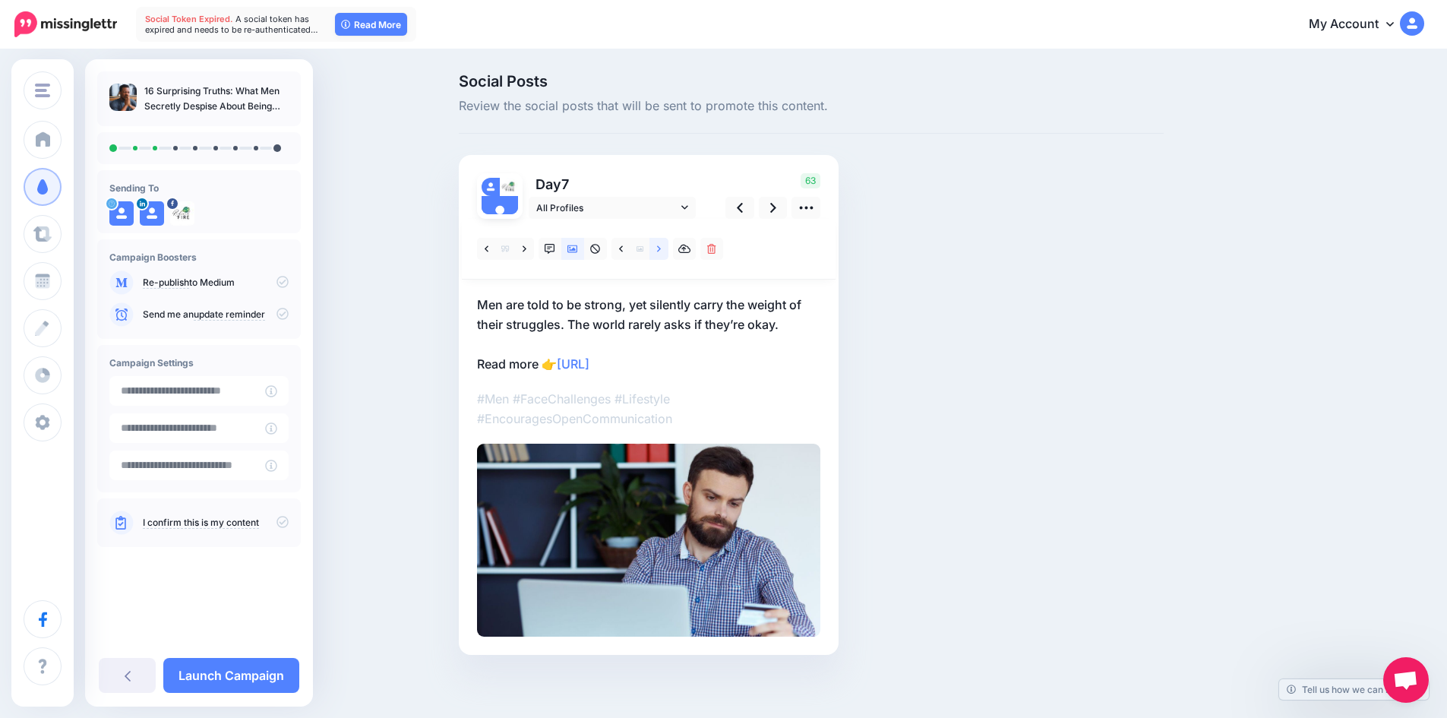
click at [668, 248] on link at bounding box center [658, 249] width 19 height 22
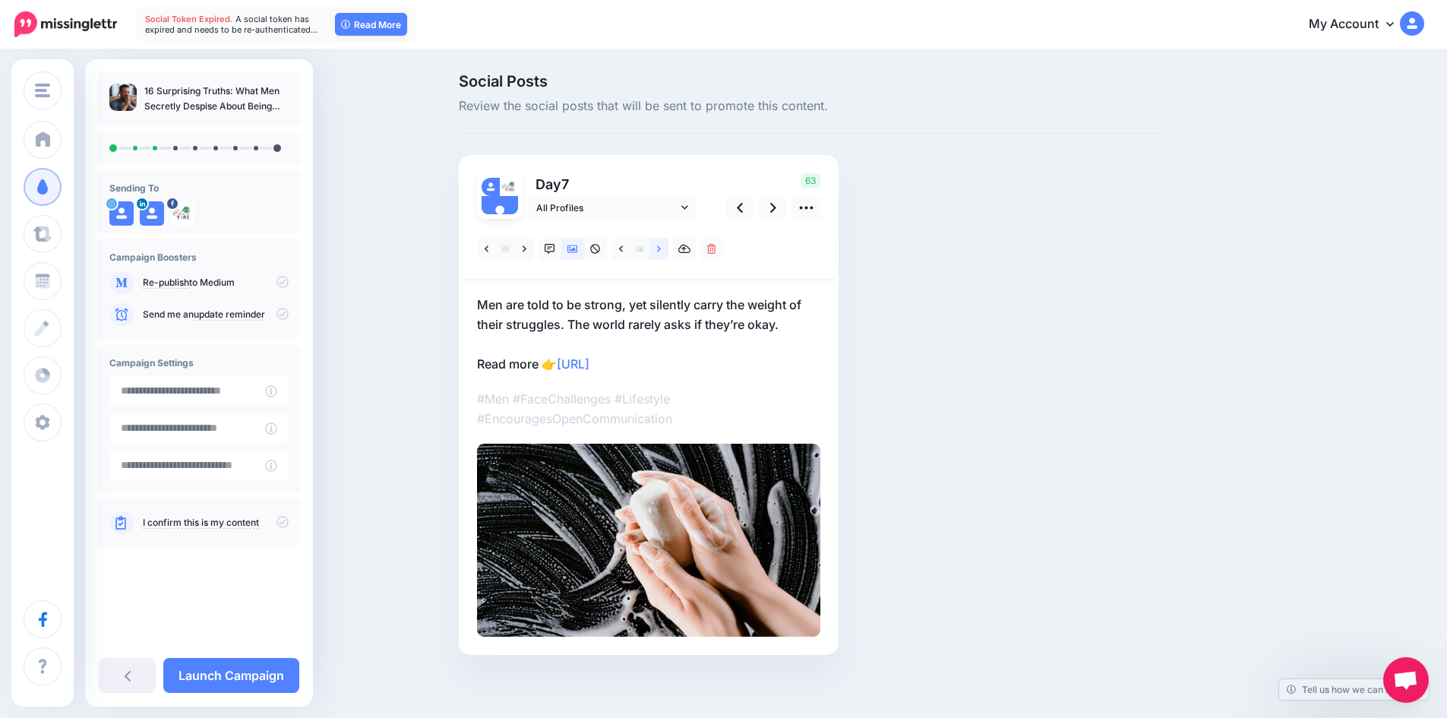
click at [668, 248] on link at bounding box center [658, 249] width 19 height 22
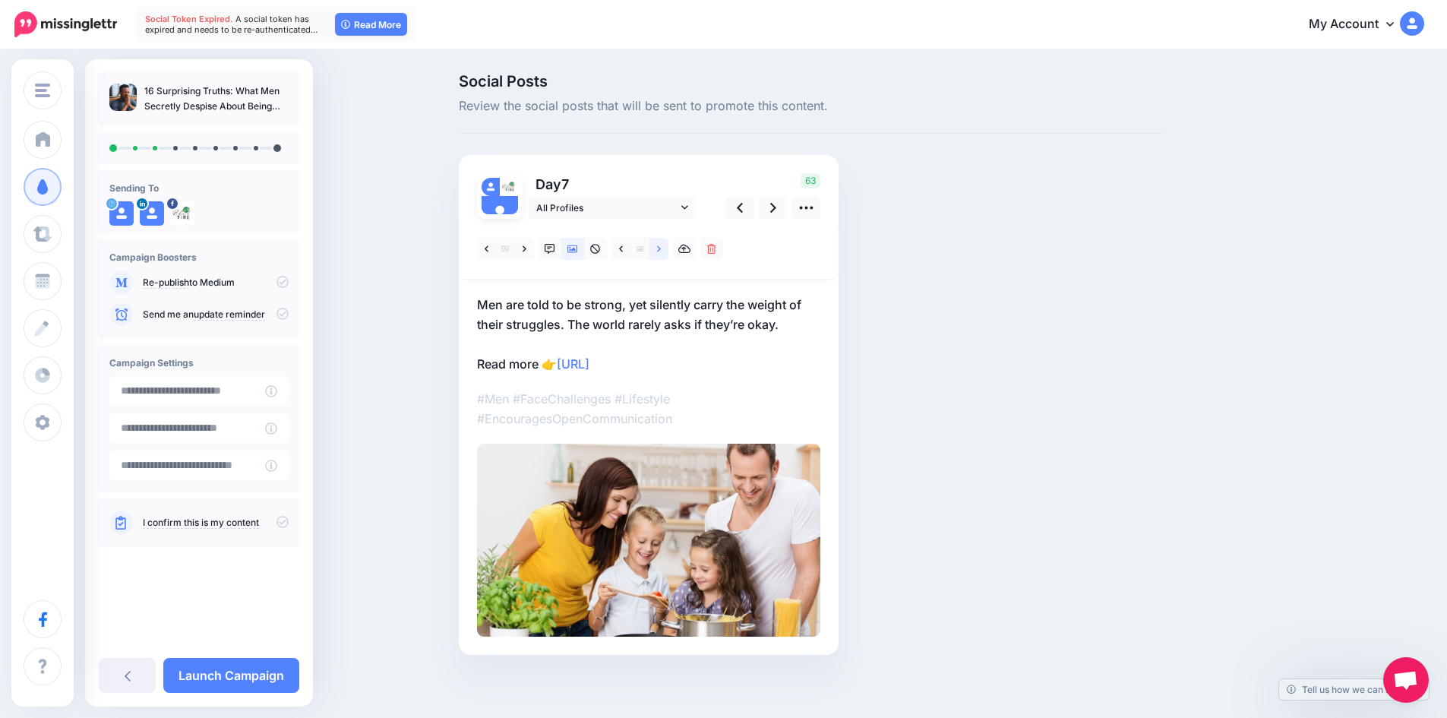
click at [668, 248] on link at bounding box center [658, 249] width 19 height 22
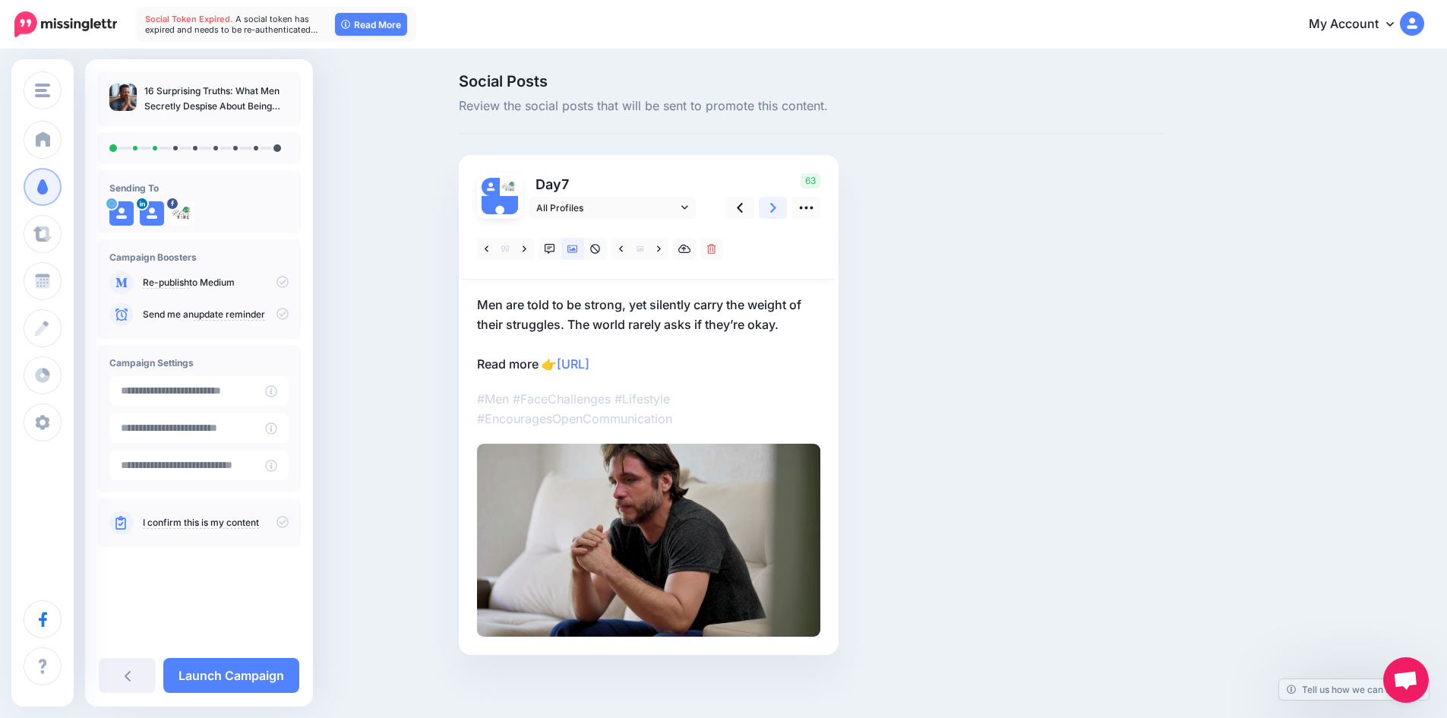
click at [772, 208] on link at bounding box center [773, 208] width 29 height 22
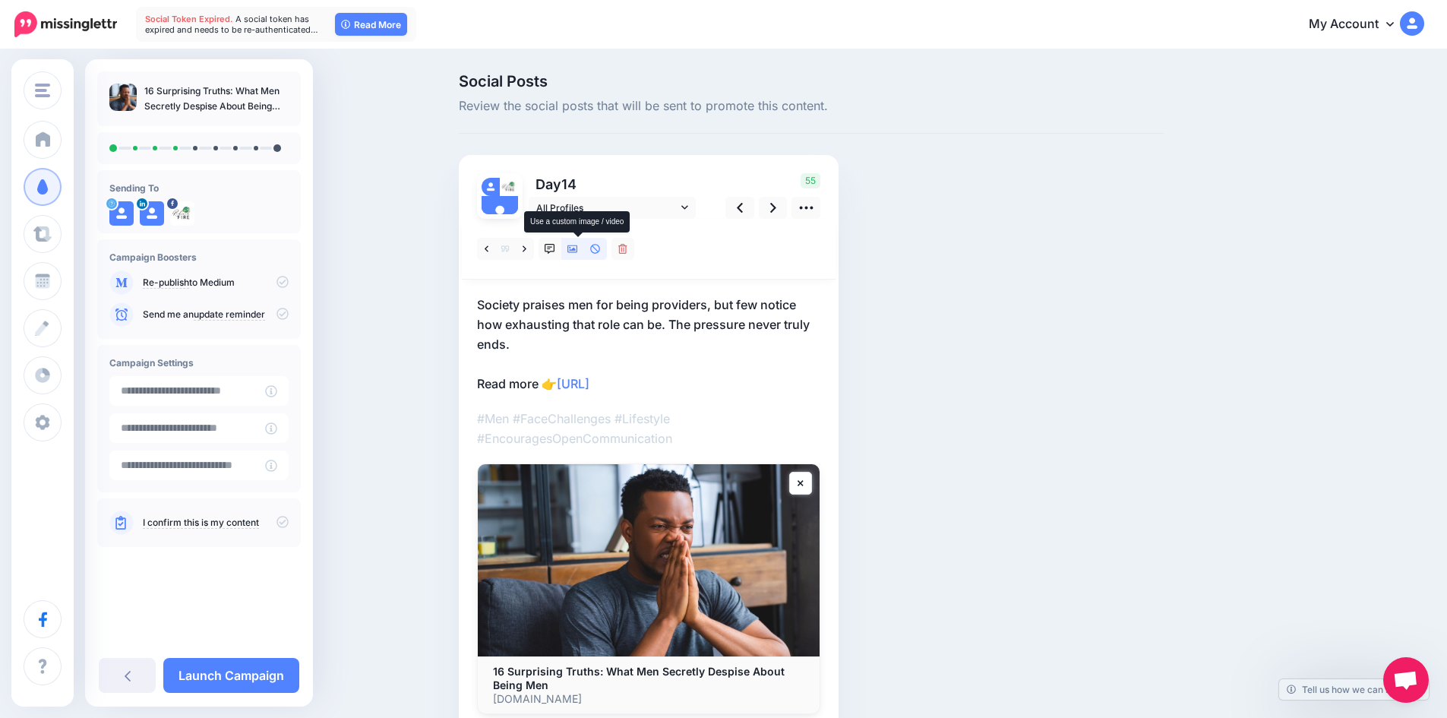
click at [576, 246] on icon at bounding box center [572, 249] width 11 height 11
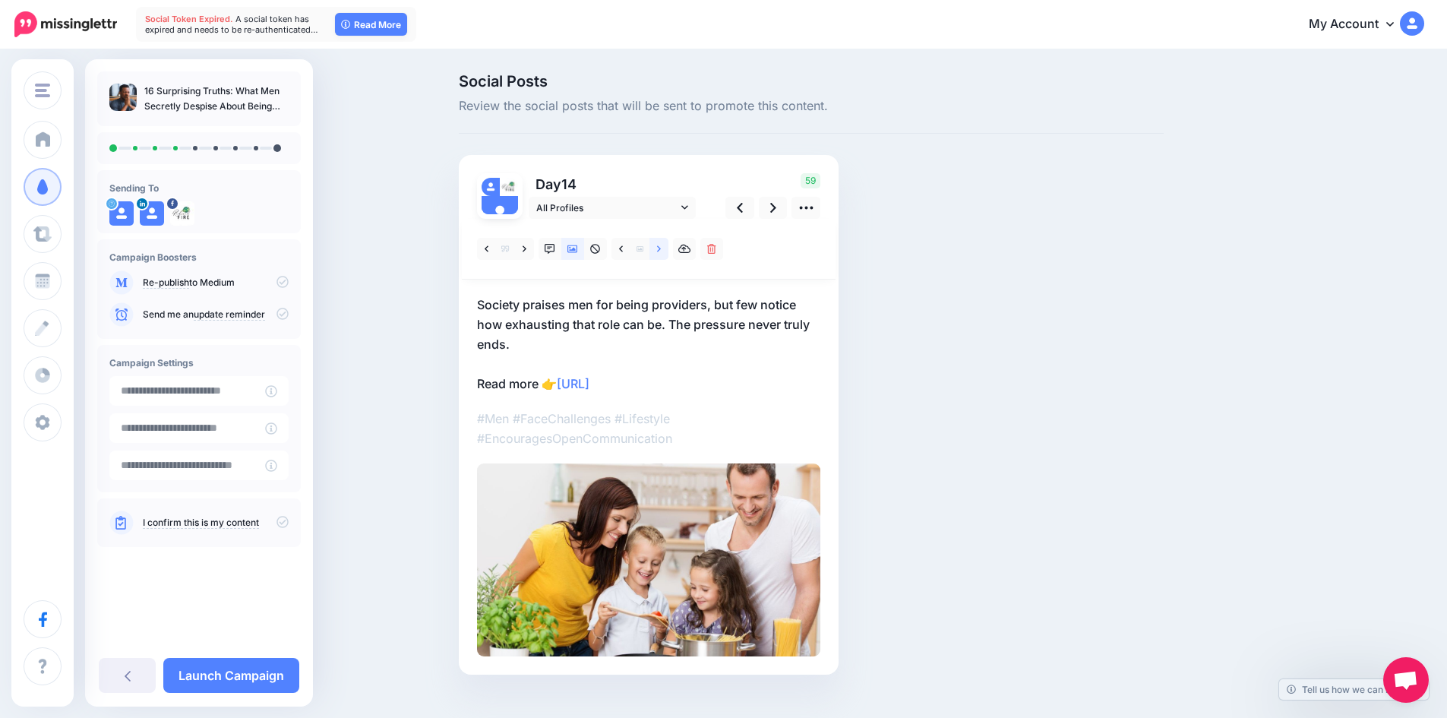
click at [661, 251] on icon at bounding box center [659, 249] width 4 height 11
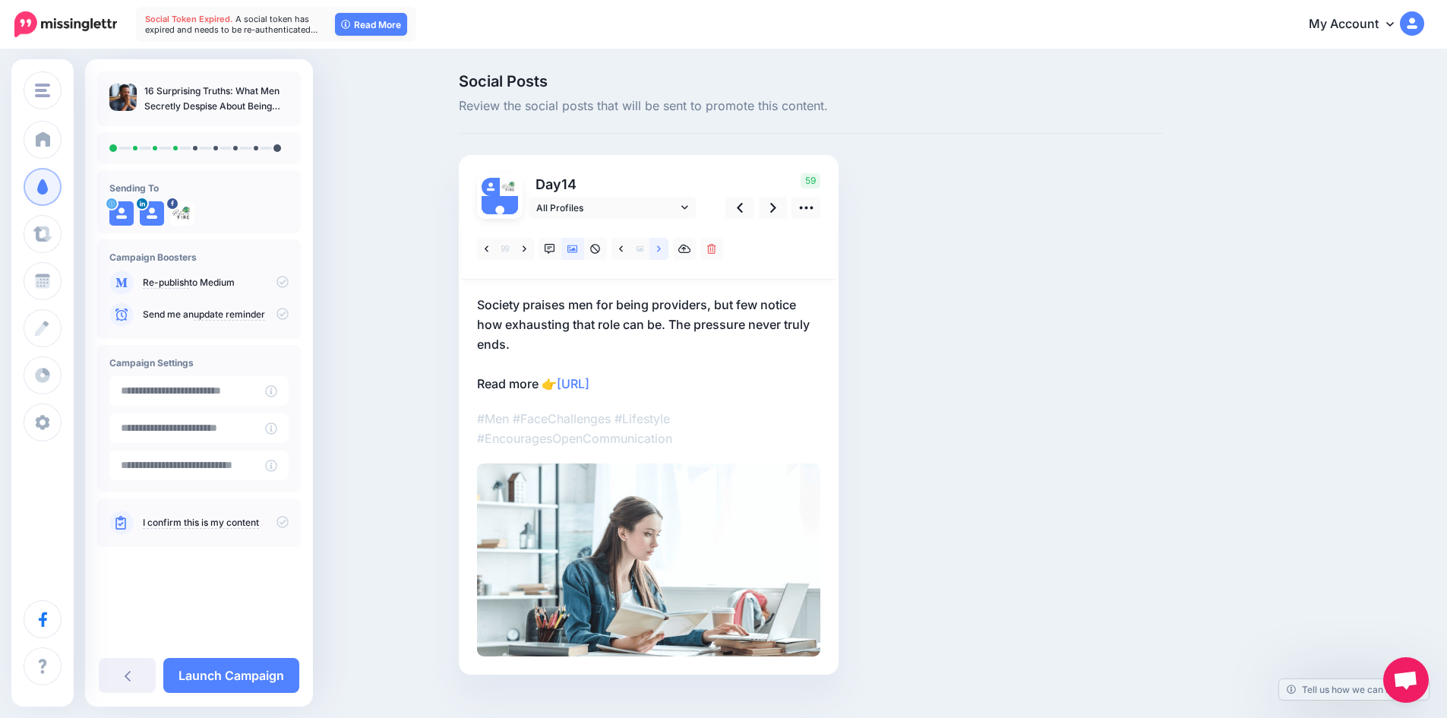
click at [661, 251] on icon at bounding box center [659, 249] width 4 height 11
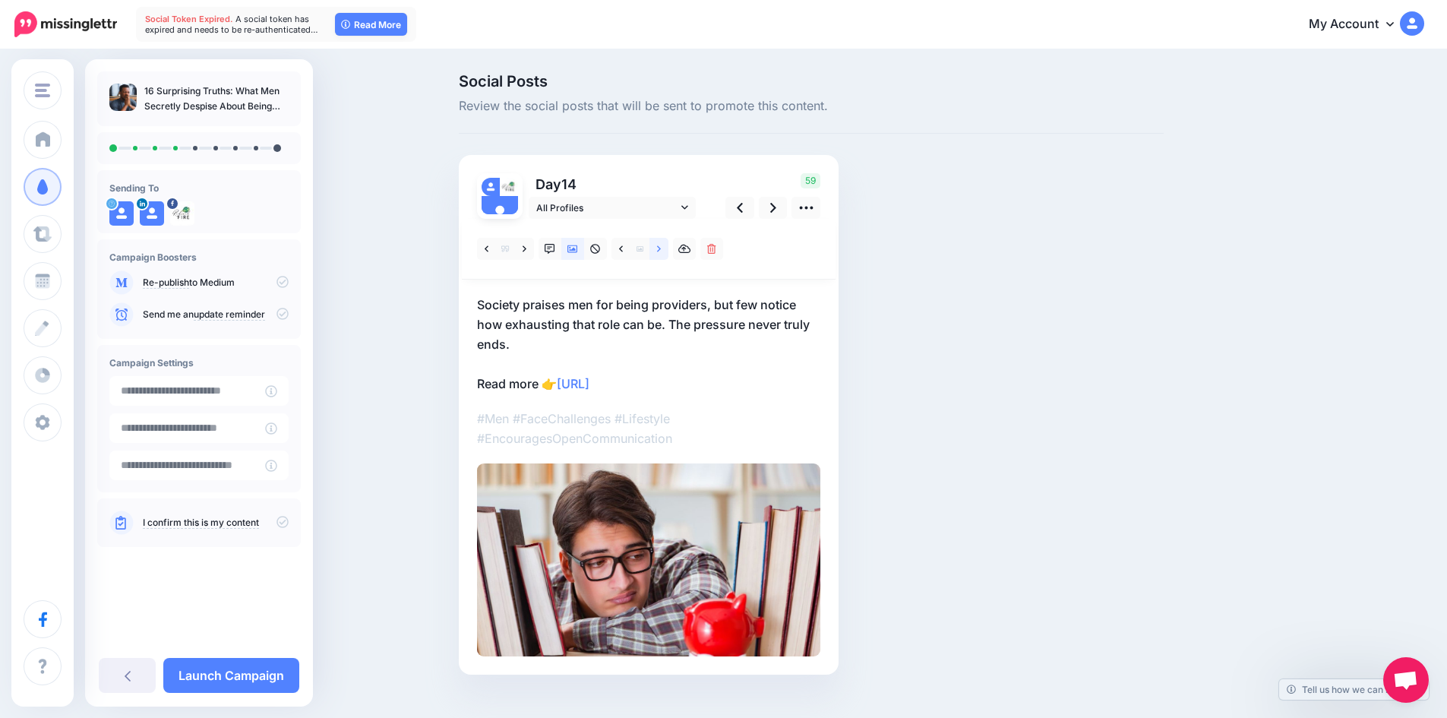
click at [661, 251] on icon at bounding box center [659, 249] width 4 height 11
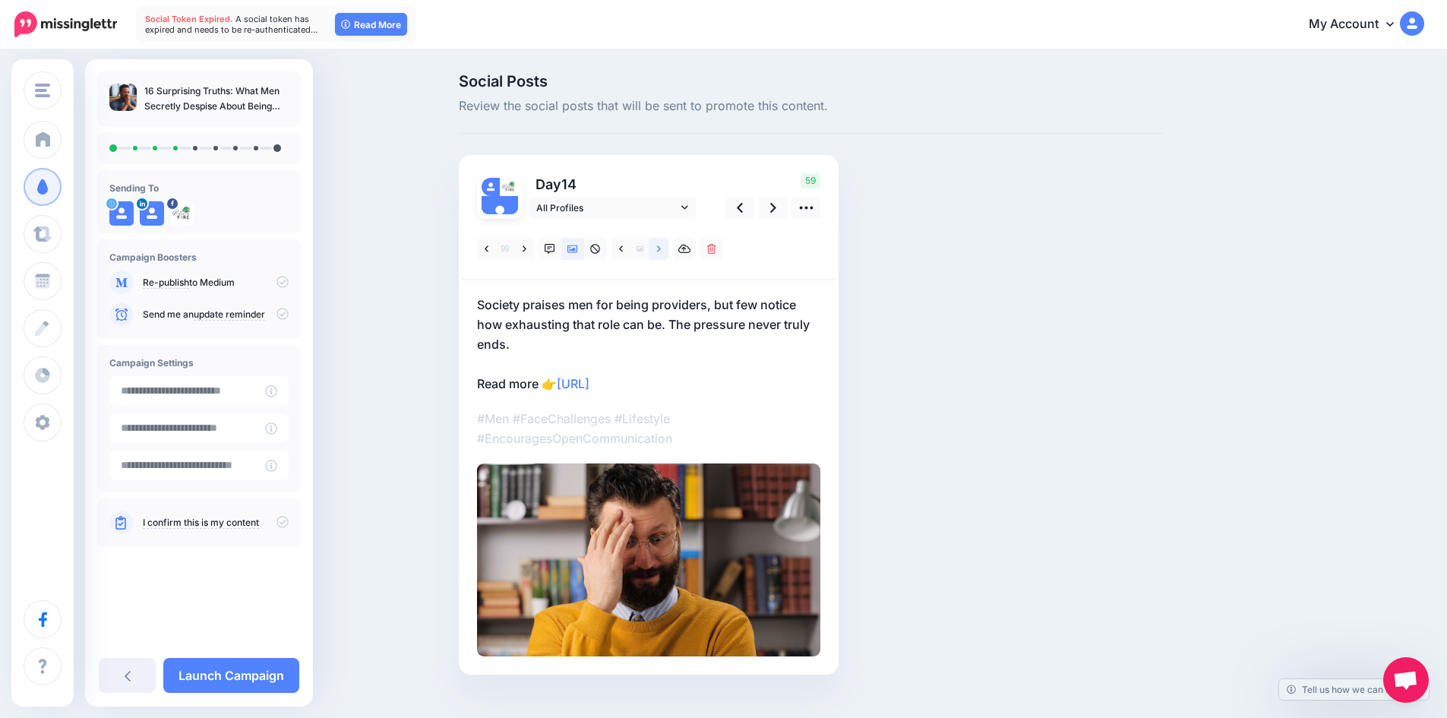
click at [661, 251] on icon at bounding box center [659, 249] width 4 height 11
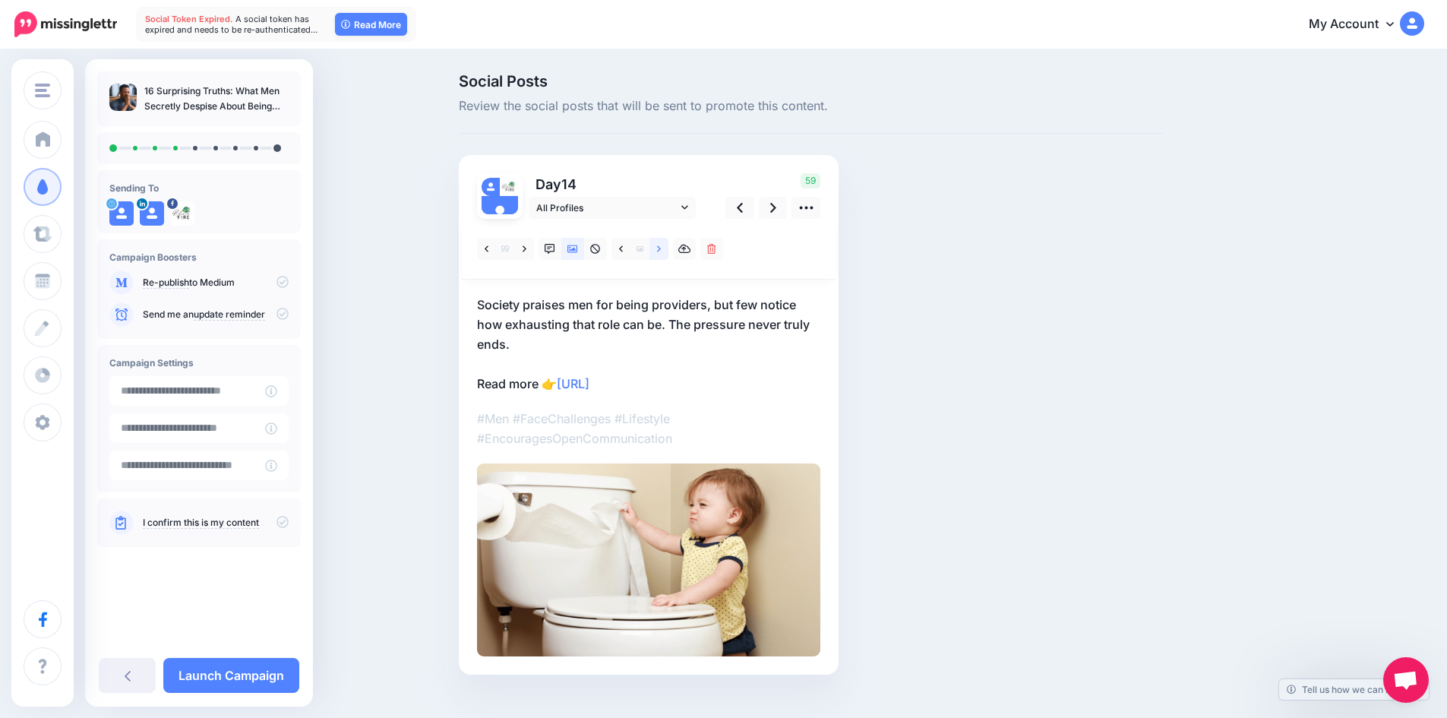
click at [661, 251] on icon at bounding box center [659, 249] width 4 height 11
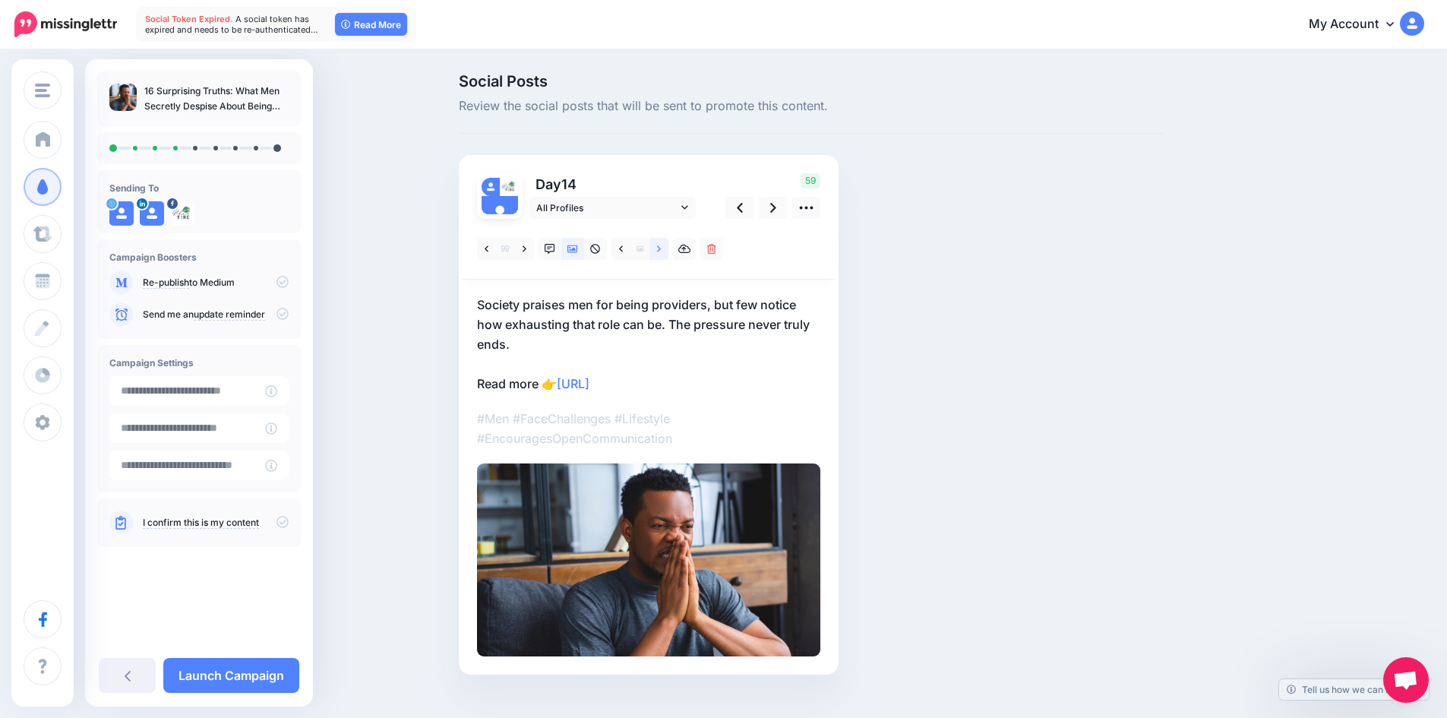
click at [661, 251] on icon at bounding box center [659, 249] width 4 height 11
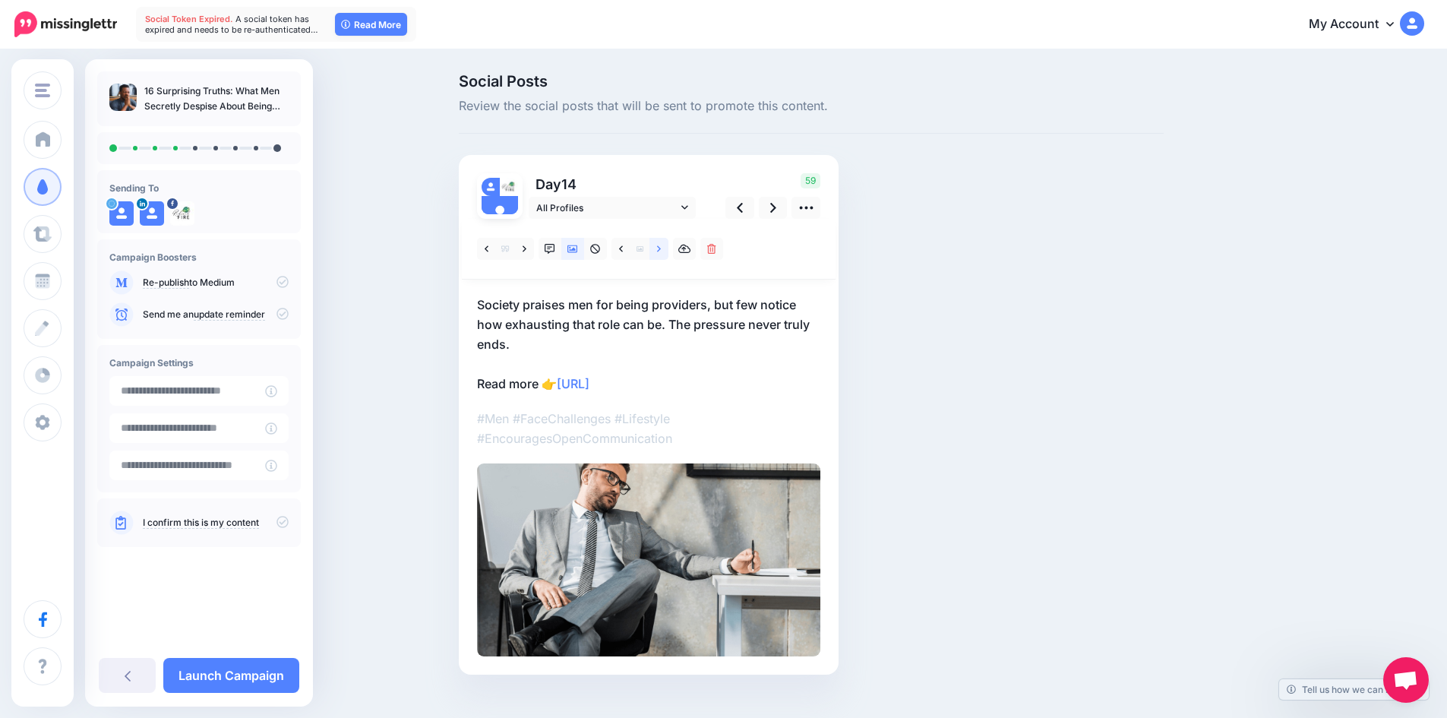
click at [661, 251] on icon at bounding box center [659, 249] width 4 height 11
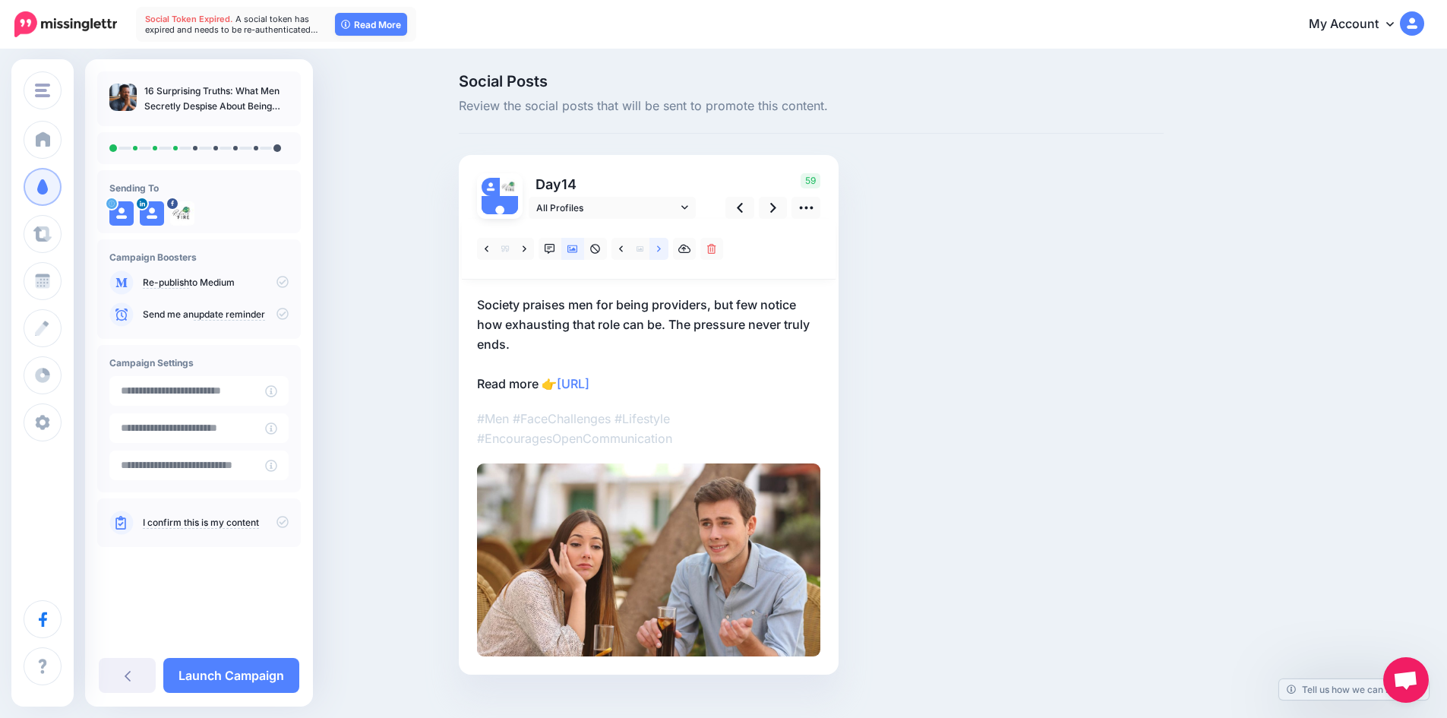
click at [661, 251] on icon at bounding box center [659, 249] width 4 height 11
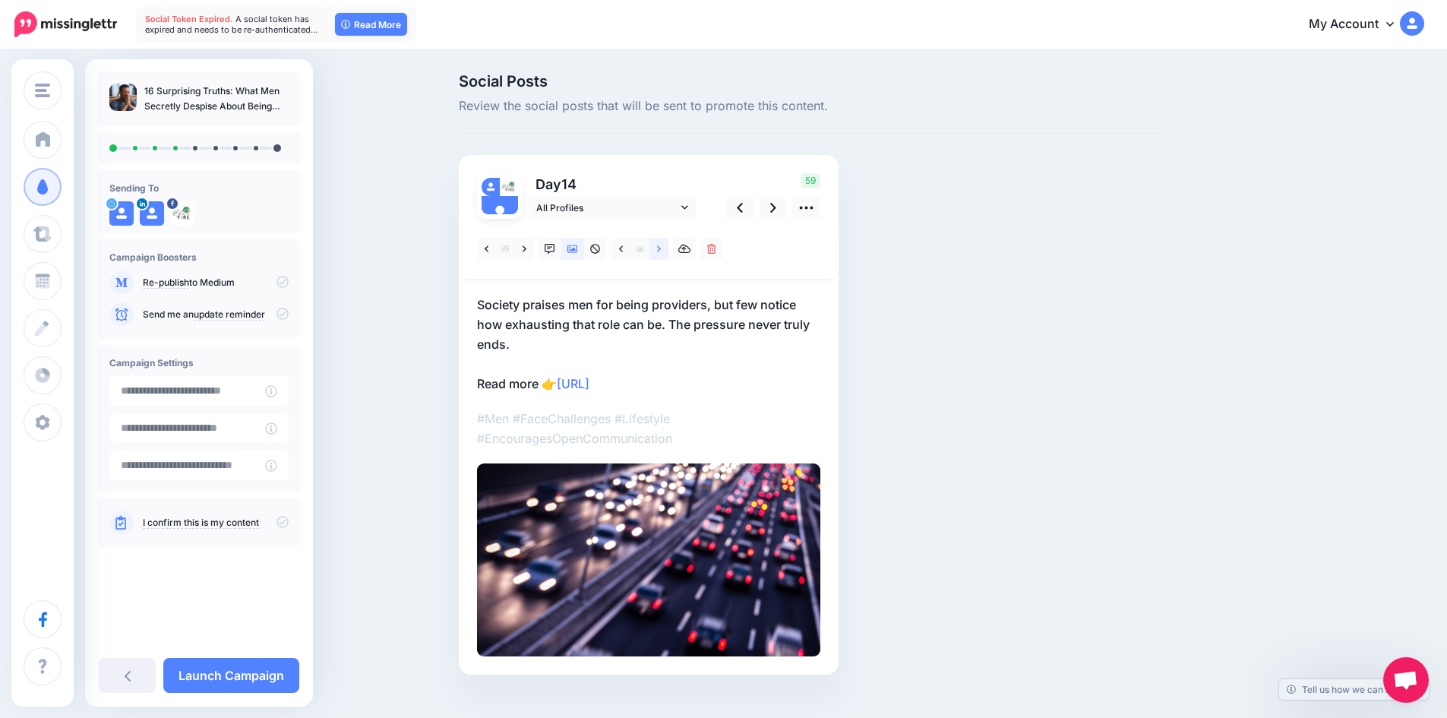
click at [661, 250] on icon at bounding box center [659, 249] width 4 height 11
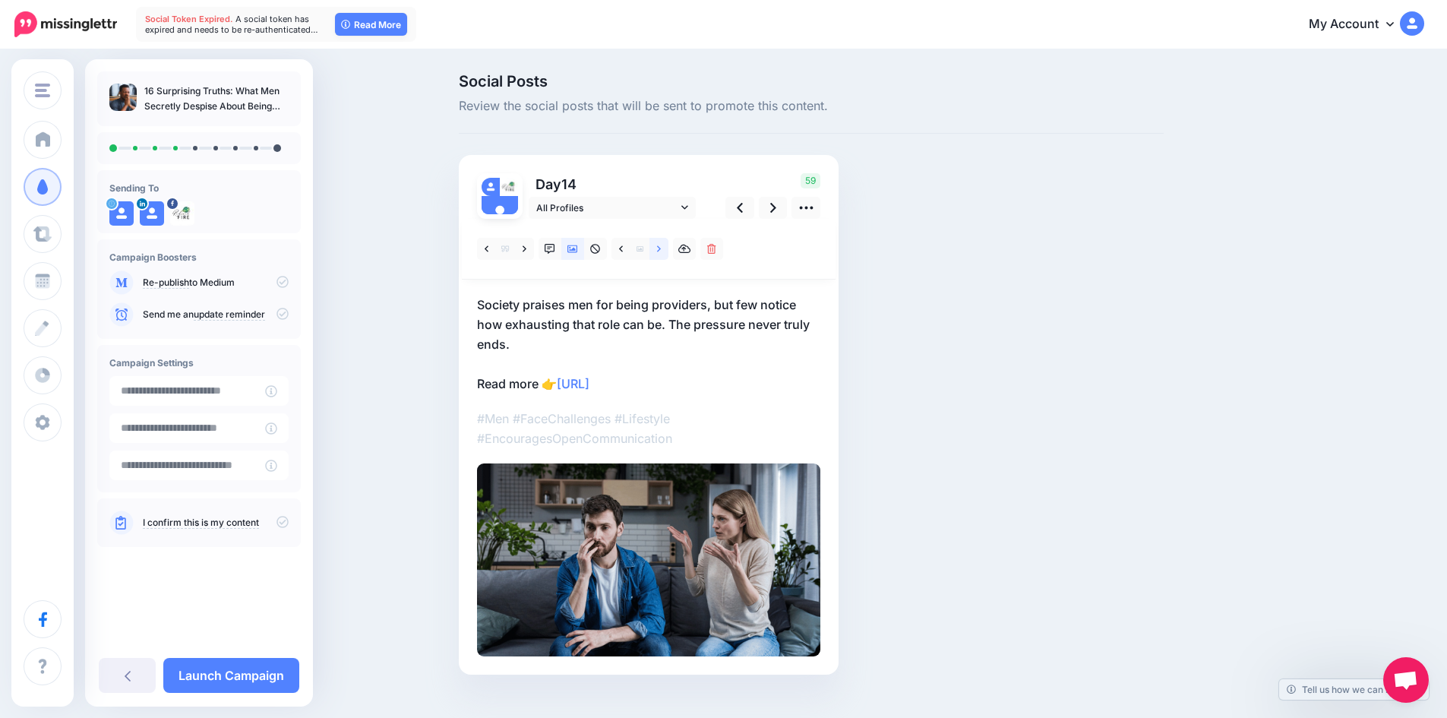
click at [661, 250] on icon at bounding box center [659, 249] width 4 height 11
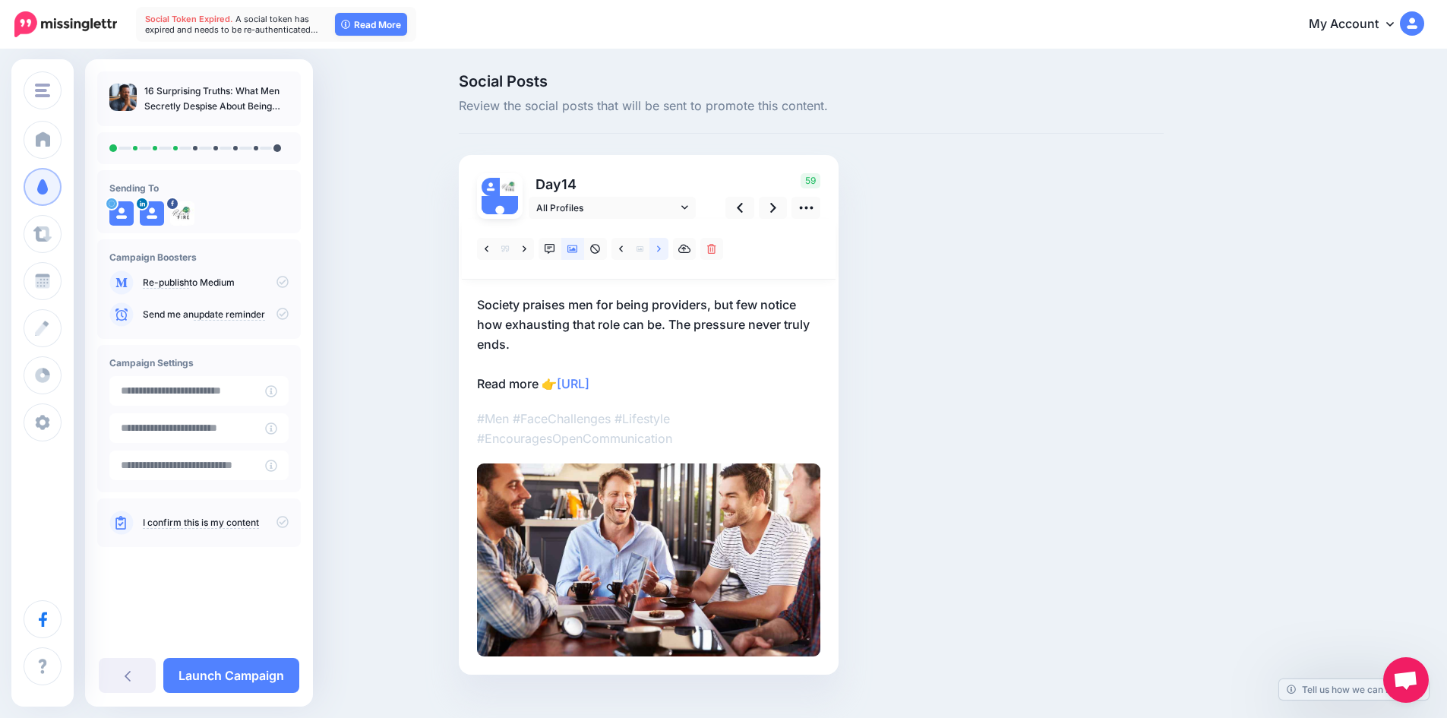
click at [661, 250] on icon at bounding box center [659, 249] width 4 height 11
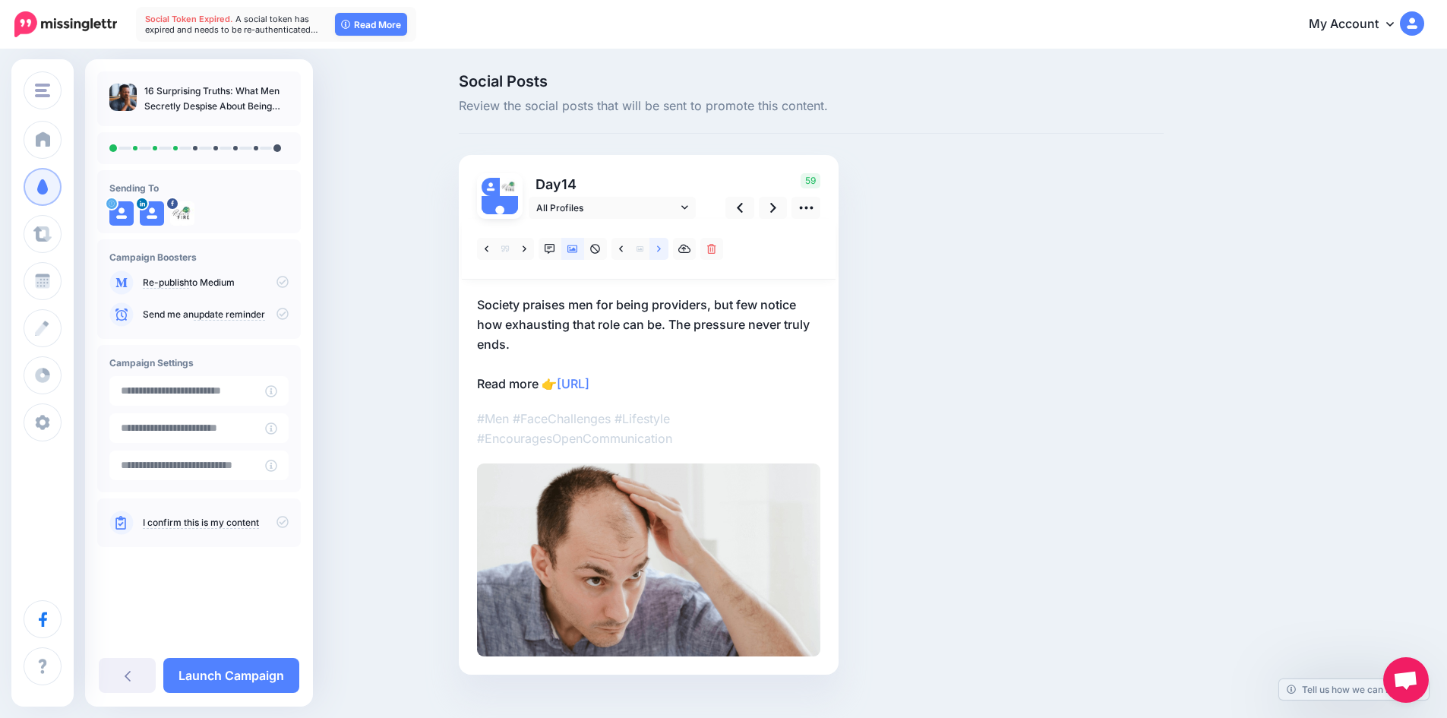
click at [661, 250] on icon at bounding box center [659, 249] width 4 height 11
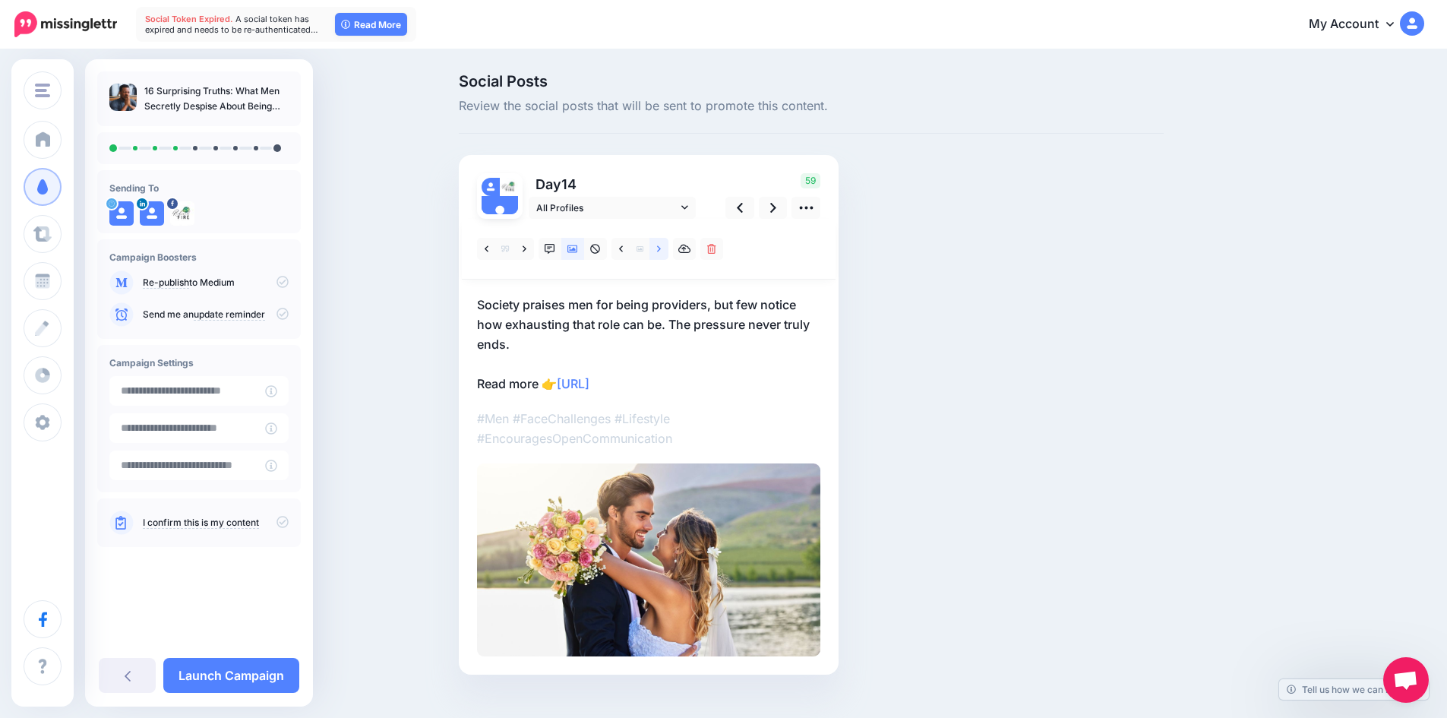
click at [661, 250] on icon at bounding box center [659, 249] width 4 height 11
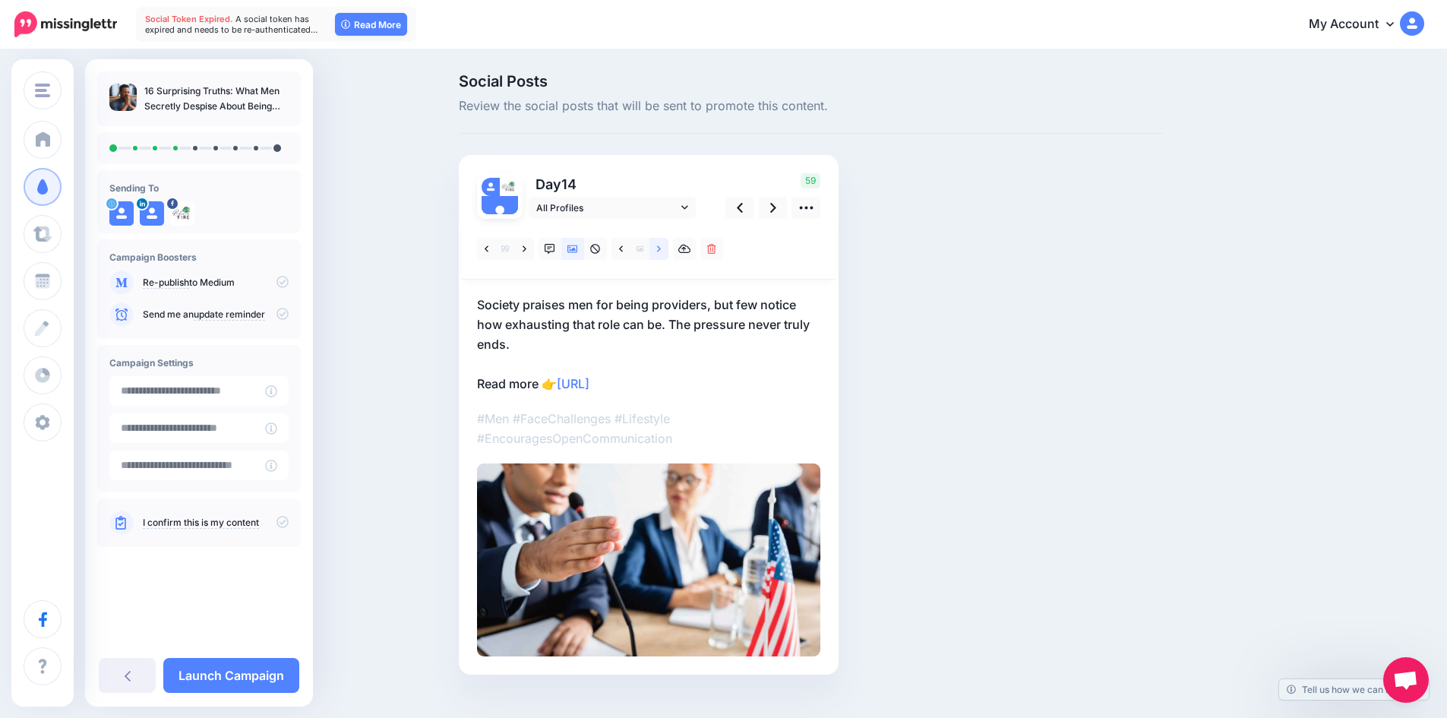
click at [661, 250] on icon at bounding box center [659, 249] width 4 height 11
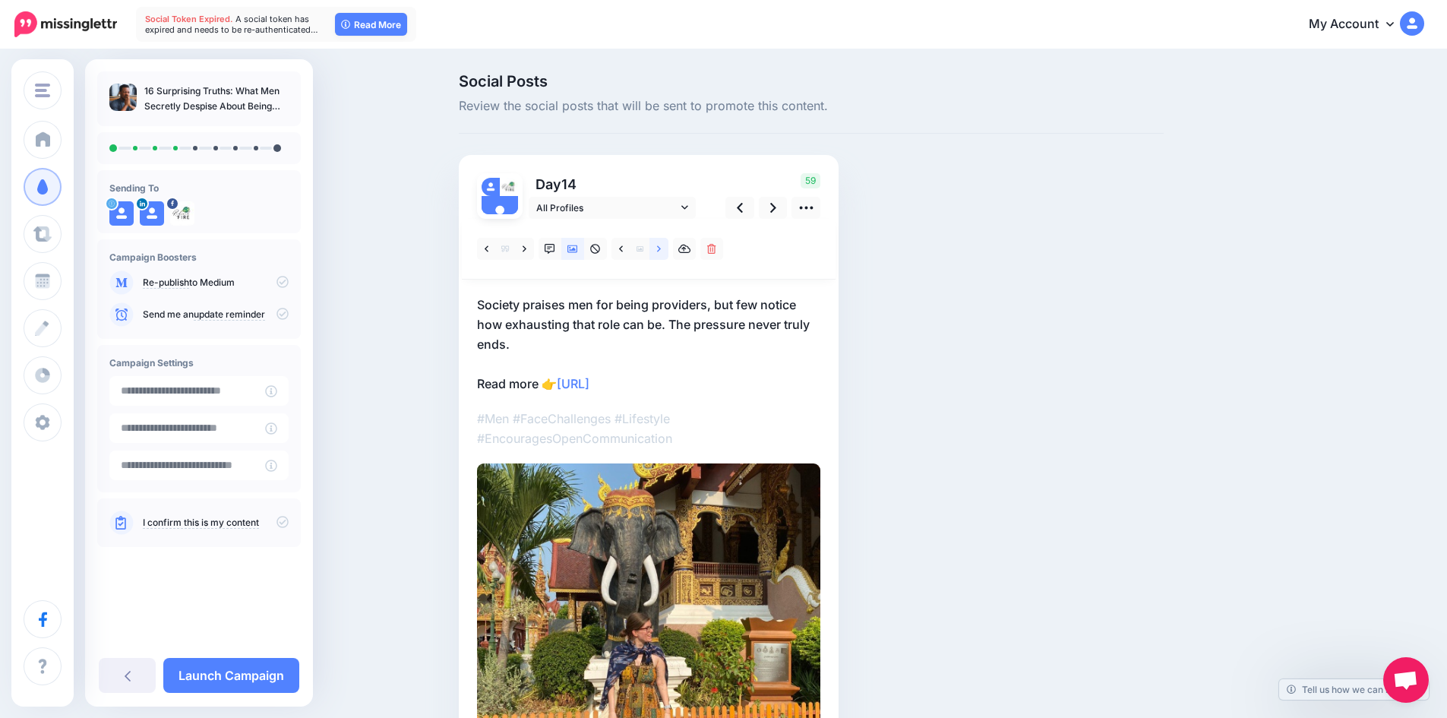
click at [661, 250] on icon at bounding box center [659, 249] width 4 height 11
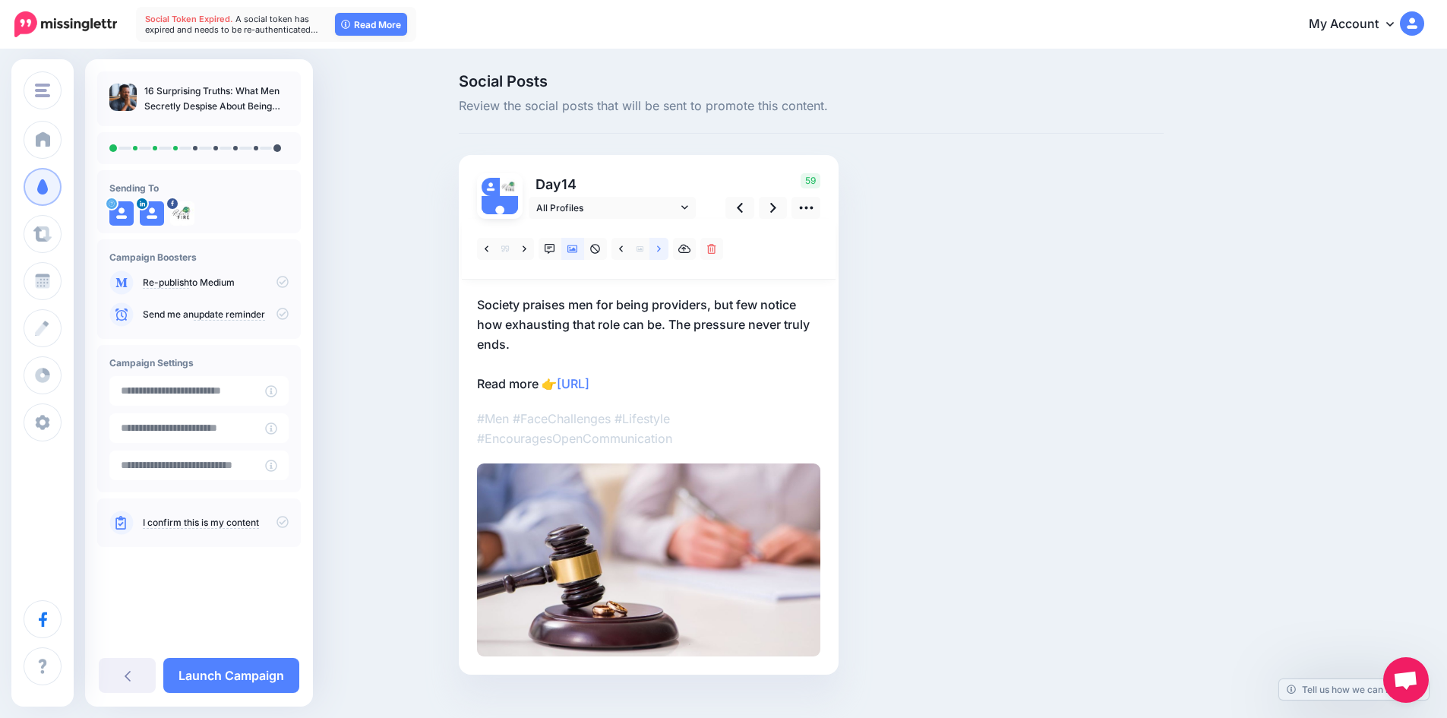
click at [661, 250] on icon at bounding box center [659, 249] width 4 height 11
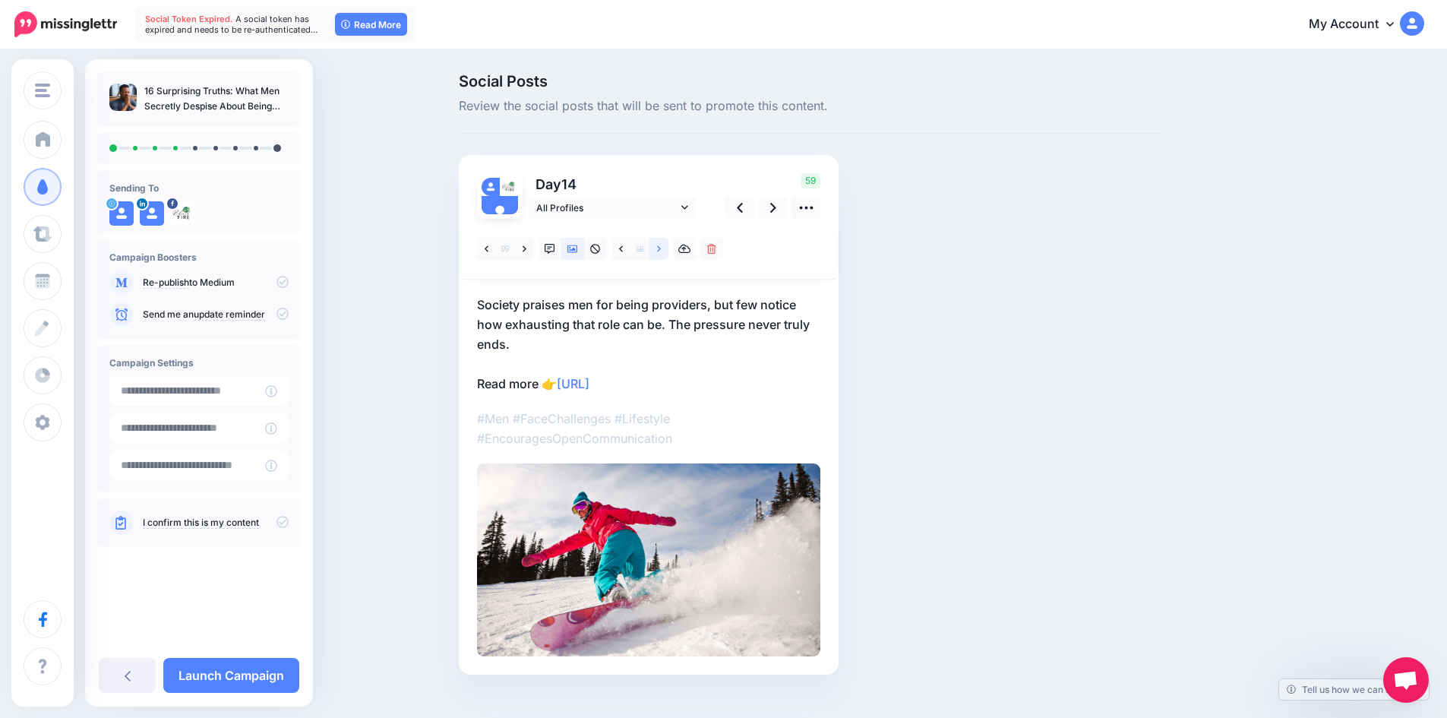
click at [661, 250] on icon at bounding box center [659, 249] width 4 height 11
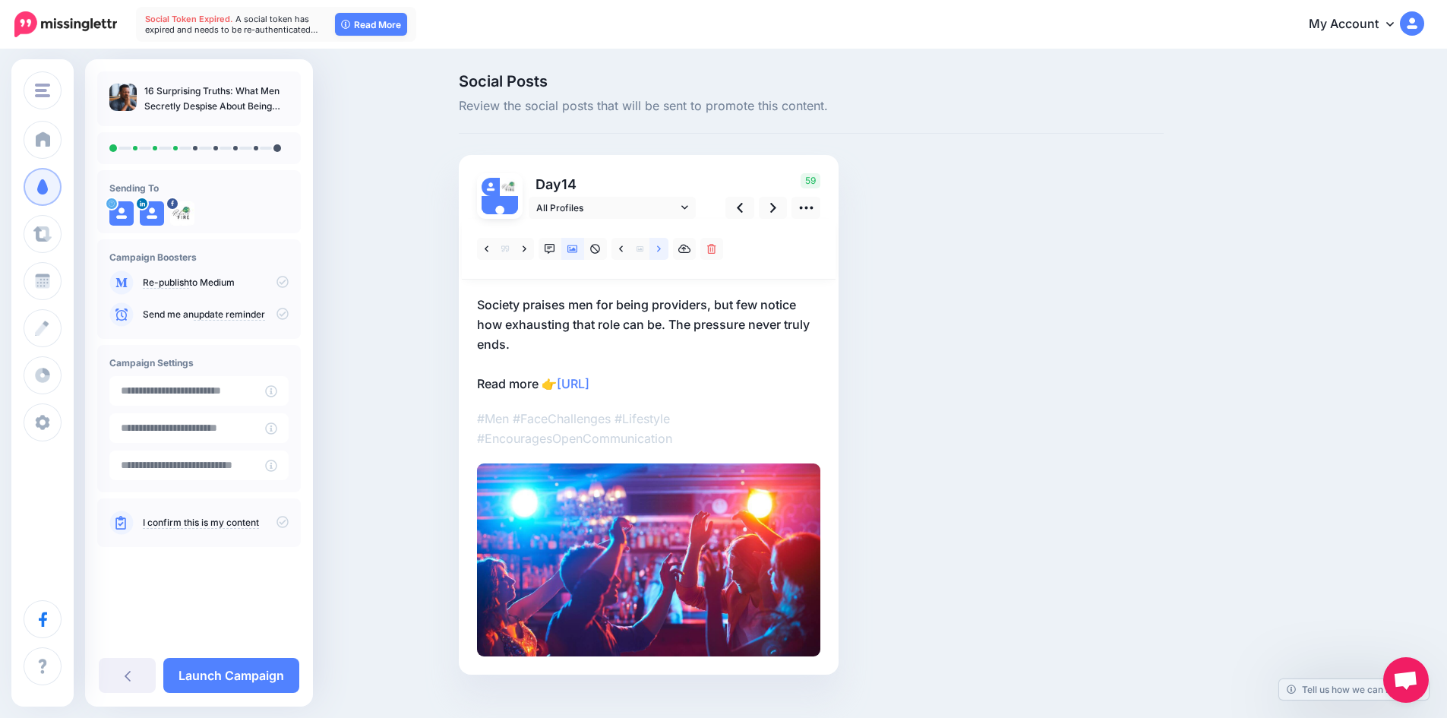
click at [661, 250] on icon at bounding box center [659, 249] width 4 height 11
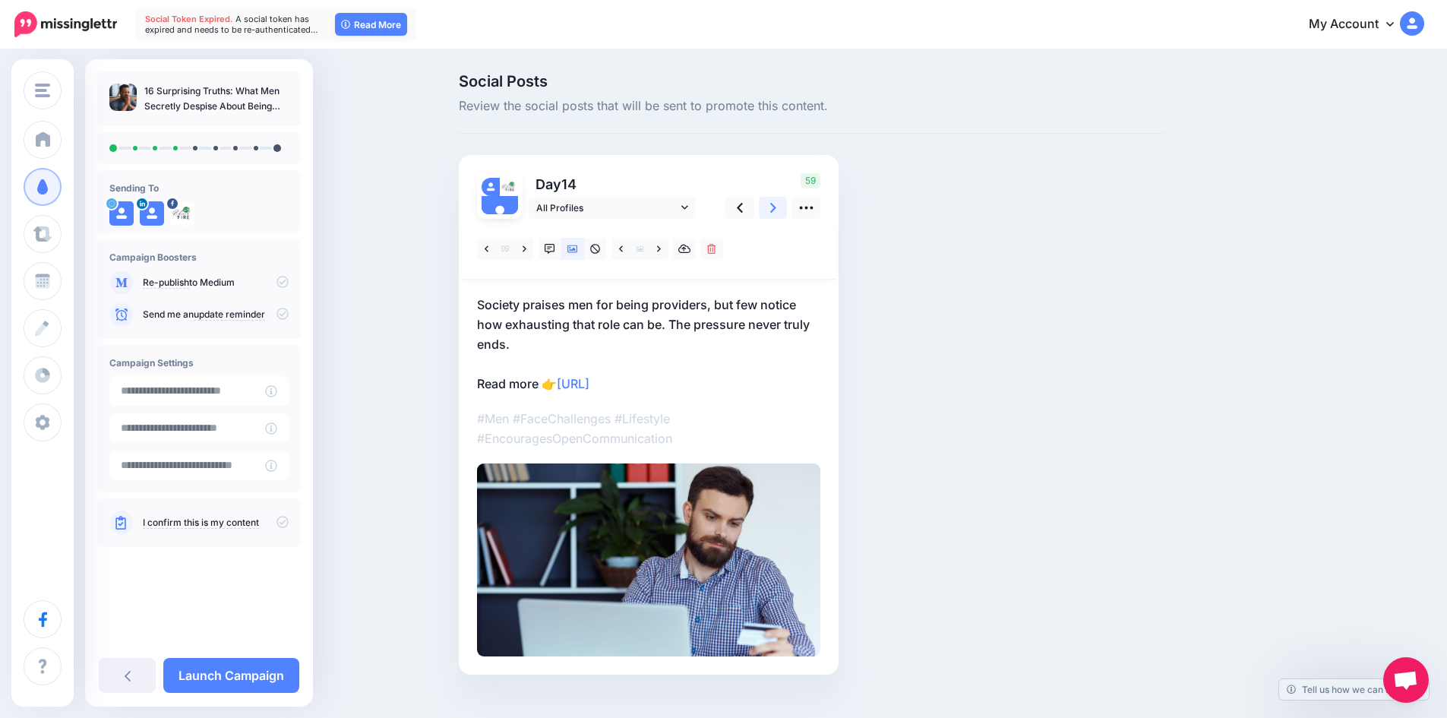
click at [772, 211] on link at bounding box center [773, 208] width 29 height 22
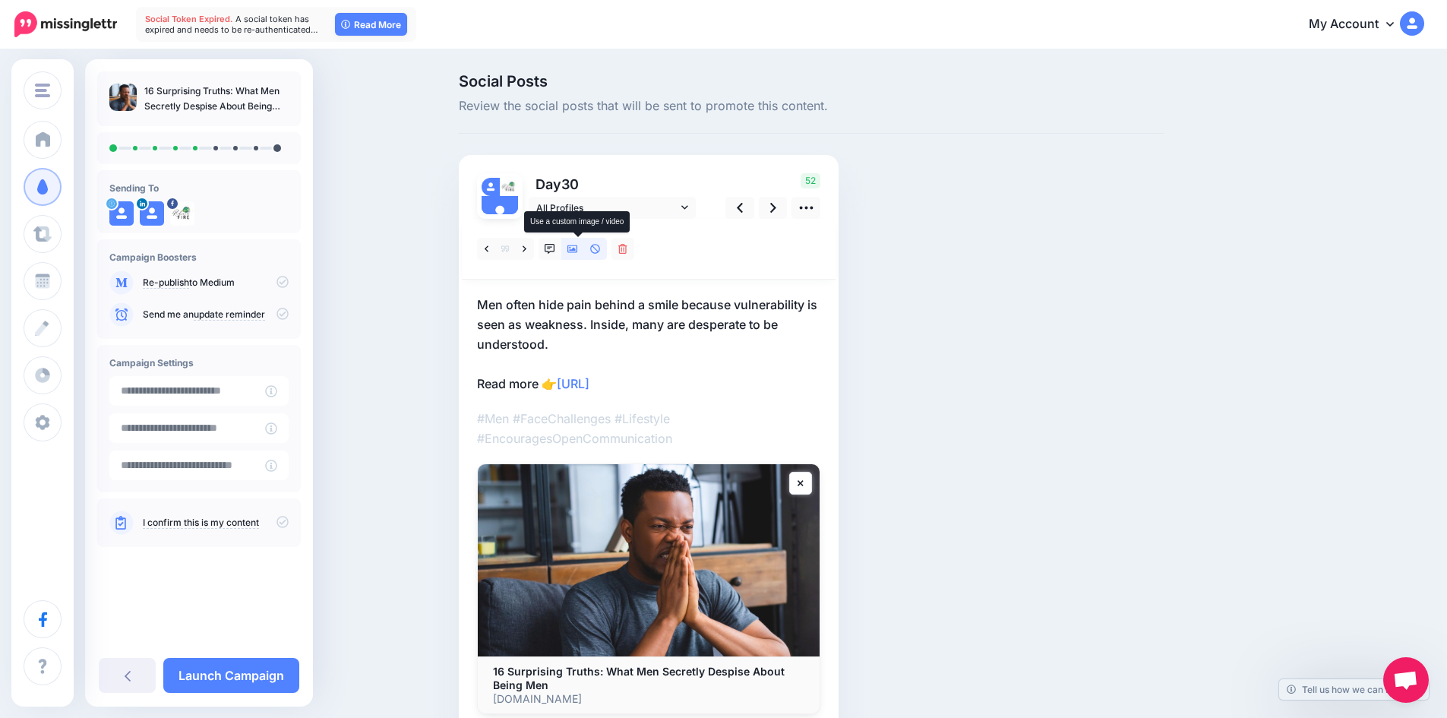
click at [576, 248] on icon at bounding box center [572, 249] width 11 height 11
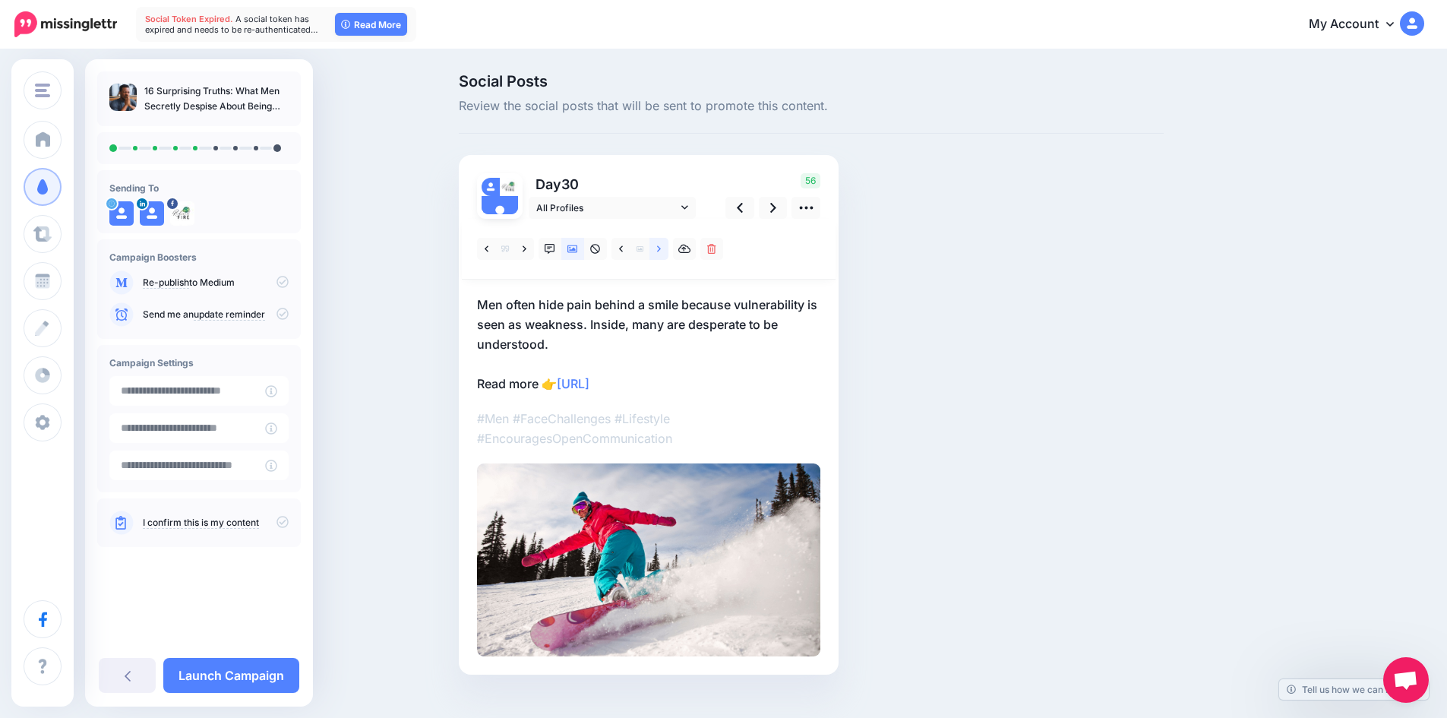
click at [661, 250] on icon at bounding box center [659, 248] width 4 height 6
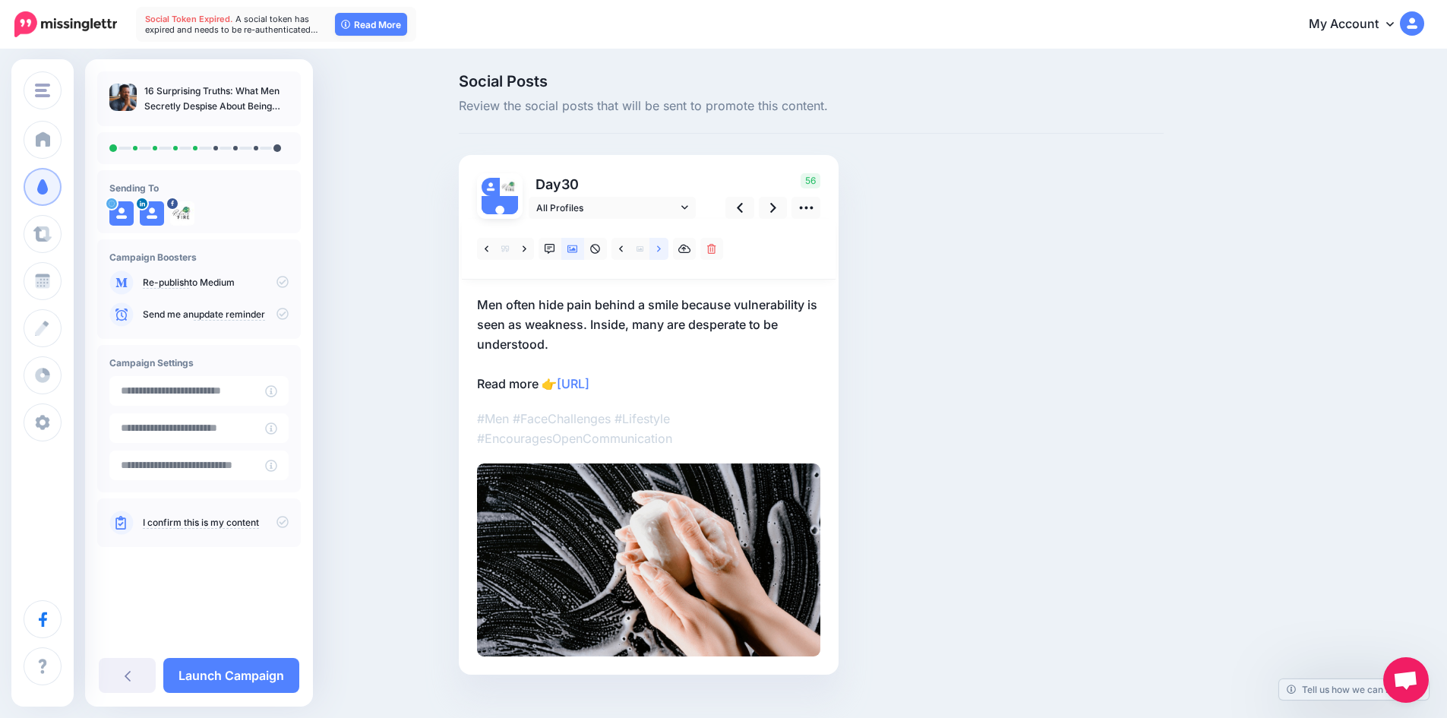
click at [661, 250] on icon at bounding box center [659, 248] width 4 height 6
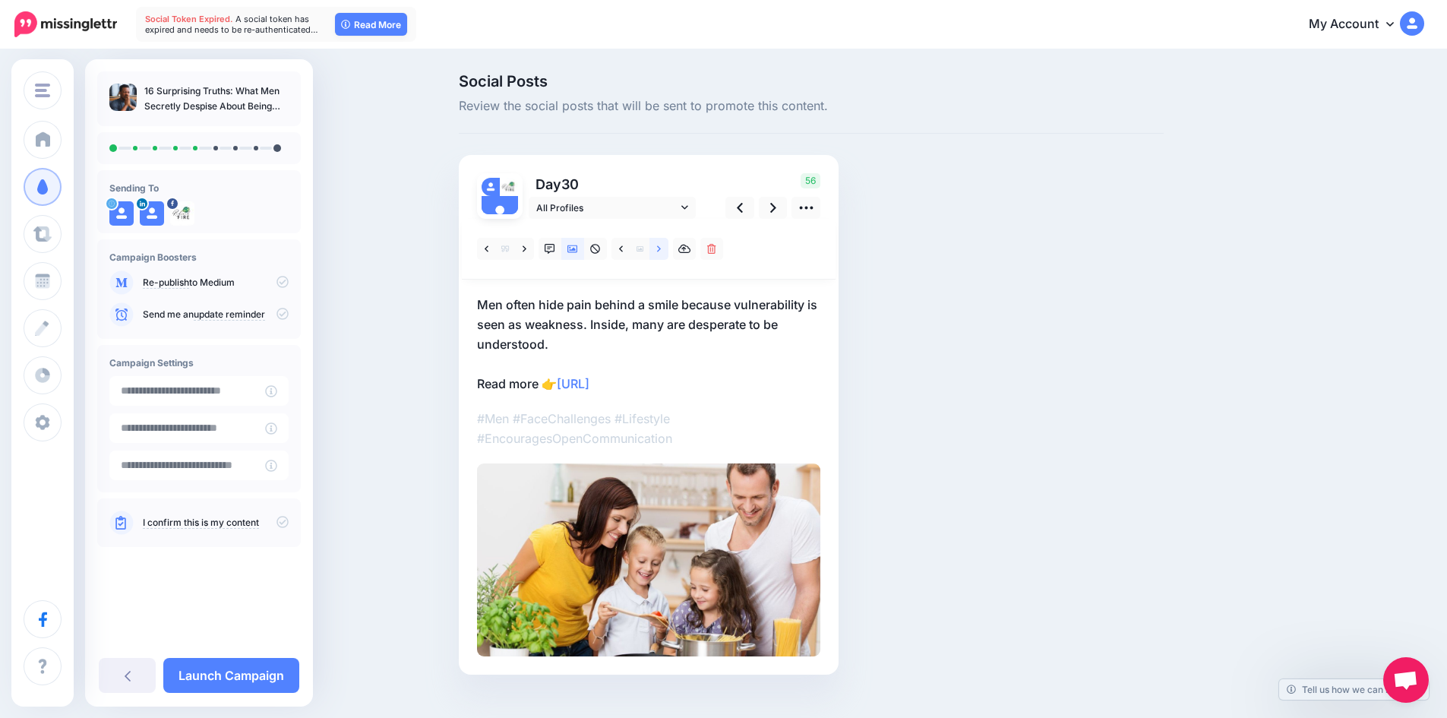
click at [661, 250] on icon at bounding box center [659, 248] width 4 height 6
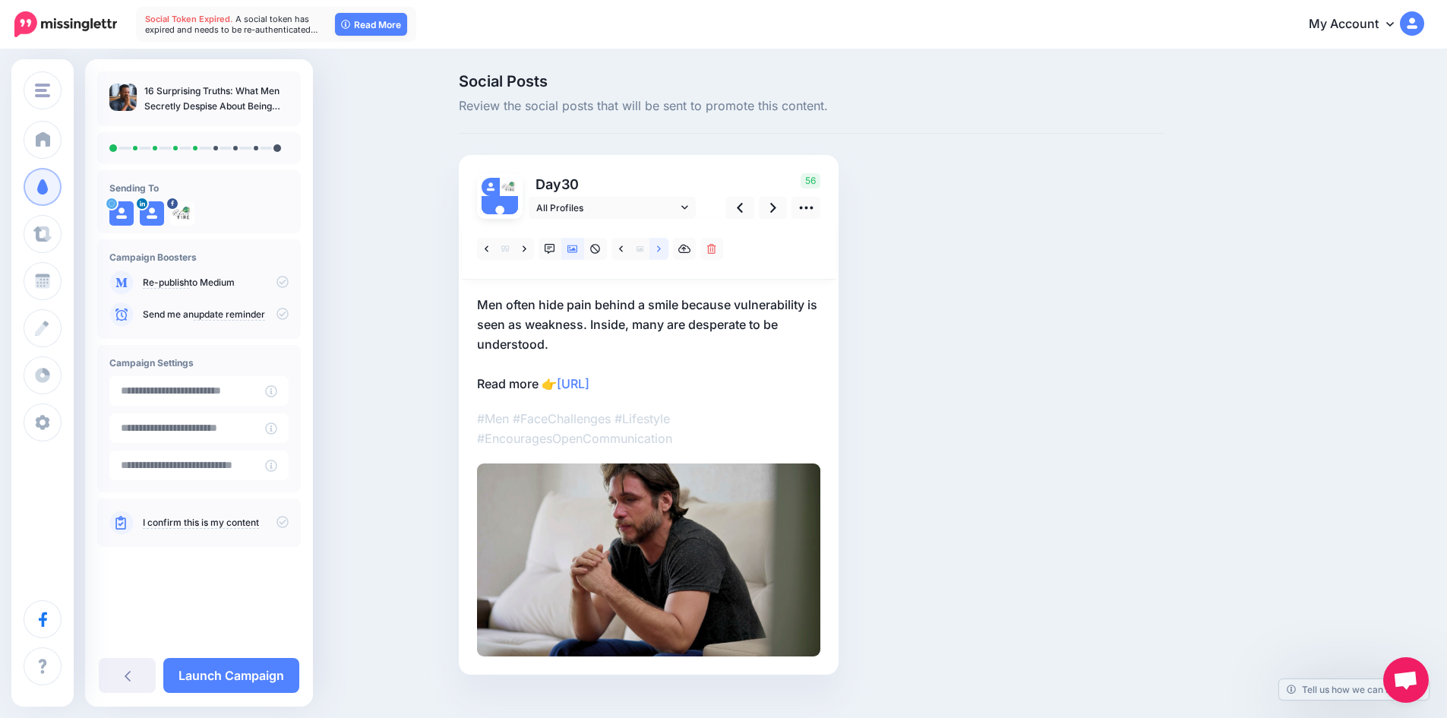
click at [661, 250] on icon at bounding box center [659, 248] width 4 height 6
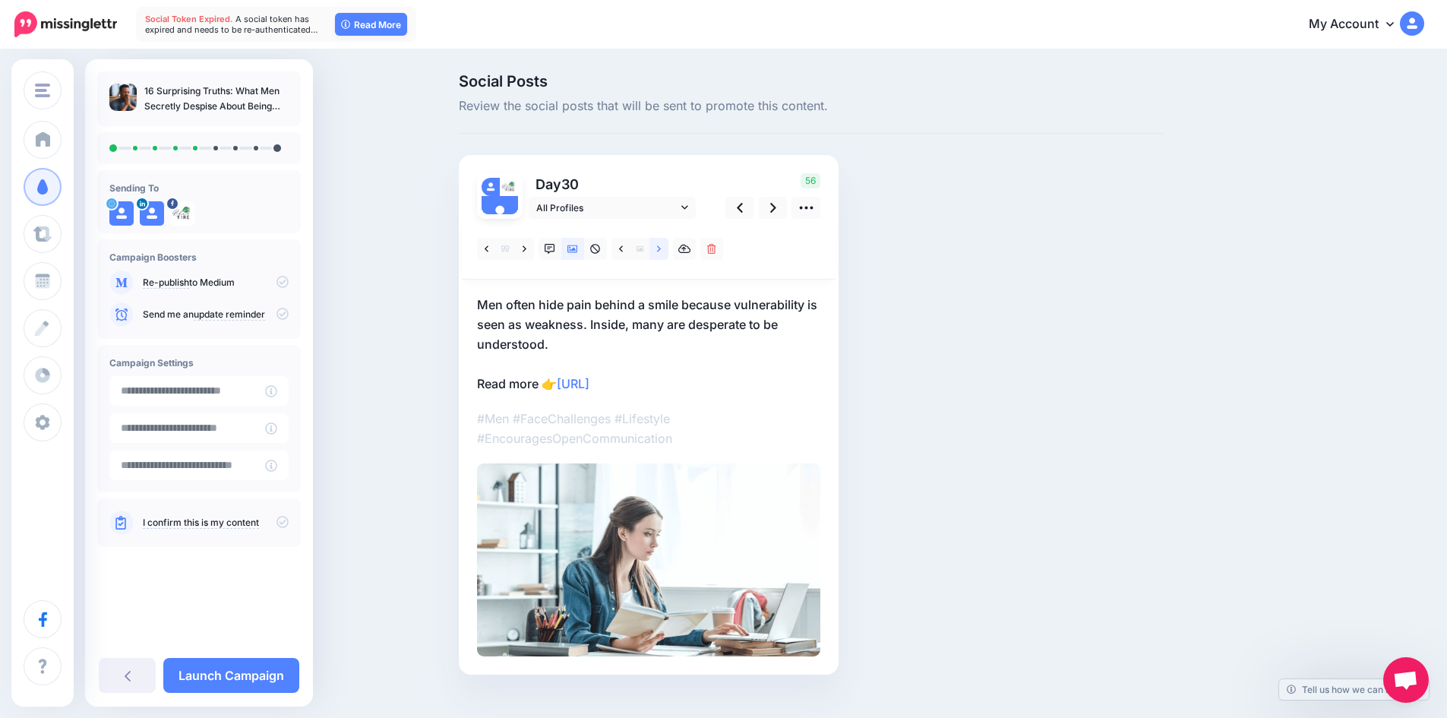
click at [661, 250] on icon at bounding box center [659, 248] width 4 height 6
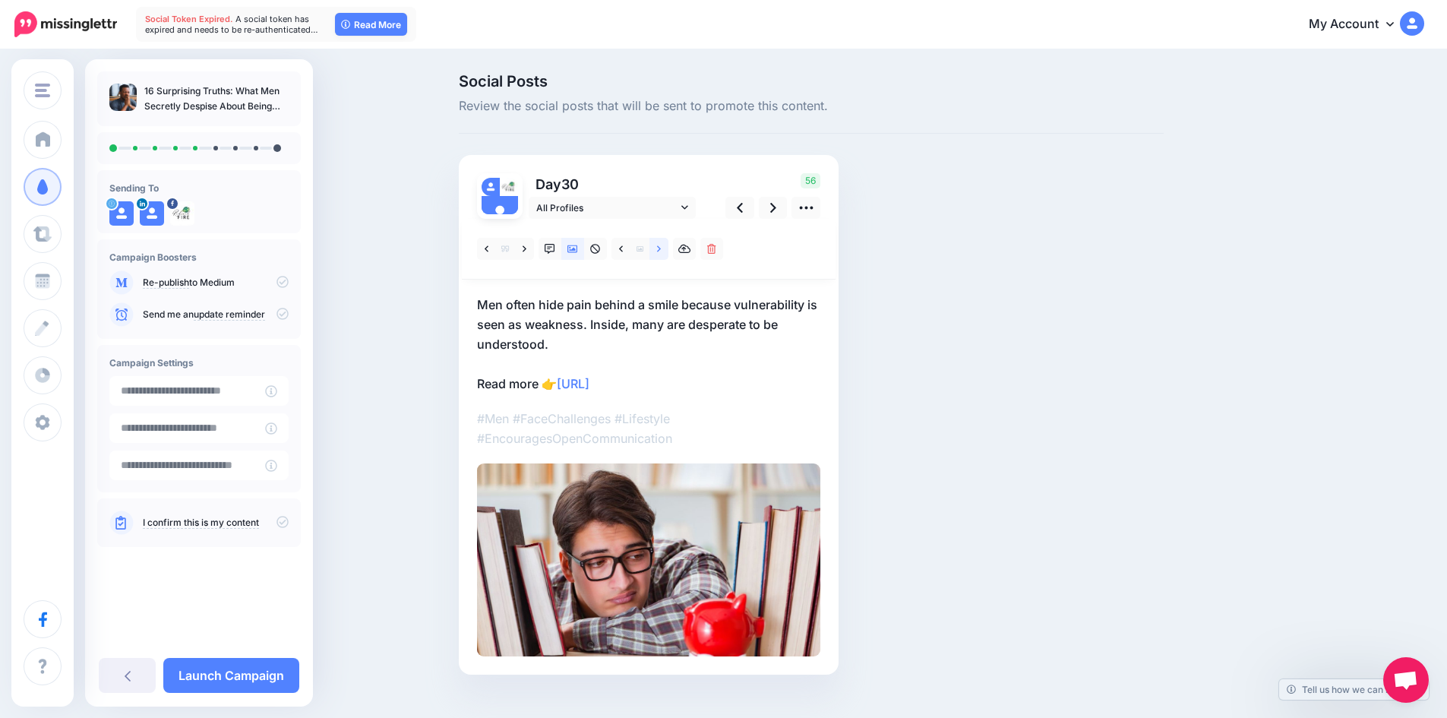
click at [661, 250] on icon at bounding box center [659, 248] width 4 height 6
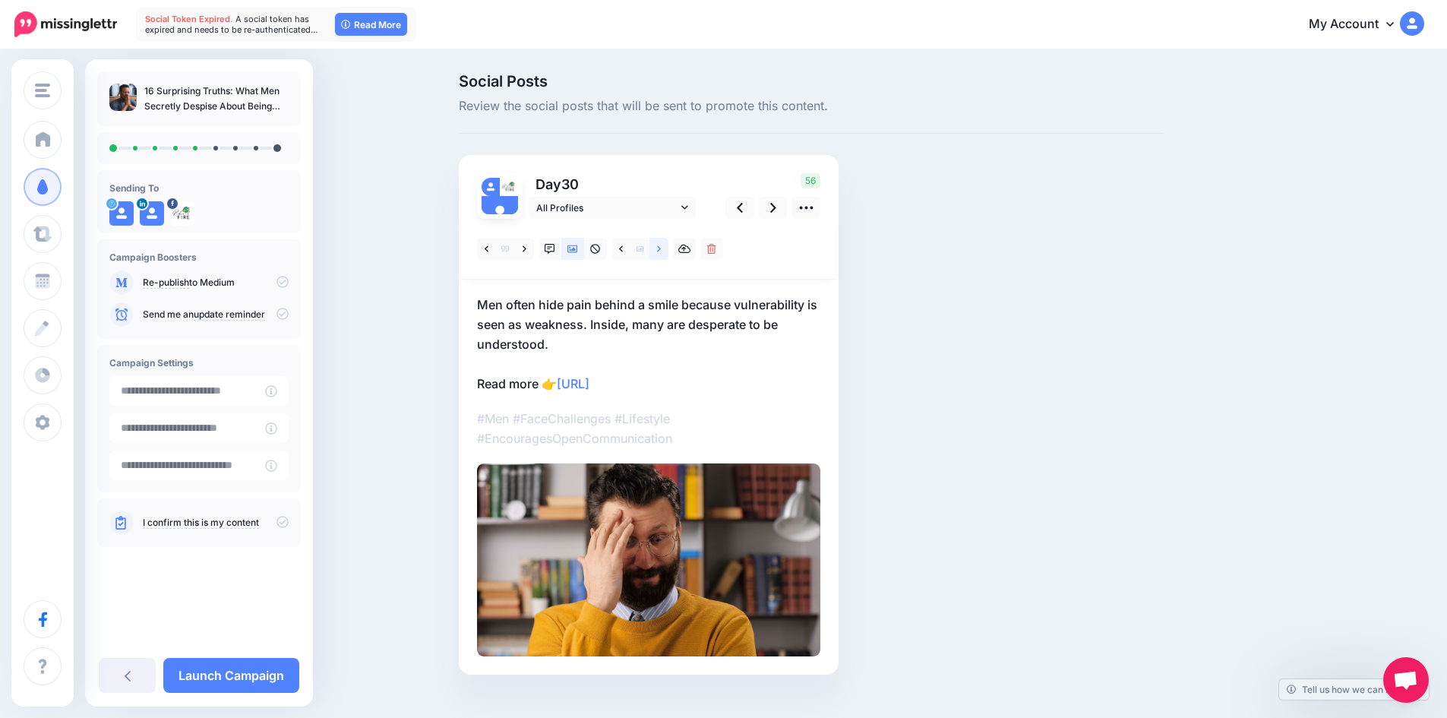
click at [661, 250] on icon at bounding box center [659, 248] width 4 height 6
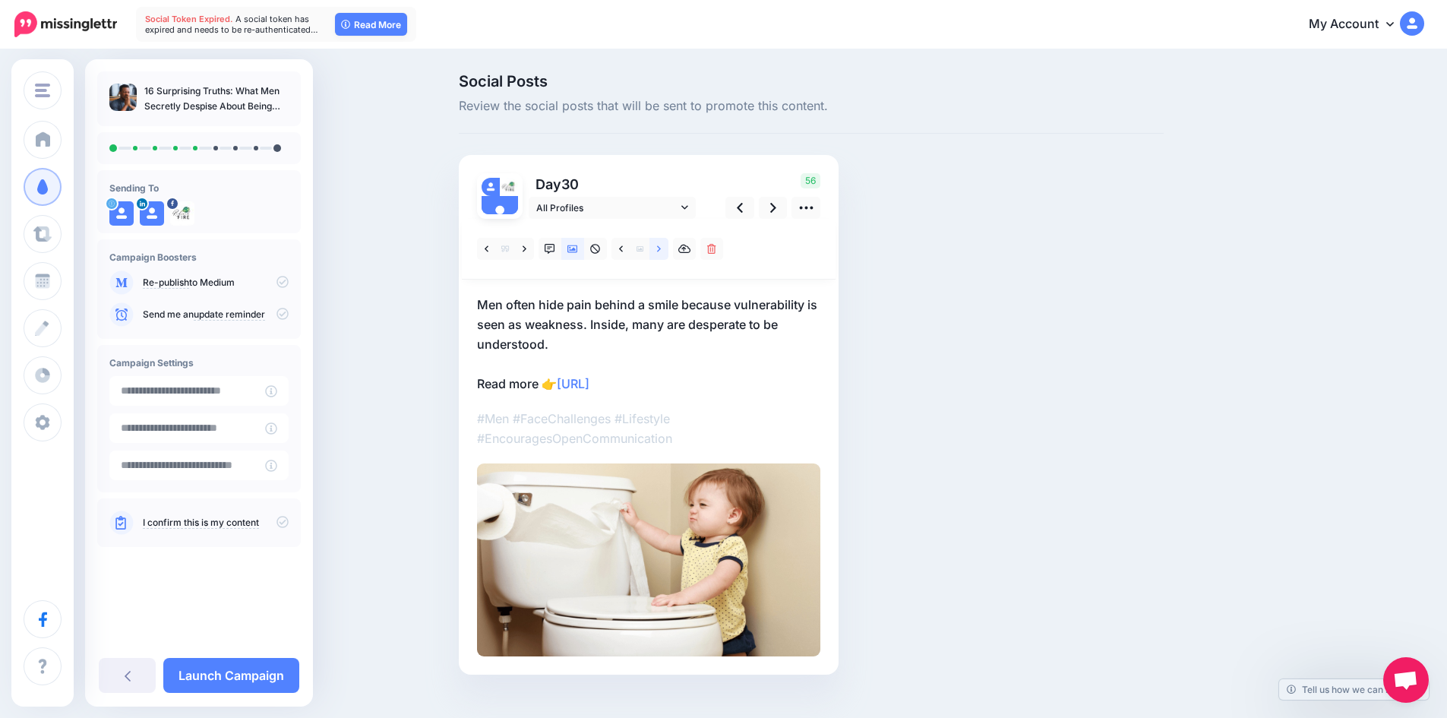
click at [661, 250] on icon at bounding box center [659, 248] width 4 height 6
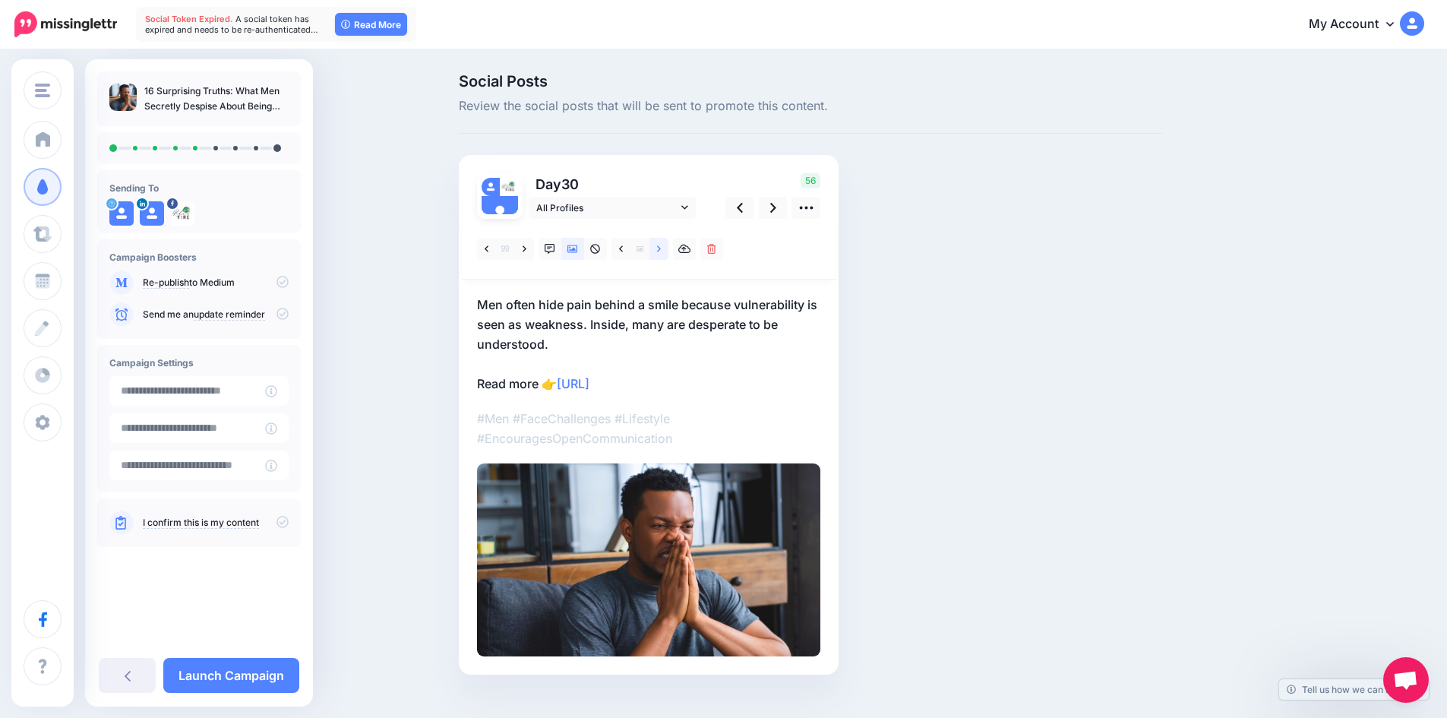
click at [661, 250] on icon at bounding box center [659, 248] width 4 height 6
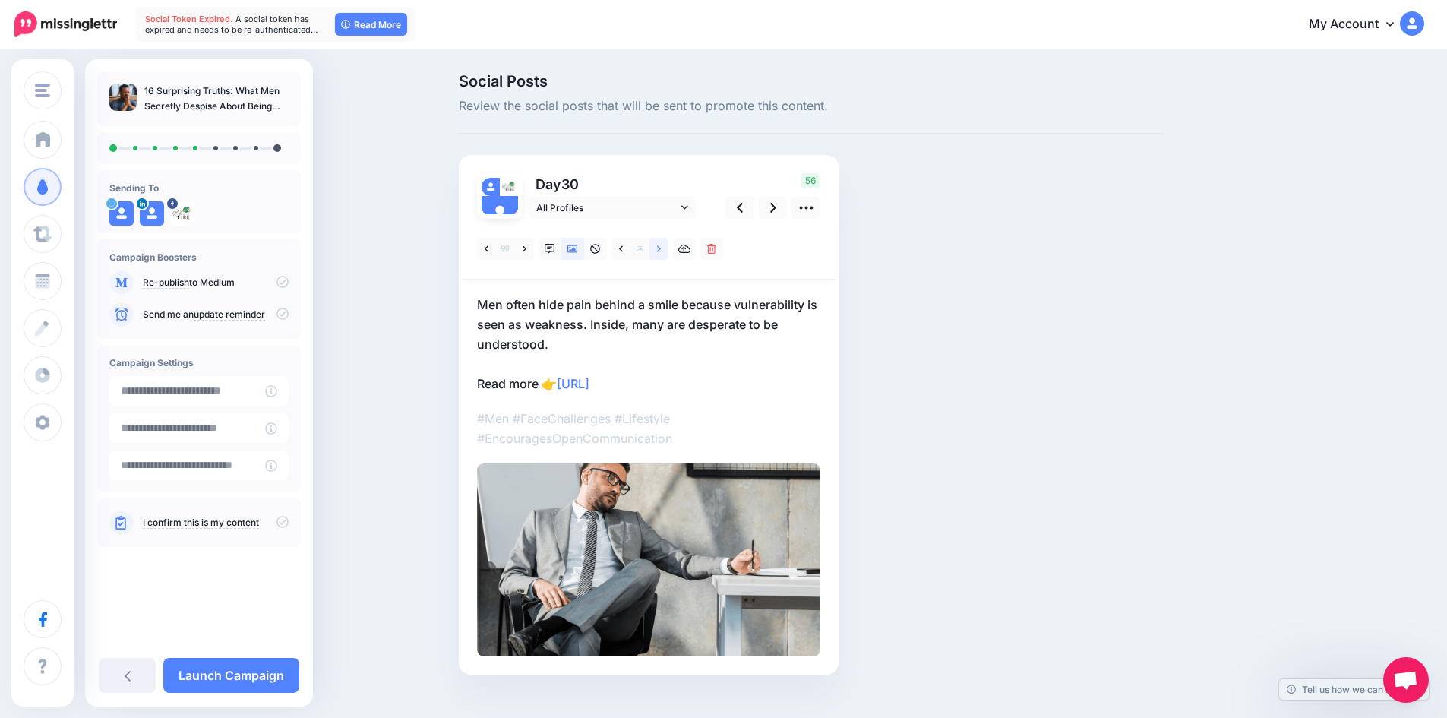
click at [661, 250] on icon at bounding box center [659, 248] width 4 height 6
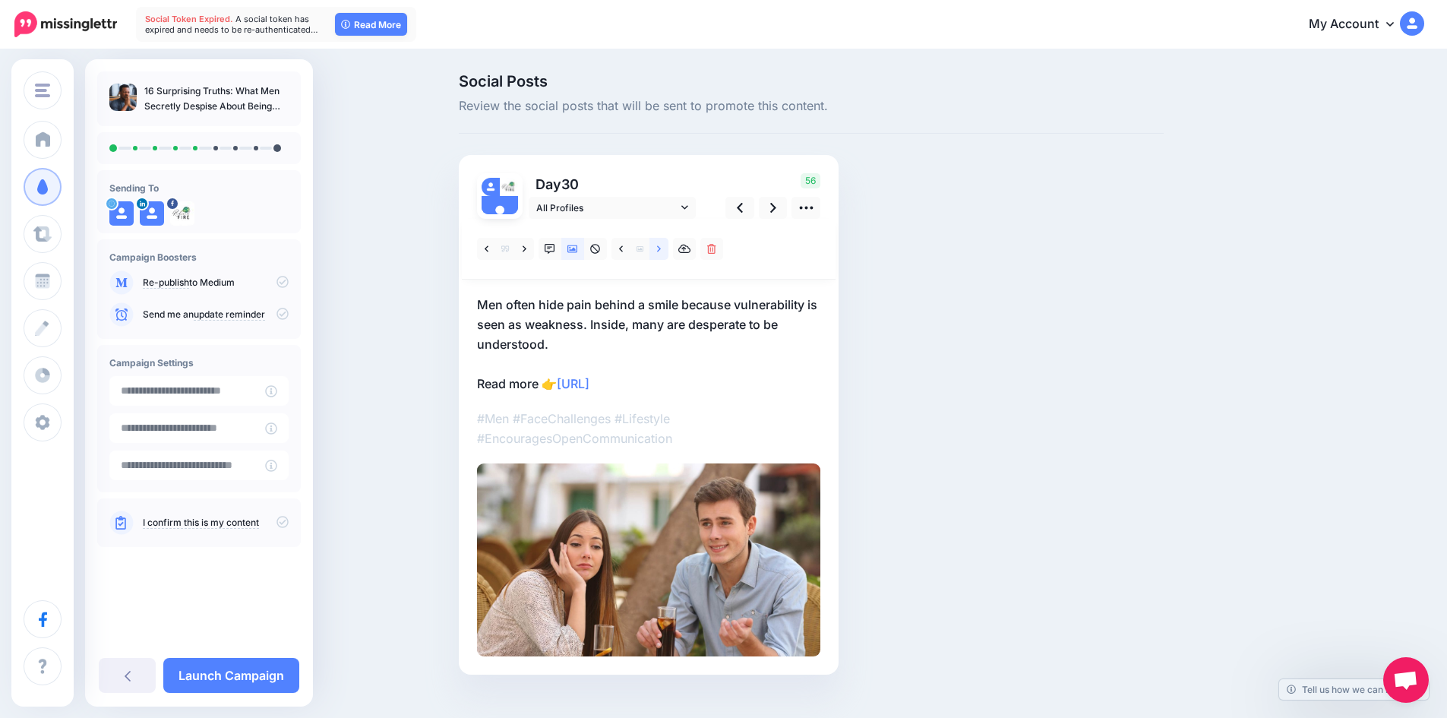
click at [661, 250] on icon at bounding box center [659, 248] width 4 height 6
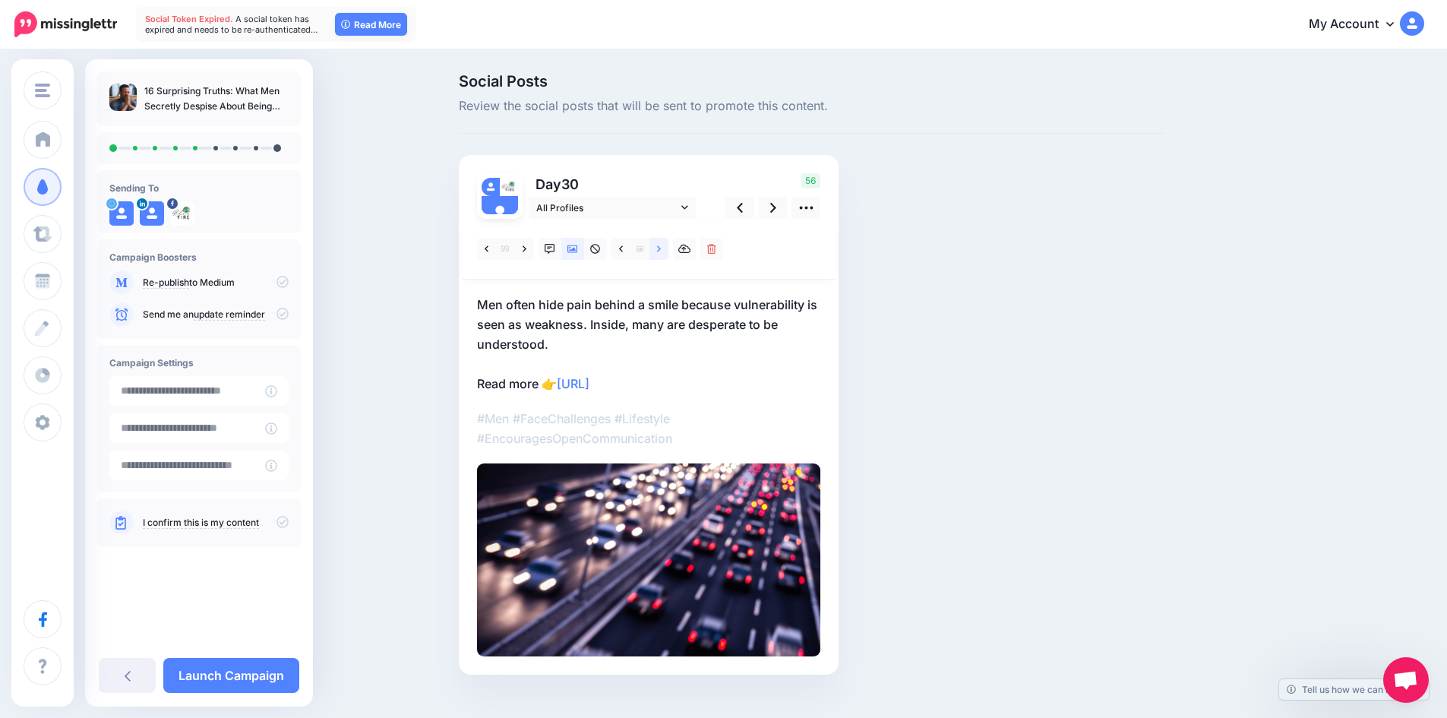
click at [661, 250] on icon at bounding box center [659, 248] width 4 height 6
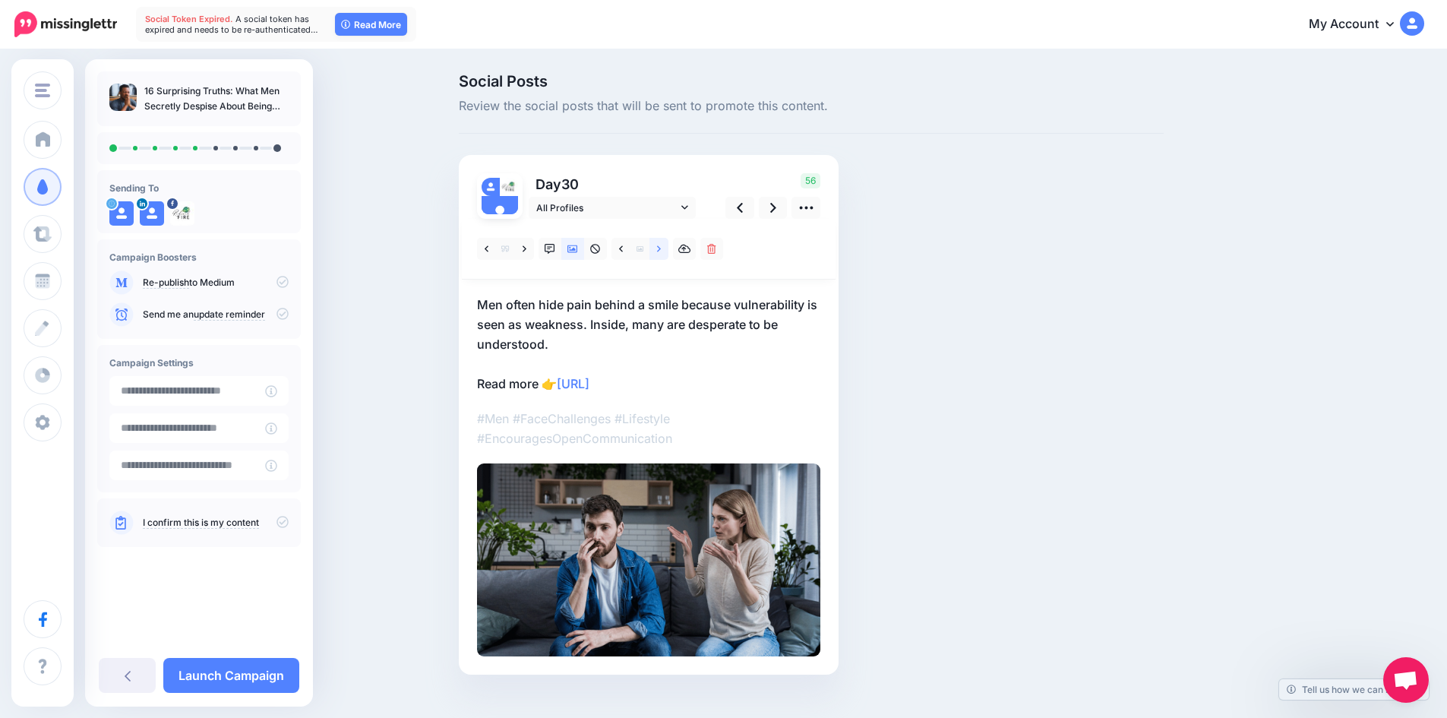
click at [661, 250] on icon at bounding box center [659, 248] width 4 height 6
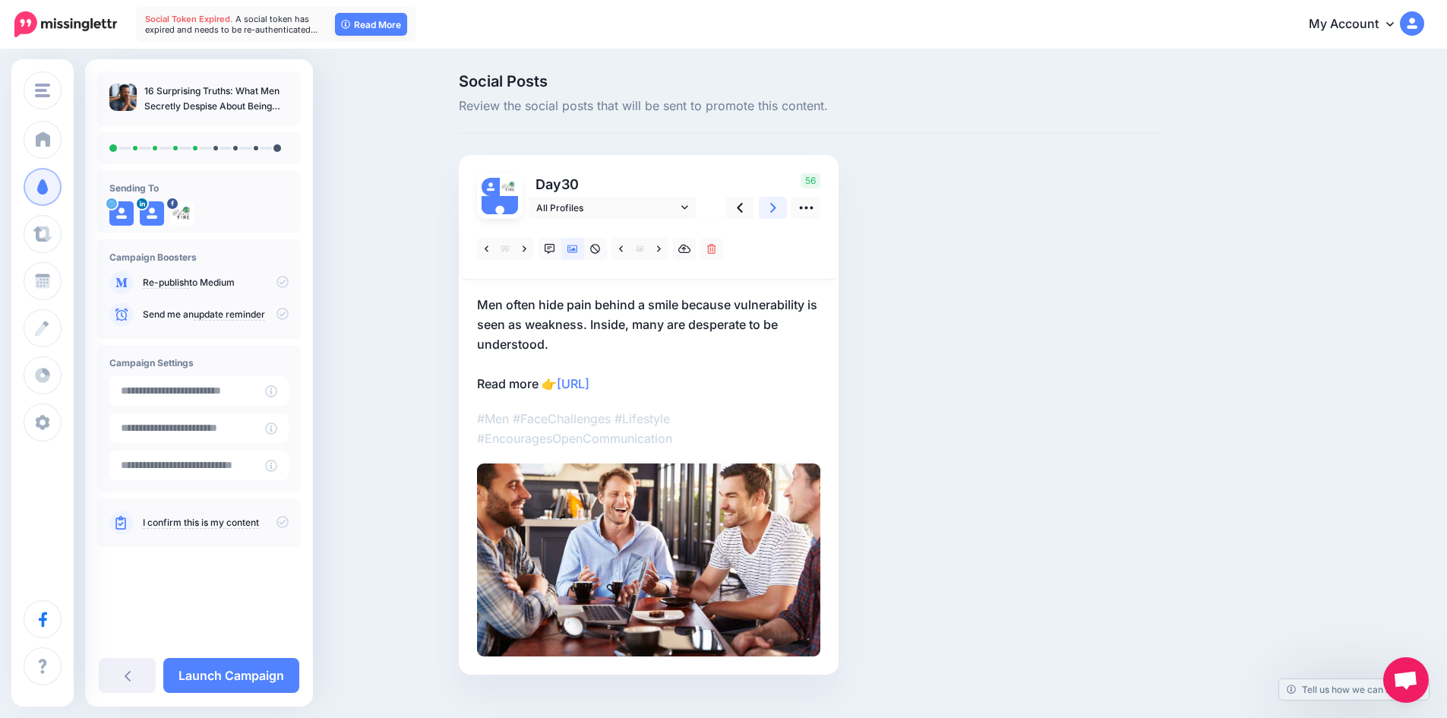
click at [776, 210] on icon at bounding box center [773, 208] width 6 height 16
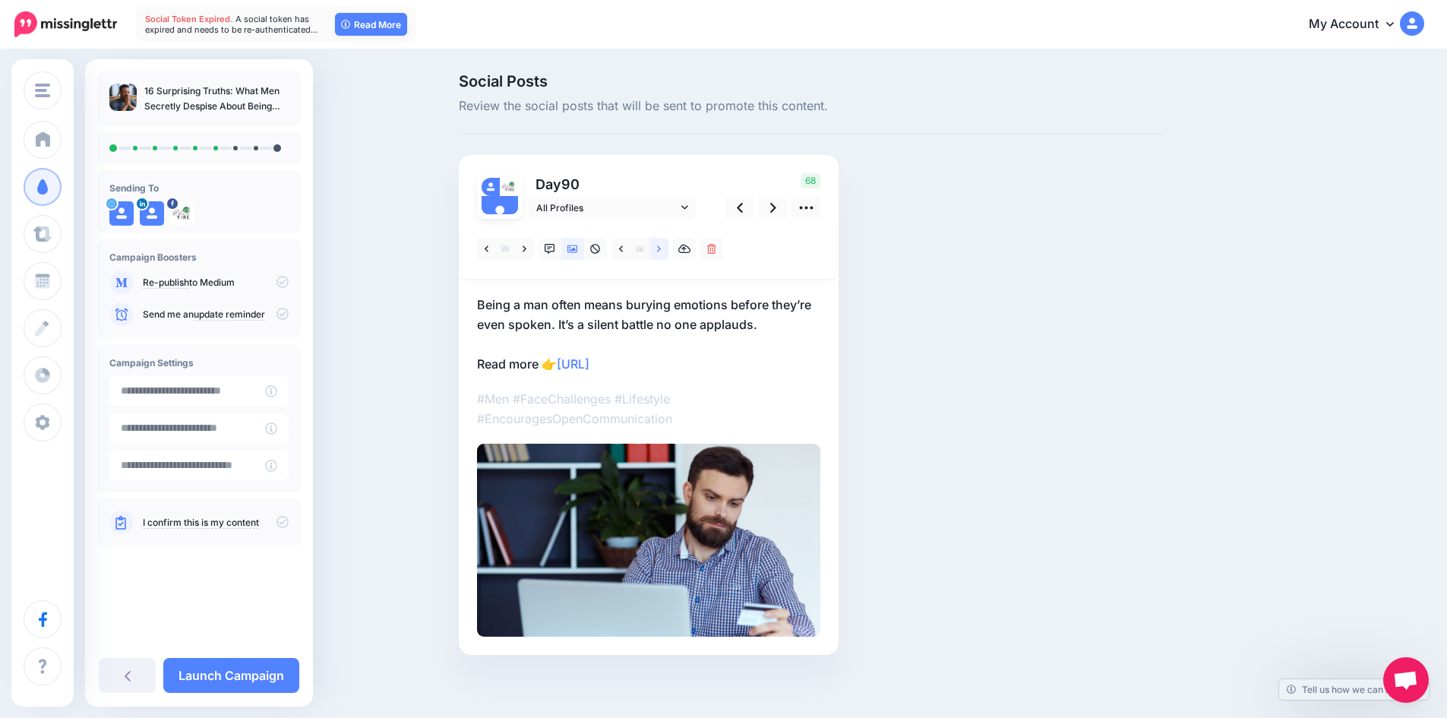
click at [661, 251] on icon at bounding box center [659, 249] width 4 height 11
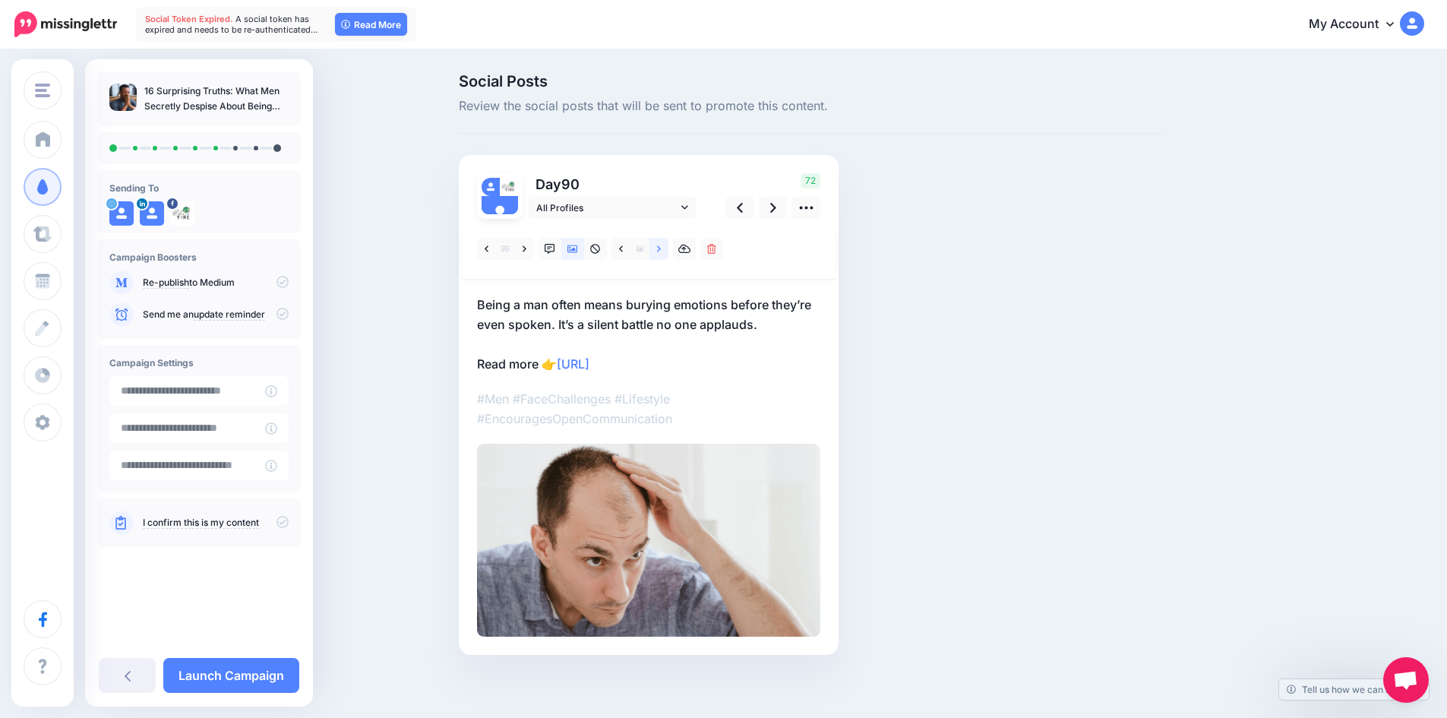
click at [661, 251] on icon at bounding box center [659, 249] width 4 height 11
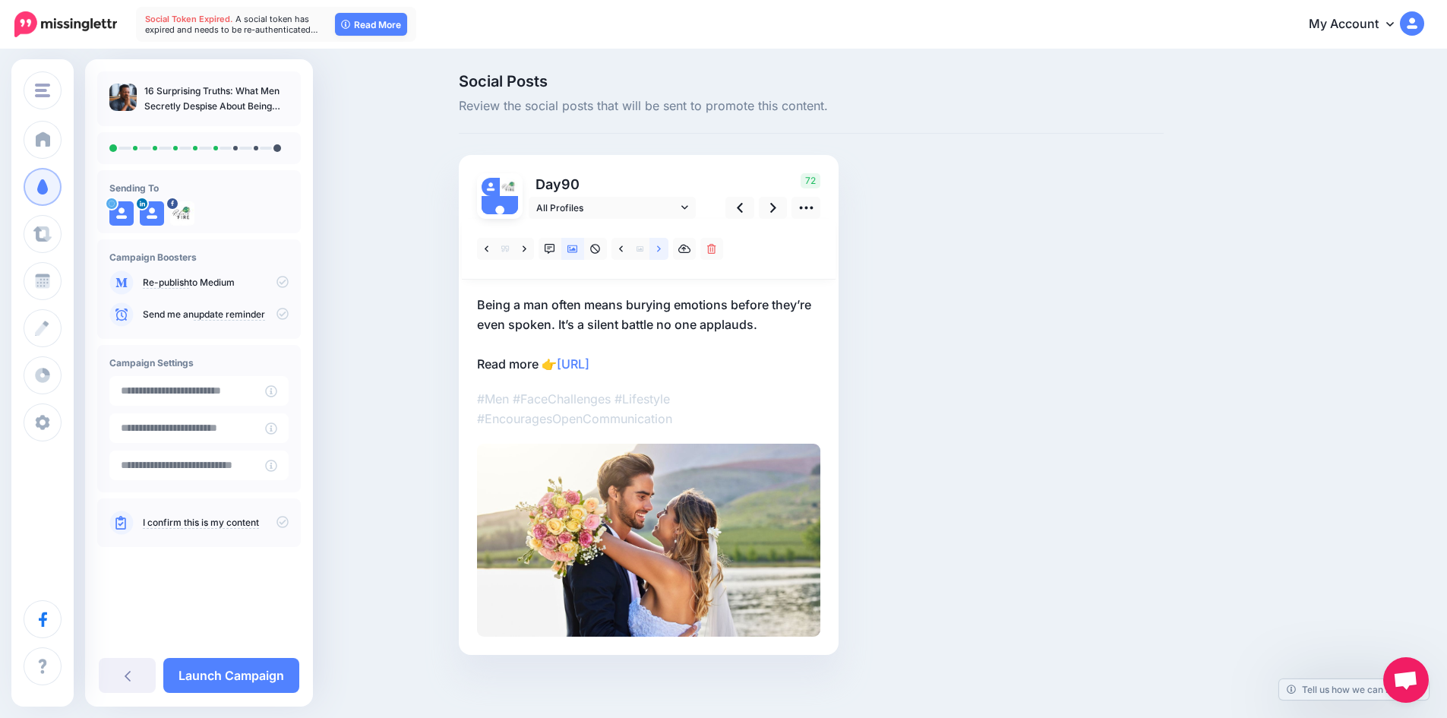
click at [661, 251] on icon at bounding box center [659, 249] width 4 height 11
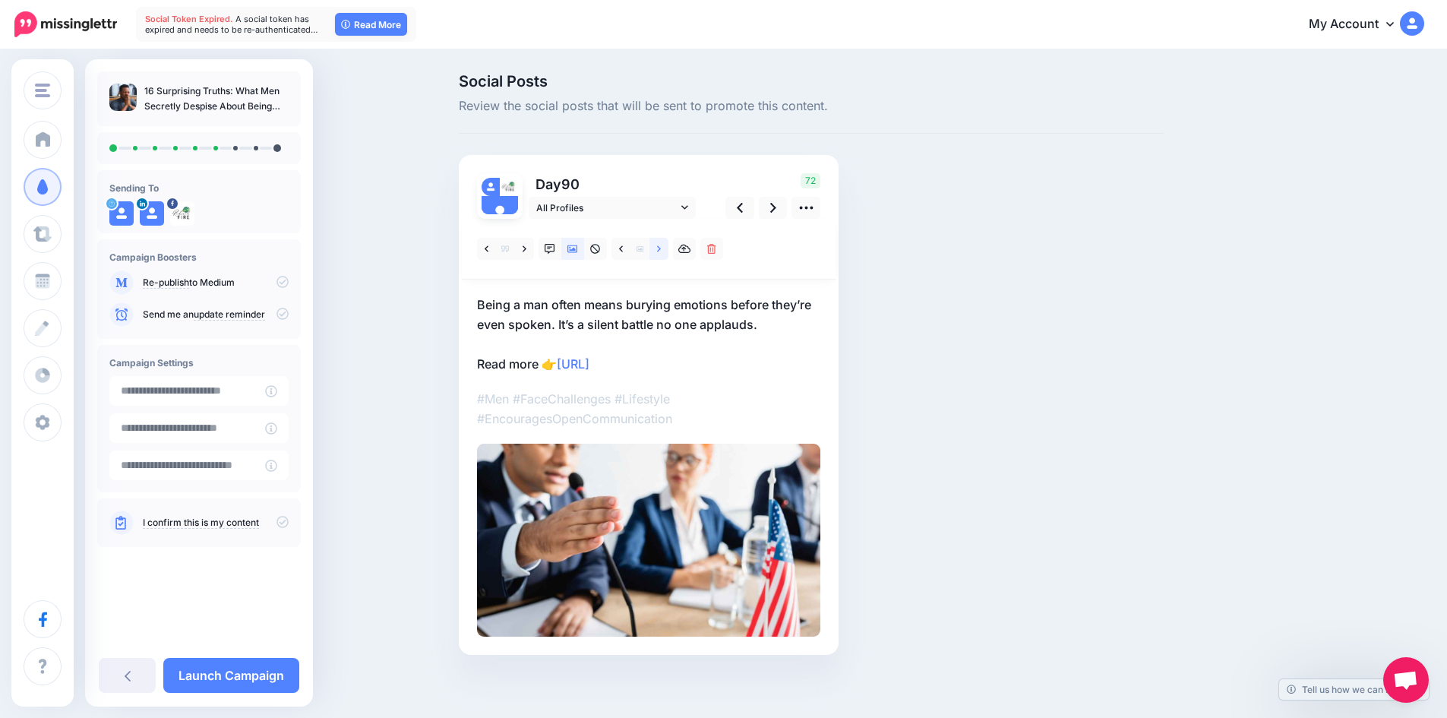
click at [661, 251] on icon at bounding box center [659, 249] width 4 height 11
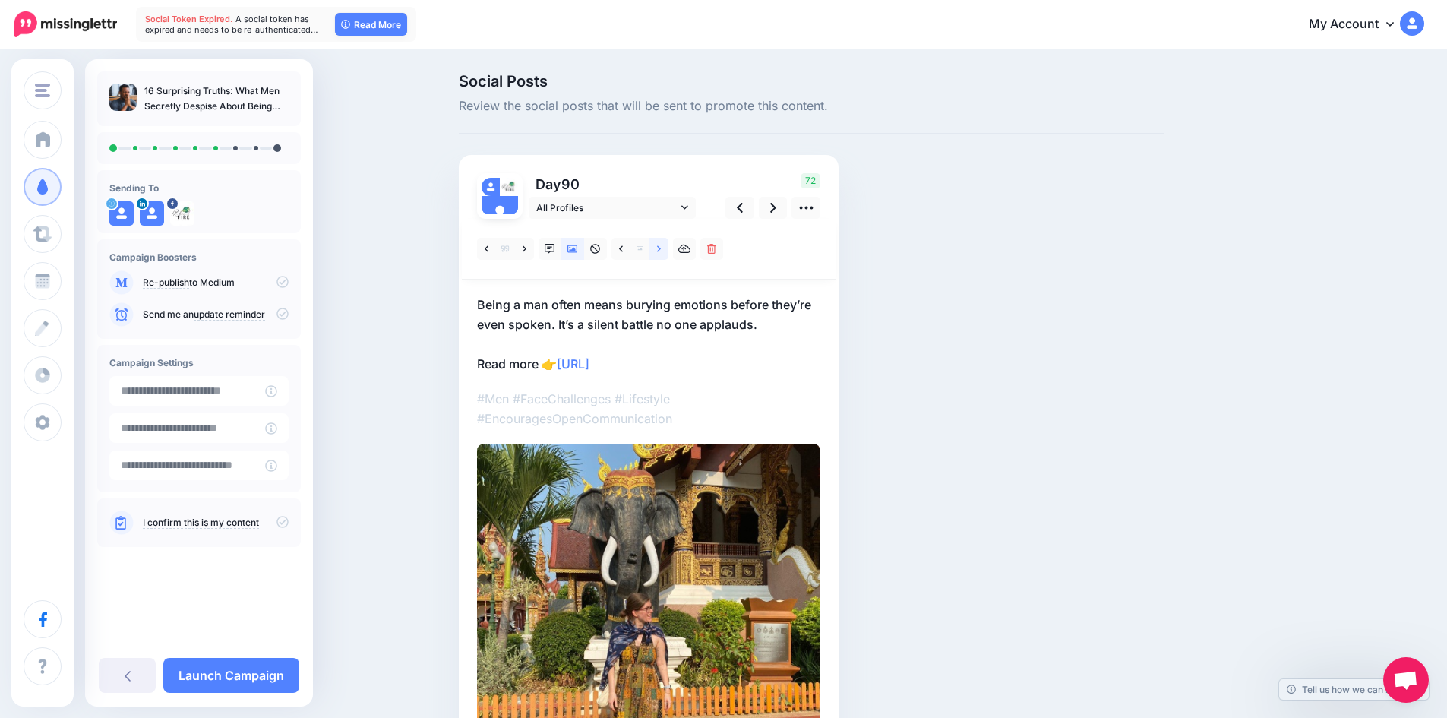
click at [661, 251] on icon at bounding box center [659, 249] width 4 height 11
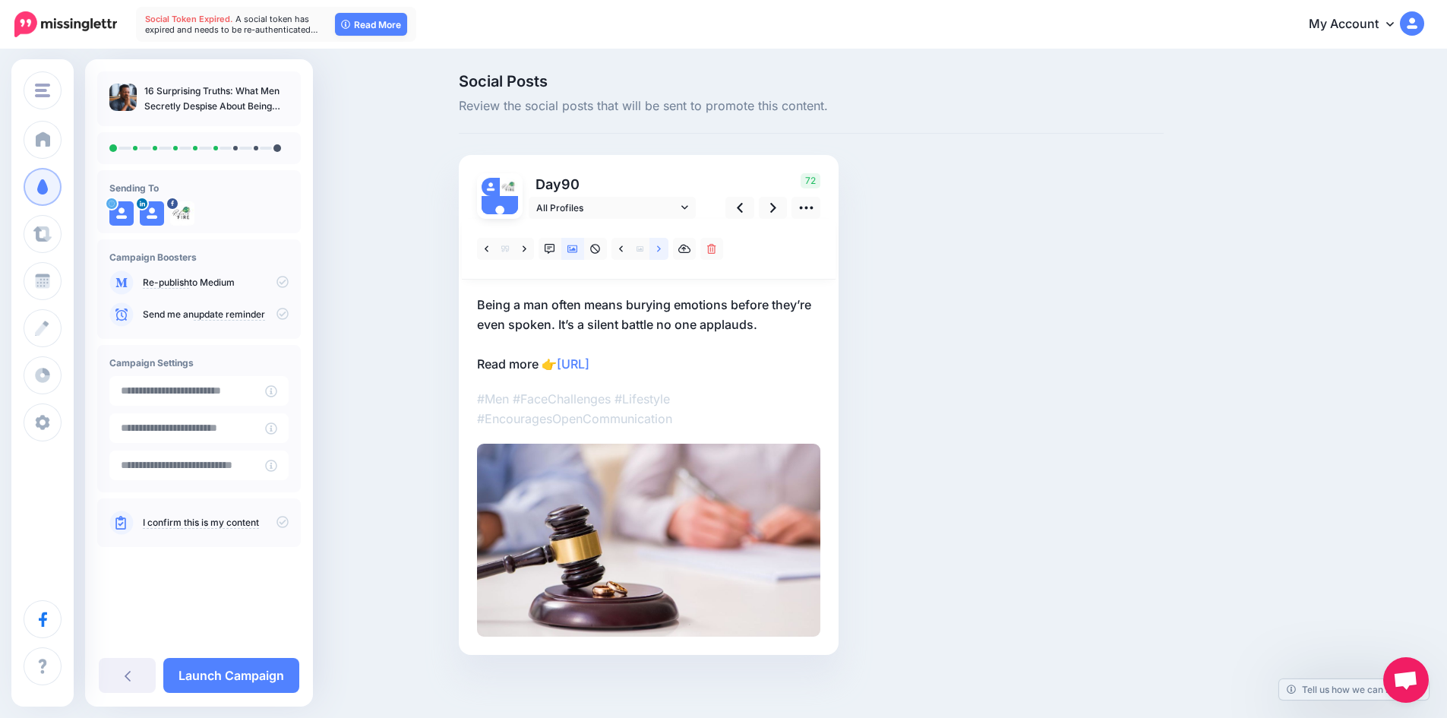
click at [661, 251] on icon at bounding box center [659, 249] width 4 height 11
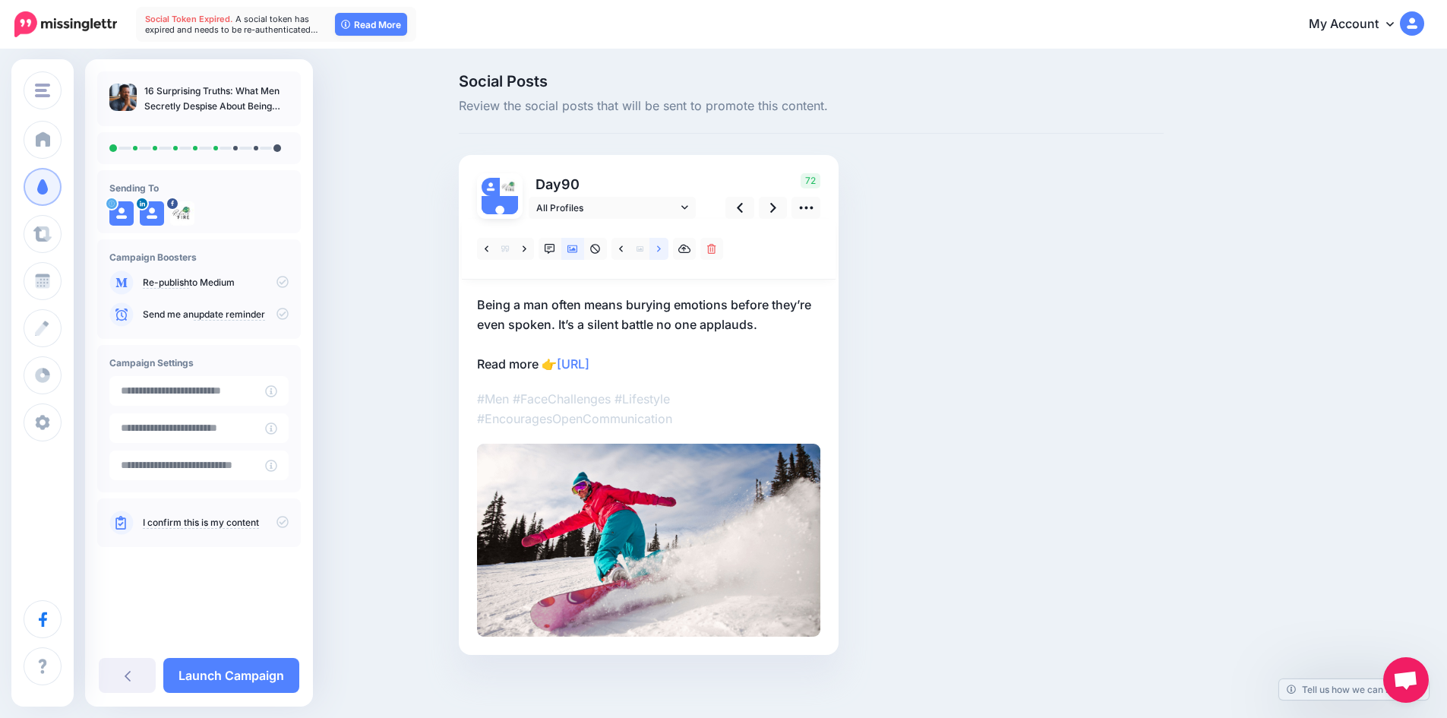
click at [661, 251] on icon at bounding box center [659, 248] width 4 height 6
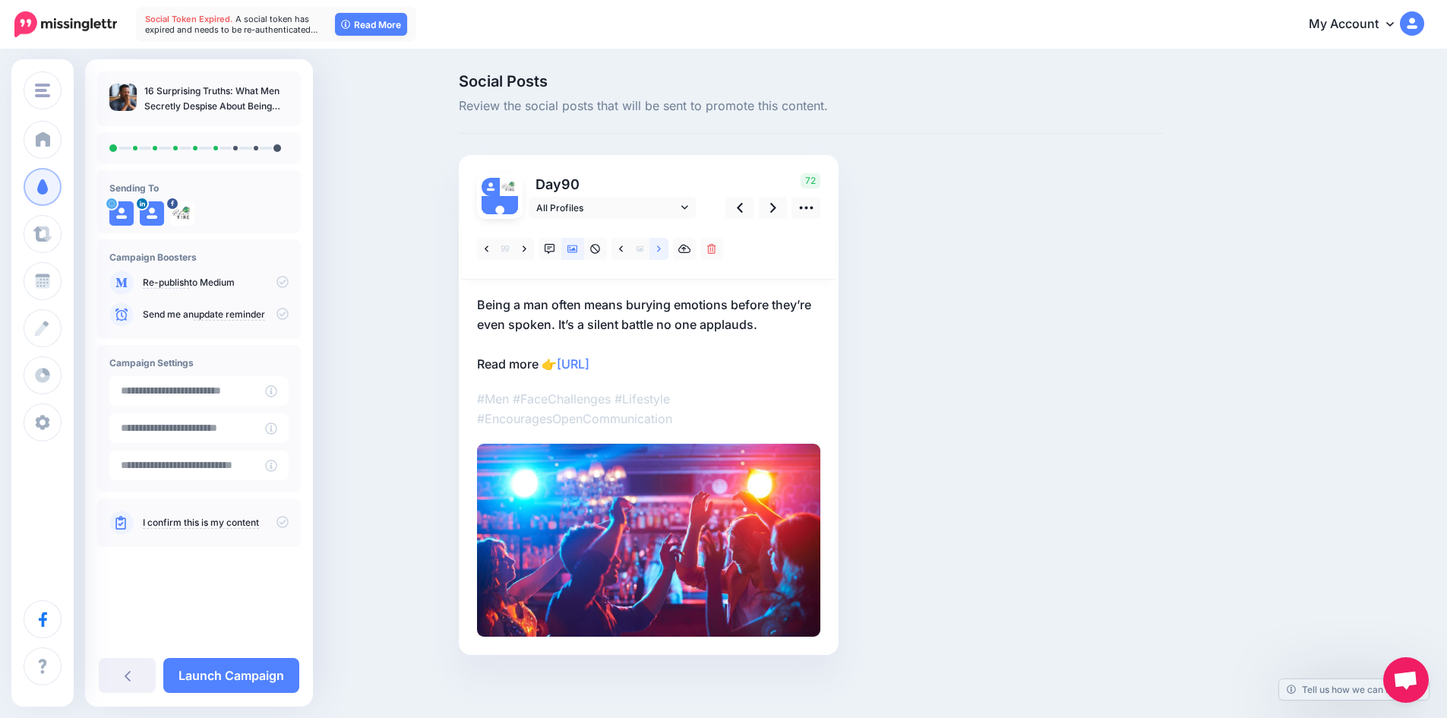
click at [661, 251] on icon at bounding box center [659, 248] width 4 height 6
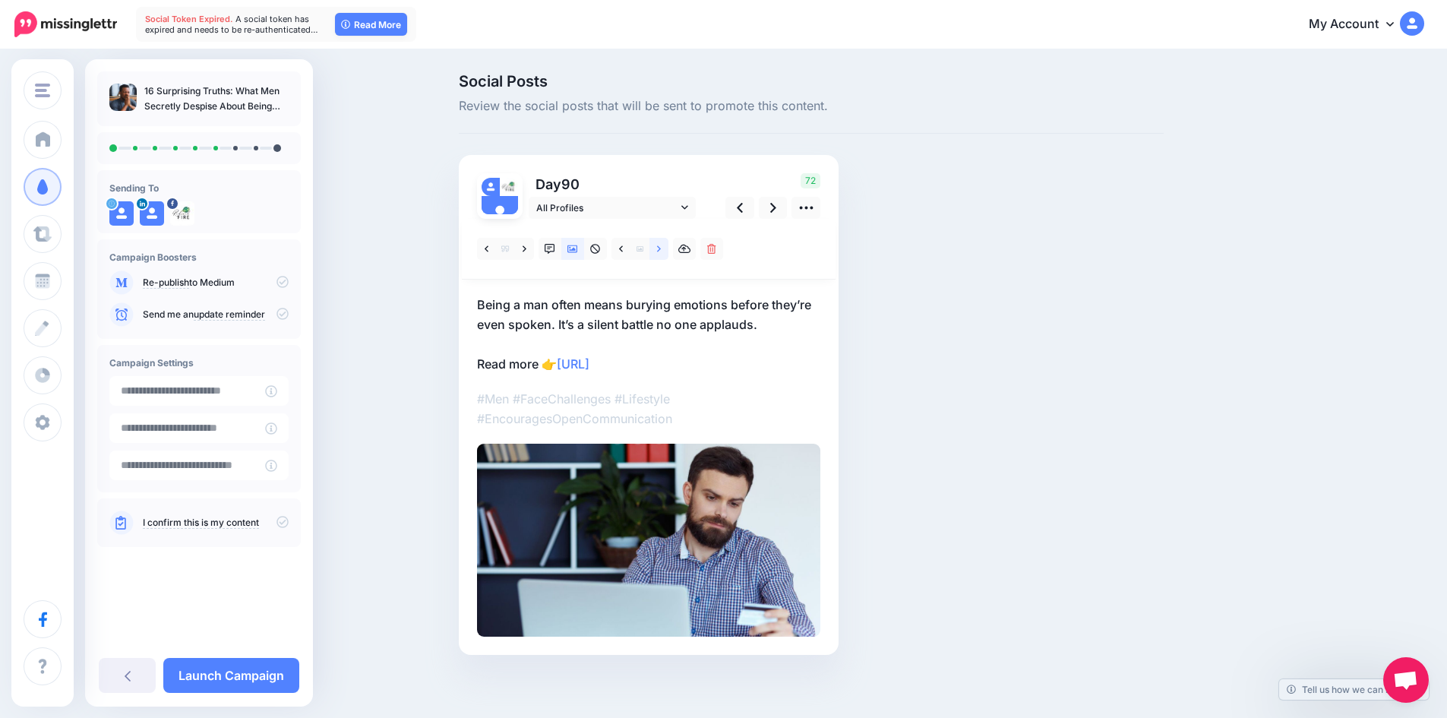
click at [661, 251] on icon at bounding box center [659, 248] width 4 height 6
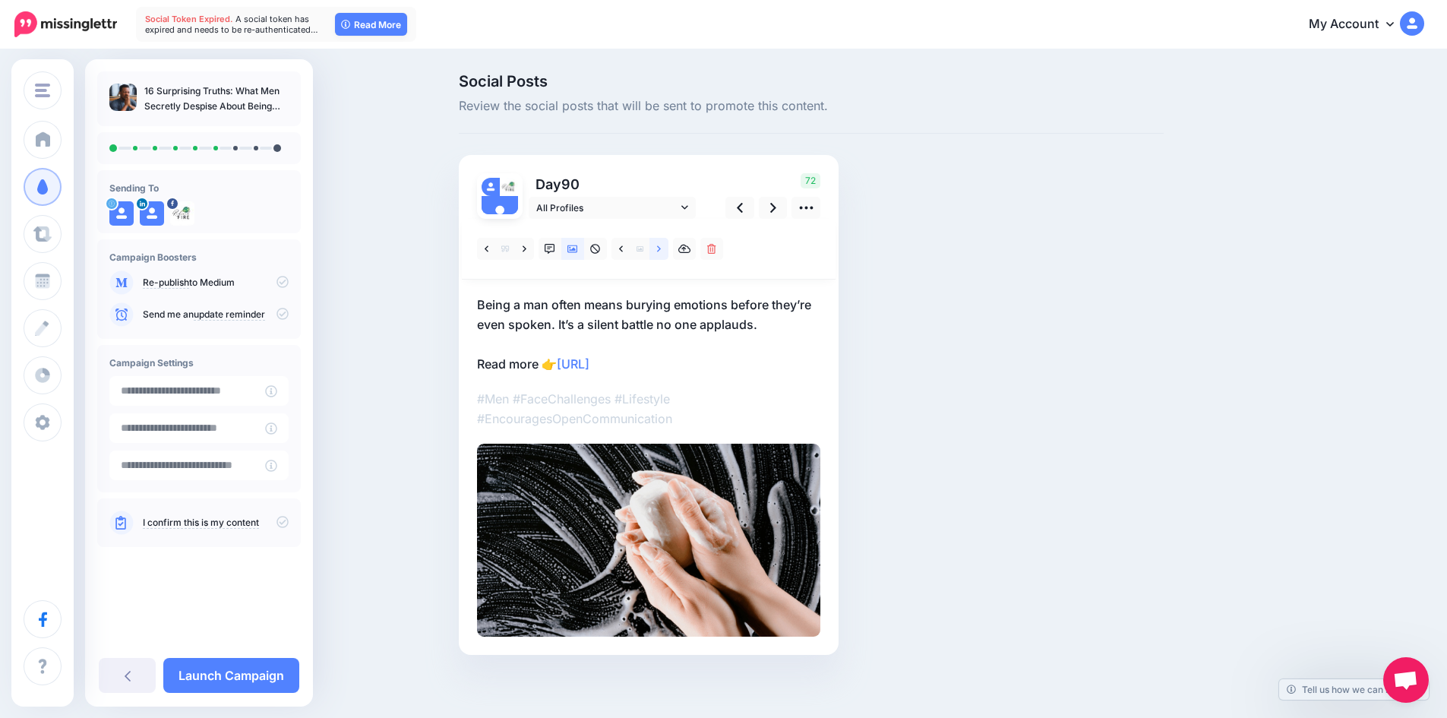
click at [661, 251] on icon at bounding box center [659, 248] width 4 height 6
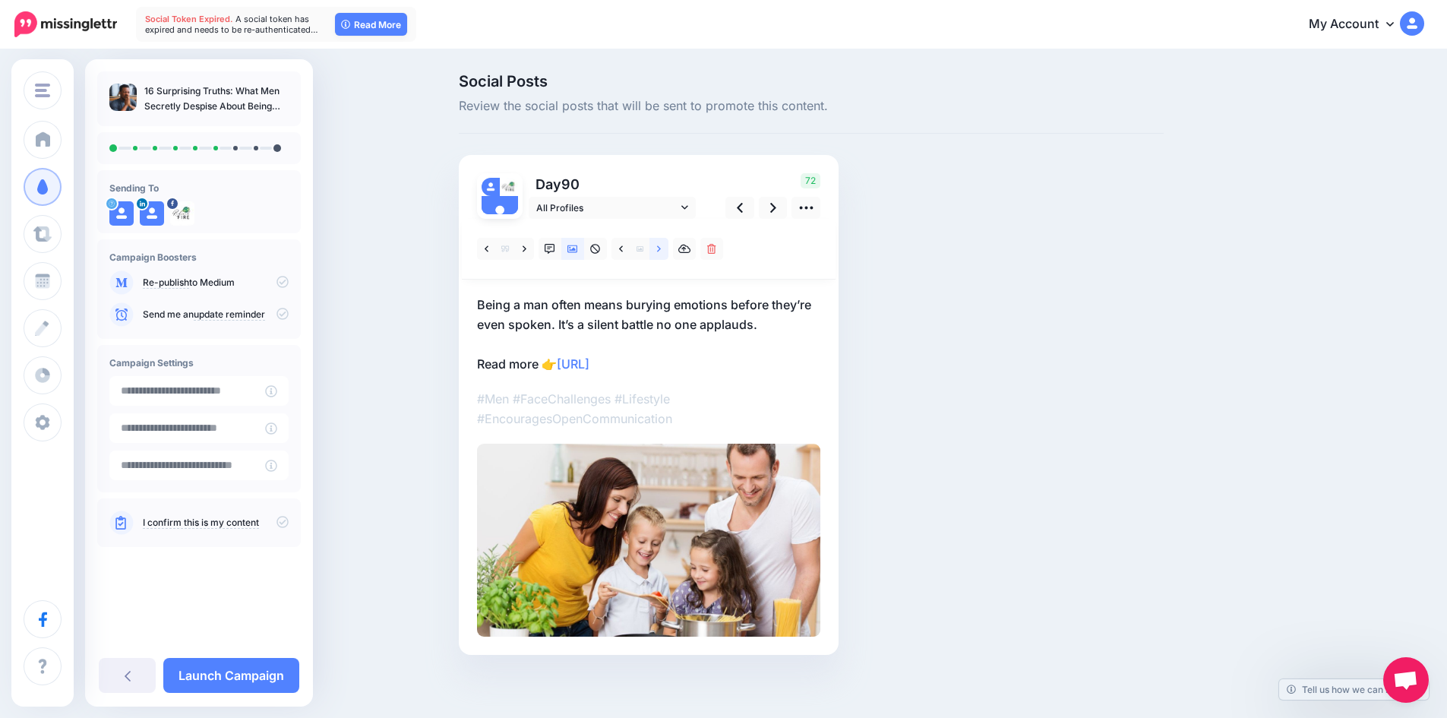
click at [661, 251] on icon at bounding box center [659, 248] width 4 height 6
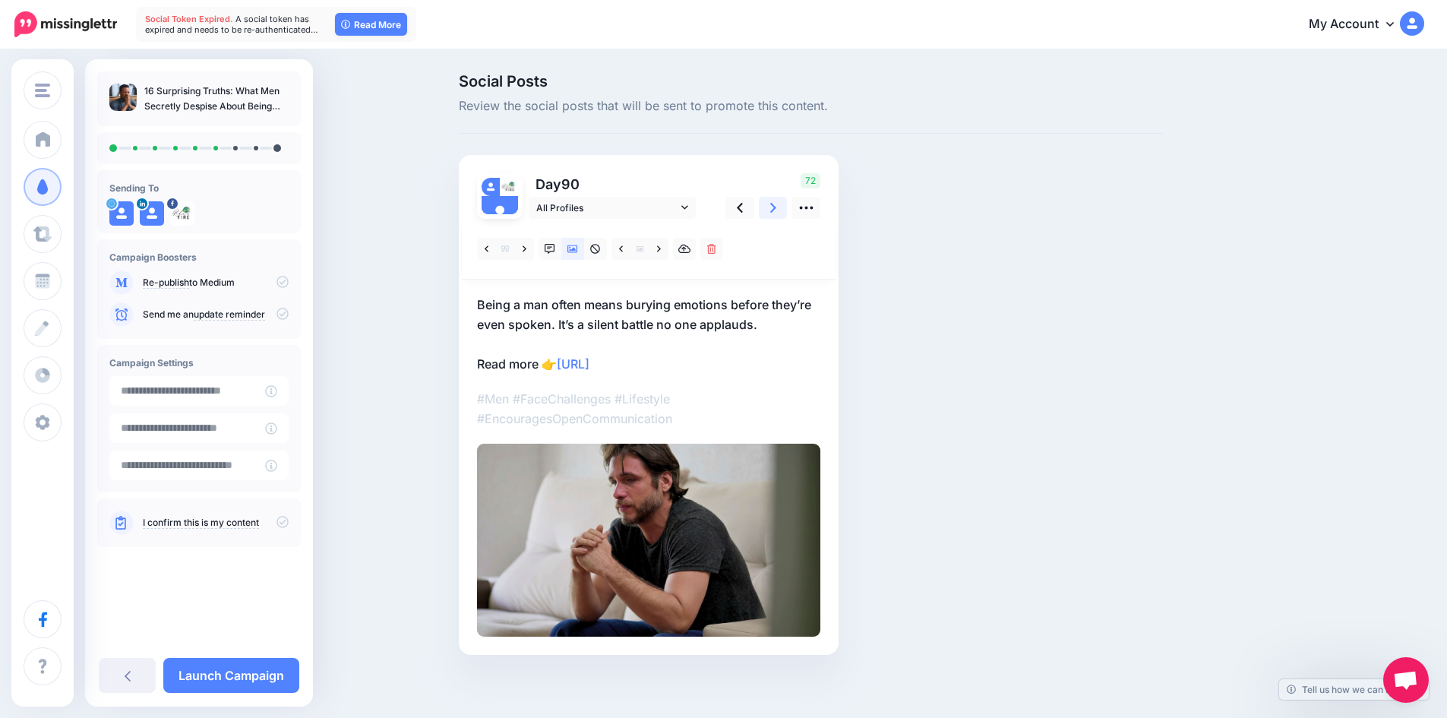
click at [776, 202] on icon at bounding box center [773, 208] width 6 height 16
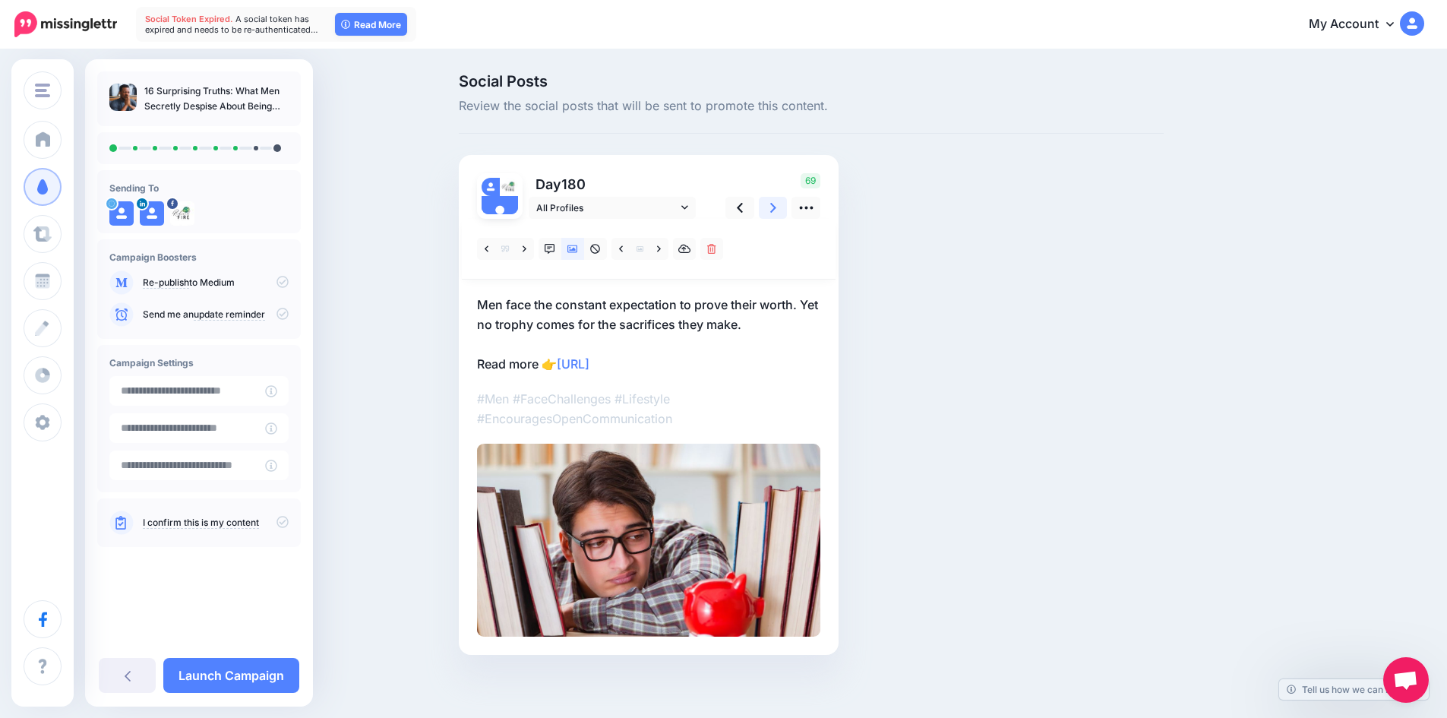
click at [776, 205] on icon at bounding box center [773, 208] width 6 height 16
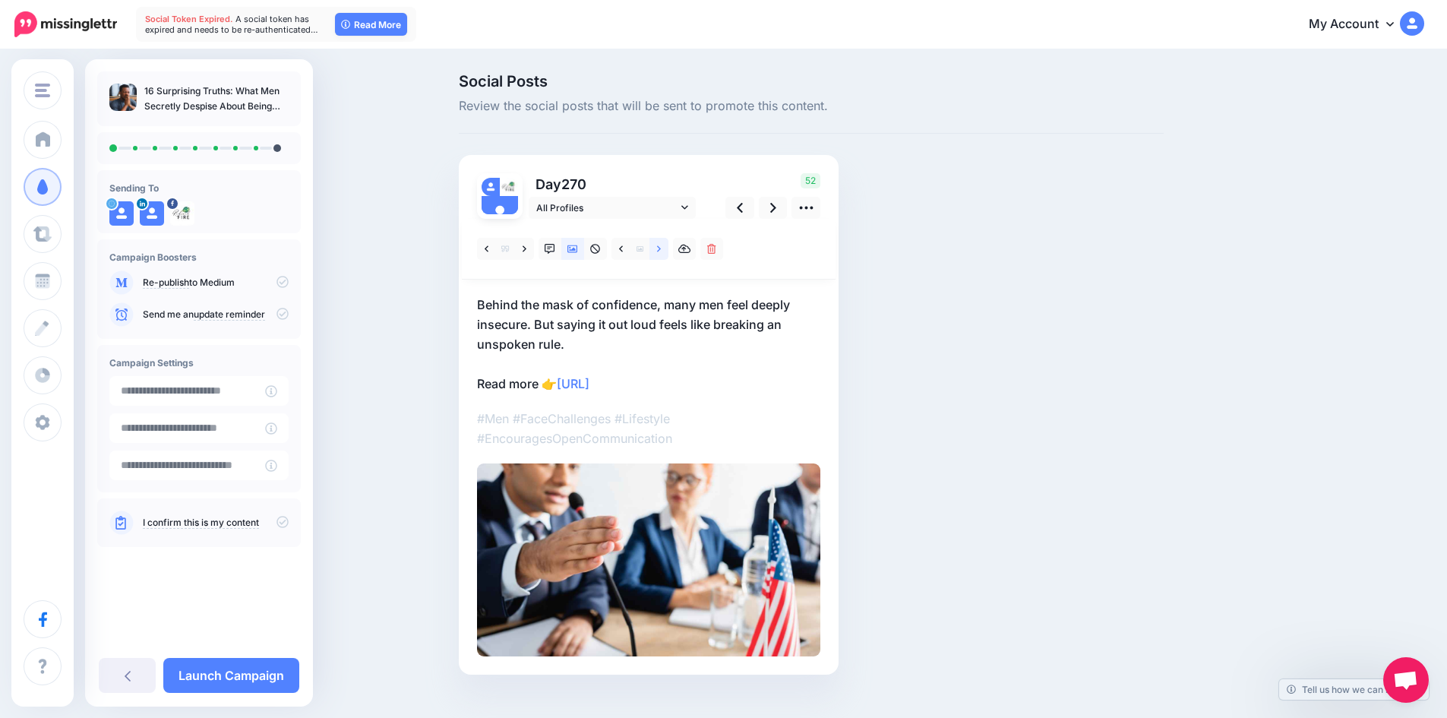
click at [661, 244] on icon at bounding box center [659, 249] width 4 height 11
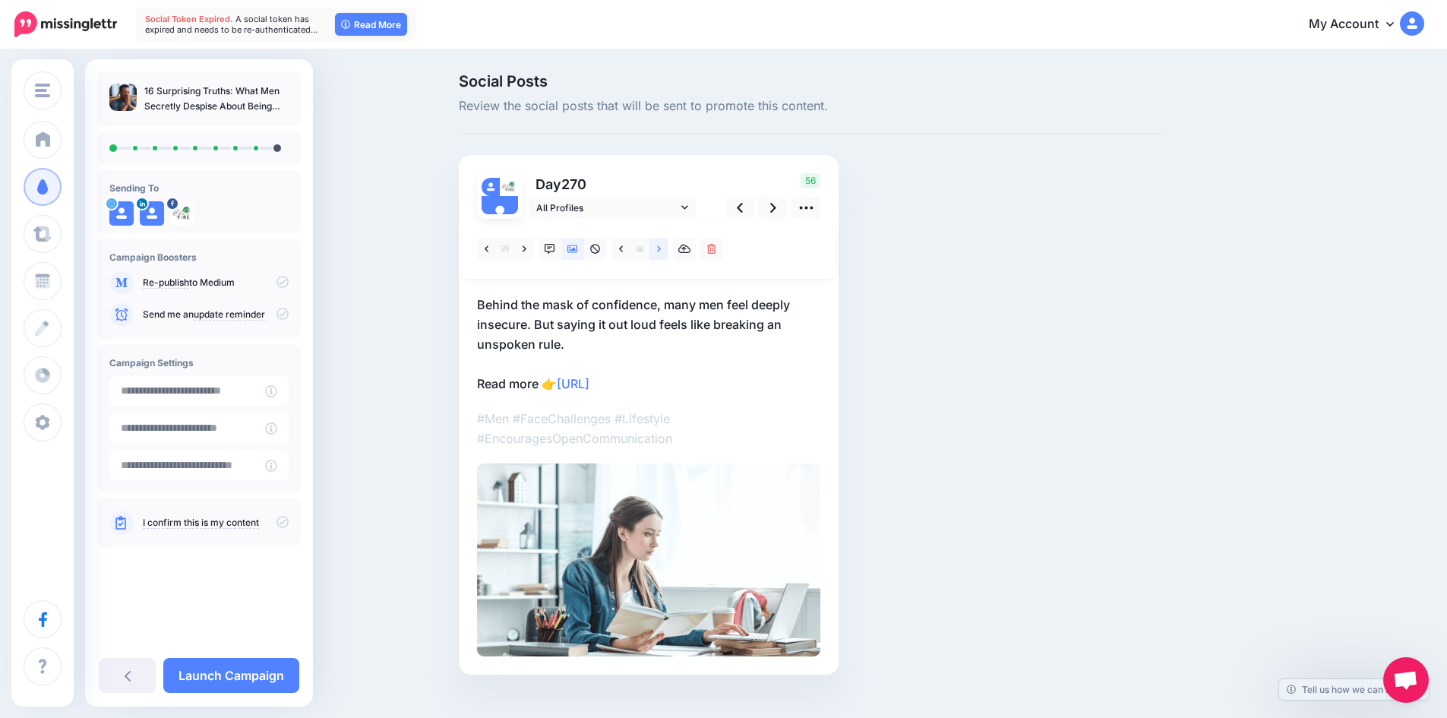
click at [661, 244] on icon at bounding box center [659, 249] width 4 height 11
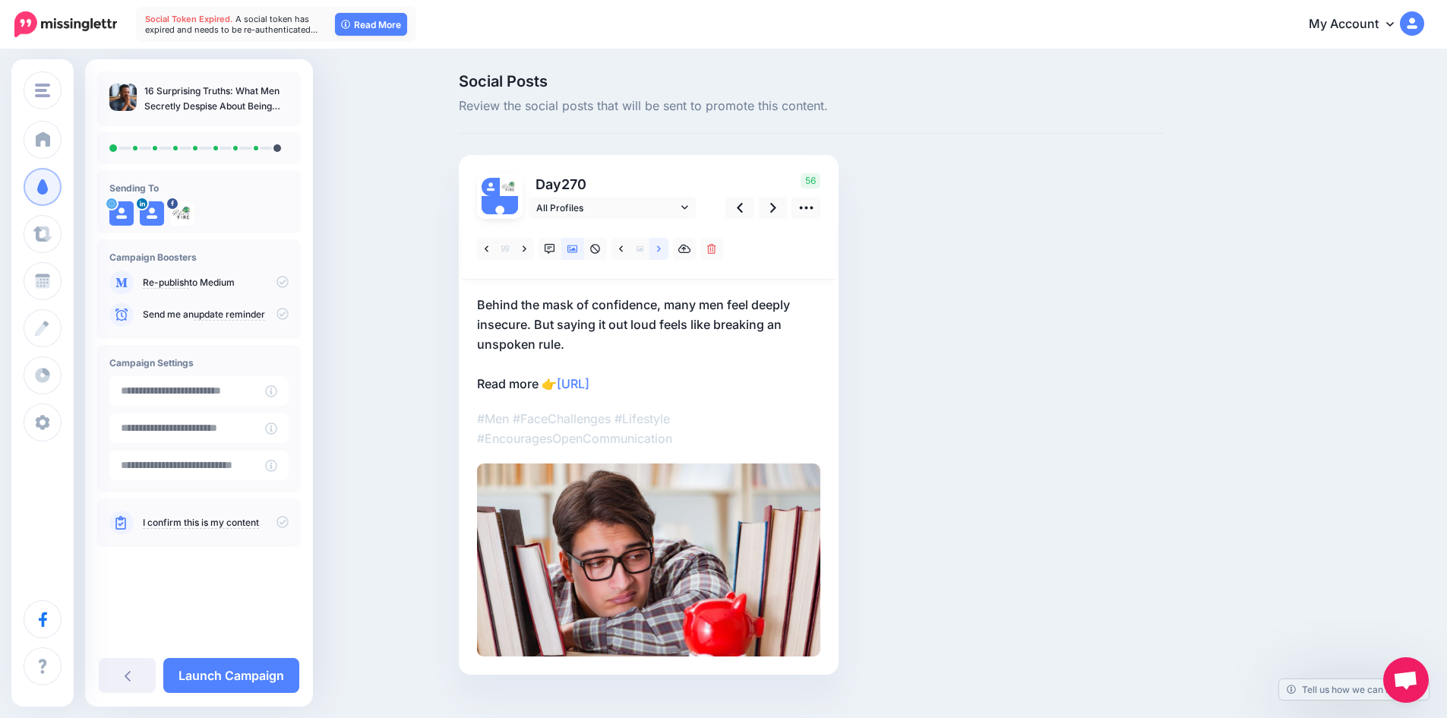
click at [661, 244] on icon at bounding box center [659, 249] width 4 height 11
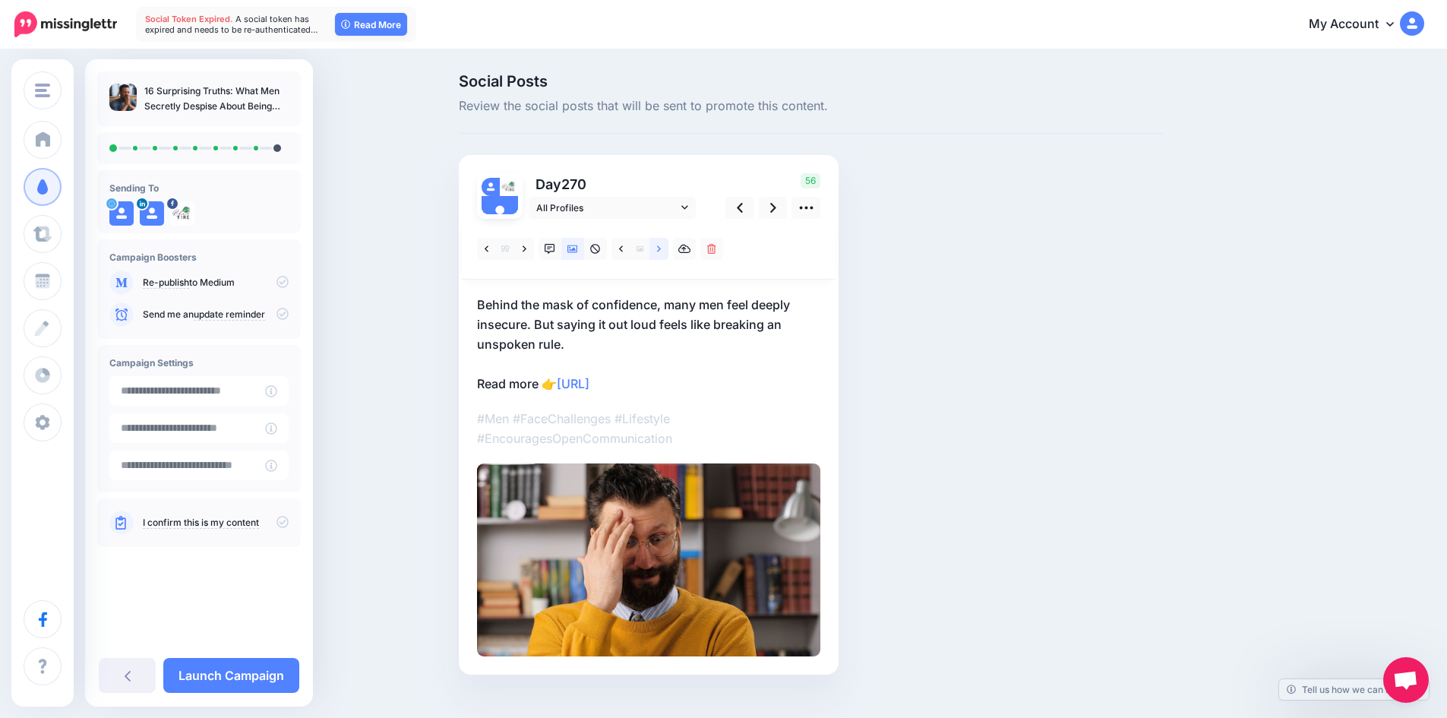
click at [661, 244] on icon at bounding box center [659, 249] width 4 height 11
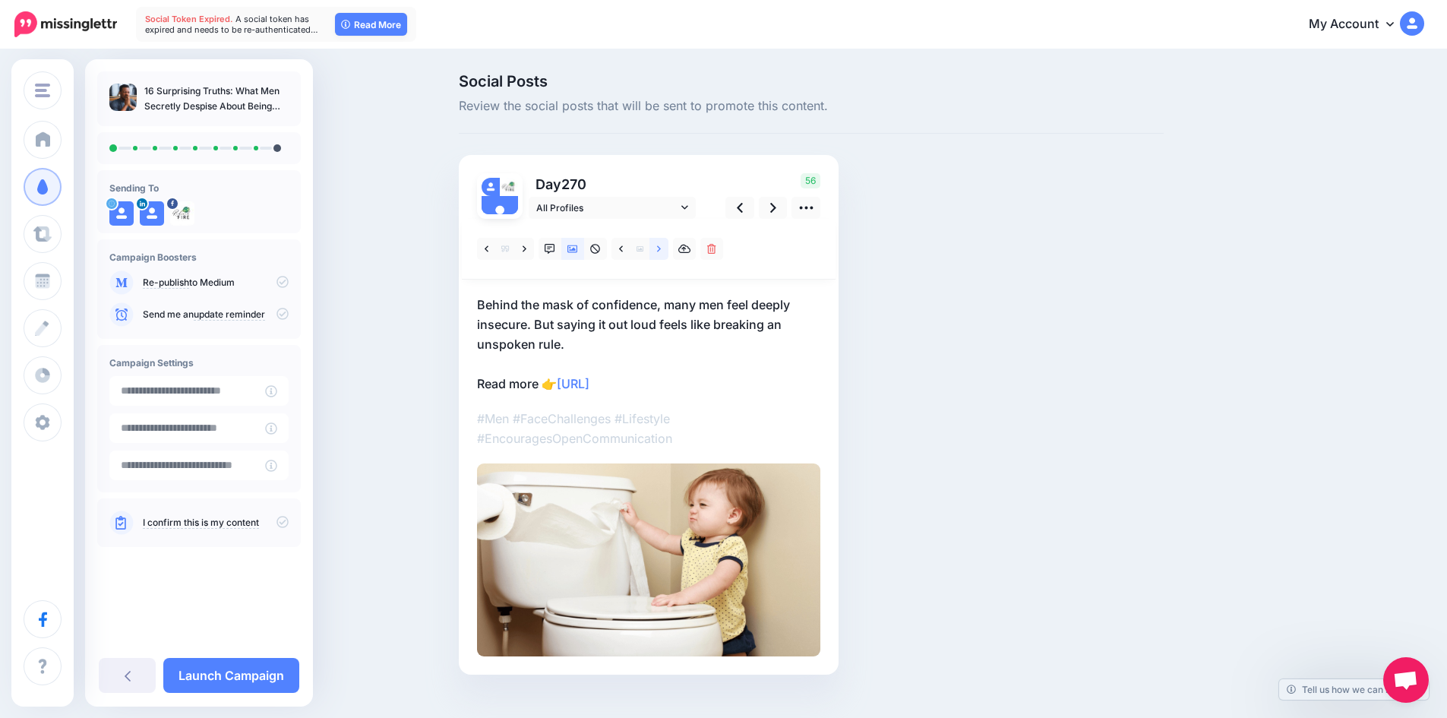
click at [661, 244] on icon at bounding box center [659, 249] width 4 height 11
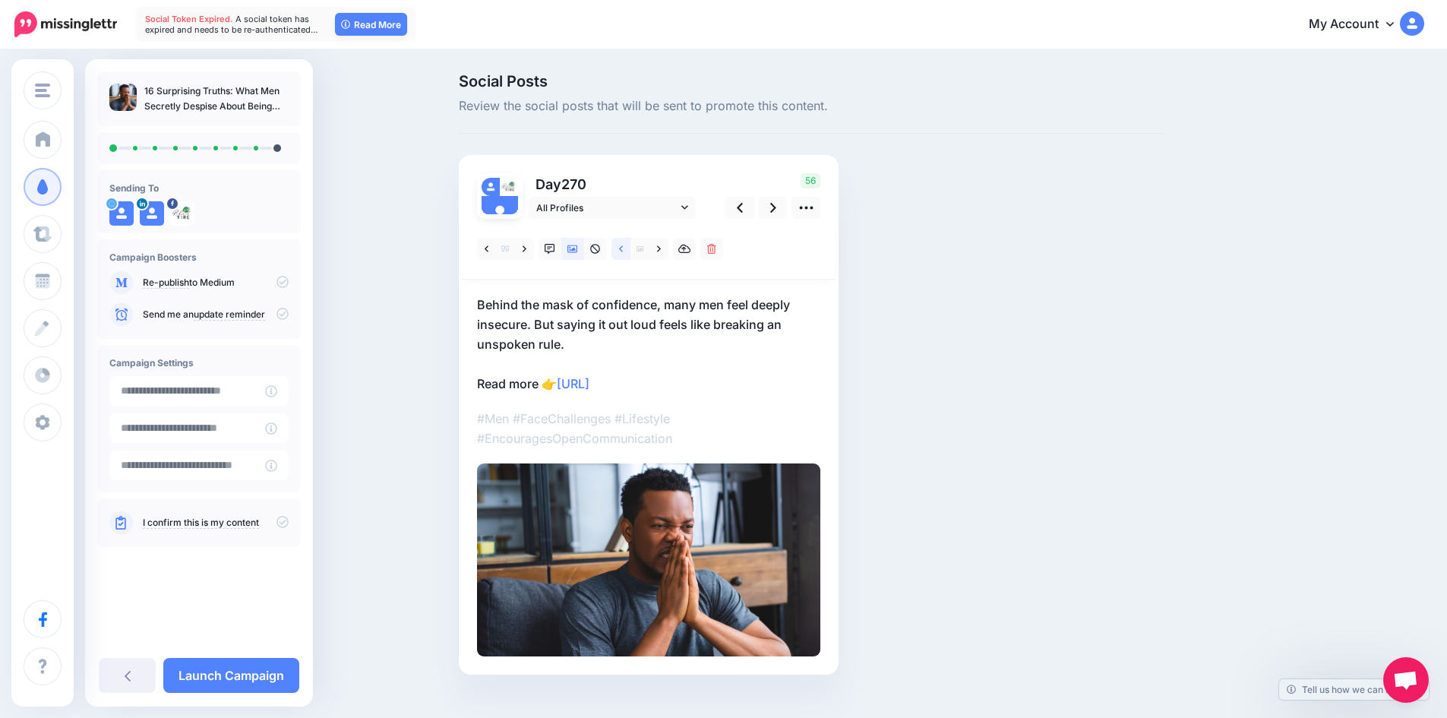
click at [623, 247] on icon at bounding box center [621, 249] width 4 height 11
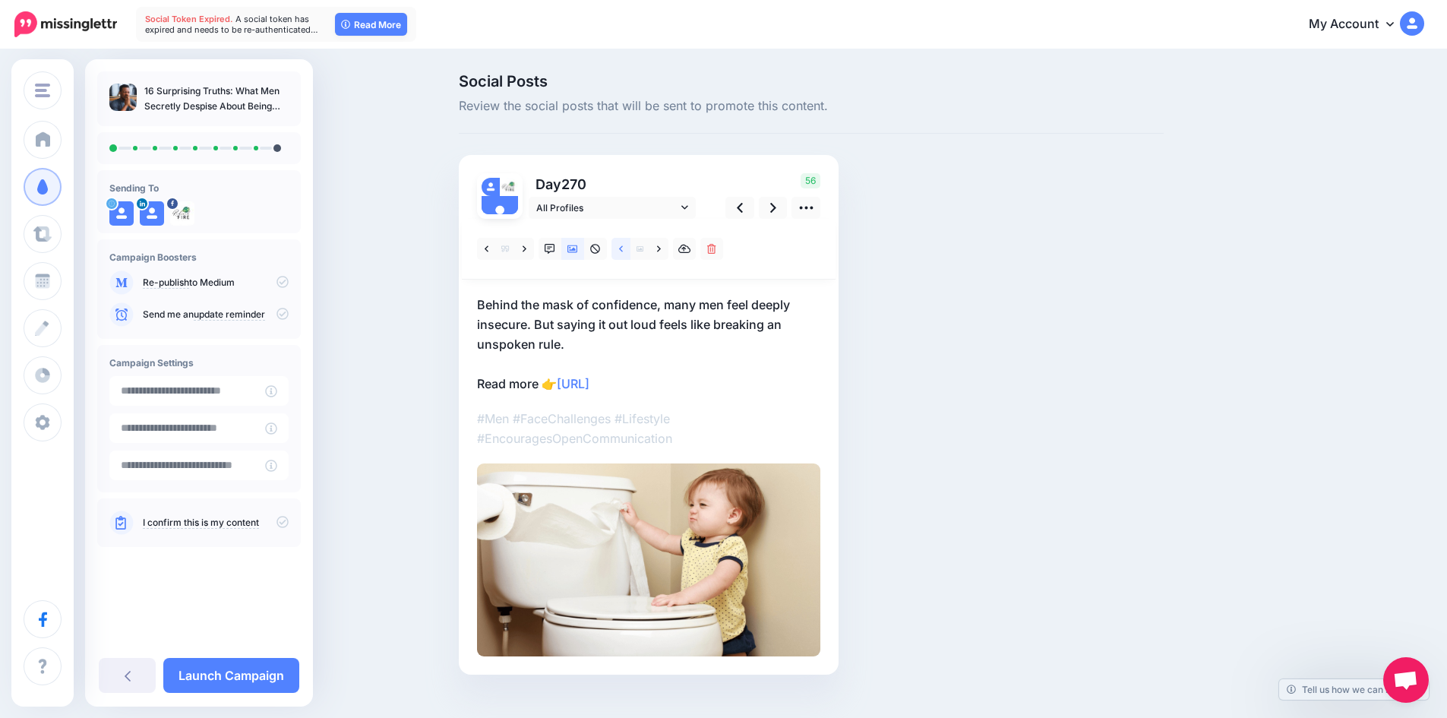
click at [623, 247] on icon at bounding box center [621, 249] width 4 height 11
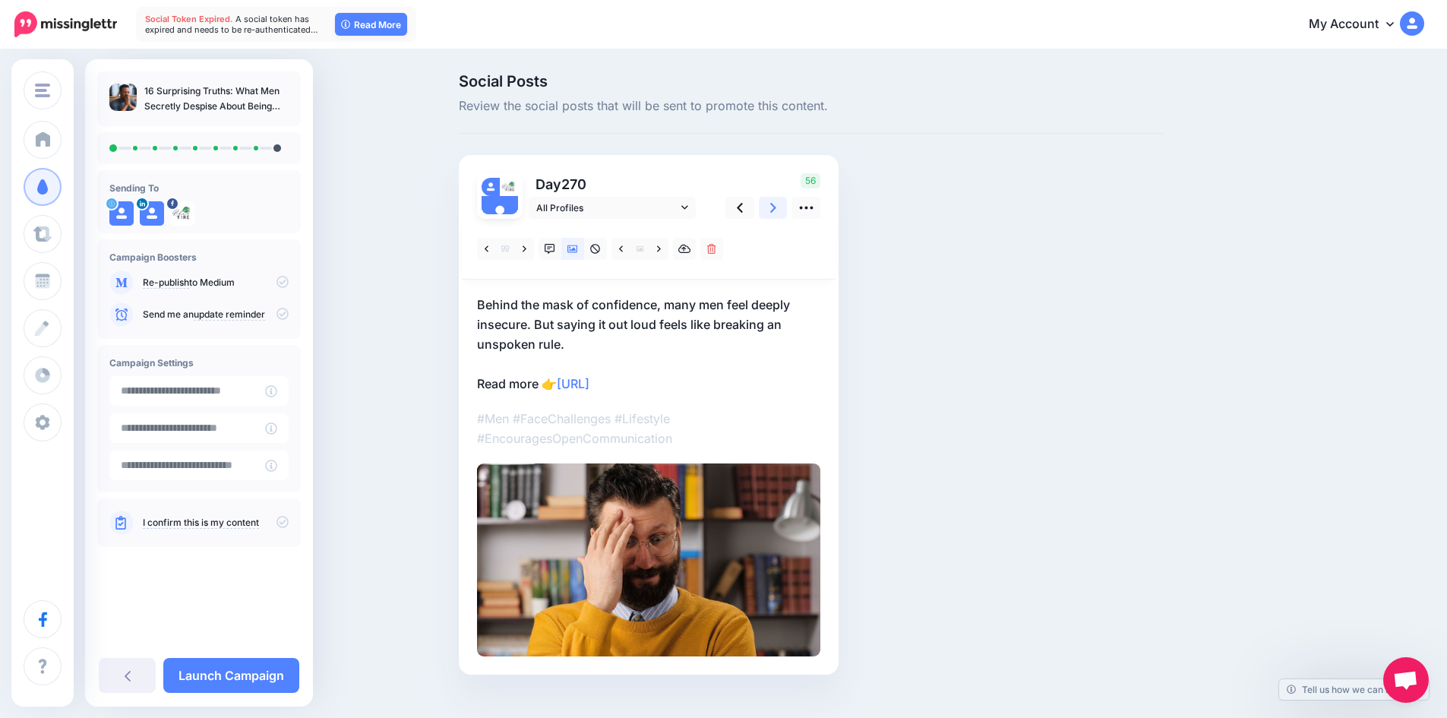
click at [776, 208] on icon at bounding box center [773, 208] width 6 height 16
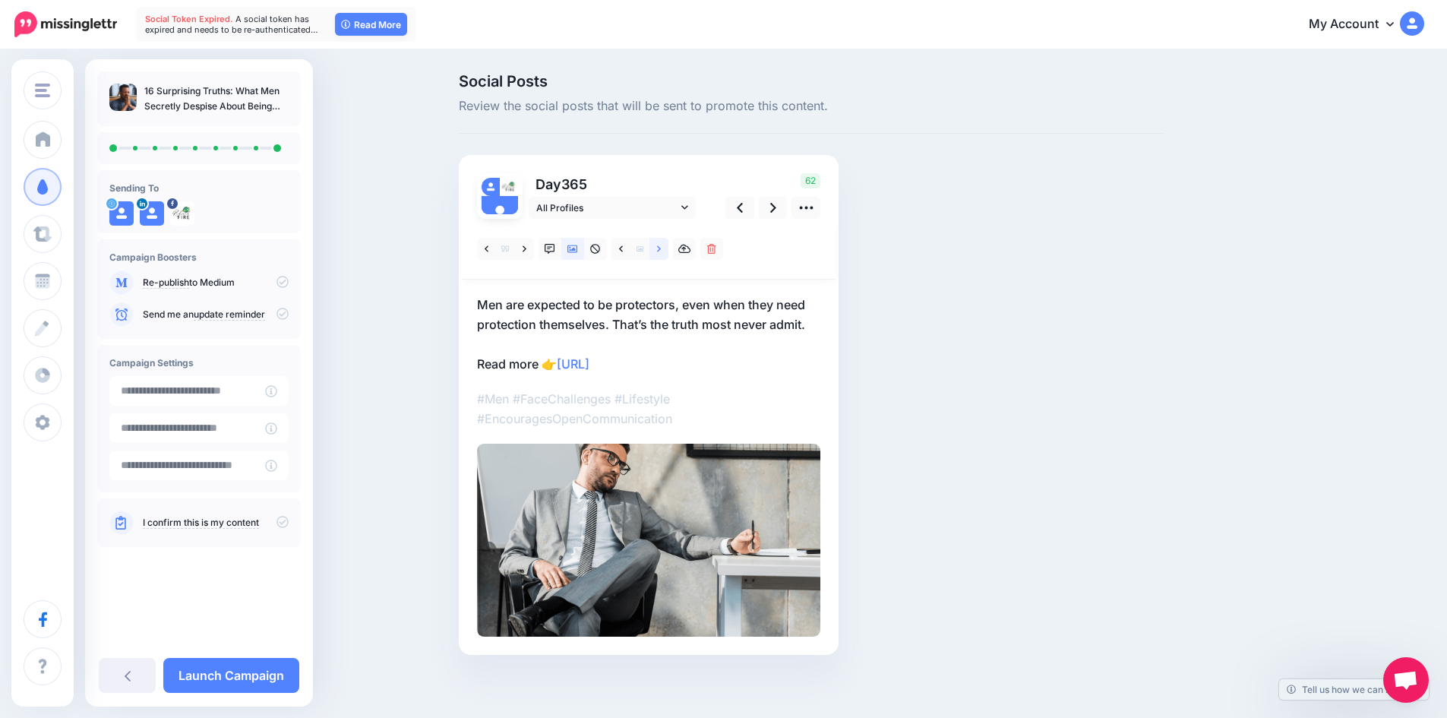
click at [668, 248] on link at bounding box center [658, 249] width 19 height 22
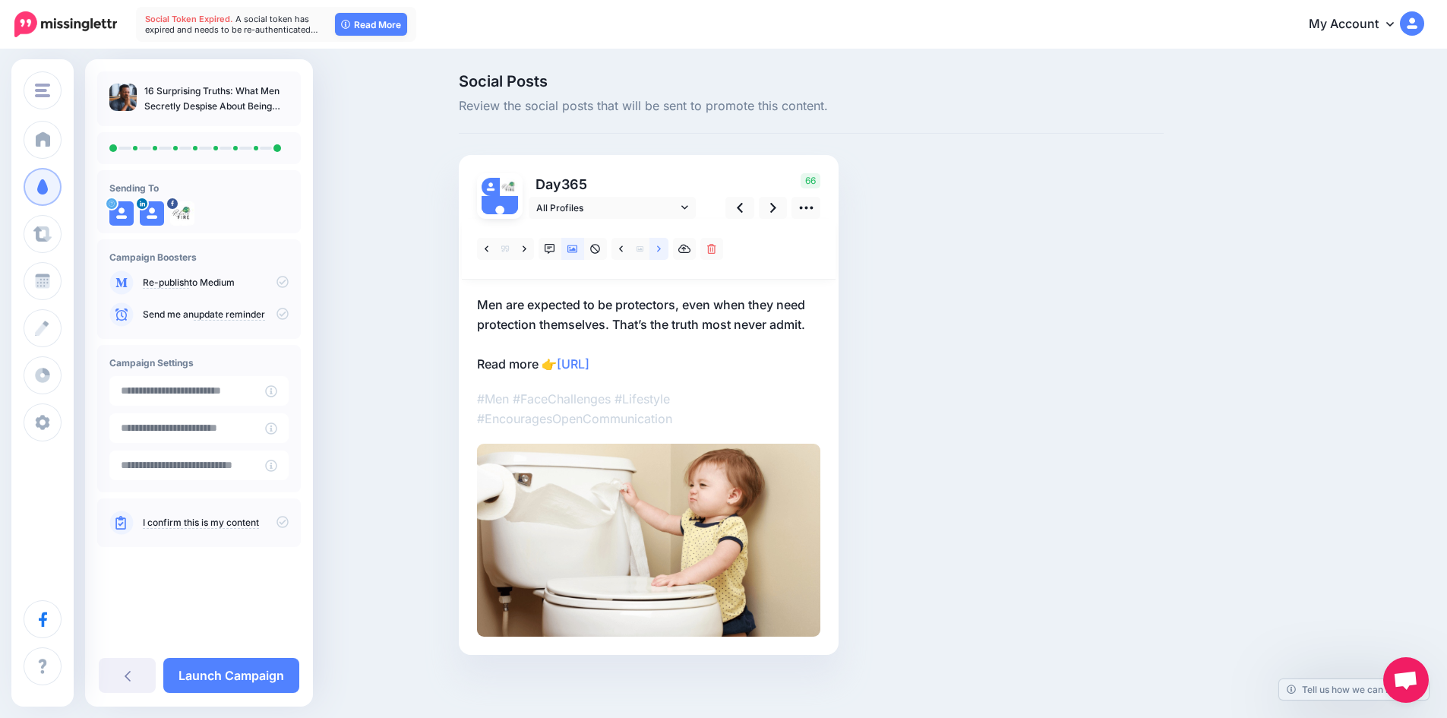
click at [668, 248] on link at bounding box center [658, 249] width 19 height 22
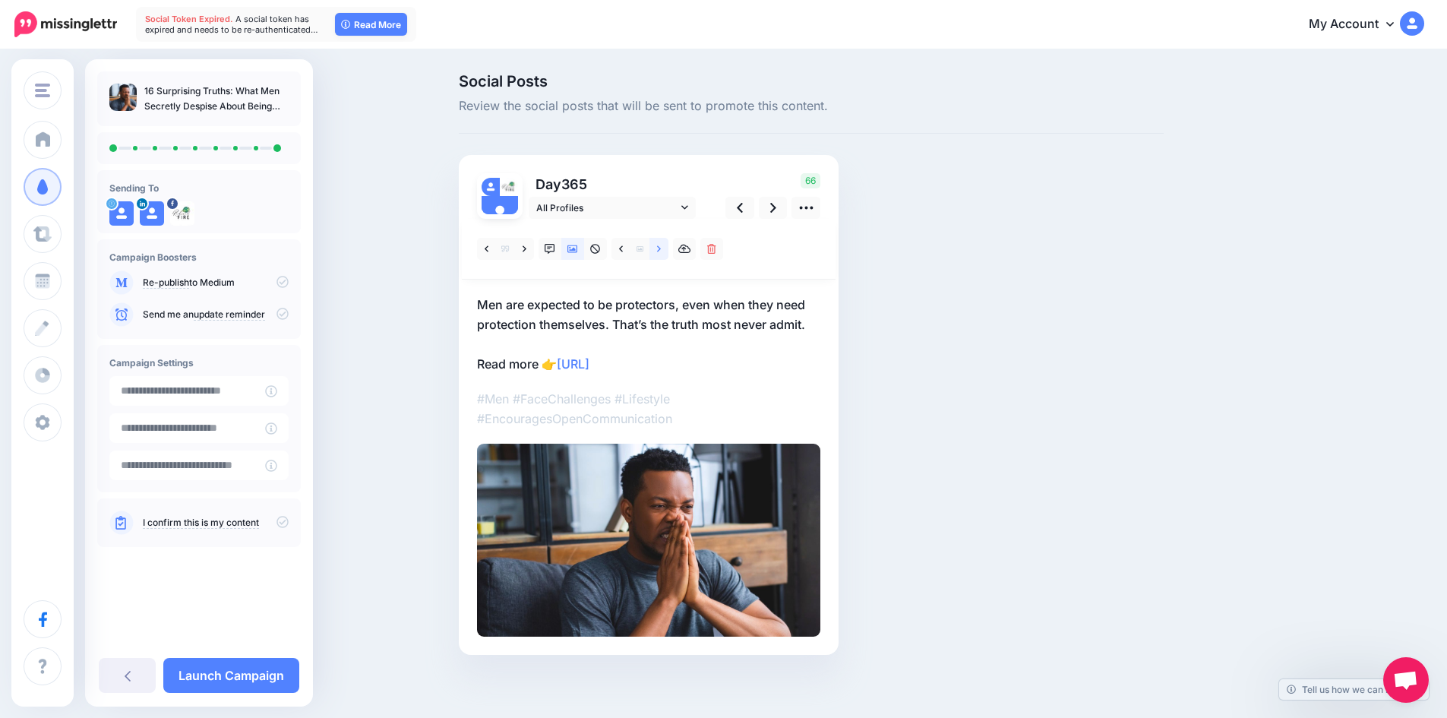
click at [668, 248] on link at bounding box center [658, 249] width 19 height 22
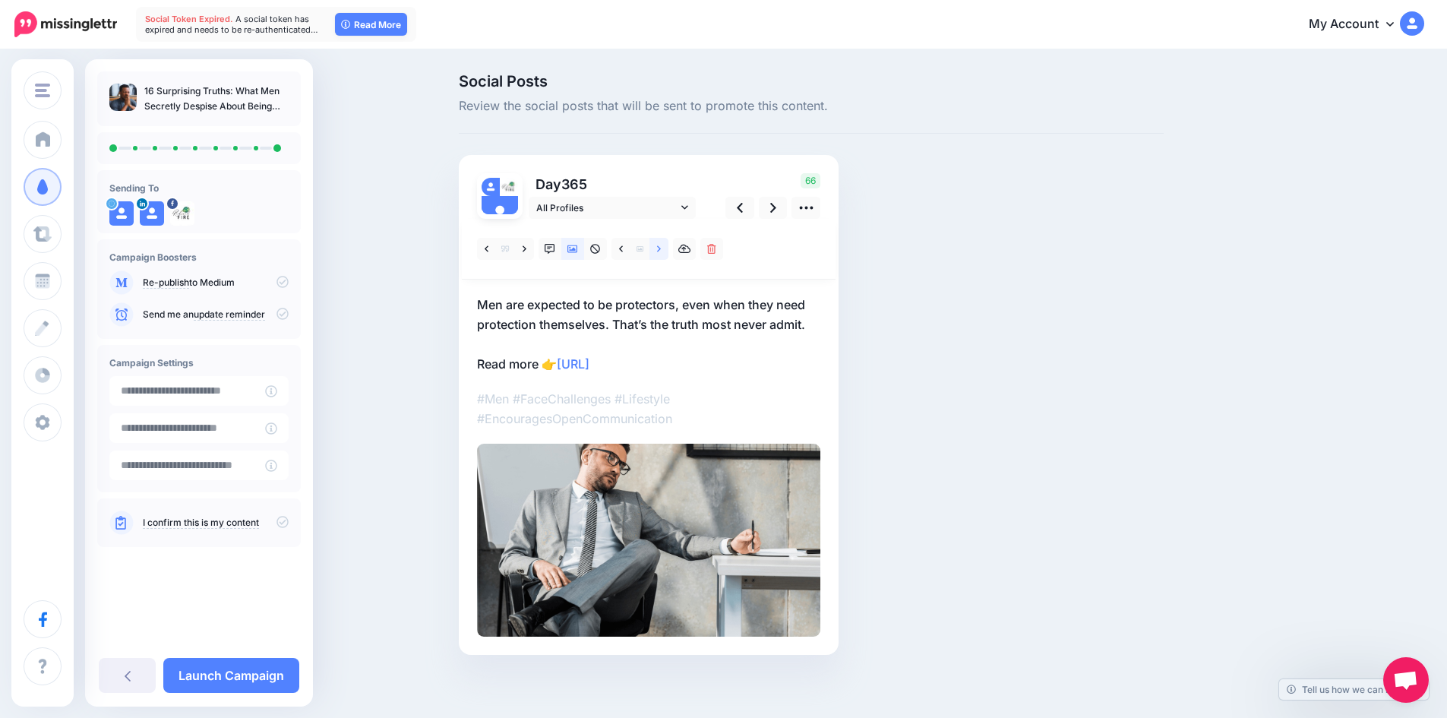
click at [668, 248] on link at bounding box center [658, 249] width 19 height 22
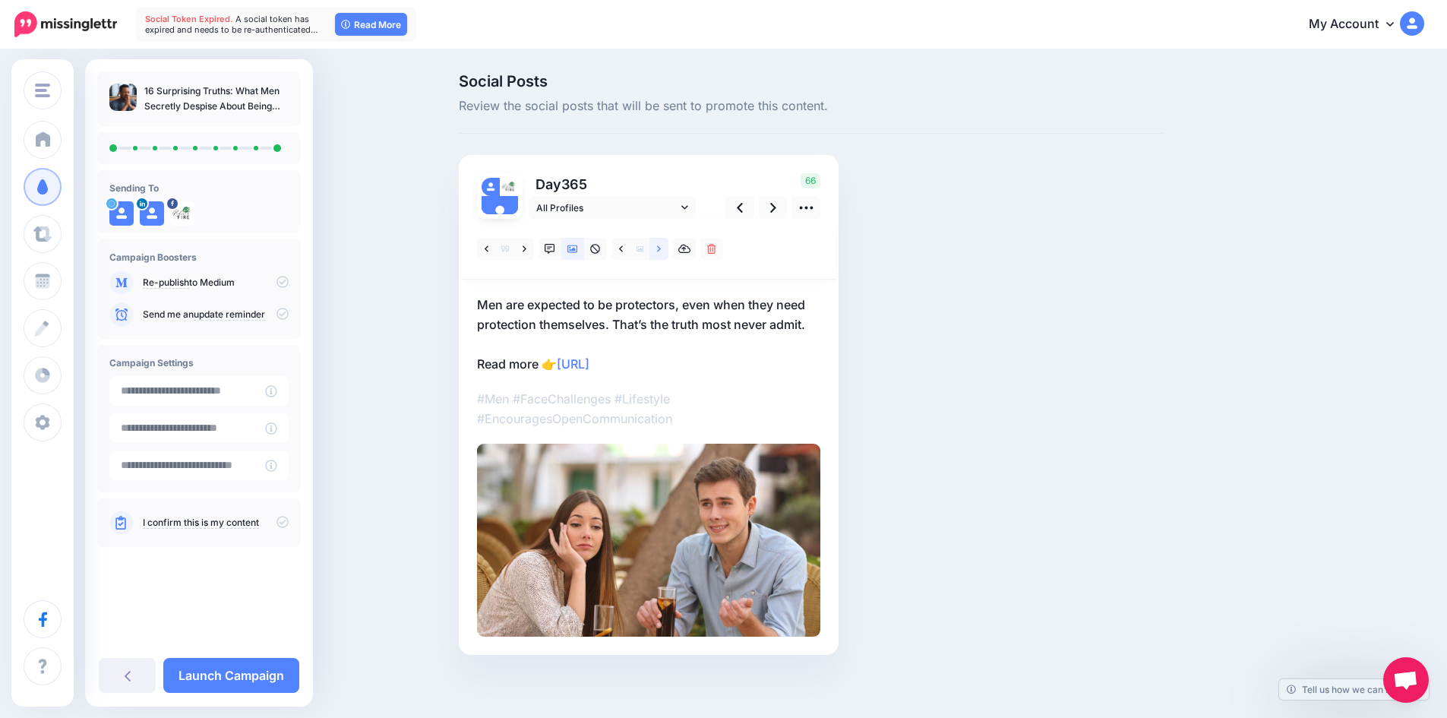
click at [668, 248] on link at bounding box center [658, 249] width 19 height 22
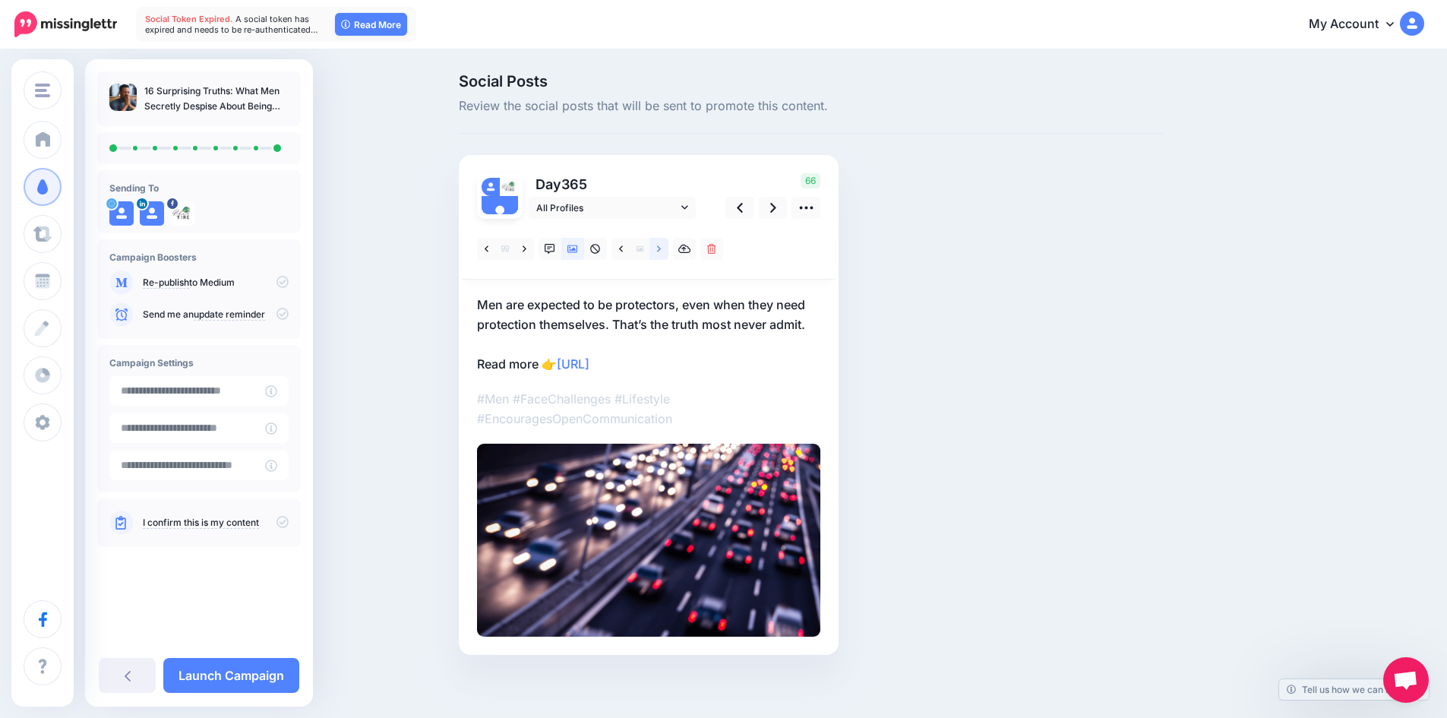
click at [668, 248] on link at bounding box center [658, 249] width 19 height 22
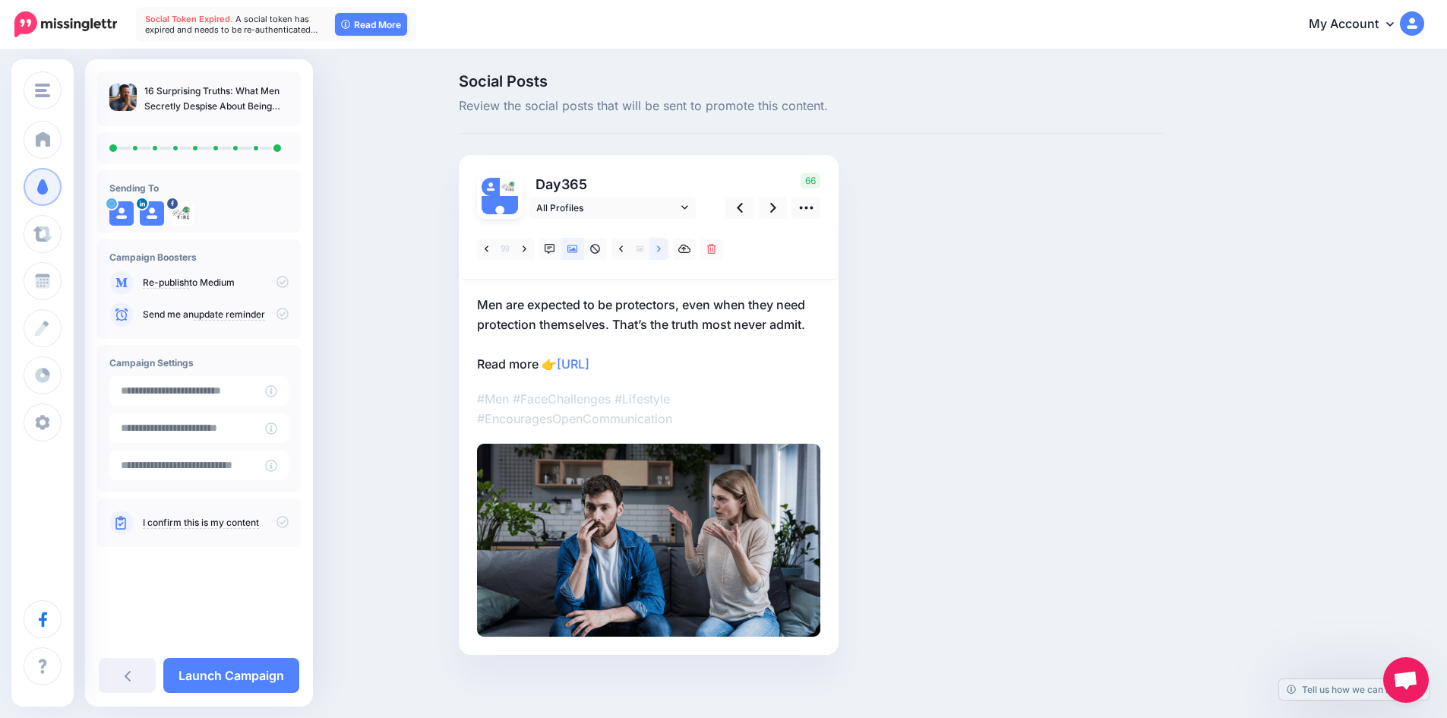
click at [668, 248] on link at bounding box center [658, 249] width 19 height 22
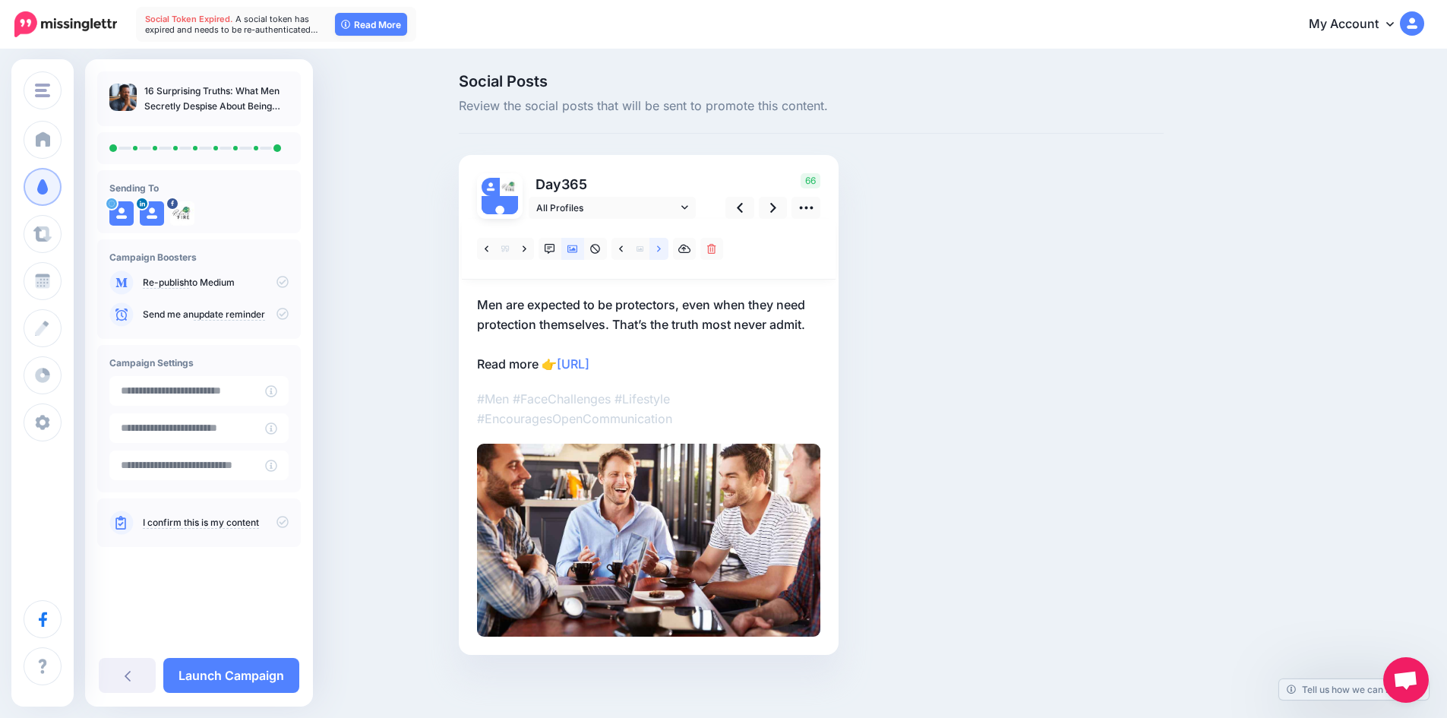
click at [668, 248] on link at bounding box center [658, 249] width 19 height 22
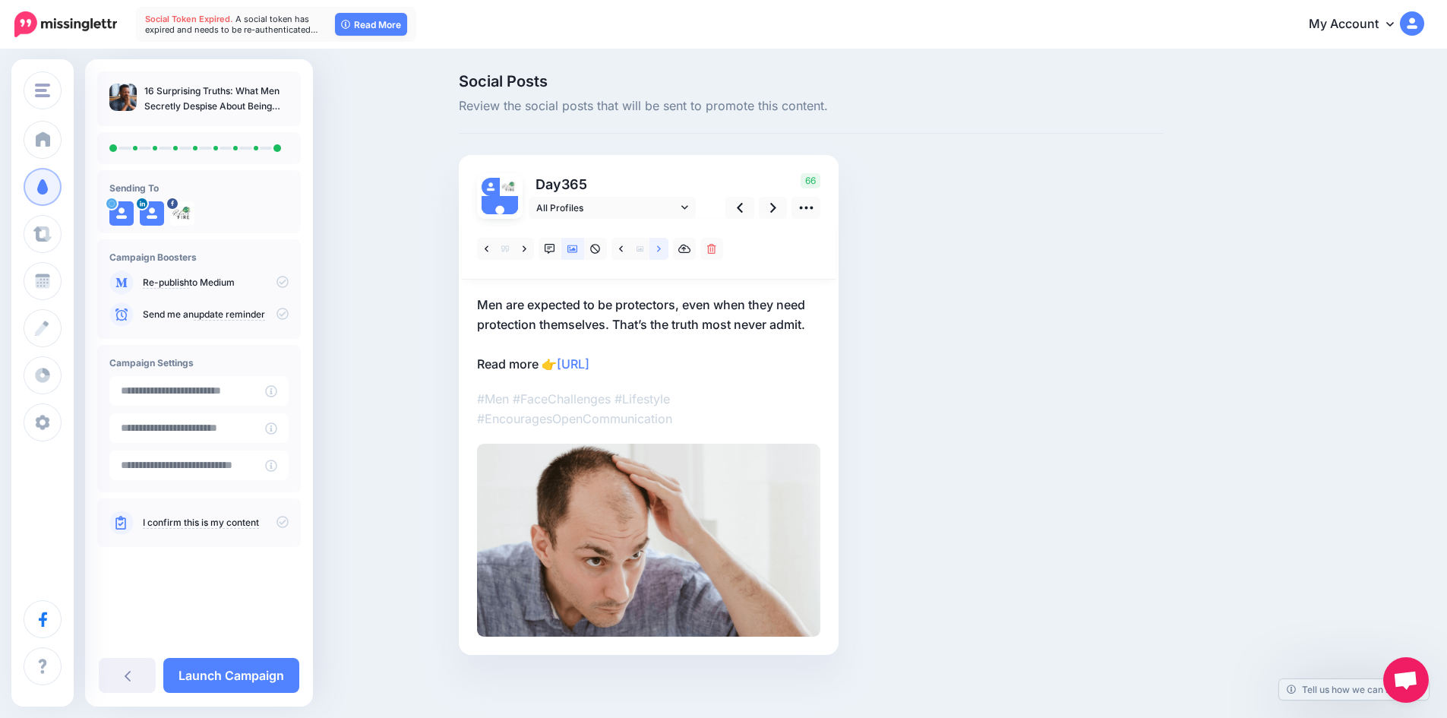
click at [668, 248] on link at bounding box center [658, 249] width 19 height 22
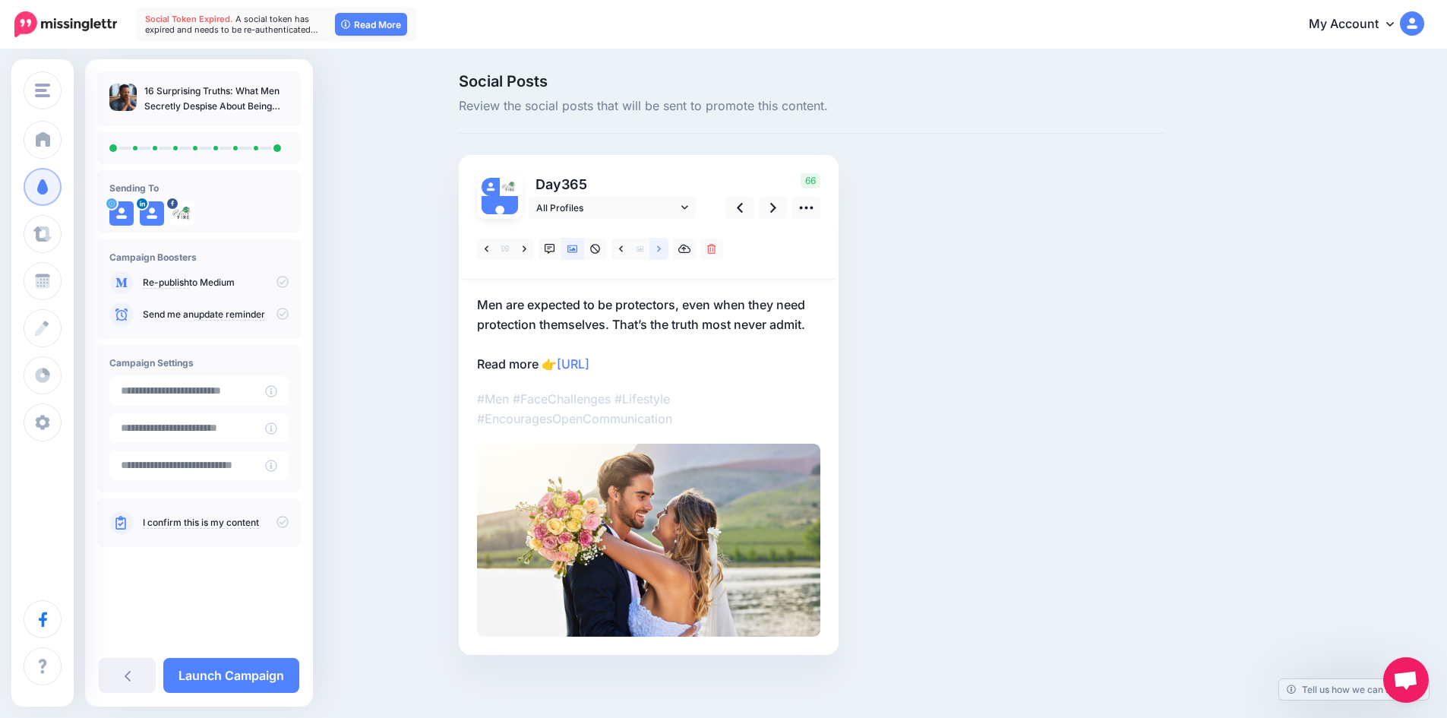
click at [668, 248] on link at bounding box center [658, 249] width 19 height 22
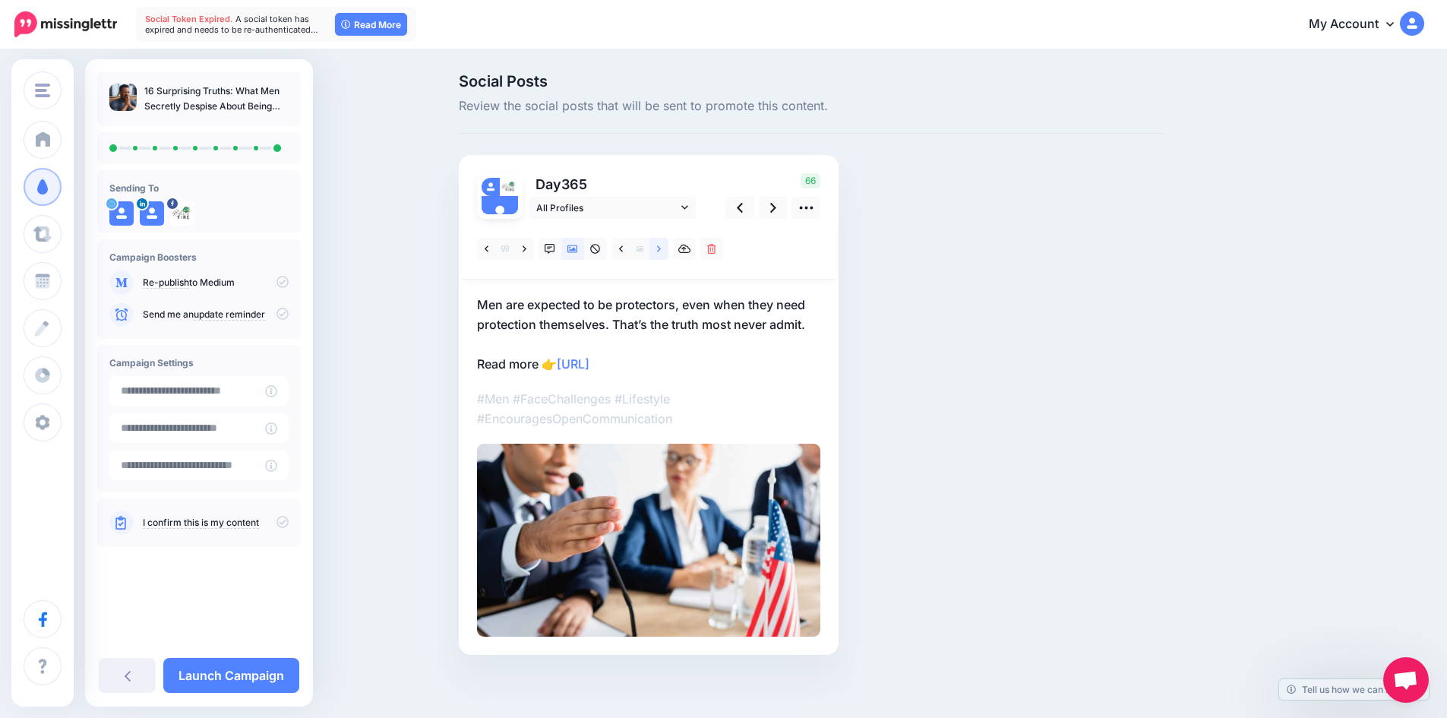
click at [668, 248] on link at bounding box center [658, 249] width 19 height 22
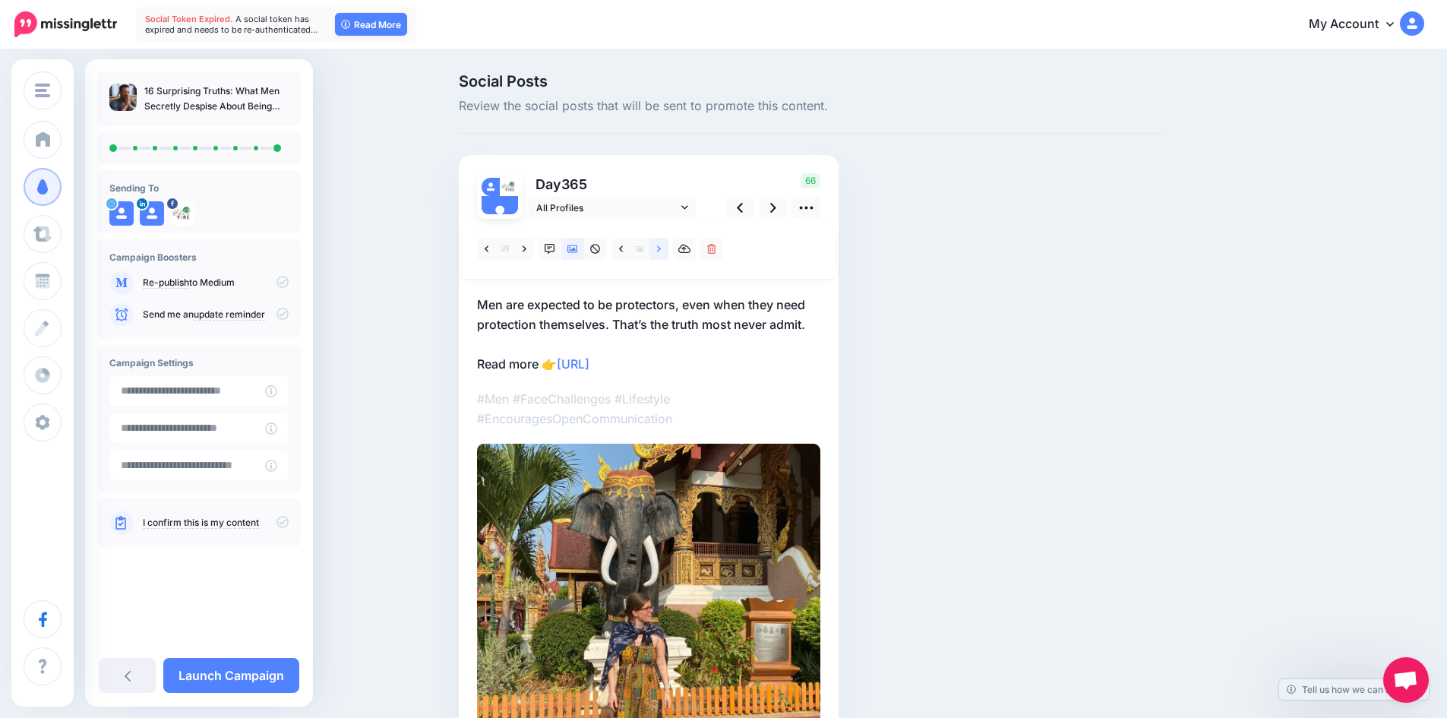
click at [668, 248] on link at bounding box center [658, 249] width 19 height 22
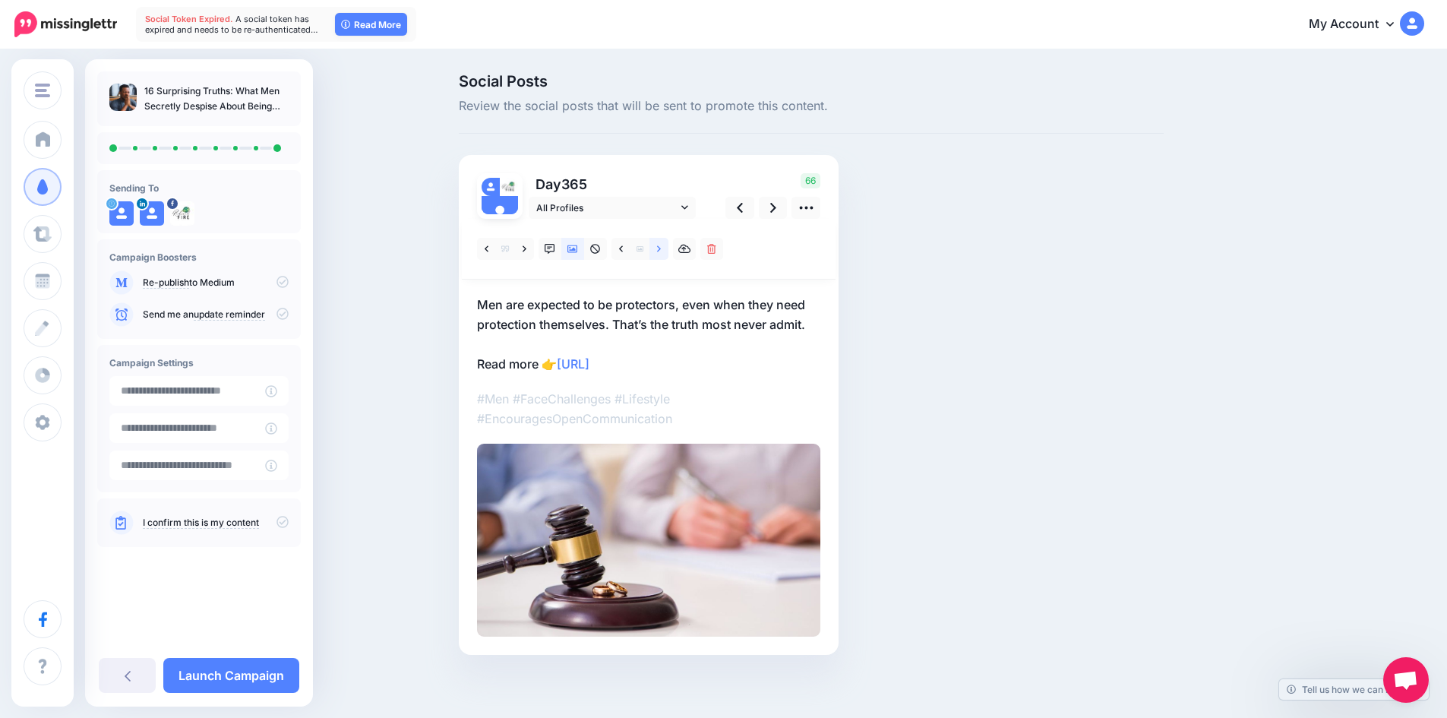
click at [668, 248] on link at bounding box center [658, 249] width 19 height 22
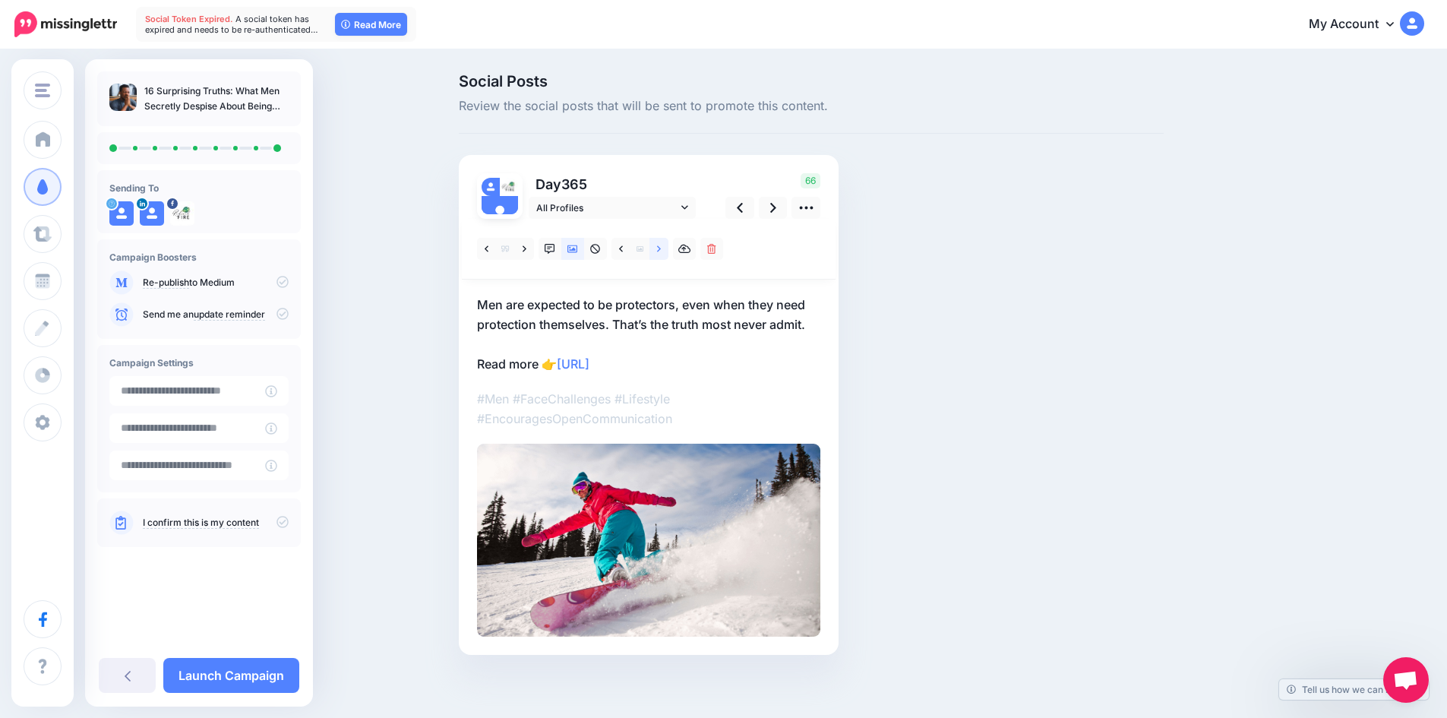
click at [668, 248] on link at bounding box center [658, 249] width 19 height 22
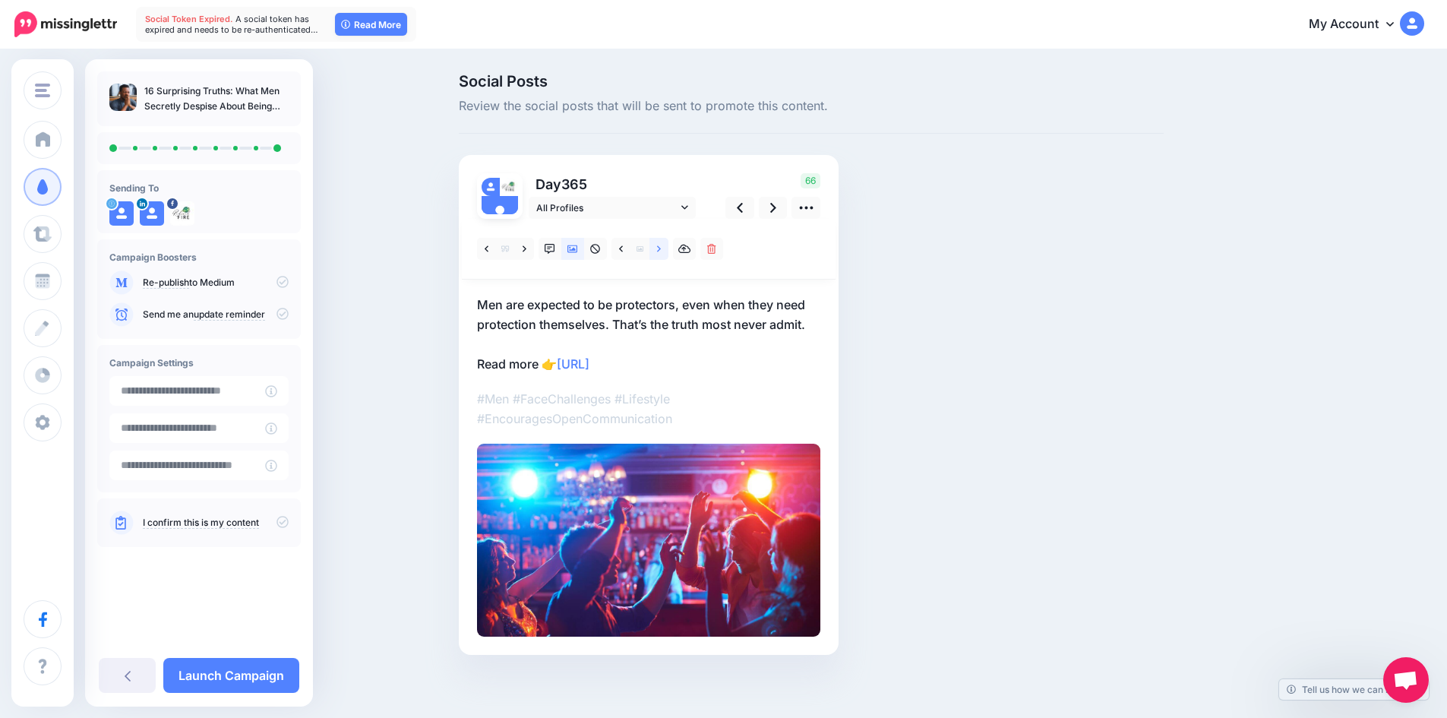
click at [668, 248] on link at bounding box center [658, 249] width 19 height 22
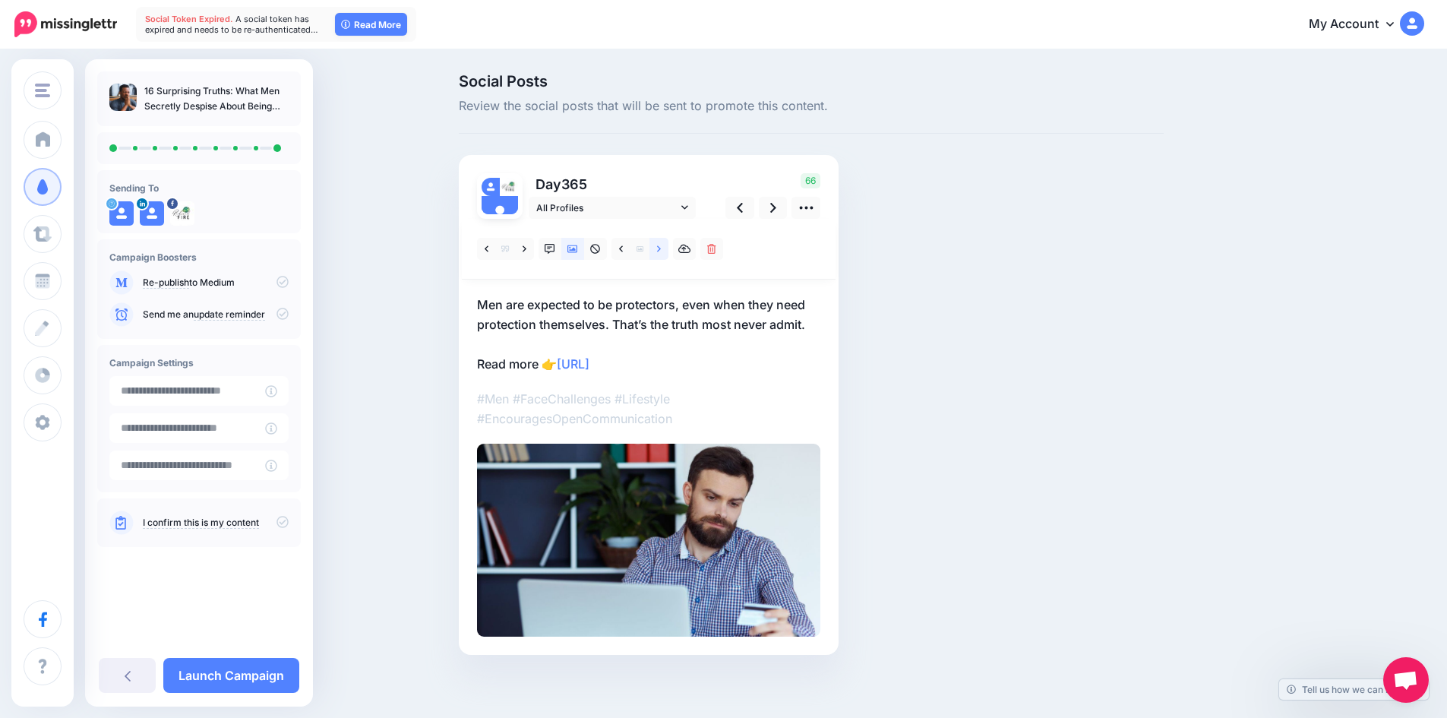
click at [668, 248] on link at bounding box center [658, 249] width 19 height 22
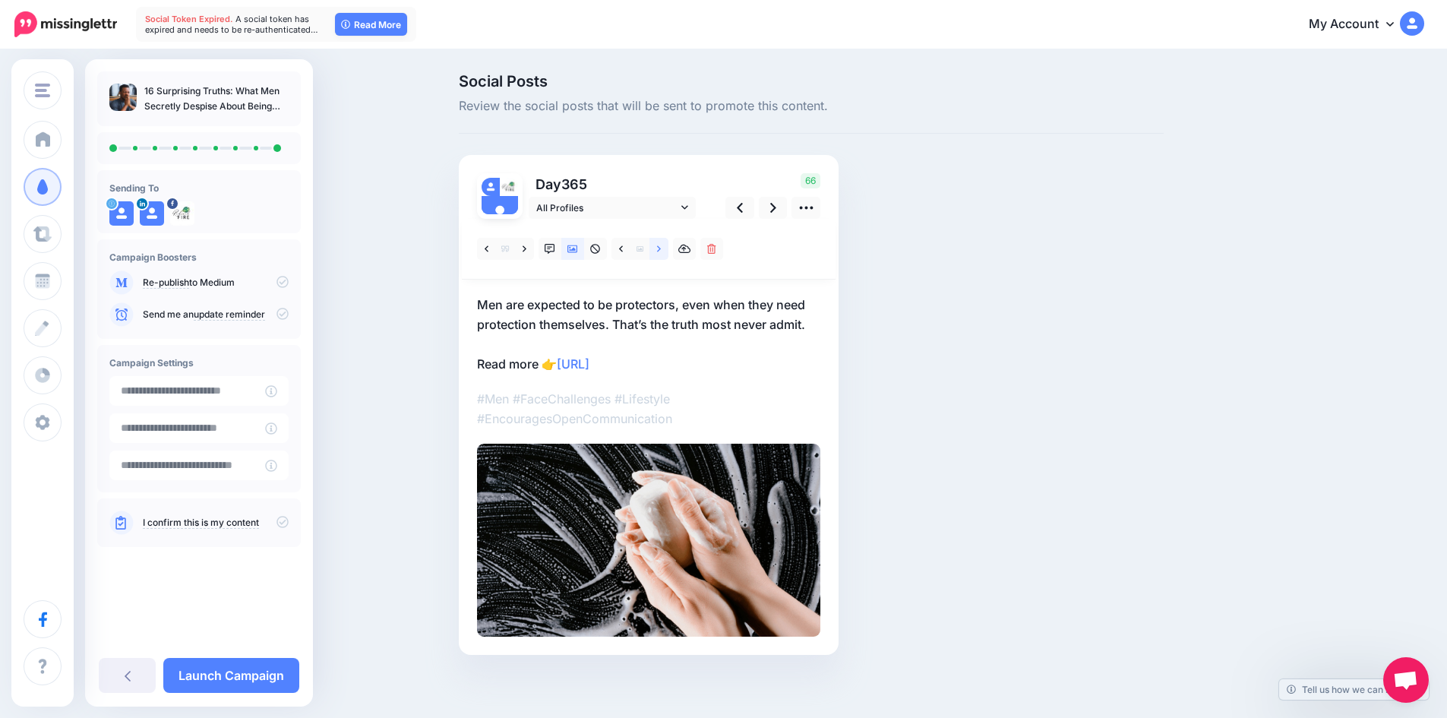
click at [668, 248] on link at bounding box center [658, 249] width 19 height 22
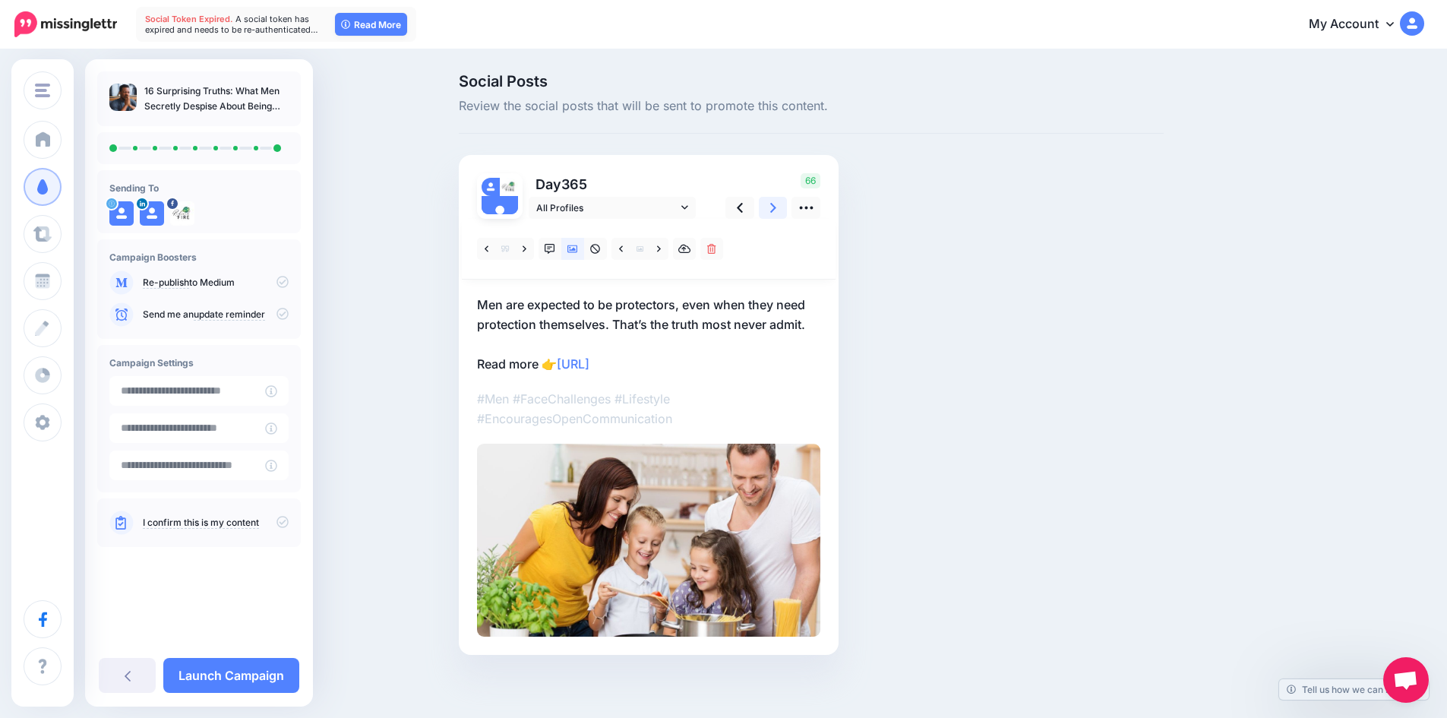
click at [784, 210] on link at bounding box center [773, 208] width 29 height 22
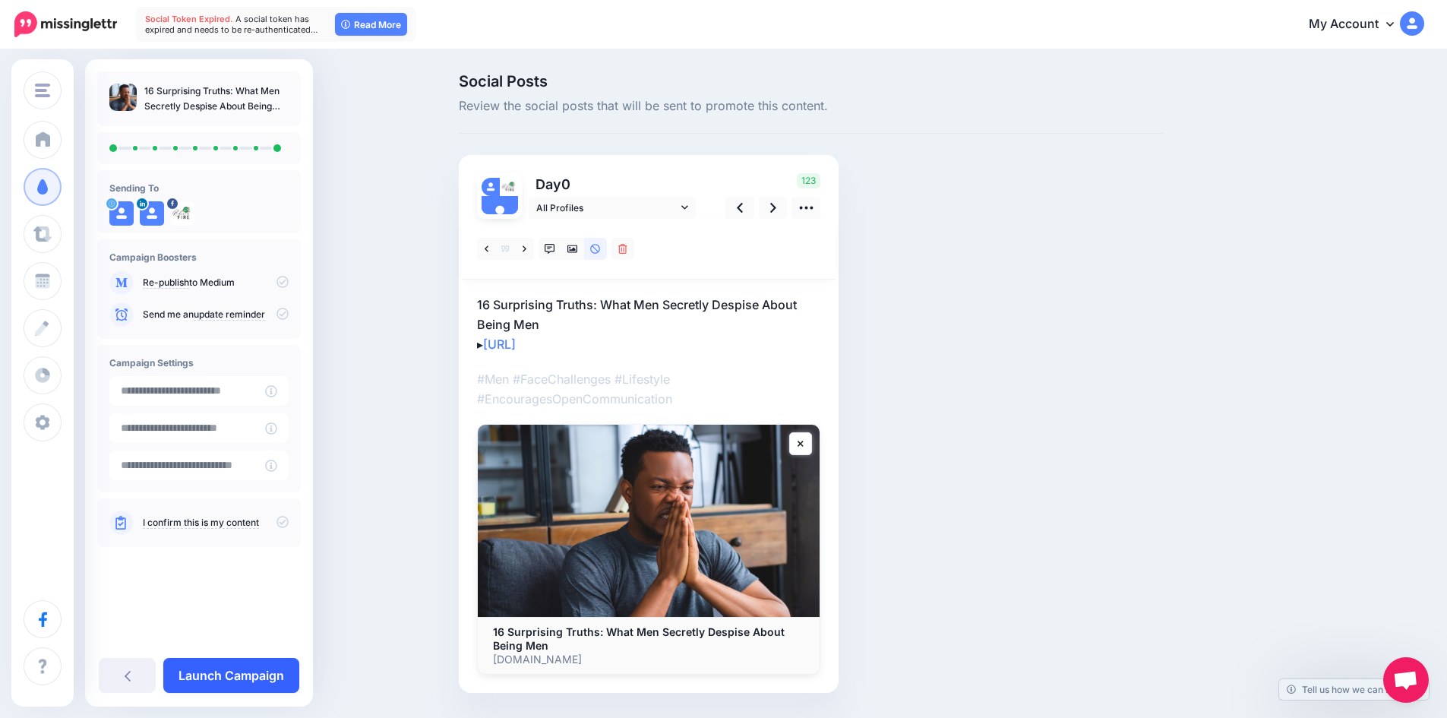
click at [202, 667] on link "Launch Campaign" at bounding box center [231, 675] width 136 height 35
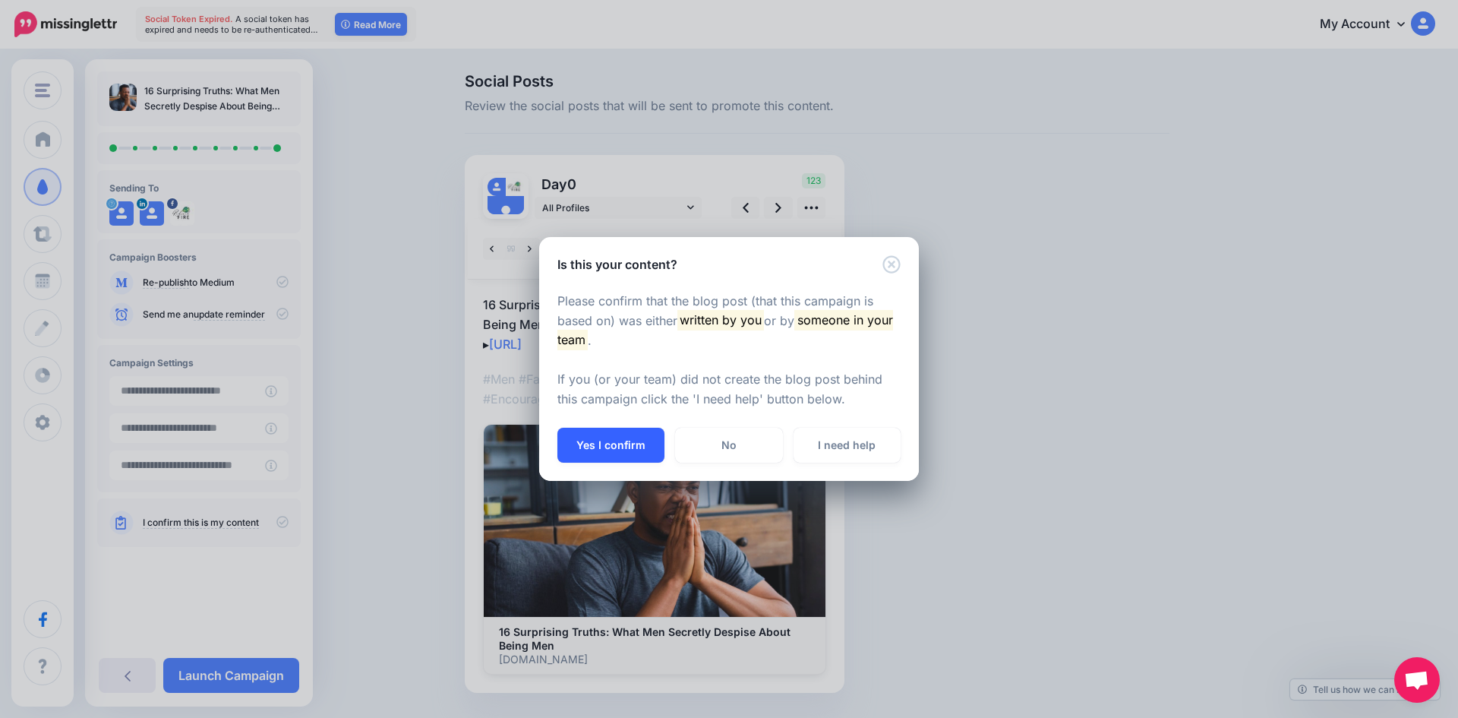
click at [605, 444] on button "Yes I confirm" at bounding box center [610, 445] width 107 height 35
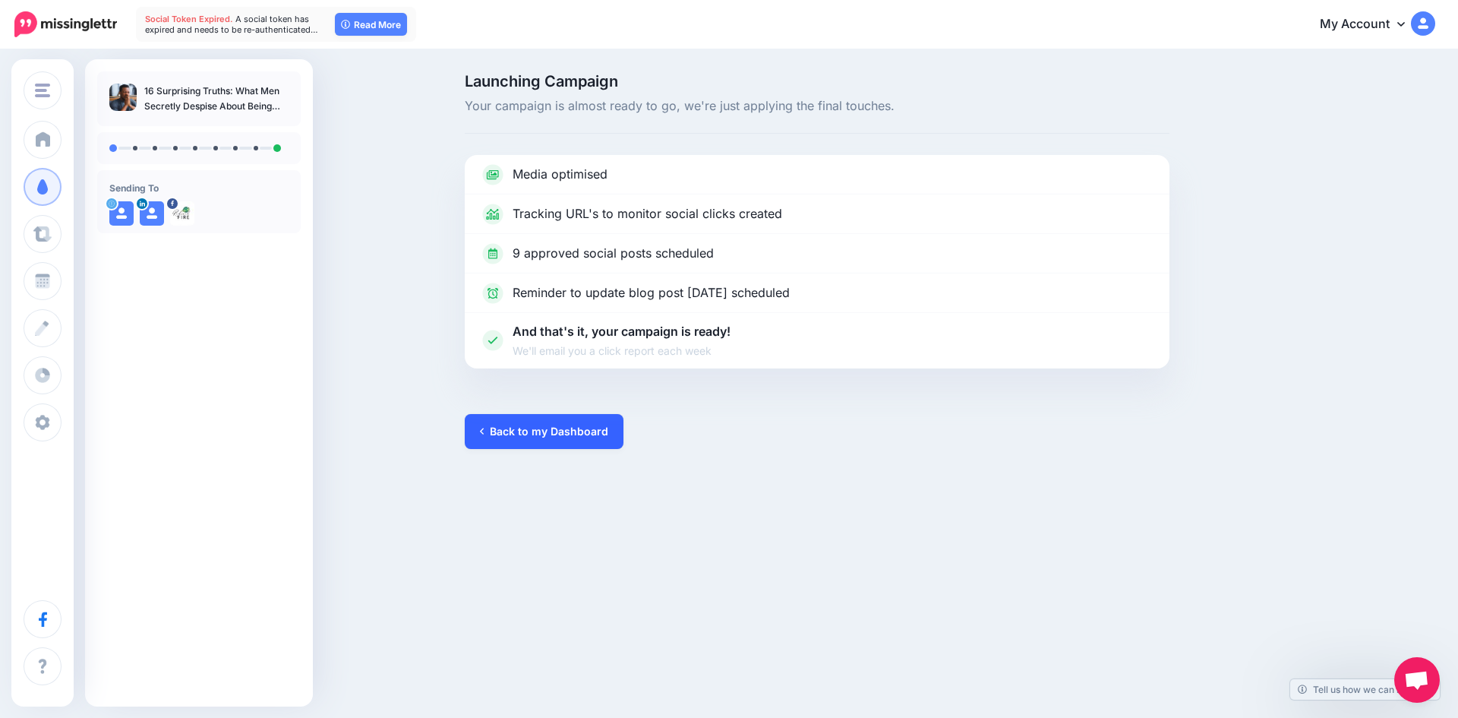
click at [541, 437] on link "Back to my Dashboard" at bounding box center [544, 431] width 159 height 35
